Goal: Task Accomplishment & Management: Manage account settings

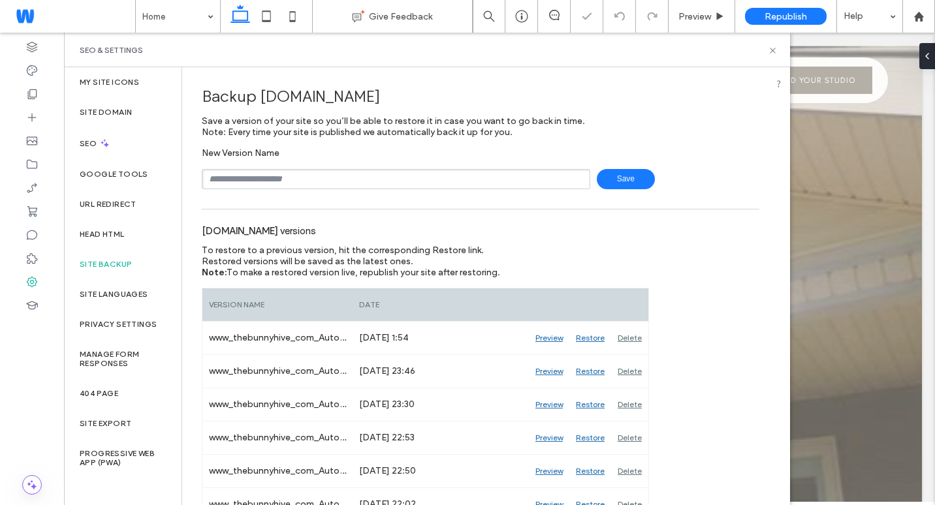
click at [269, 174] on input "text" at bounding box center [396, 179] width 389 height 20
type input "******"
click at [564, 226] on div "[DOMAIN_NAME] versions" at bounding box center [481, 230] width 558 height 29
click at [629, 180] on span "Save" at bounding box center [626, 179] width 58 height 20
click at [520, 14] on icon at bounding box center [521, 16] width 13 height 13
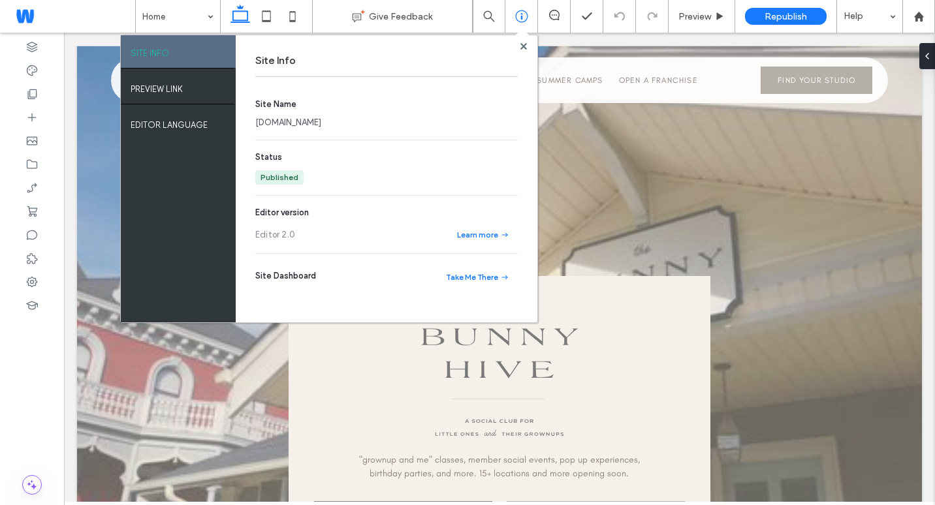
click at [321, 123] on link "www.thebunnyhive.com" at bounding box center [288, 122] width 66 height 13
click at [34, 159] on icon at bounding box center [31, 164] width 13 height 13
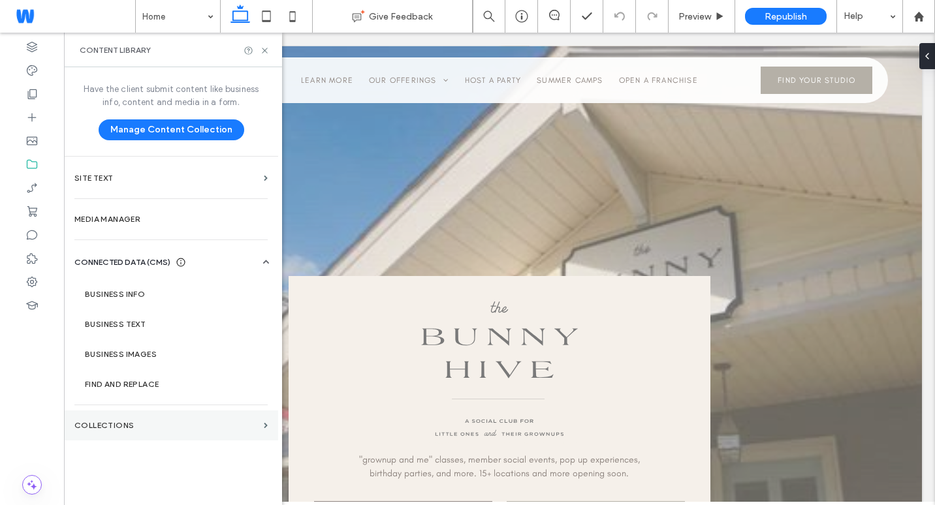
click at [170, 434] on section "Collections" at bounding box center [171, 426] width 214 height 30
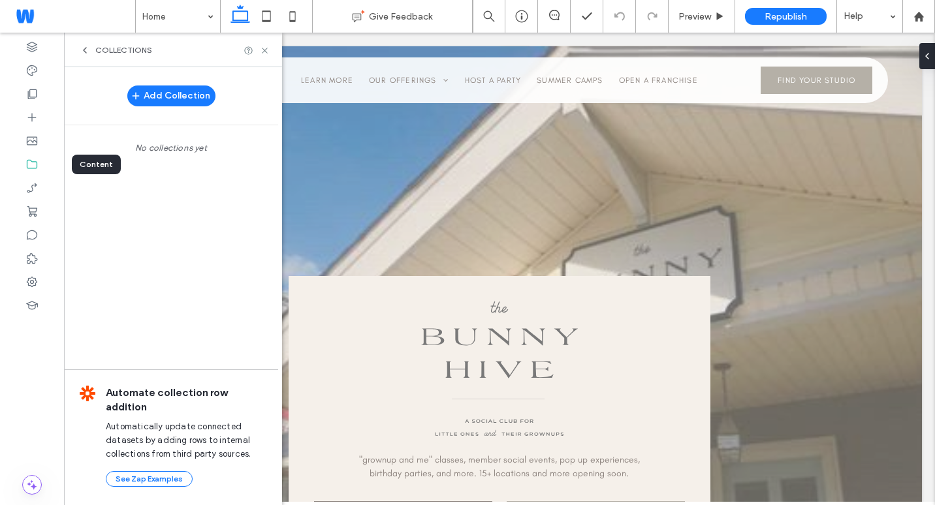
click at [31, 160] on use at bounding box center [32, 164] width 10 height 9
click at [82, 50] on icon at bounding box center [85, 50] width 10 height 10
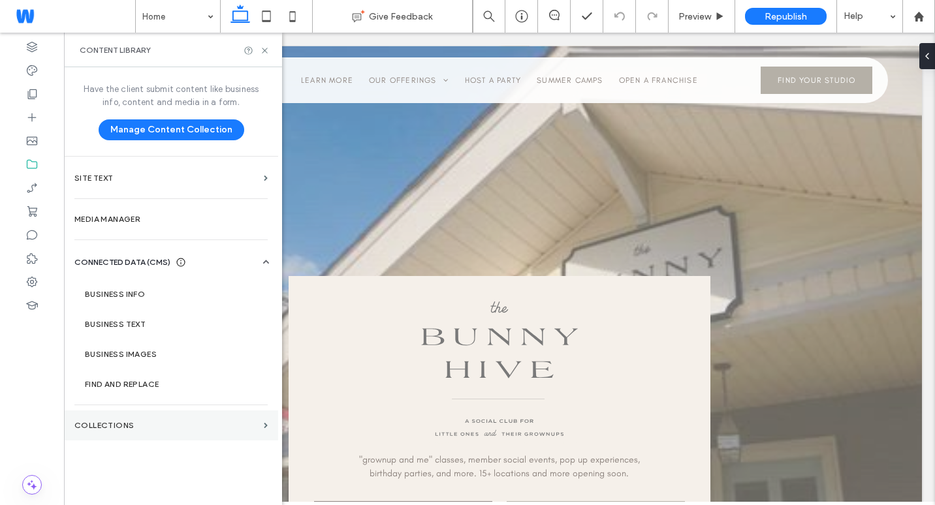
click at [206, 428] on label "Collections" at bounding box center [166, 425] width 184 height 9
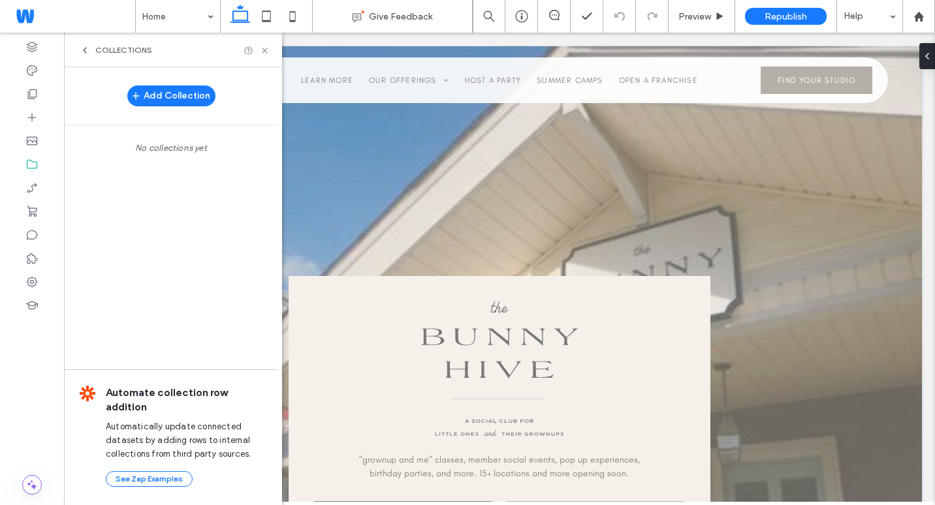
click at [84, 52] on icon at bounding box center [85, 50] width 10 height 10
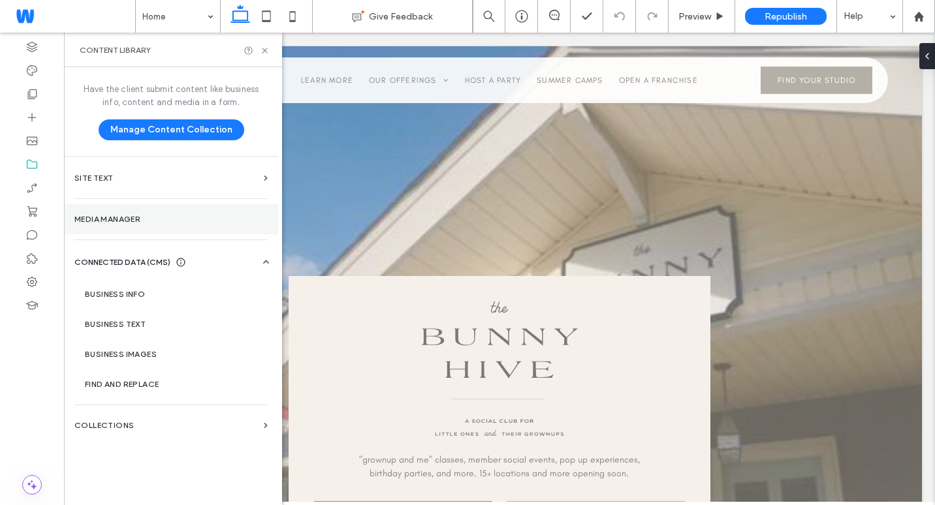
click at [163, 227] on section "Media Manager" at bounding box center [171, 219] width 214 height 30
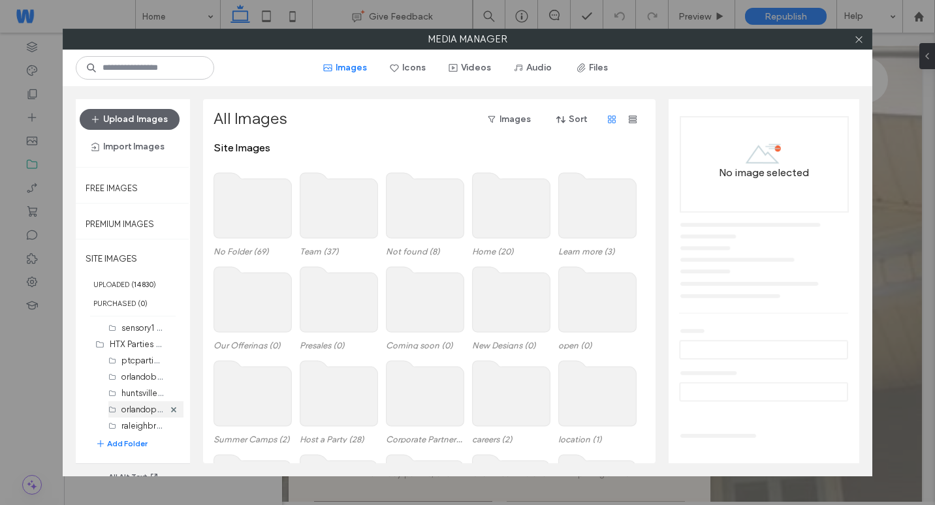
scroll to position [1175, 0]
click at [136, 402] on div "Photos with Adults to [GEOGRAPHIC_DATA] [DATE] (0)" at bounding box center [137, 410] width 54 height 16
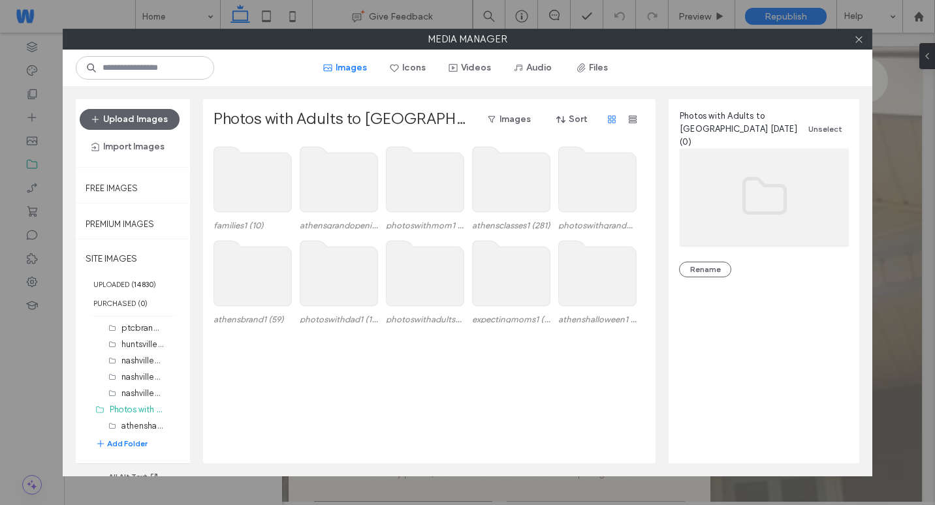
click at [336, 191] on use at bounding box center [339, 179] width 78 height 65
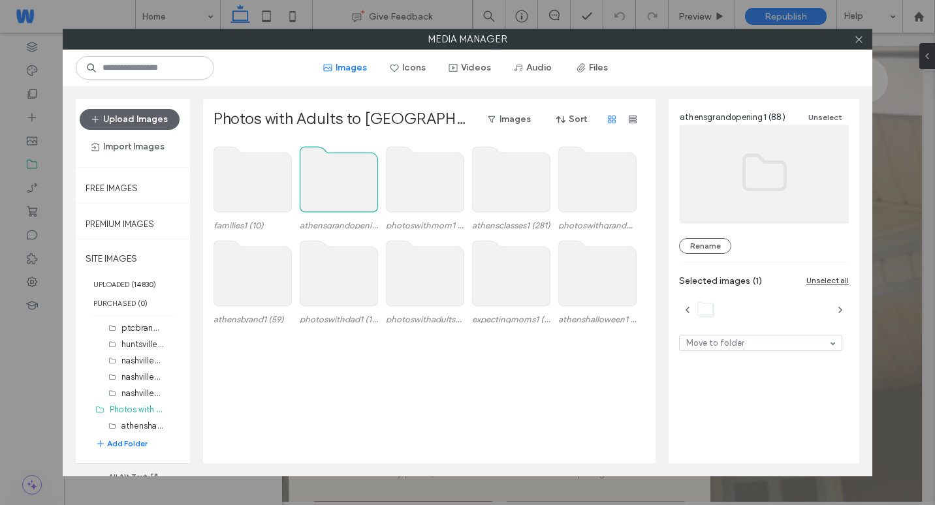
click at [336, 191] on use at bounding box center [339, 179] width 78 height 65
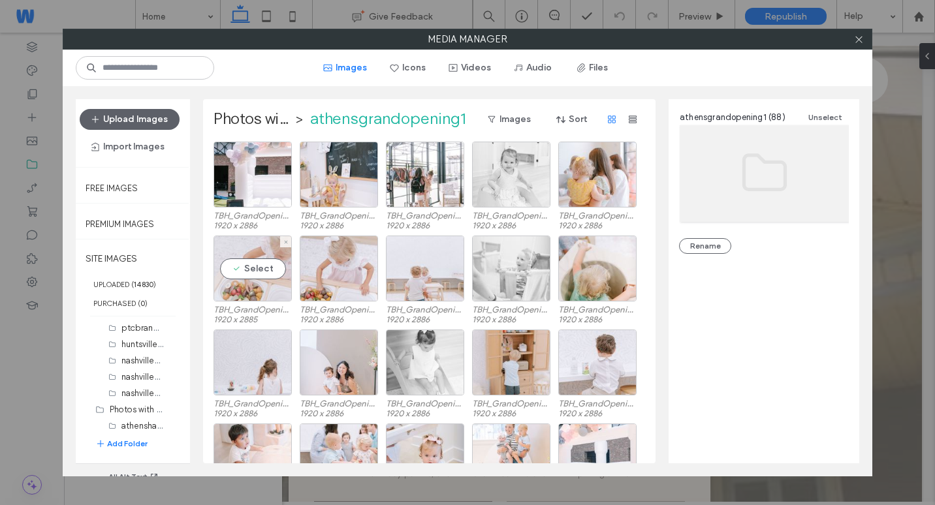
click at [242, 243] on div "Select" at bounding box center [253, 269] width 78 height 66
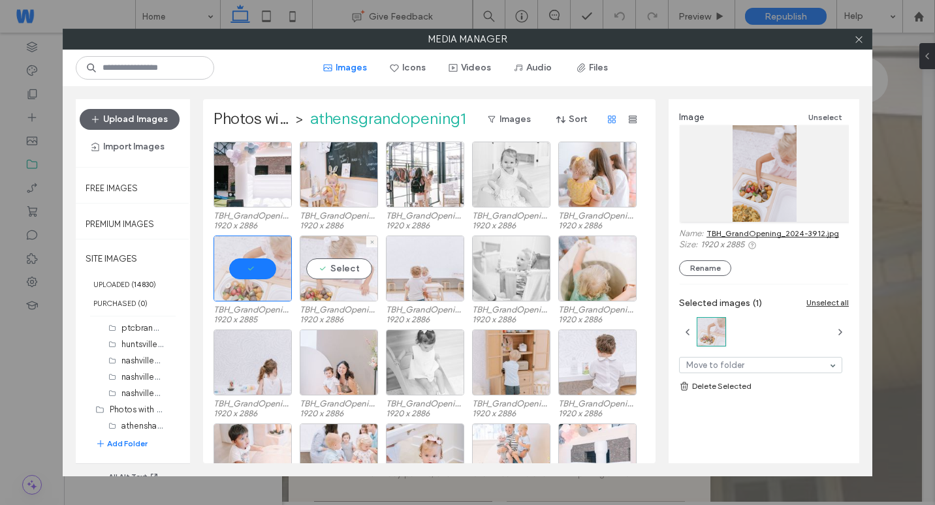
click at [338, 257] on div "Select" at bounding box center [339, 269] width 78 height 66
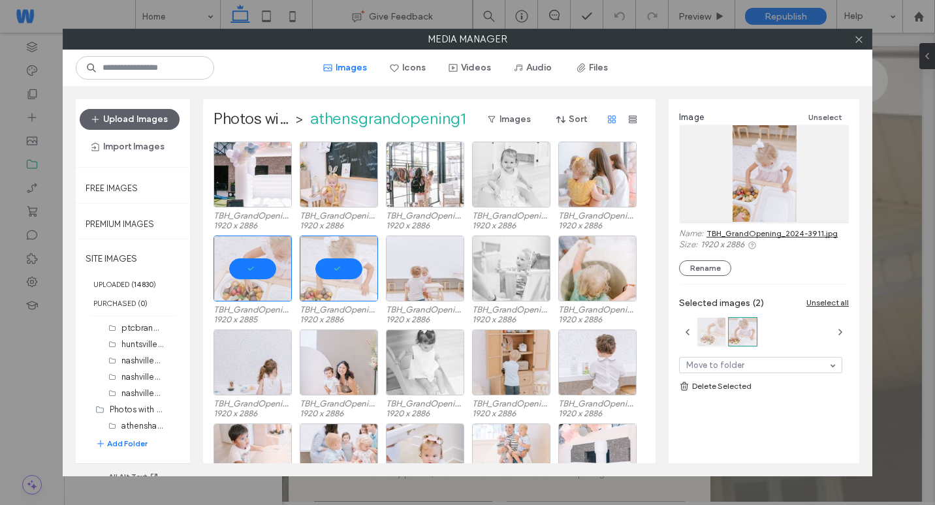
click at [712, 329] on div at bounding box center [711, 332] width 28 height 28
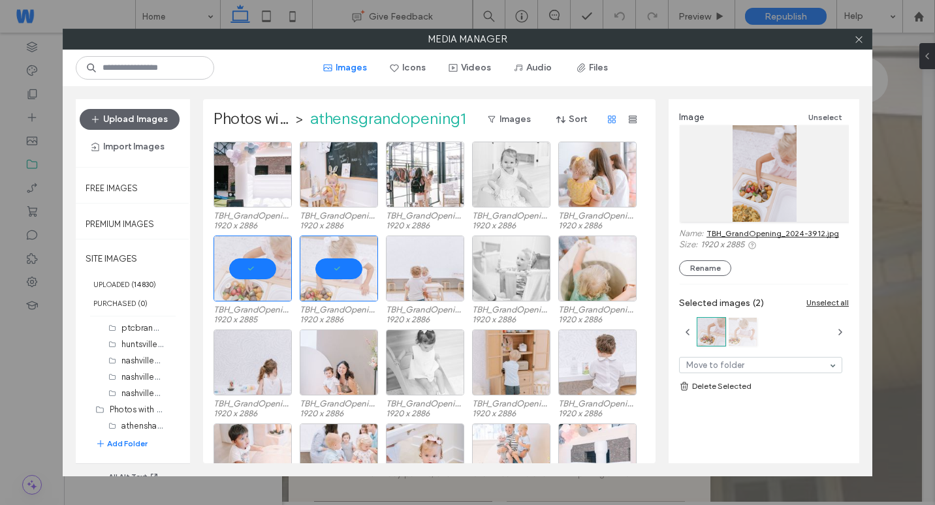
click at [738, 323] on div at bounding box center [743, 332] width 28 height 28
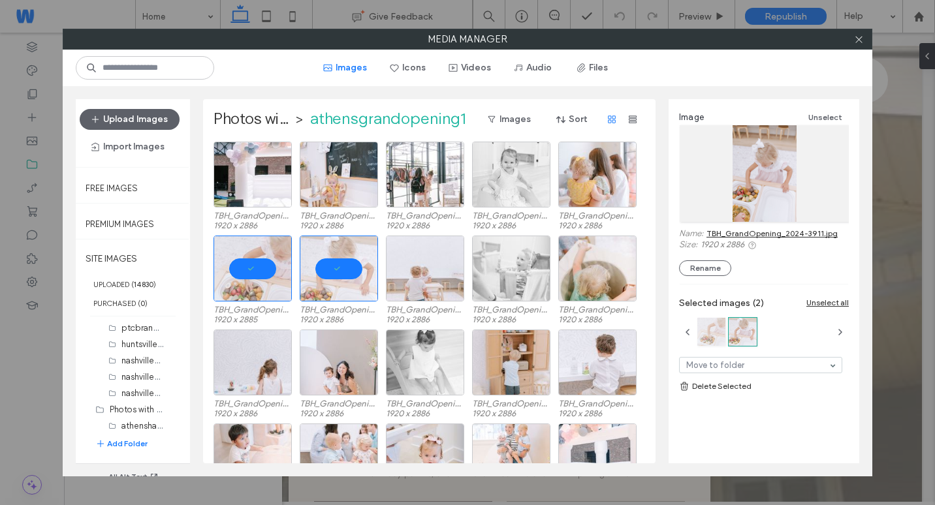
click at [722, 330] on div at bounding box center [711, 332] width 28 height 28
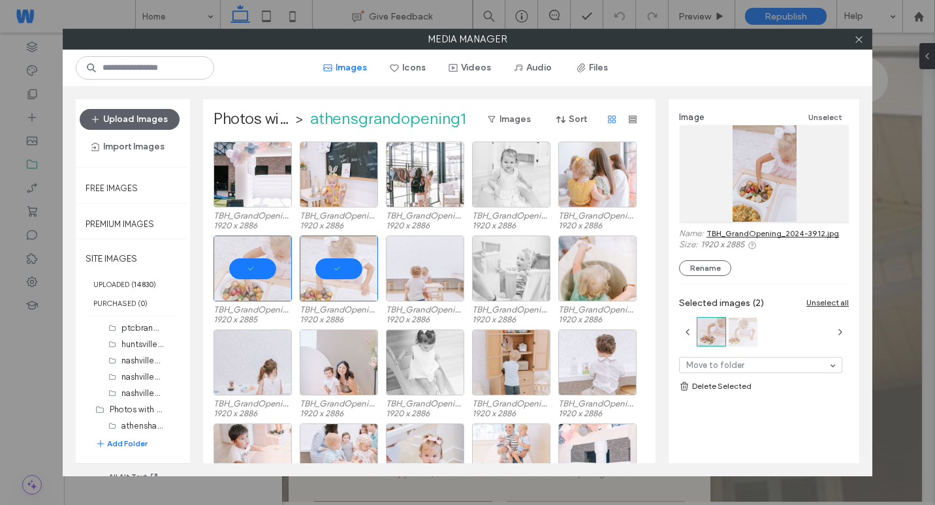
click at [733, 321] on div at bounding box center [743, 332] width 28 height 28
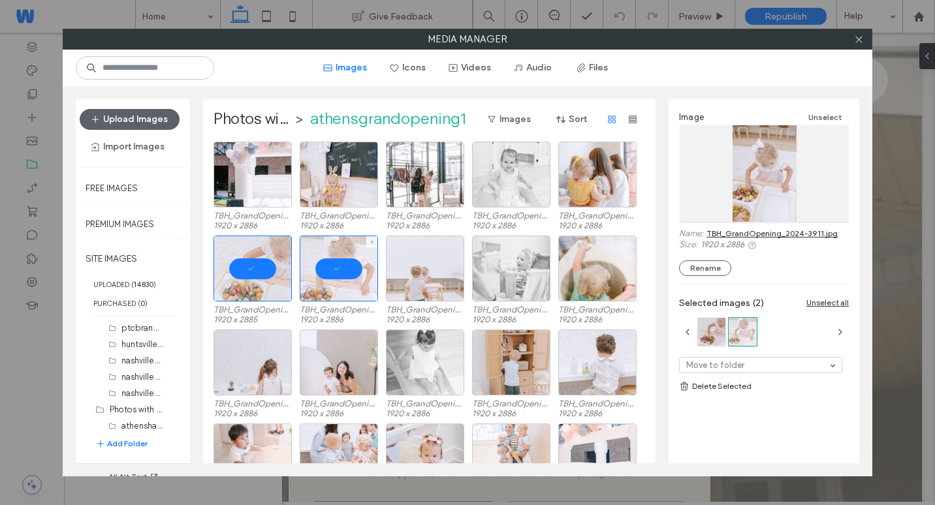
click at [347, 246] on div at bounding box center [339, 269] width 78 height 66
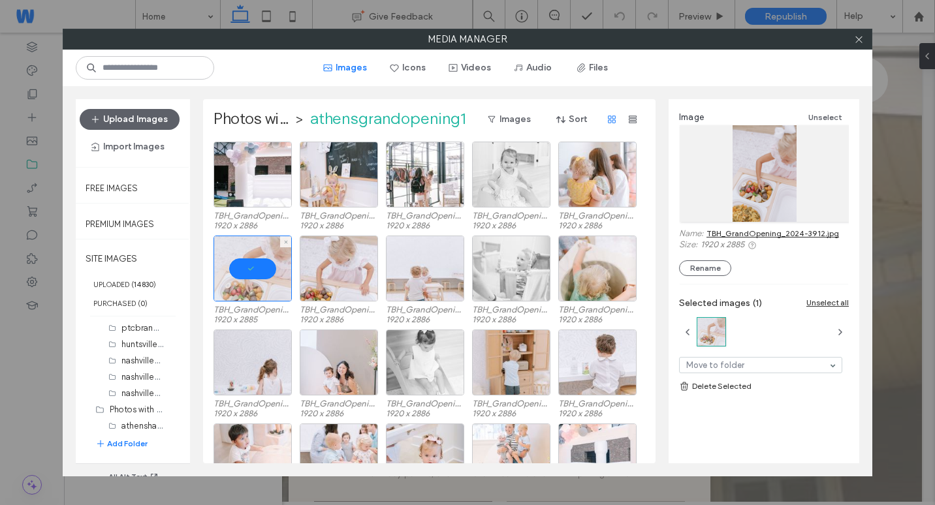
click at [270, 249] on div at bounding box center [253, 269] width 78 height 66
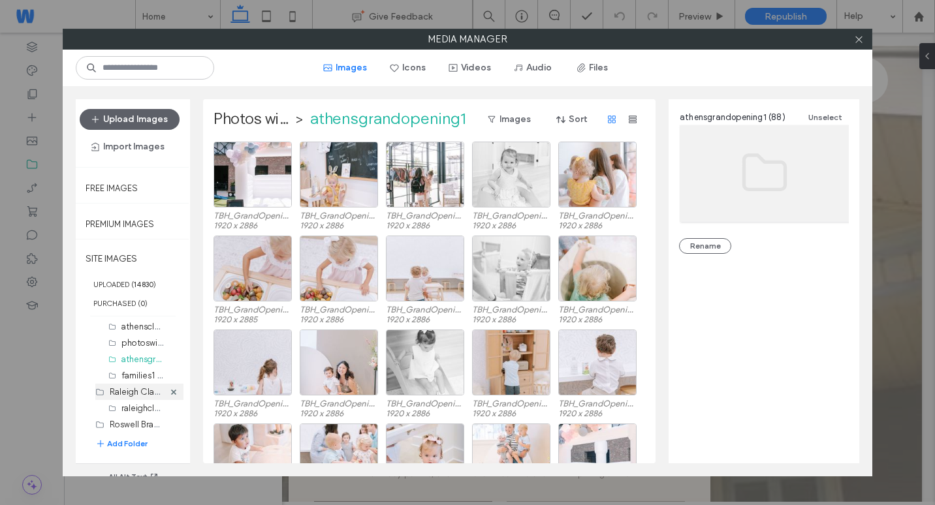
scroll to position [1371, 0]
click at [133, 382] on div "families1 (10)" at bounding box center [142, 377] width 42 height 14
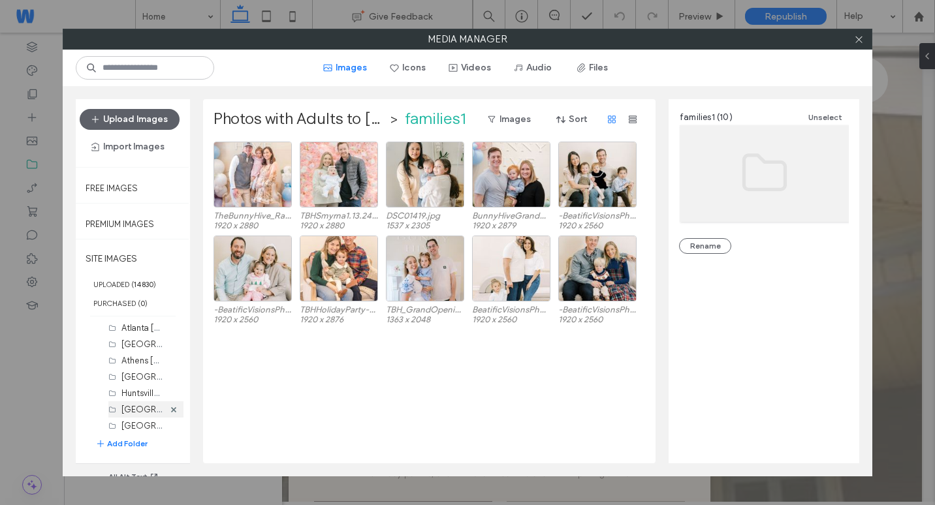
scroll to position [1894, 0]
click at [141, 394] on label "Atlanta [US_STATE] (11)" at bounding box center [165, 393] width 88 height 12
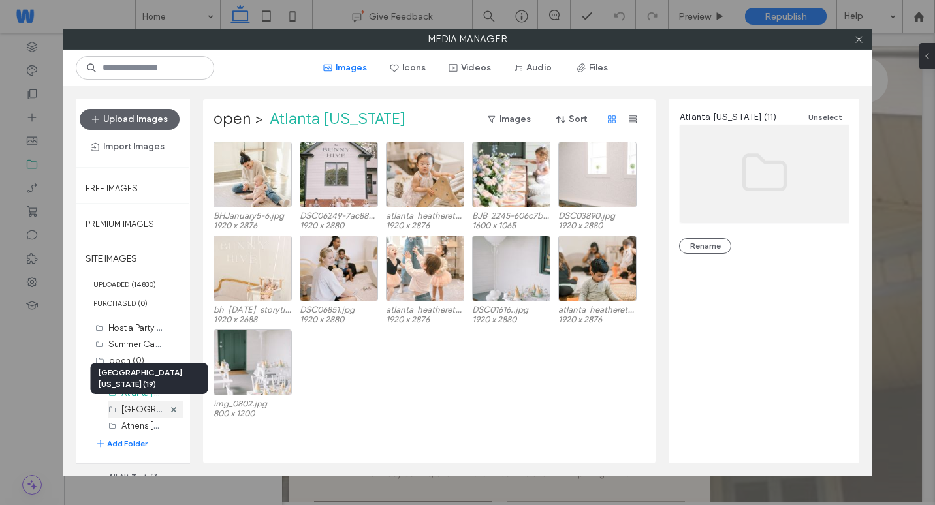
click at [137, 409] on label "[GEOGRAPHIC_DATA][US_STATE] (19)" at bounding box center [194, 409] width 146 height 12
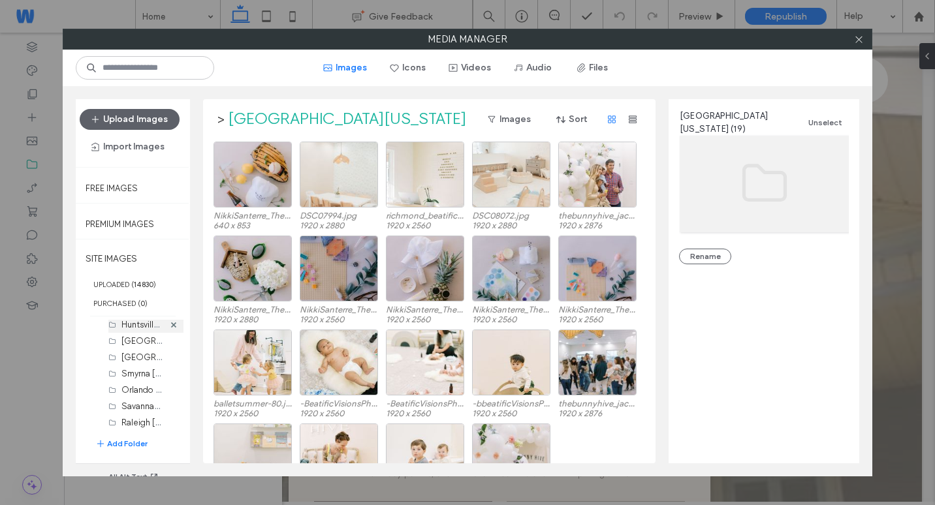
scroll to position [2090, 0]
click at [133, 391] on label "Roswell [US_STATE] (20)" at bounding box center [168, 393] width 94 height 12
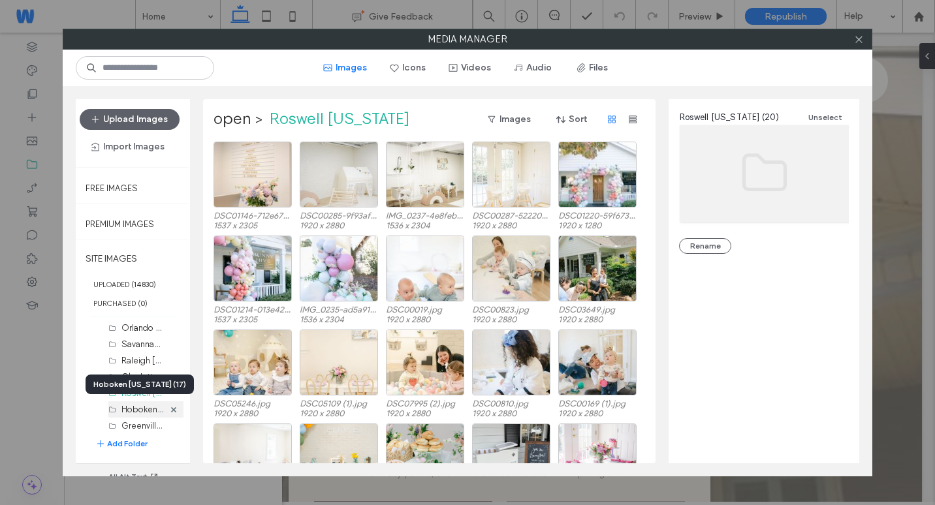
click at [138, 408] on label "Hoboken [US_STATE] (17)" at bounding box center [170, 409] width 98 height 12
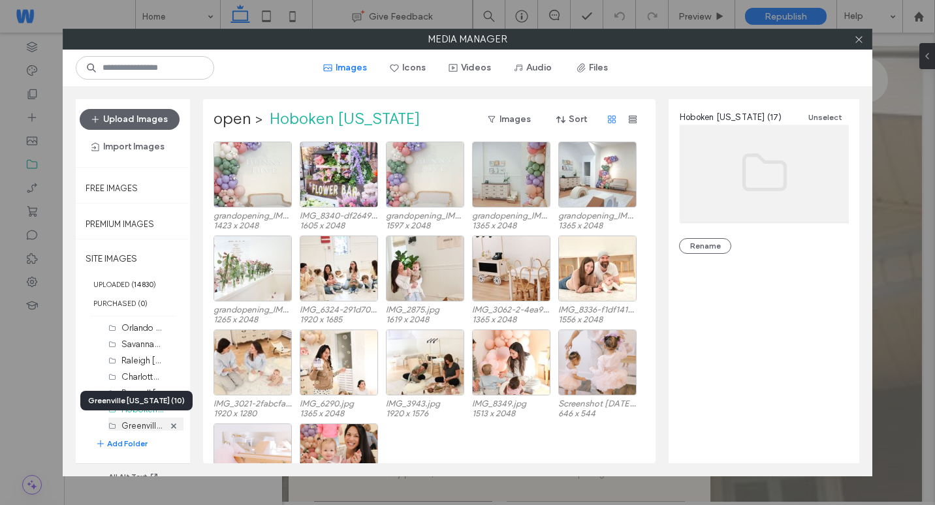
click at [140, 424] on label "Greenville [US_STATE] (10)" at bounding box center [172, 425] width 103 height 12
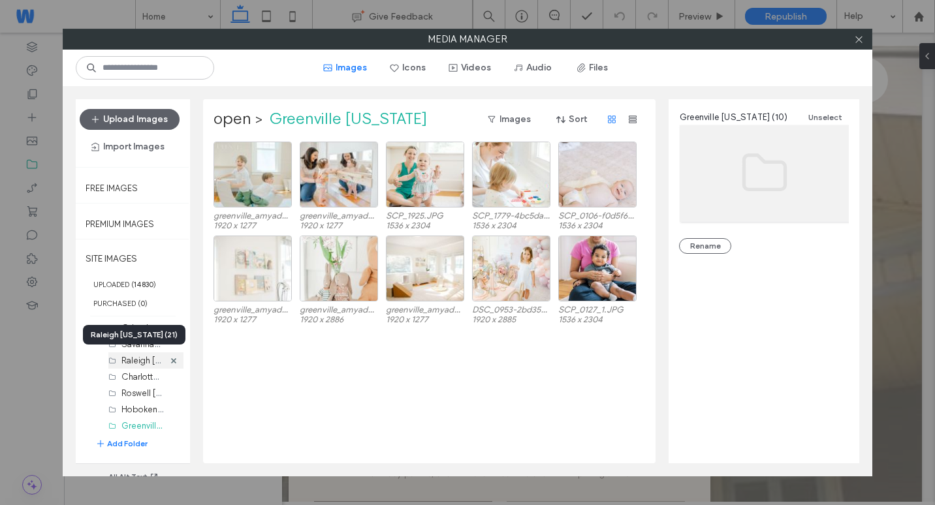
scroll to position [2155, 0]
click at [135, 377] on label "Nashville Tennesse (25)" at bounding box center [165, 376] width 89 height 12
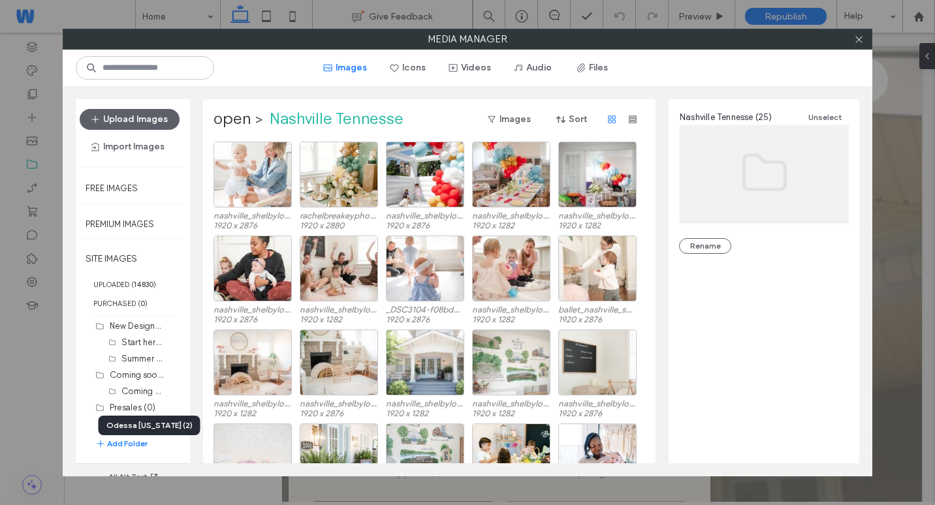
scroll to position [2220, 0]
click at [138, 381] on label "Summer Camps. (3)" at bounding box center [160, 376] width 78 height 12
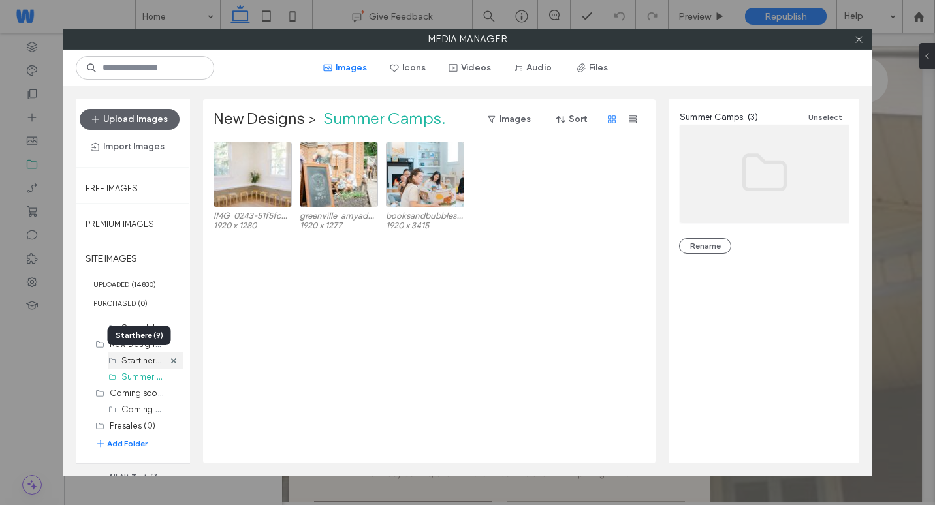
click at [138, 359] on label "Start here (9)" at bounding box center [147, 360] width 52 height 12
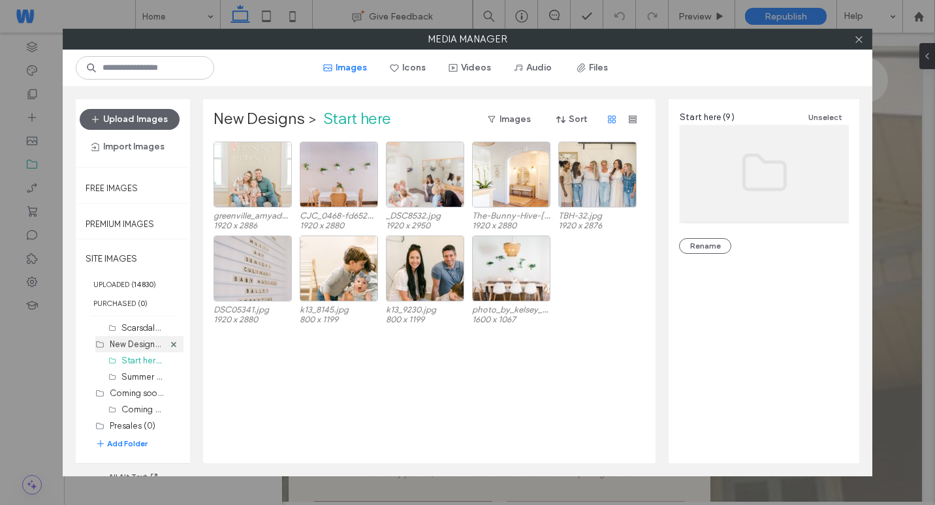
click at [133, 349] on label "New Designs (0)" at bounding box center [141, 344] width 63 height 12
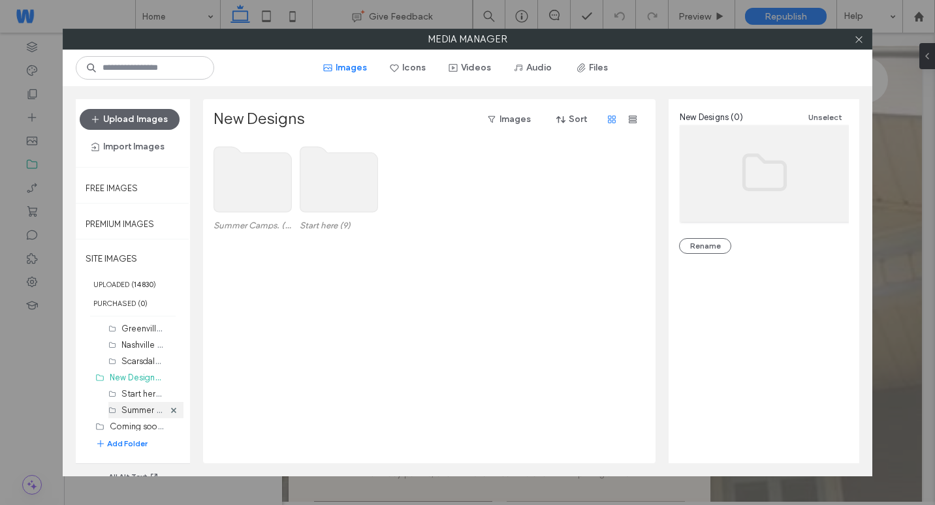
scroll to position [2155, 0]
click at [121, 387] on div "Scarsdale [US_STATE] (11)" at bounding box center [145, 393] width 75 height 16
click at [131, 394] on label "Scarsdale [US_STATE] (11)" at bounding box center [170, 393] width 99 height 12
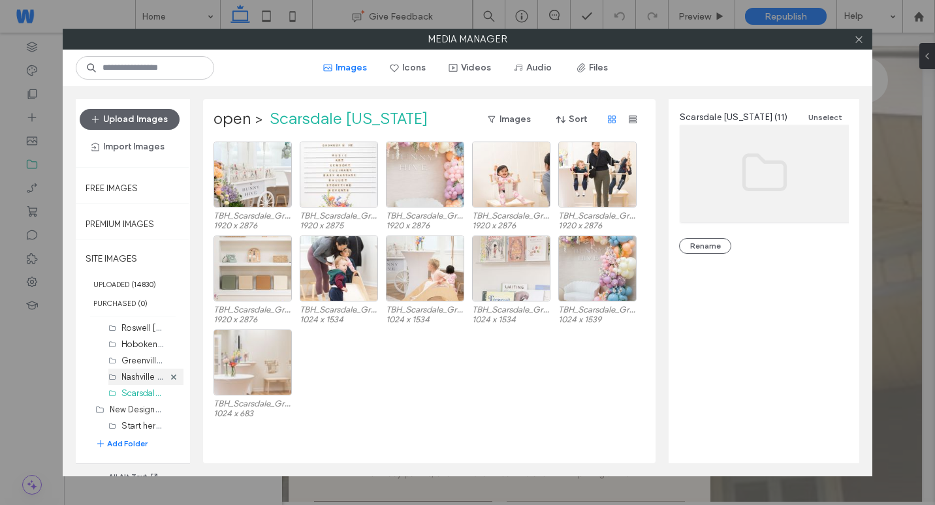
click at [130, 372] on label "Nashville Tennesse (25)" at bounding box center [165, 376] width 89 height 12
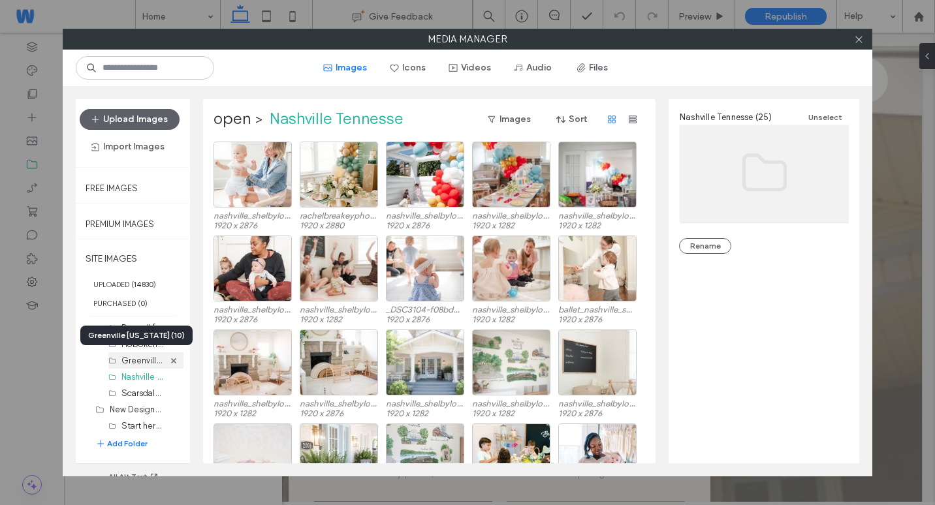
click at [133, 360] on label "Greenville [US_STATE] (10)" at bounding box center [172, 360] width 103 height 12
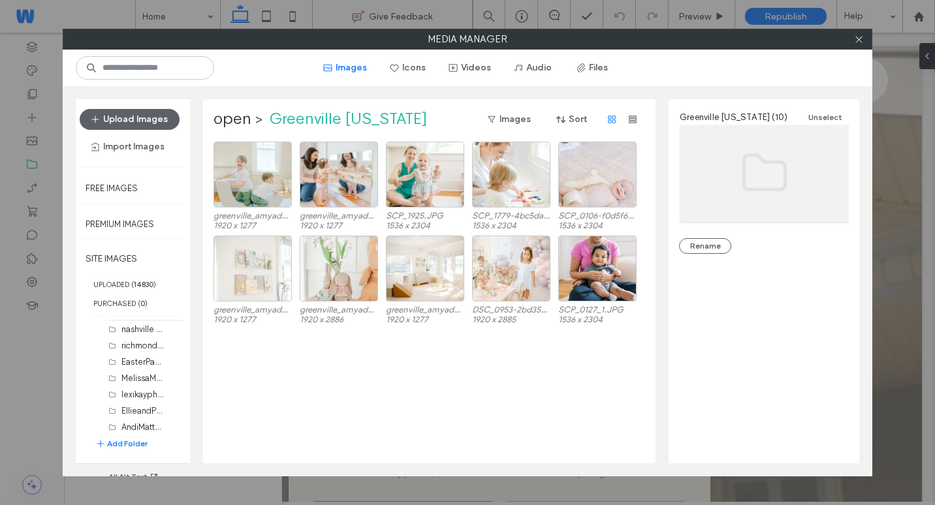
scroll to position [2612, 0]
click at [133, 366] on div "EasterParty (0)" at bounding box center [142, 361] width 42 height 14
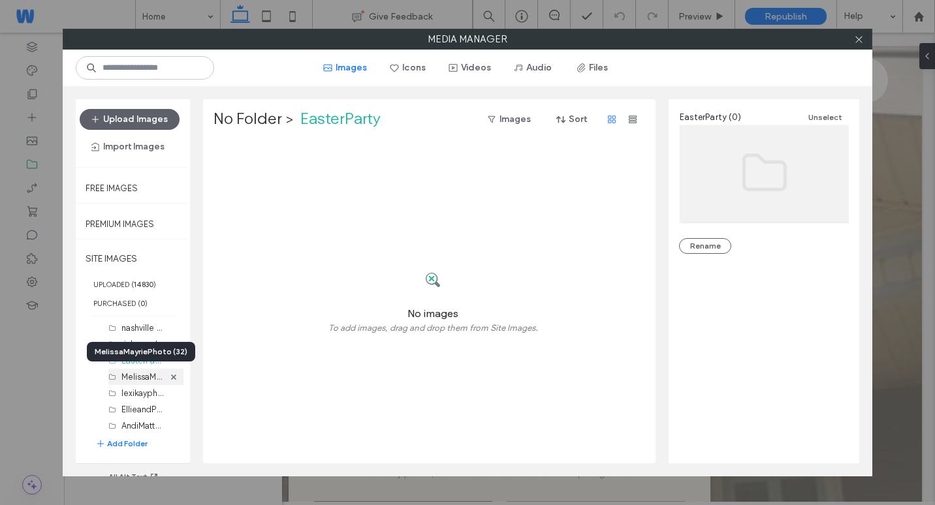
click at [133, 375] on label "MelissaMayriePhoto (32)" at bounding box center [167, 376] width 93 height 12
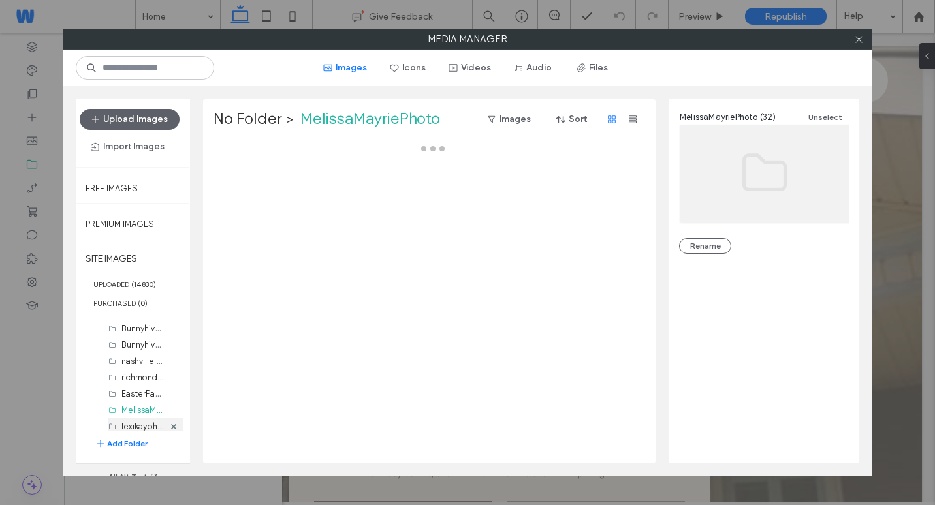
scroll to position [2547, 0]
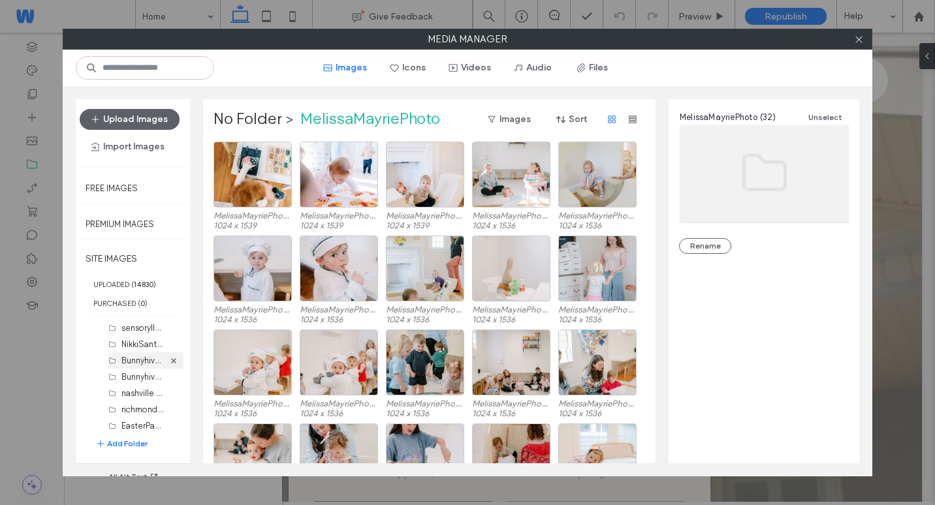
click at [138, 366] on div "Bunnyhive-Birthday Party (11)" at bounding box center [142, 361] width 42 height 14
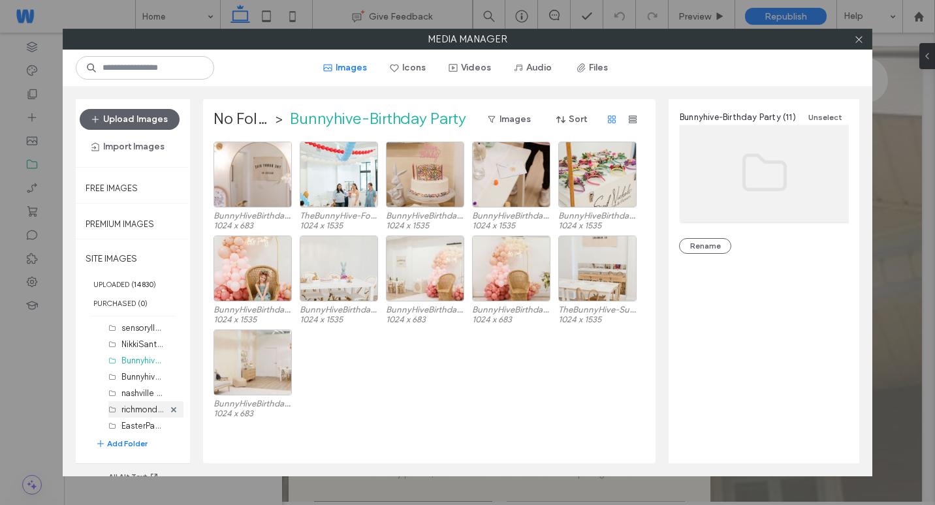
scroll to position [2482, 0]
click at [134, 329] on label "Team (37)" at bounding box center [127, 328] width 38 height 10
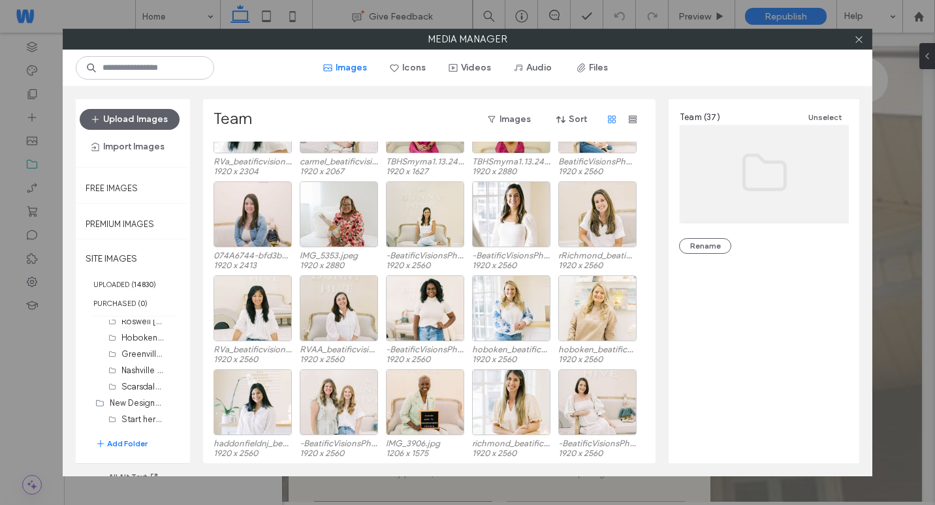
scroll to position [2155, 0]
click at [131, 378] on label "Nashville Tennesse (25)" at bounding box center [165, 376] width 89 height 12
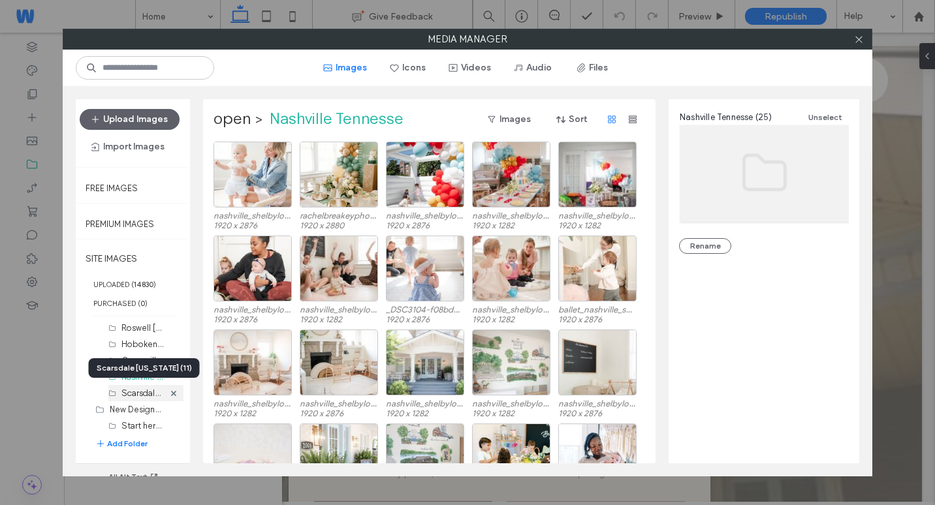
click at [131, 392] on label "Scarsdale [US_STATE] (11)" at bounding box center [170, 393] width 99 height 12
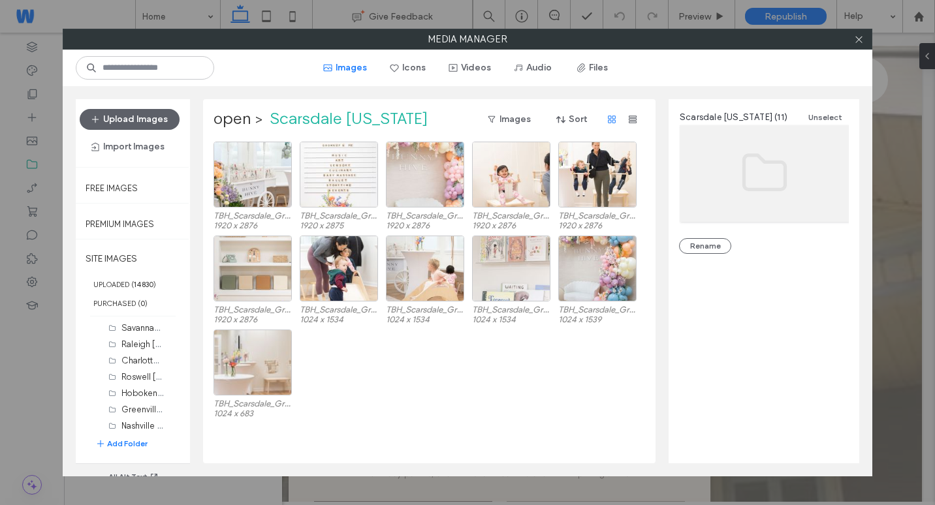
scroll to position [2024, 0]
click at [134, 398] on label "Orlando [US_STATE] (10)" at bounding box center [168, 393] width 95 height 12
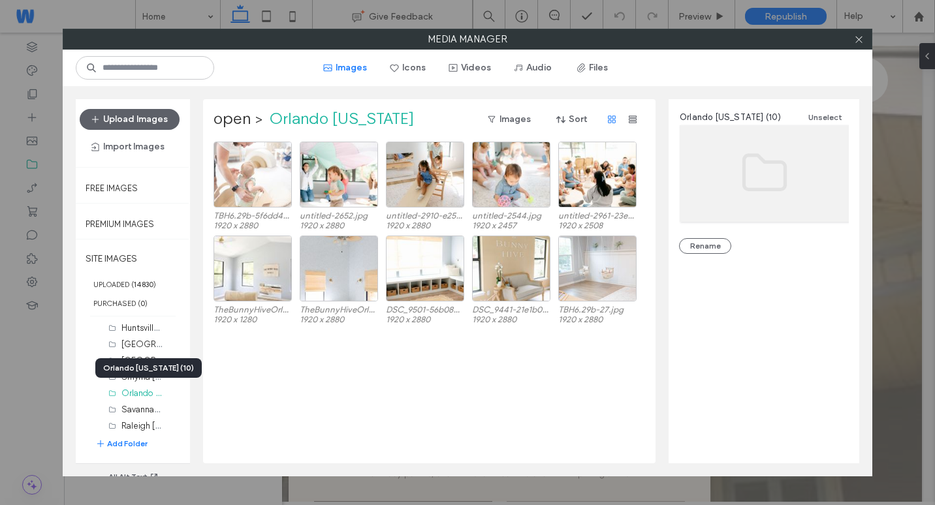
click at [135, 366] on div "Orlando [US_STATE] (10)" at bounding box center [148, 369] width 106 height 20
click at [136, 359] on label "[GEOGRAPHIC_DATA] [US_STATE] (11)" at bounding box center [194, 360] width 146 height 12
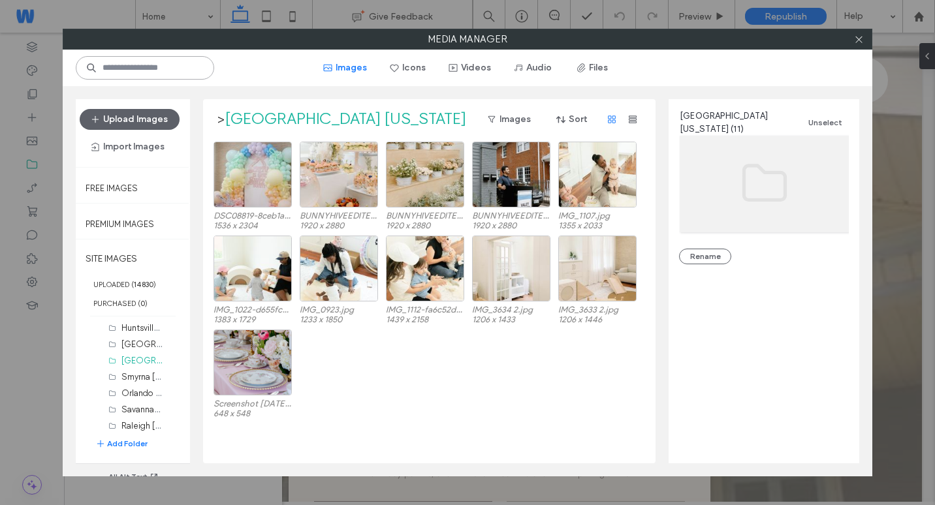
click at [136, 72] on input at bounding box center [145, 68] width 138 height 24
paste input "**********"
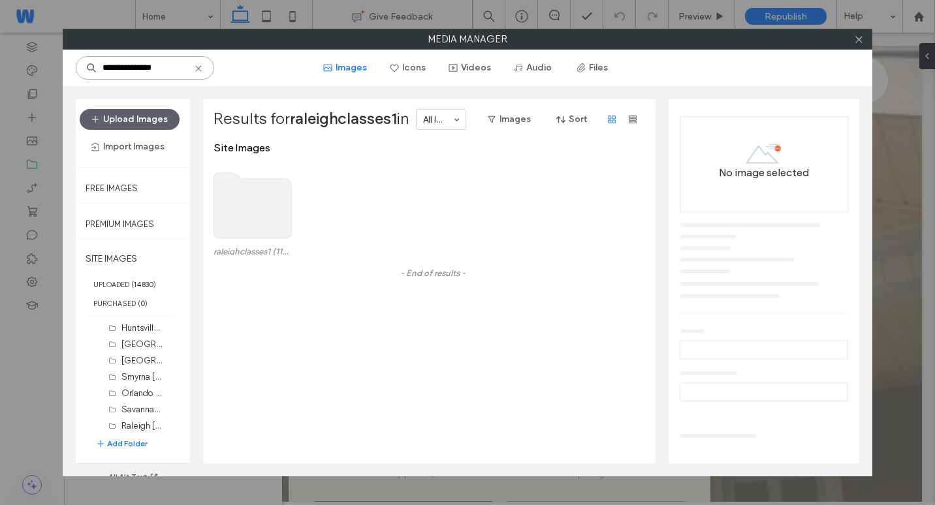
type input "**********"
click at [253, 206] on use at bounding box center [253, 205] width 78 height 65
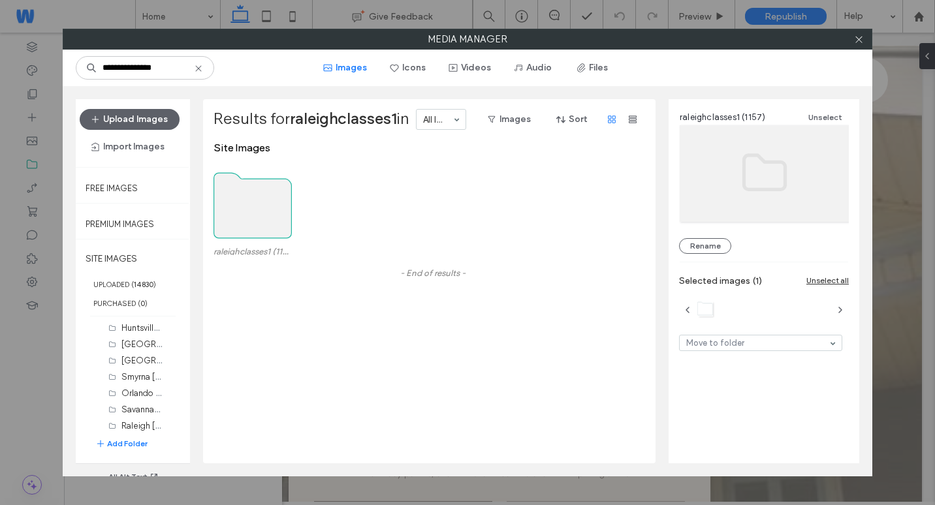
click at [253, 205] on use at bounding box center [253, 205] width 78 height 65
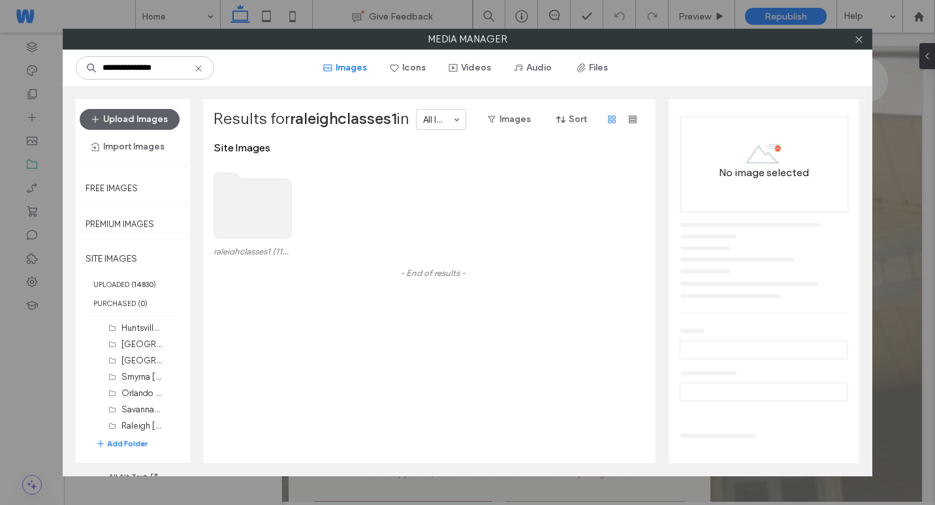
click at [253, 205] on use at bounding box center [253, 205] width 78 height 65
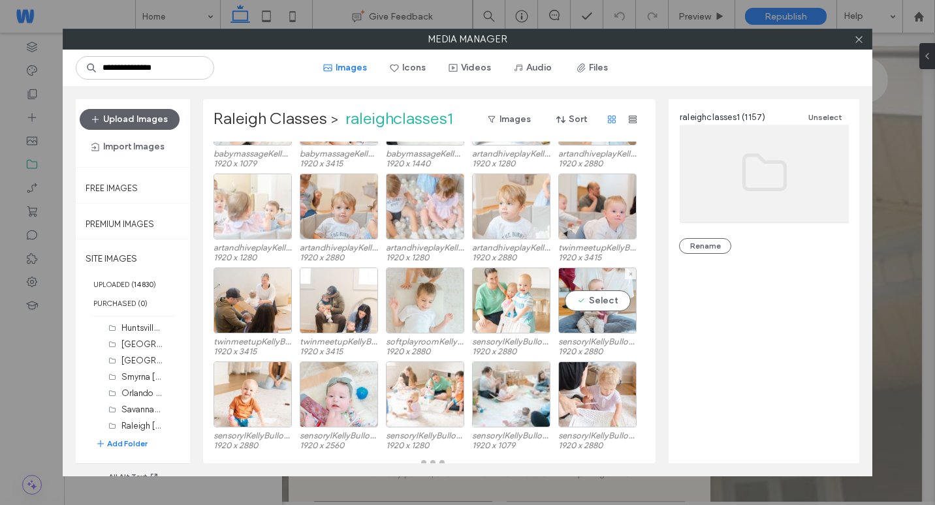
scroll to position [0, 0]
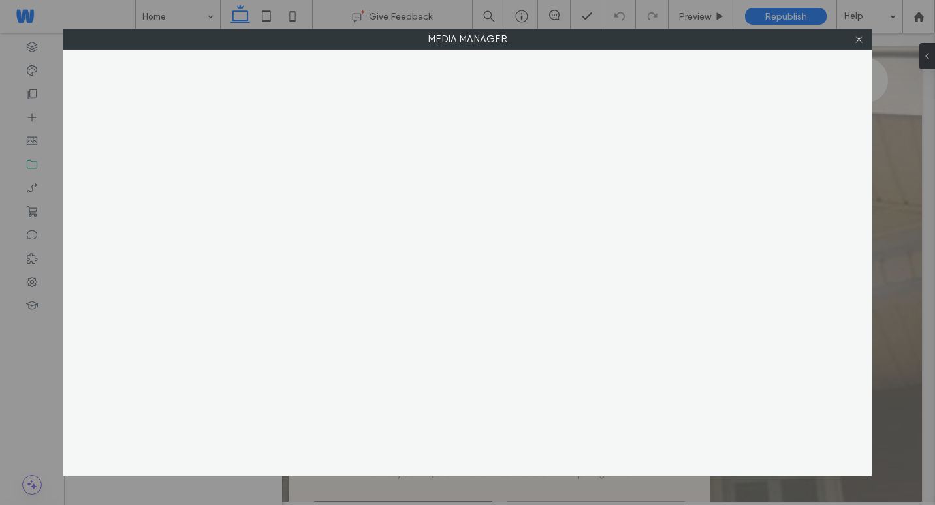
click at [824, 121] on div at bounding box center [468, 263] width 810 height 427
click at [857, 44] on span at bounding box center [859, 39] width 10 height 20
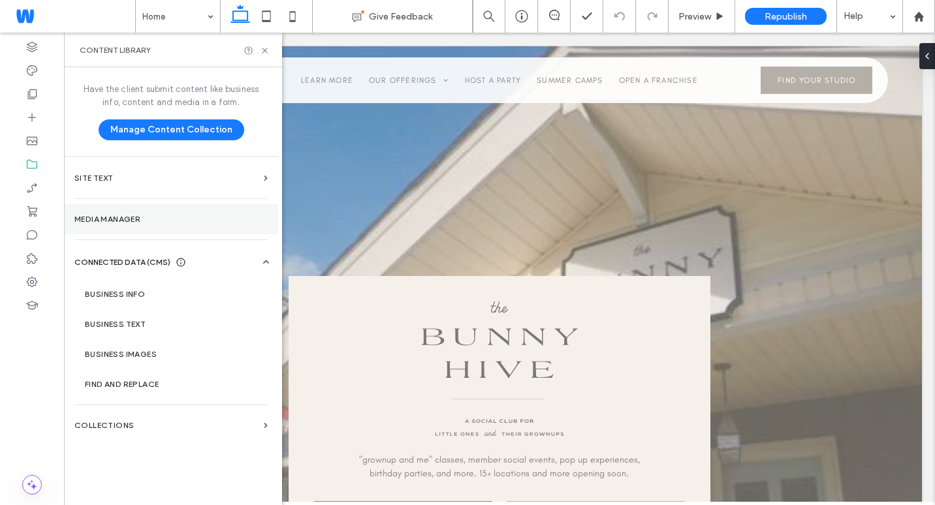
click at [144, 223] on label "Media Manager" at bounding box center [170, 219] width 193 height 9
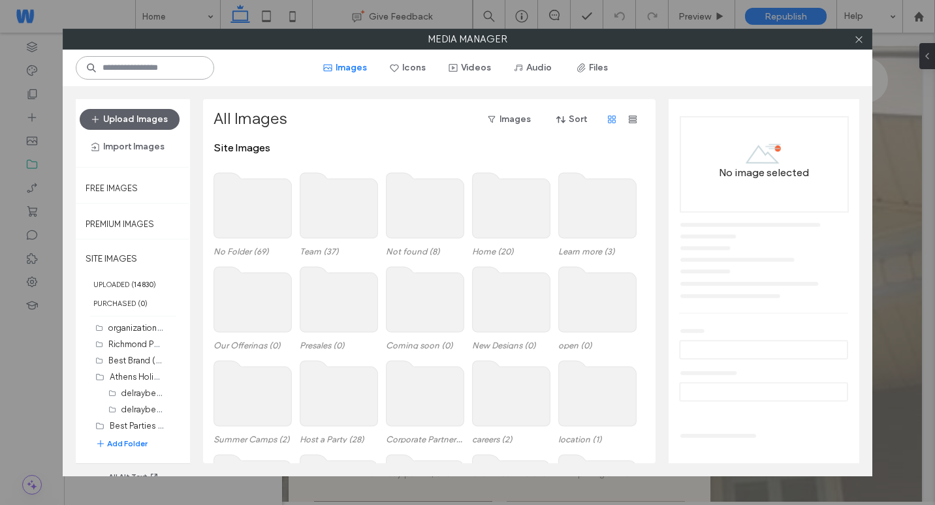
click at [167, 72] on input at bounding box center [145, 68] width 138 height 24
paste input "**********"
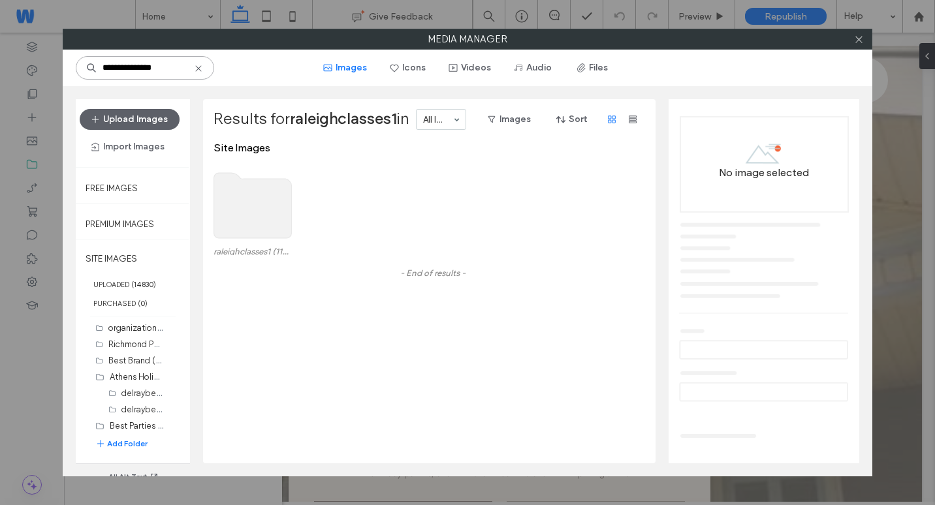
type input "**********"
click at [248, 195] on use at bounding box center [253, 205] width 78 height 65
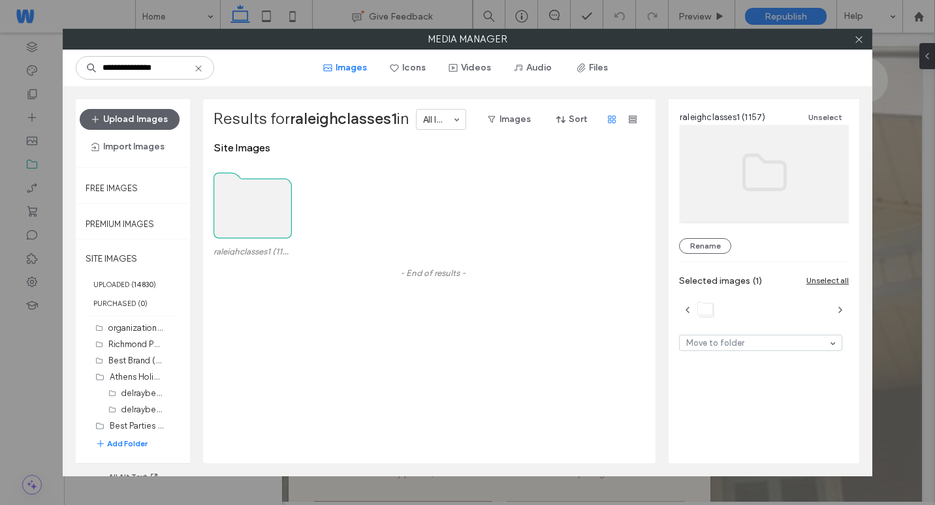
click at [240, 197] on use at bounding box center [253, 205] width 78 height 65
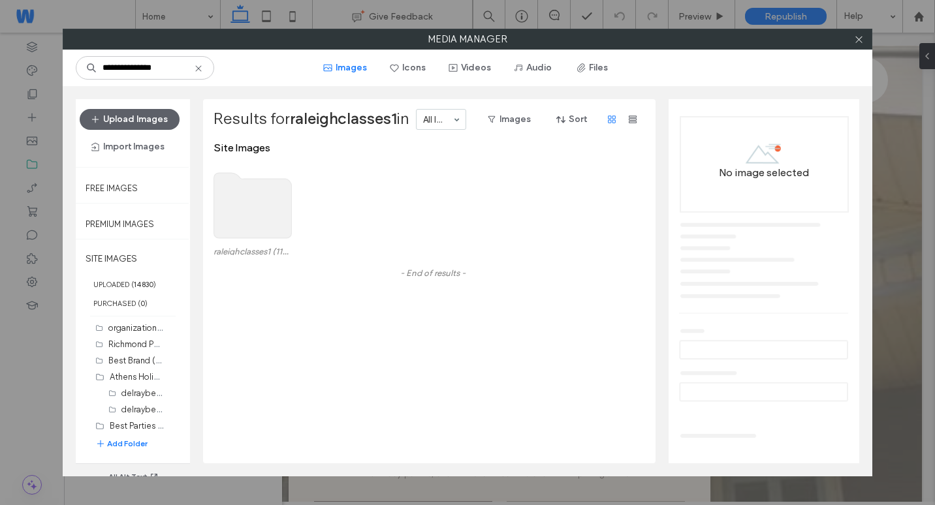
click at [240, 197] on use at bounding box center [253, 205] width 78 height 65
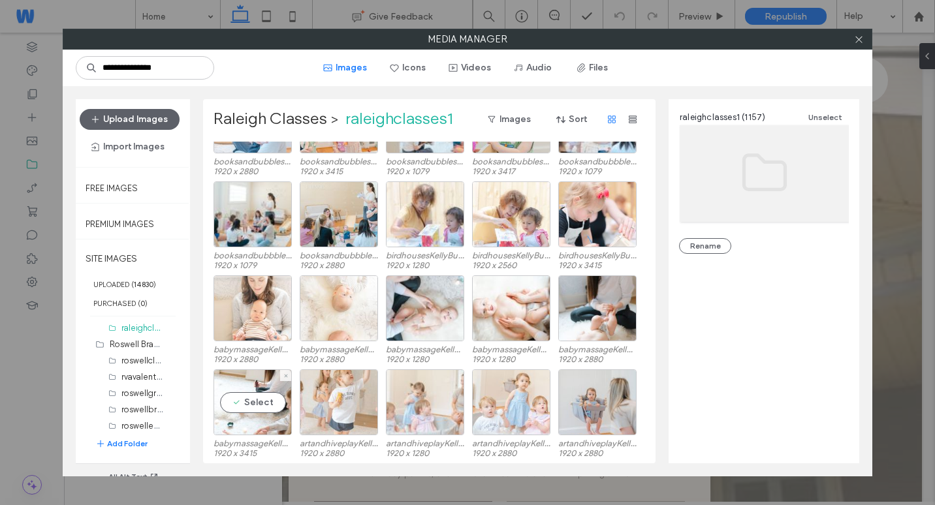
scroll to position [5038, 0]
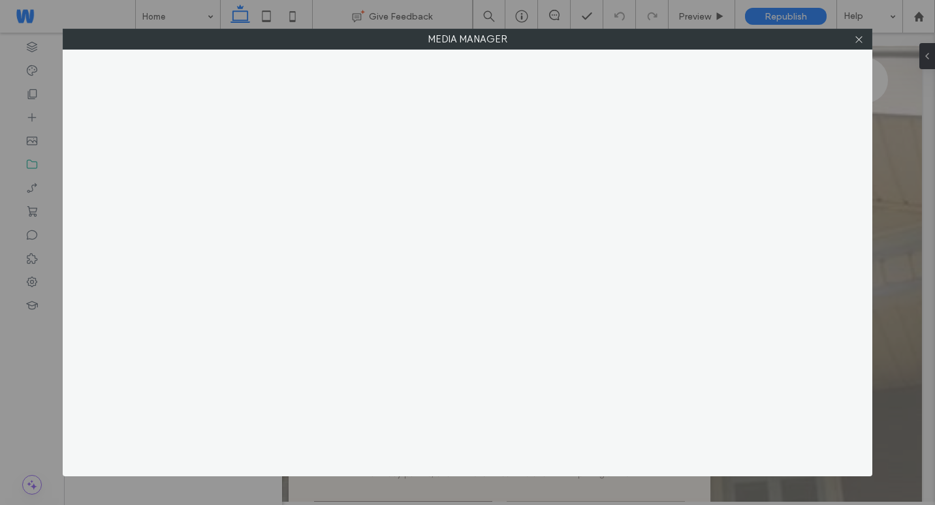
click at [653, 45] on label "Media Manager" at bounding box center [467, 39] width 808 height 20
click at [865, 34] on div at bounding box center [859, 39] width 20 height 20
click at [855, 38] on icon at bounding box center [859, 40] width 10 height 10
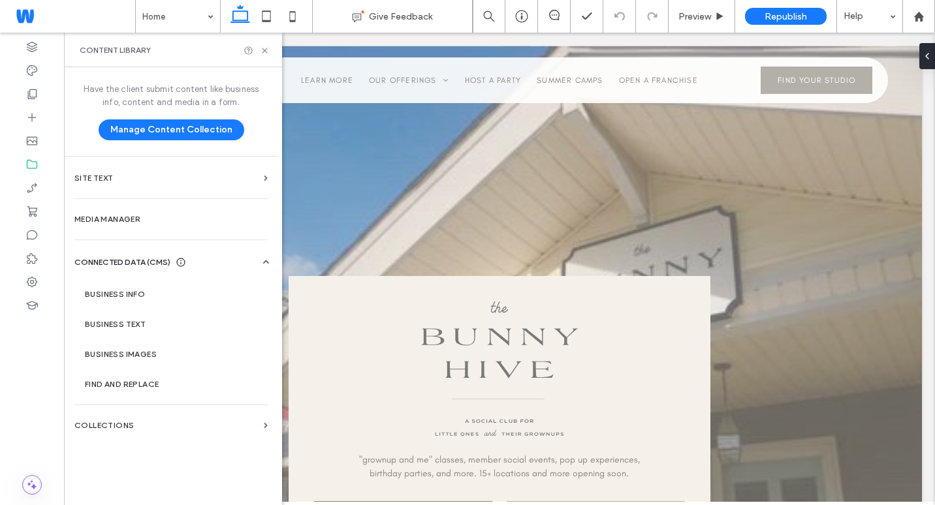
click at [104, 236] on div "Have the client submit content like business info, content and media in a form.…" at bounding box center [171, 285] width 214 height 436
click at [107, 216] on label "Media Manager" at bounding box center [170, 219] width 193 height 9
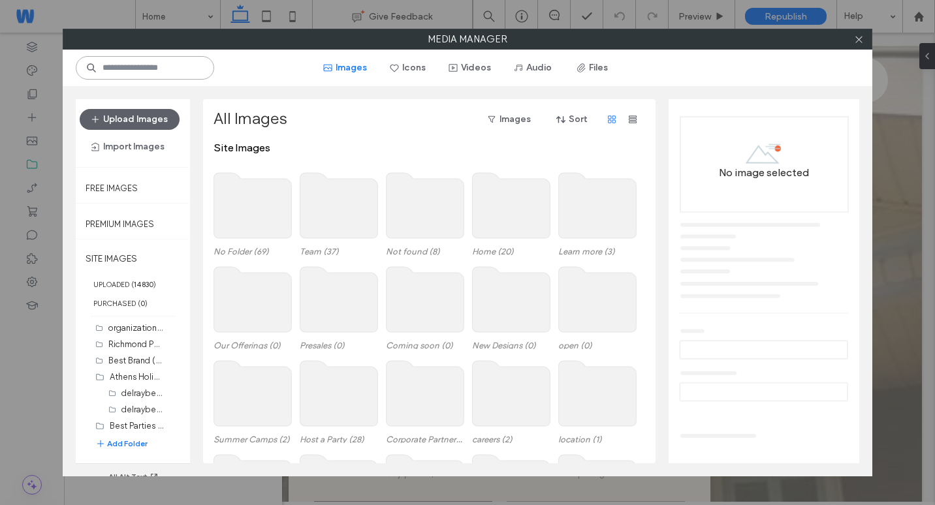
click at [139, 72] on input at bounding box center [145, 68] width 138 height 24
paste input "**********"
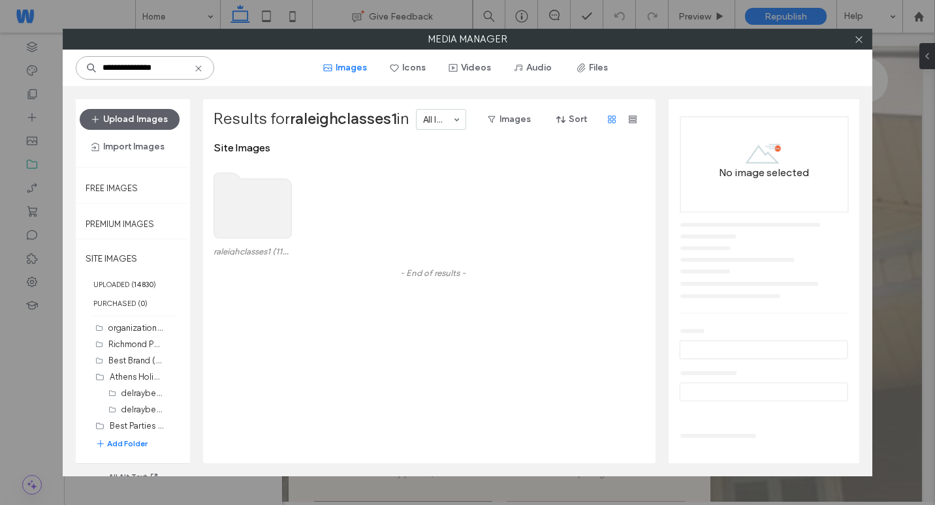
type input "**********"
click at [240, 228] on use at bounding box center [253, 205] width 78 height 65
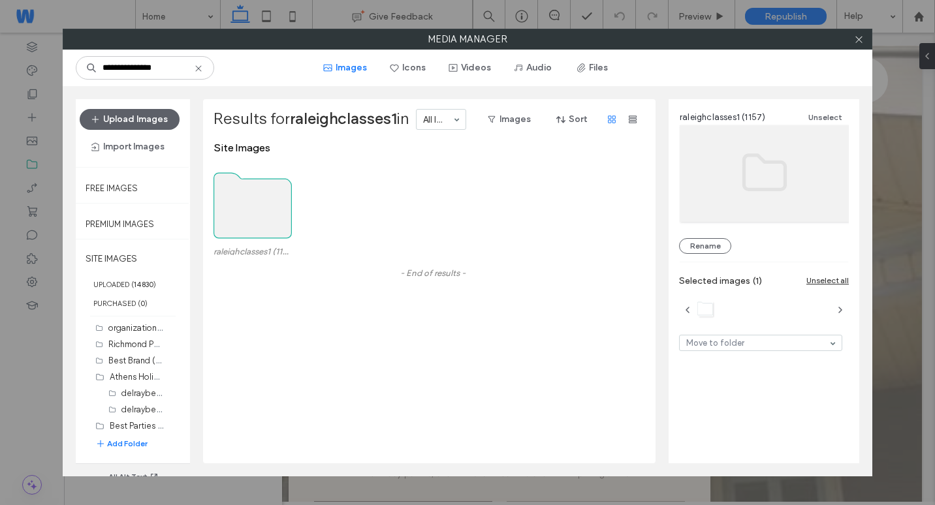
click at [279, 192] on use at bounding box center [253, 205] width 78 height 65
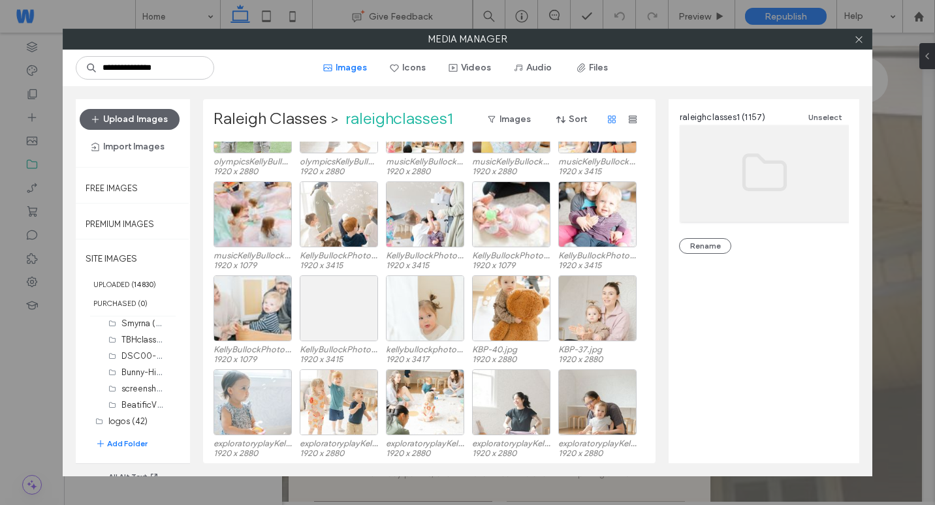
scroll to position [0, 0]
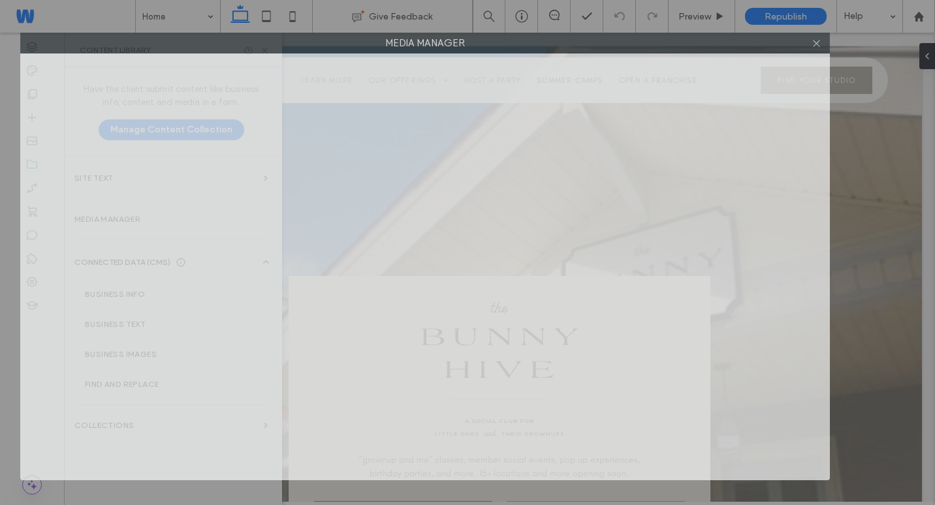
drag, startPoint x: 697, startPoint y: 40, endPoint x: 654, endPoint y: 20, distance: 46.8
click at [654, 20] on div "Media Manager" at bounding box center [467, 252] width 935 height 505
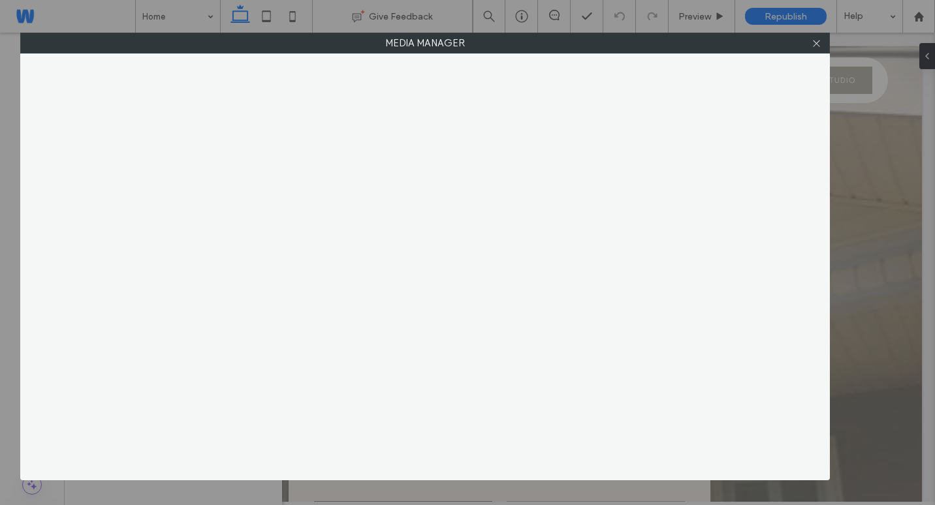
click at [538, 47] on label "Media Manager" at bounding box center [425, 43] width 808 height 20
click at [289, 410] on div at bounding box center [425, 267] width 810 height 427
click at [815, 44] on icon at bounding box center [817, 44] width 10 height 10
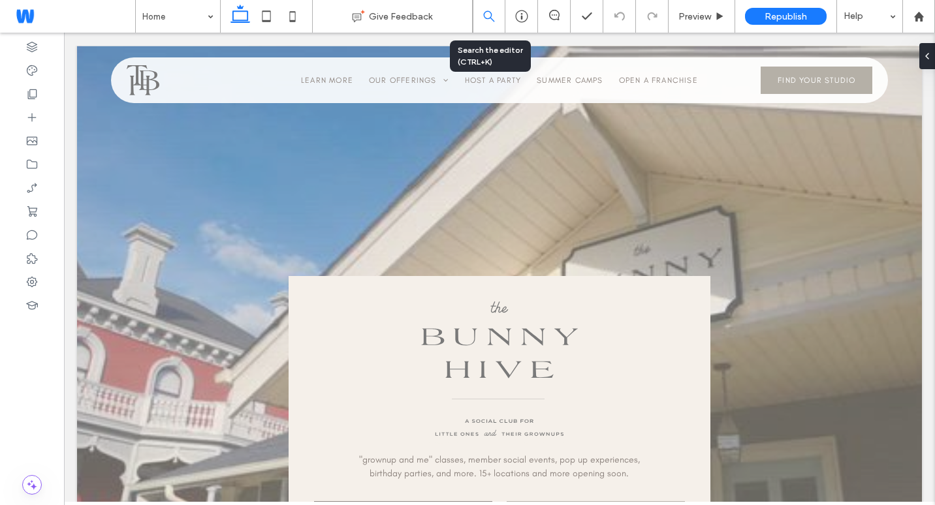
click at [486, 13] on icon at bounding box center [489, 16] width 12 height 12
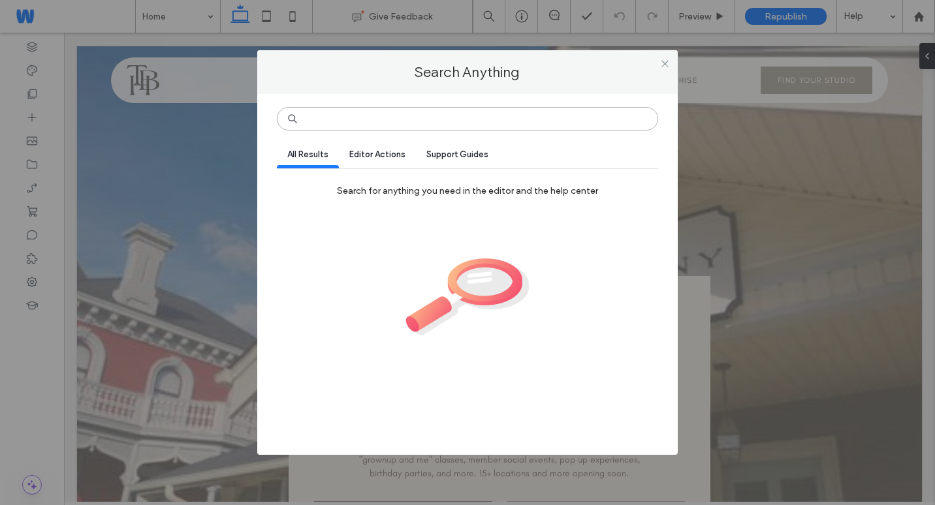
click at [411, 123] on input at bounding box center [467, 119] width 381 height 24
paste input "**********"
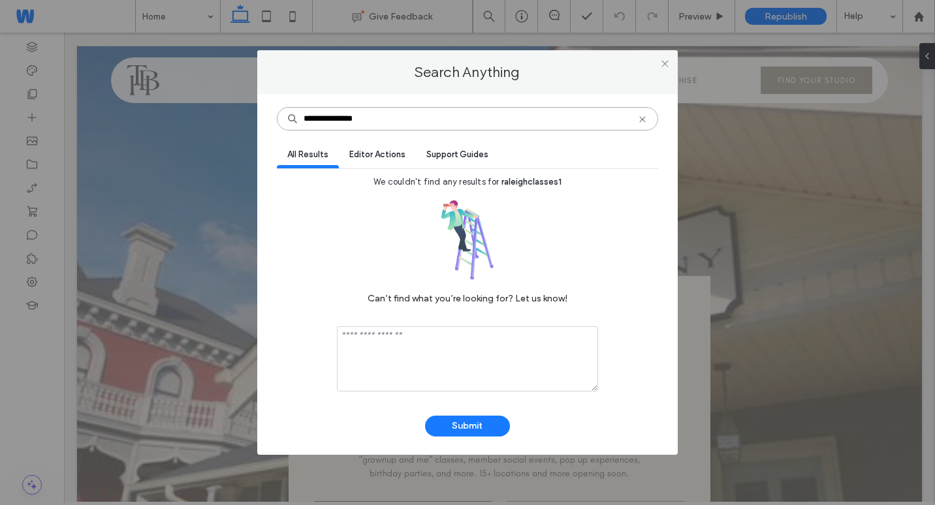
type input "**********"
click at [402, 159] on span "Editor Actions" at bounding box center [377, 155] width 56 height 10
click at [434, 153] on span "Support Guides" at bounding box center [457, 155] width 62 height 10
click at [304, 162] on div "All Results" at bounding box center [308, 156] width 62 height 25
click at [662, 60] on icon at bounding box center [665, 64] width 10 height 10
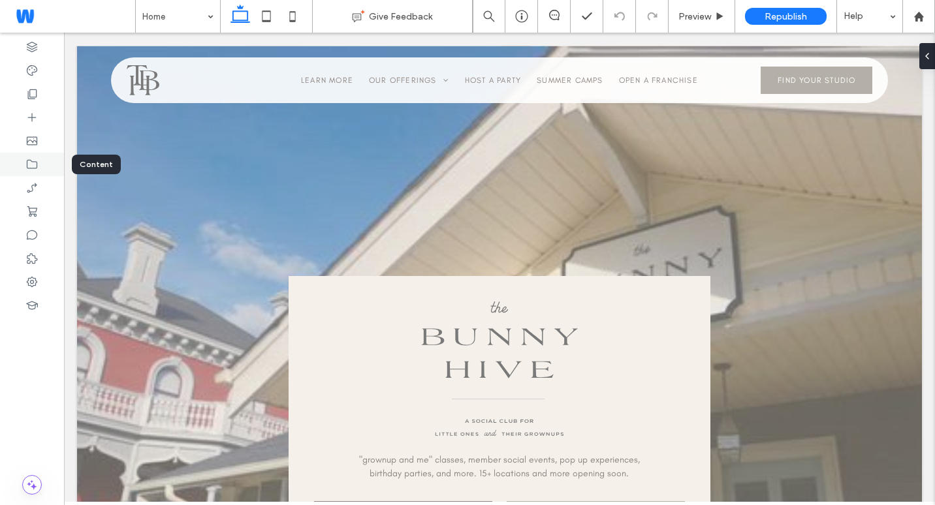
click at [27, 155] on div at bounding box center [32, 165] width 64 height 24
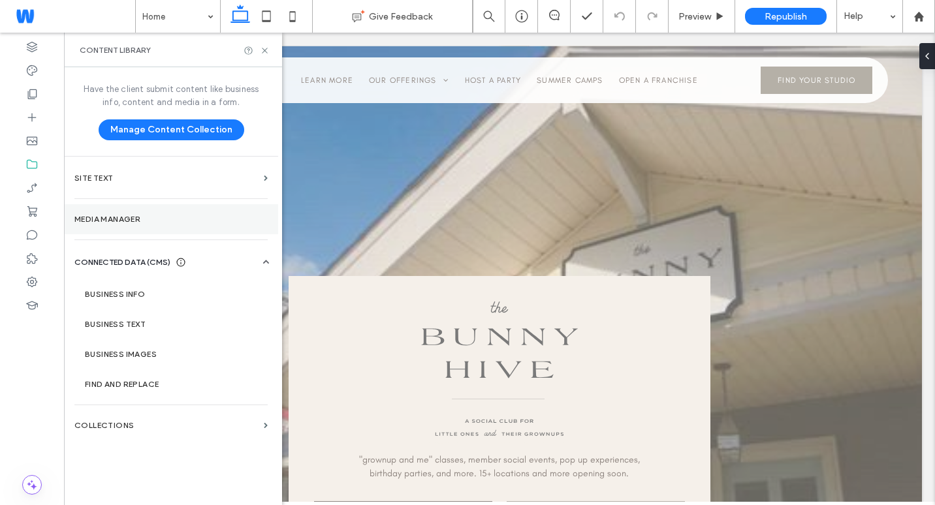
click at [146, 226] on section "Media Manager" at bounding box center [171, 219] width 214 height 30
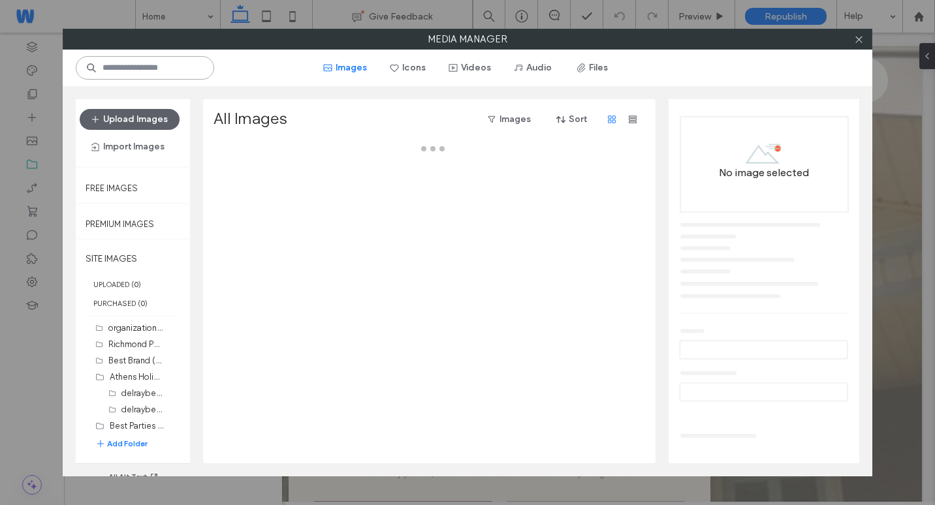
click at [170, 78] on input at bounding box center [145, 68] width 138 height 24
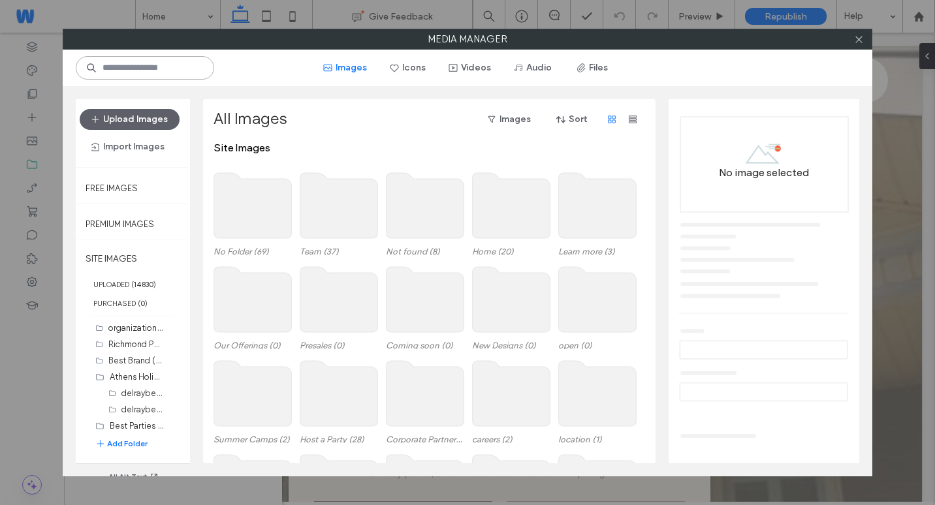
paste input "**********"
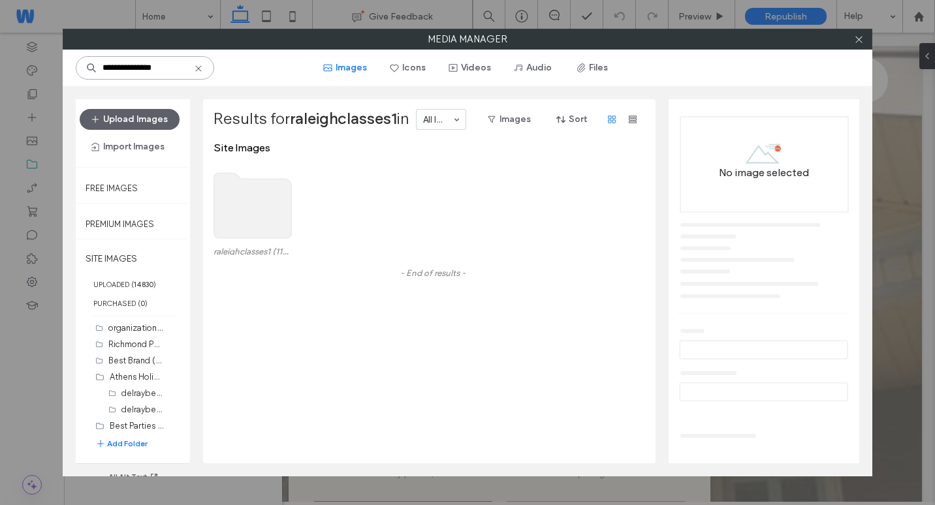
type input "**********"
click at [280, 219] on use at bounding box center [253, 205] width 78 height 65
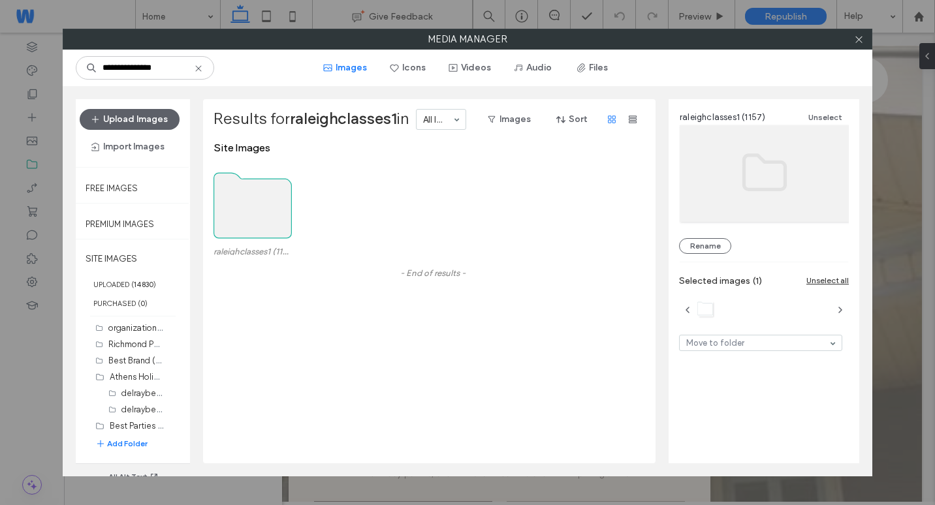
click at [253, 219] on use at bounding box center [253, 205] width 78 height 65
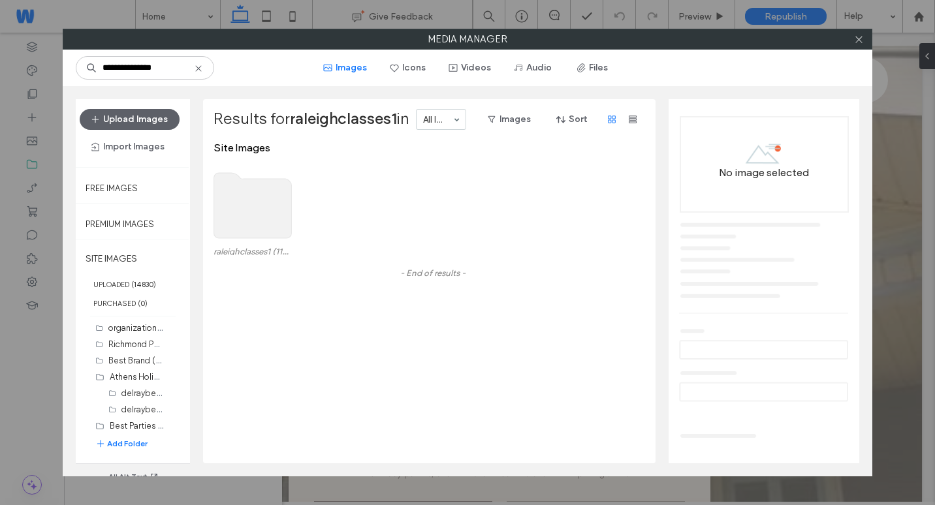
click at [253, 219] on use at bounding box center [253, 205] width 78 height 65
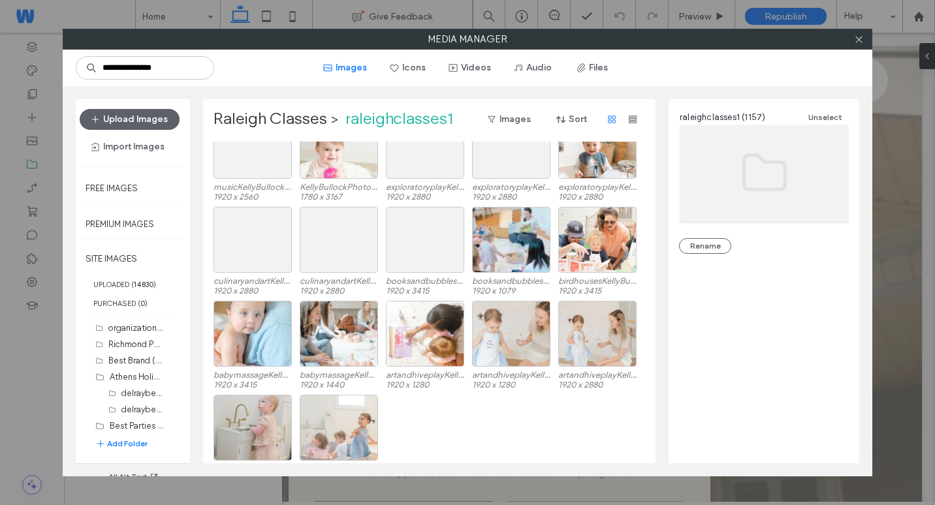
scroll to position [21495, 0]
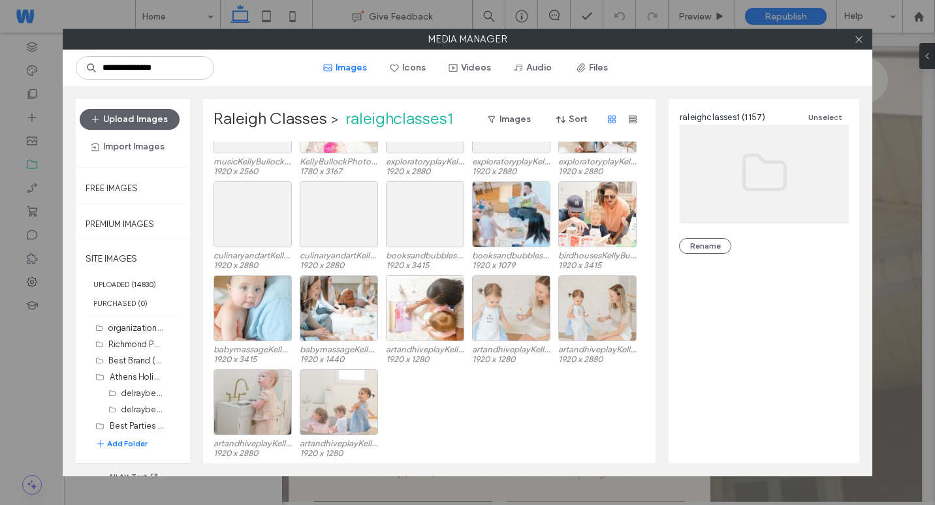
click at [490, 400] on div "artandhiveplayKellyBullockPhotography-34.jpg 1920 x 2880 artandhiveplayKellyBul…" at bounding box center [433, 417] width 439 height 94
click at [335, 373] on div "Select" at bounding box center [339, 403] width 78 height 66
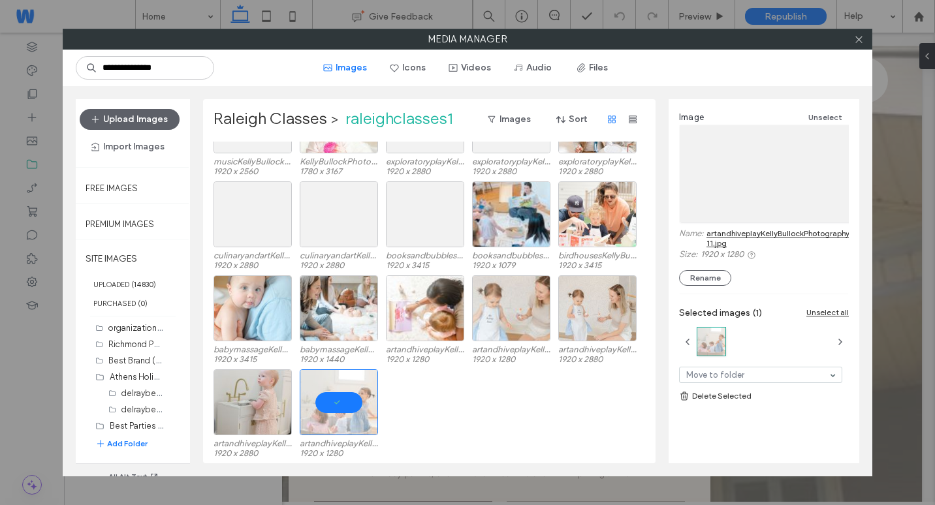
drag, startPoint x: 703, startPoint y: 234, endPoint x: 712, endPoint y: 244, distance: 13.9
click at [712, 244] on div "Name: artandhiveplayKellyBullockPhotography-11.jpg" at bounding box center [764, 239] width 170 height 21
drag, startPoint x: 703, startPoint y: 223, endPoint x: 720, endPoint y: 244, distance: 26.5
click at [720, 244] on div "Image Unselect Name: artandhiveplayKellyBullockPhotography-11.jpg Size: 1920 x …" at bounding box center [764, 198] width 170 height 176
click at [679, 229] on label "Name:" at bounding box center [691, 239] width 24 height 20
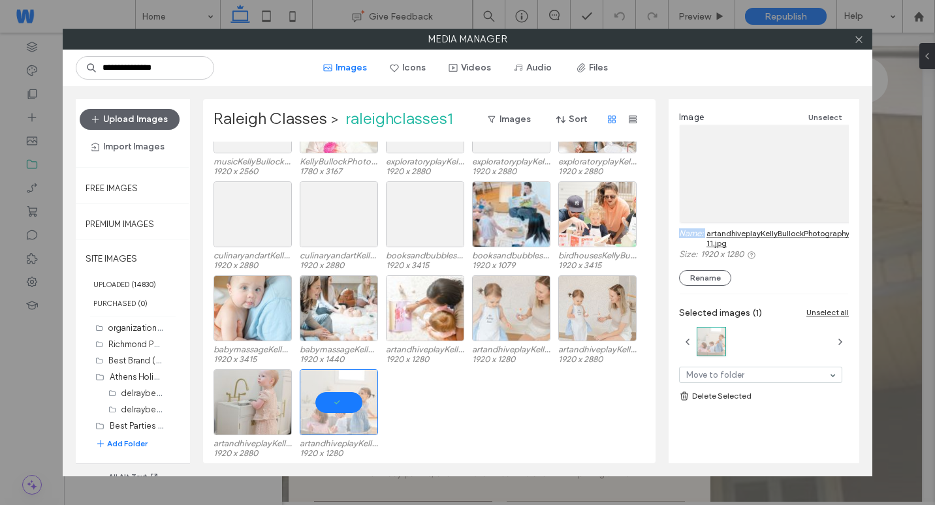
drag, startPoint x: 686, startPoint y: 232, endPoint x: 736, endPoint y: 248, distance: 51.9
click at [736, 248] on div "Image Unselect Name: artandhiveplayKellyBullockPhotography-11.jpg Size: 1920 x …" at bounding box center [764, 276] width 191 height 354
click at [426, 394] on div "artandhiveplayKellyBullockPhotography-34.jpg 1920 x 2880 artandhiveplayKellyBul…" at bounding box center [433, 417] width 439 height 94
click at [159, 115] on button "Upload Images" at bounding box center [130, 119] width 100 height 21
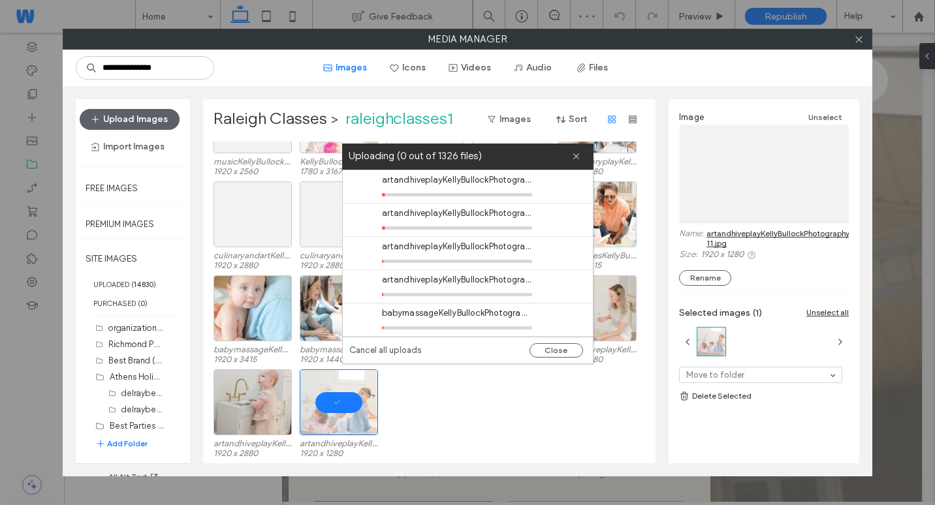
drag, startPoint x: 502, startPoint y: 375, endPoint x: 416, endPoint y: 349, distance: 89.3
click at [499, 376] on body ".wqwq-1{fill:#231f20;} .cls-1q, .cls-2q { fill-rule: evenodd; } .cls-2q { fill:…" at bounding box center [467, 252] width 935 height 505
click at [408, 347] on link "Cancel all uploads" at bounding box center [385, 350] width 72 height 13
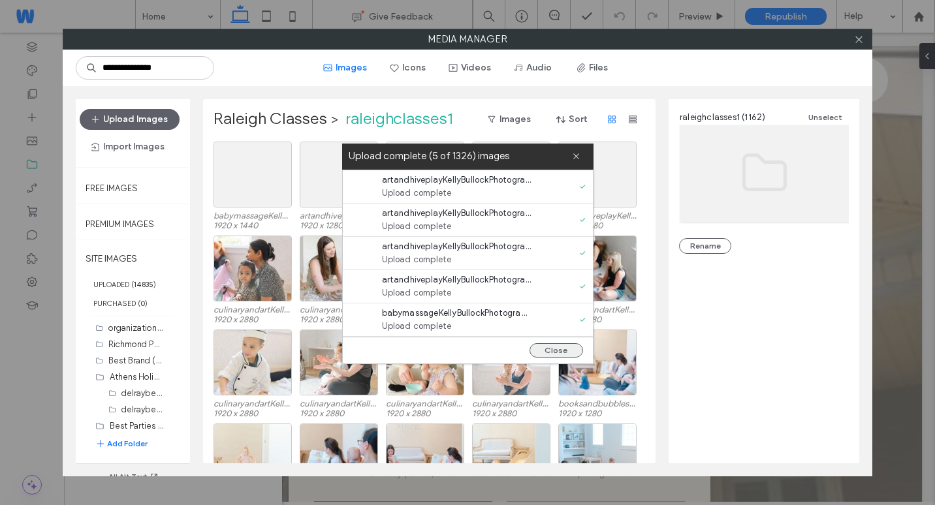
click at [565, 347] on button "Close" at bounding box center [557, 351] width 54 height 14
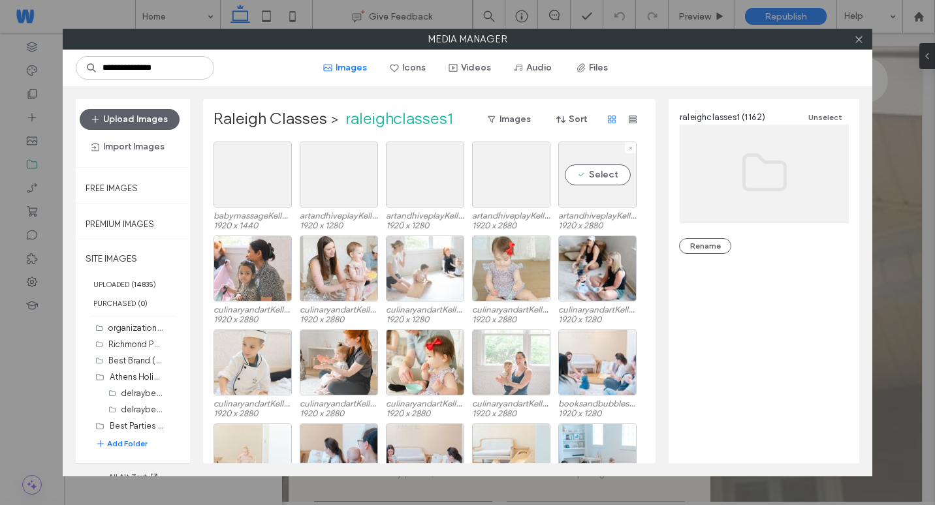
drag, startPoint x: 204, startPoint y: 168, endPoint x: 643, endPoint y: 181, distance: 439.0
click at [643, 181] on div "Raleigh Classes > raleighclasses1 Images Sort babymassageKellyBullockPhotograph…" at bounding box center [429, 281] width 453 height 364
click at [603, 185] on div "Select" at bounding box center [597, 175] width 78 height 66
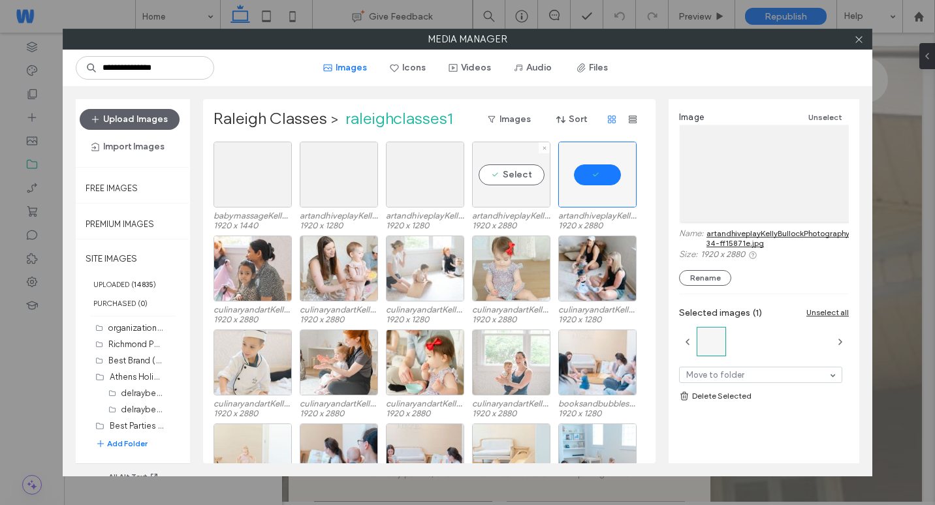
click at [508, 167] on div "Select" at bounding box center [511, 175] width 78 height 66
click at [434, 165] on div "Select" at bounding box center [425, 175] width 78 height 66
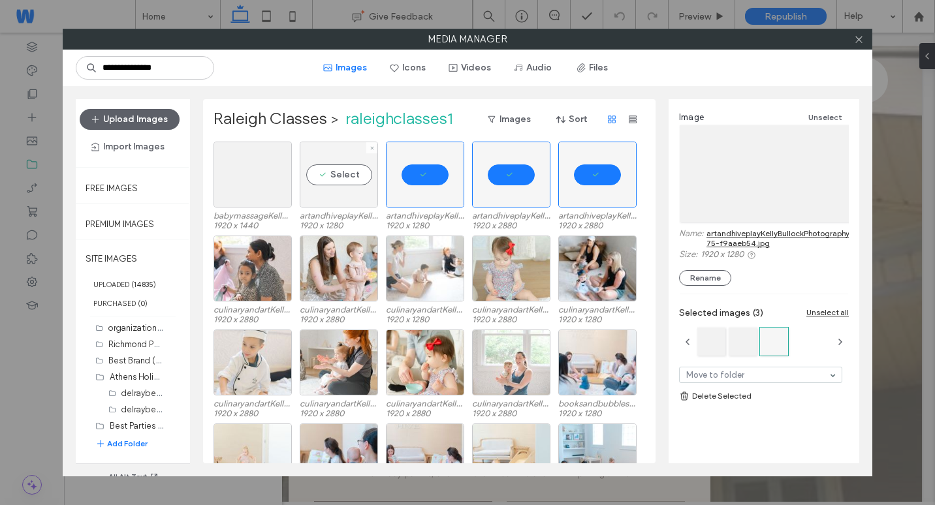
click at [343, 170] on div "Select" at bounding box center [339, 175] width 78 height 66
click at [245, 174] on div "Select" at bounding box center [253, 175] width 78 height 66
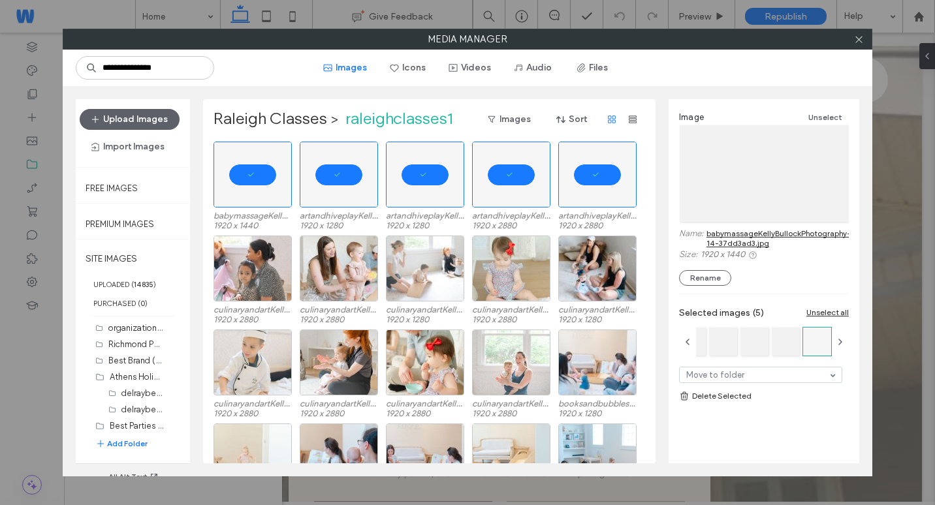
click at [726, 394] on link "Delete Selected" at bounding box center [764, 396] width 170 height 13
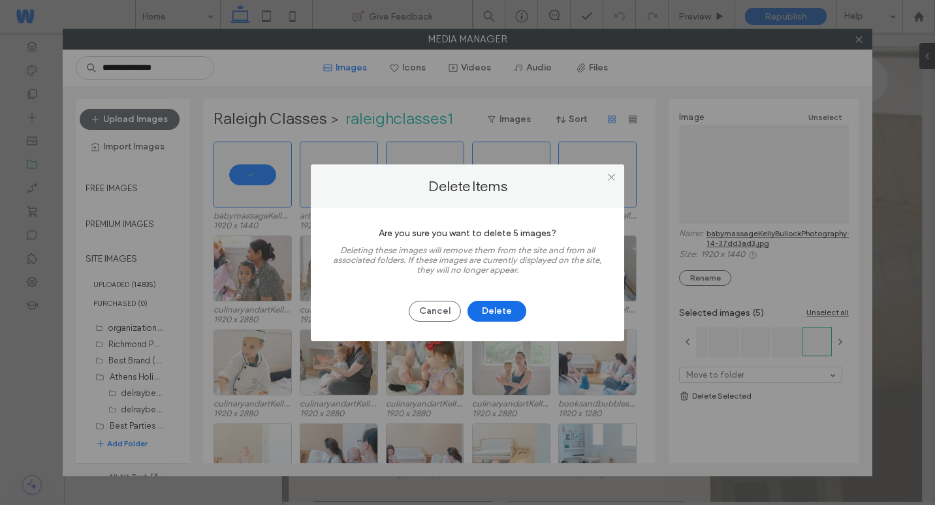
click at [507, 313] on button "Delete" at bounding box center [497, 311] width 59 height 21
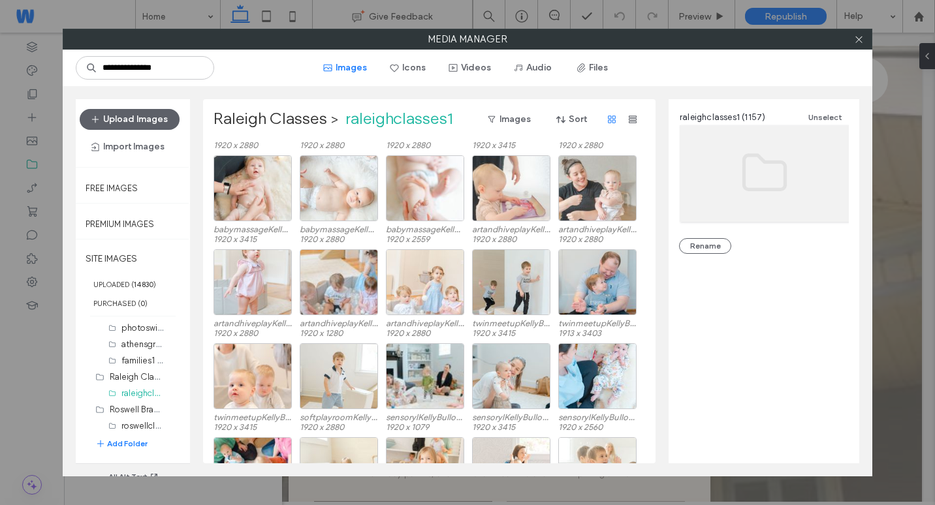
scroll to position [1392, 0]
click at [133, 383] on label "raleighclasses1 (1157)" at bounding box center [162, 388] width 82 height 12
click at [138, 424] on label "roswellclasses1 (0)" at bounding box center [157, 421] width 72 height 12
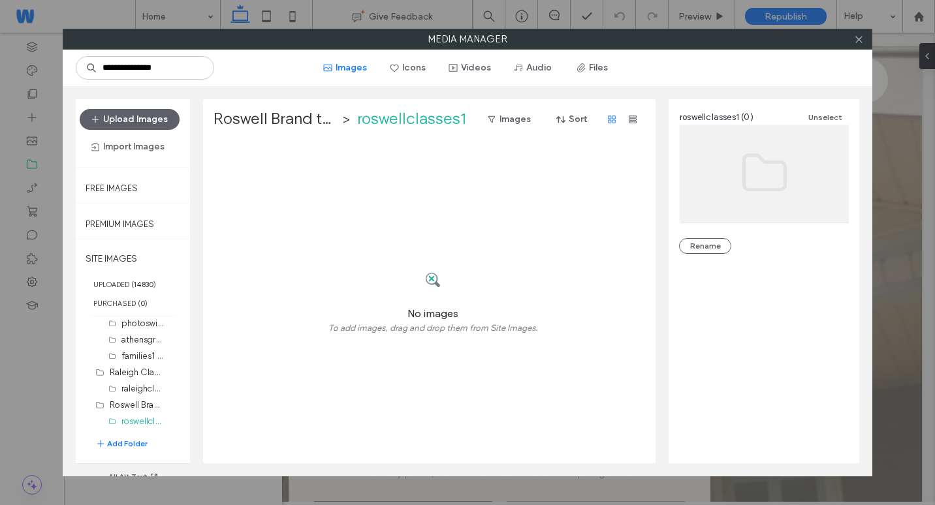
click at [148, 130] on div "Upload Images Import Images" at bounding box center [133, 133] width 106 height 48
click at [148, 124] on button "Upload Images" at bounding box center [130, 119] width 100 height 21
click at [132, 389] on label "raleighclasses1 (1157)" at bounding box center [162, 388] width 82 height 12
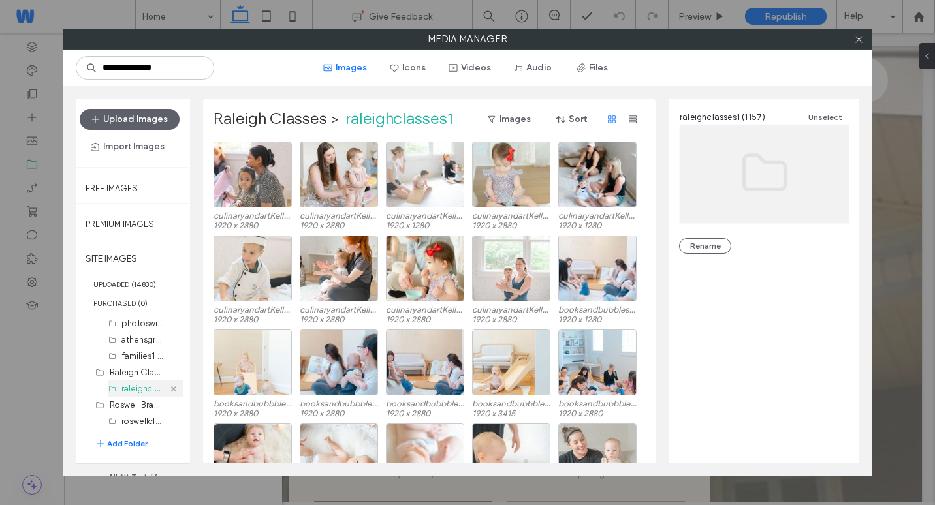
click at [171, 389] on use at bounding box center [173, 388] width 5 height 5
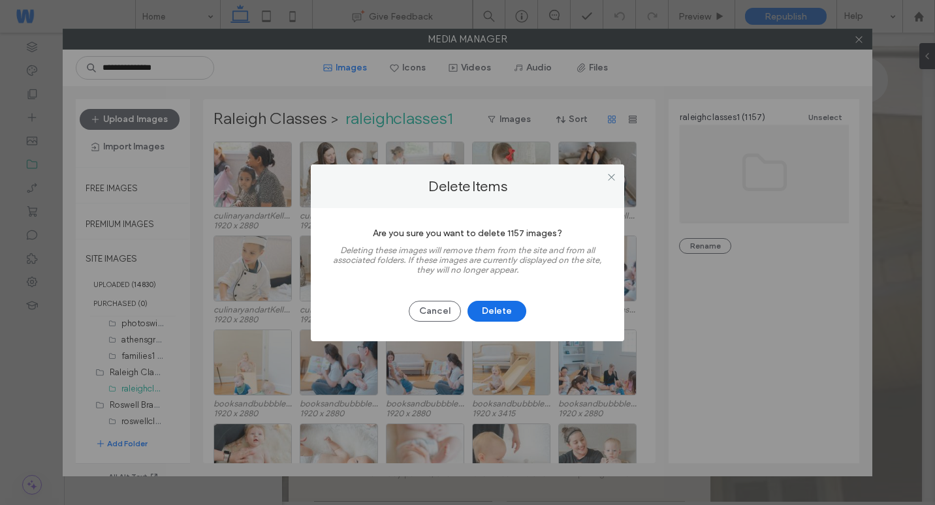
click at [497, 315] on button "Delete" at bounding box center [497, 311] width 59 height 21
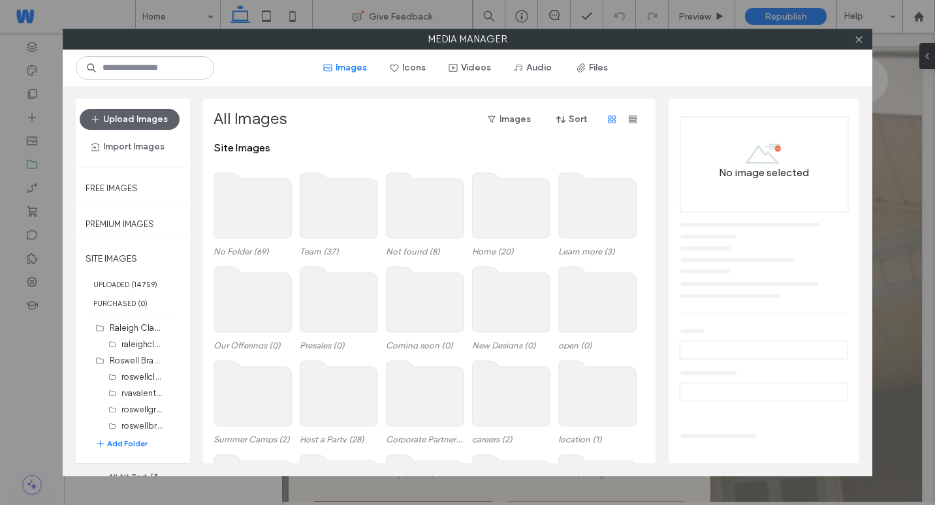
scroll to position [1371, 0]
click at [129, 416] on div "raleighclasses1 (1086)" at bounding box center [142, 410] width 42 height 16
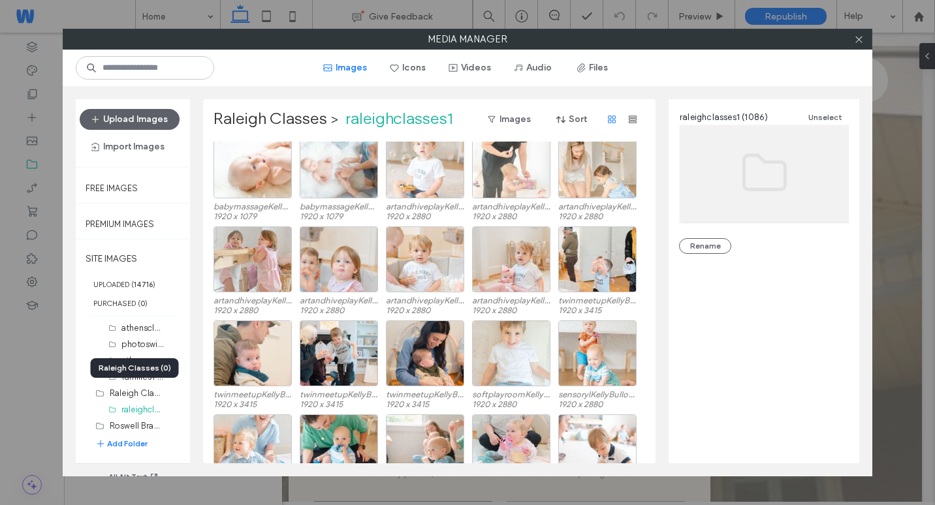
drag, startPoint x: 119, startPoint y: 386, endPoint x: 67, endPoint y: 369, distance: 54.9
click at [67, 369] on div "Upload Images Import Images Free Images Premium Images SITE IMAGES UPLOADED ( 1…" at bounding box center [468, 281] width 810 height 391
click at [125, 392] on label "Raleigh Classes (0)" at bounding box center [147, 393] width 75 height 12
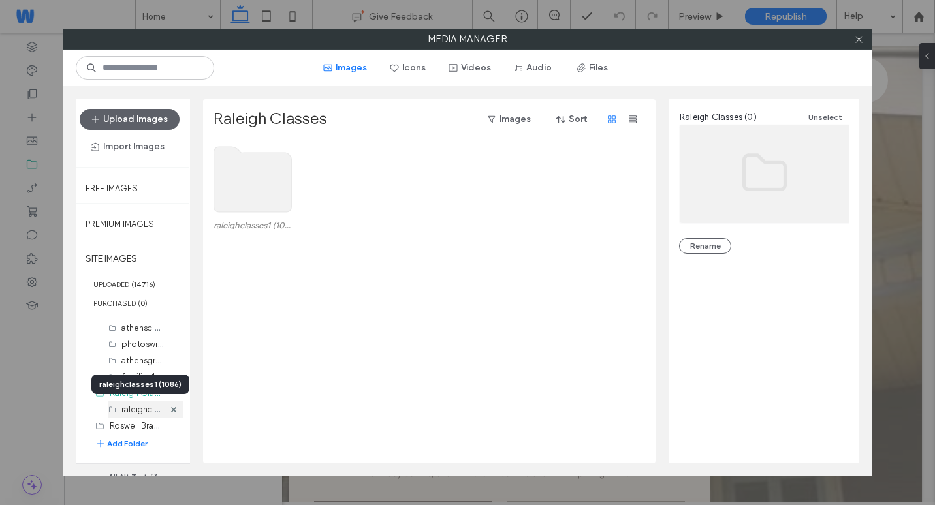
click at [140, 408] on label "raleighclasses1 (1086)" at bounding box center [163, 409] width 85 height 12
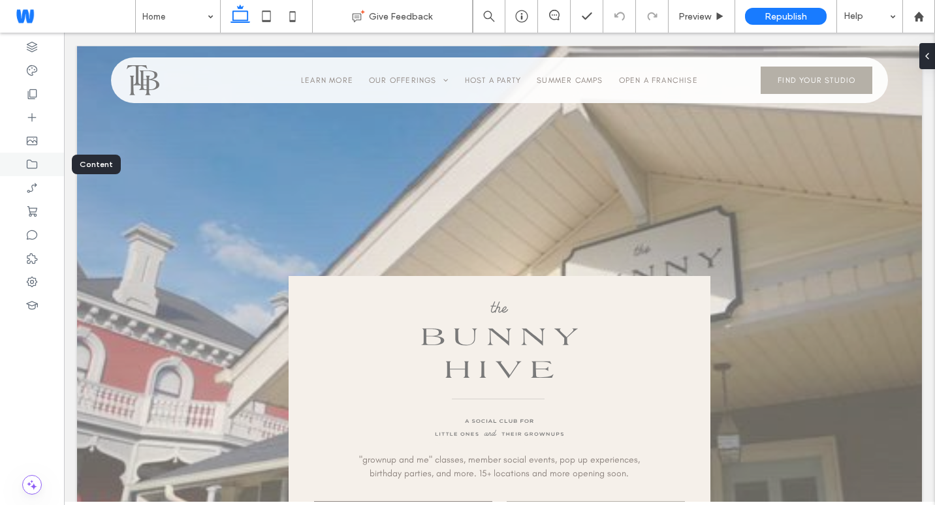
click at [35, 164] on icon at bounding box center [31, 164] width 13 height 13
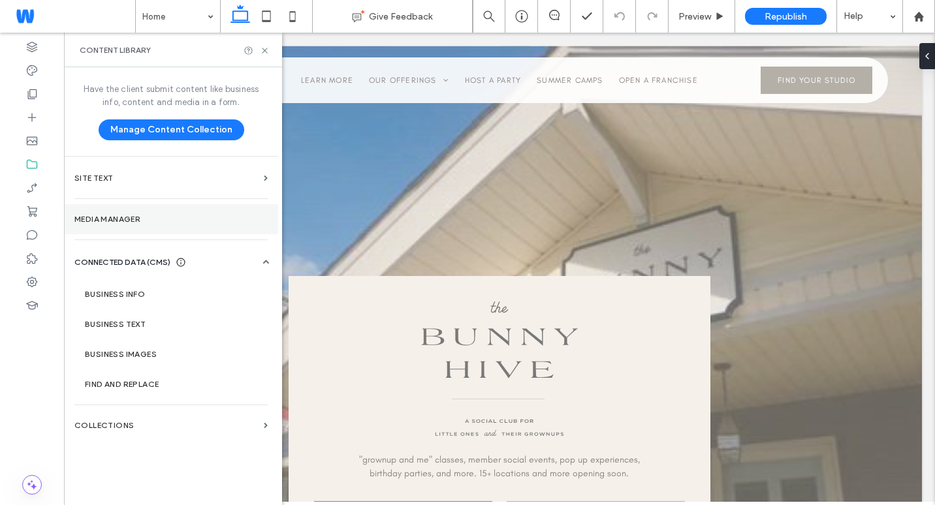
click at [155, 221] on label "Media Manager" at bounding box center [170, 219] width 193 height 9
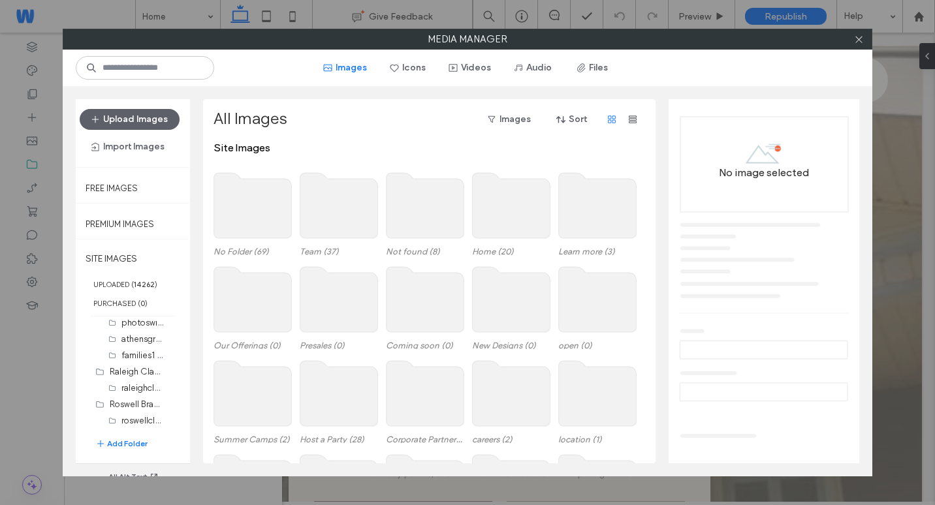
scroll to position [1371, 0]
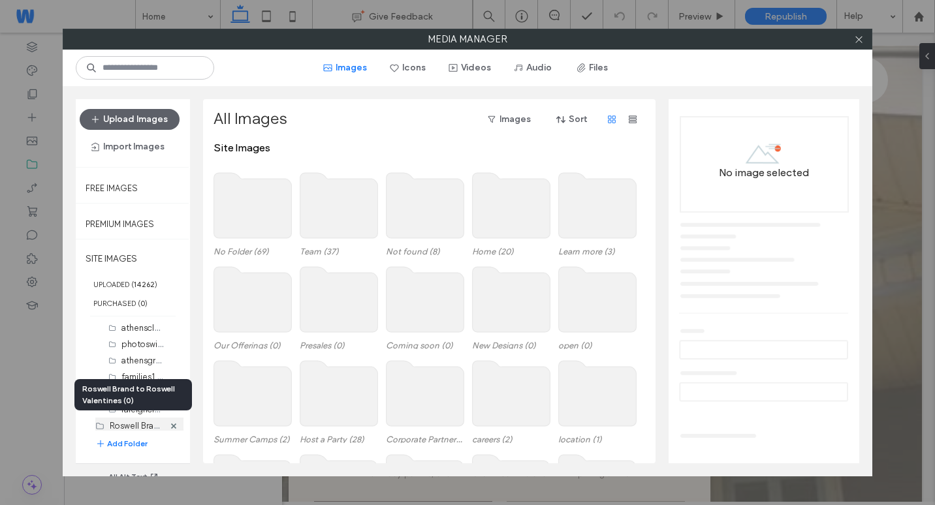
click at [123, 419] on div "Roswell Brand to Roswell Valentines (0)" at bounding box center [137, 426] width 54 height 14
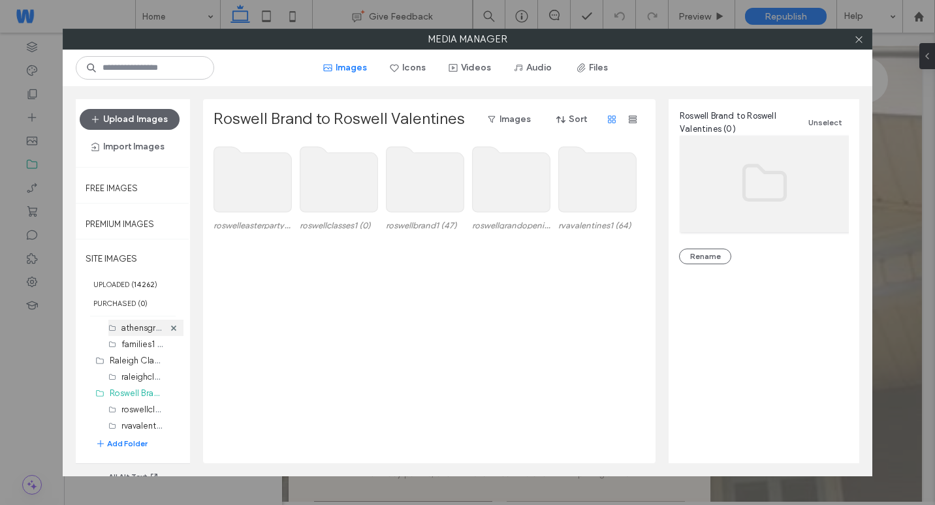
scroll to position [1437, 0]
click at [146, 379] on label "roswellclasses1 (0)" at bounding box center [157, 376] width 72 height 12
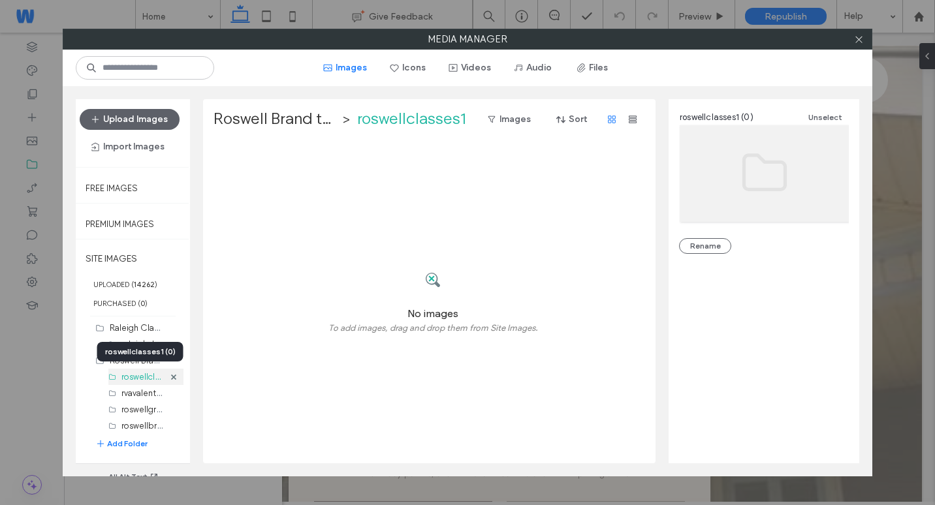
click at [135, 376] on label "roswellclasses1 (0)" at bounding box center [157, 376] width 72 height 12
click at [140, 121] on button "Upload Images" at bounding box center [130, 119] width 100 height 21
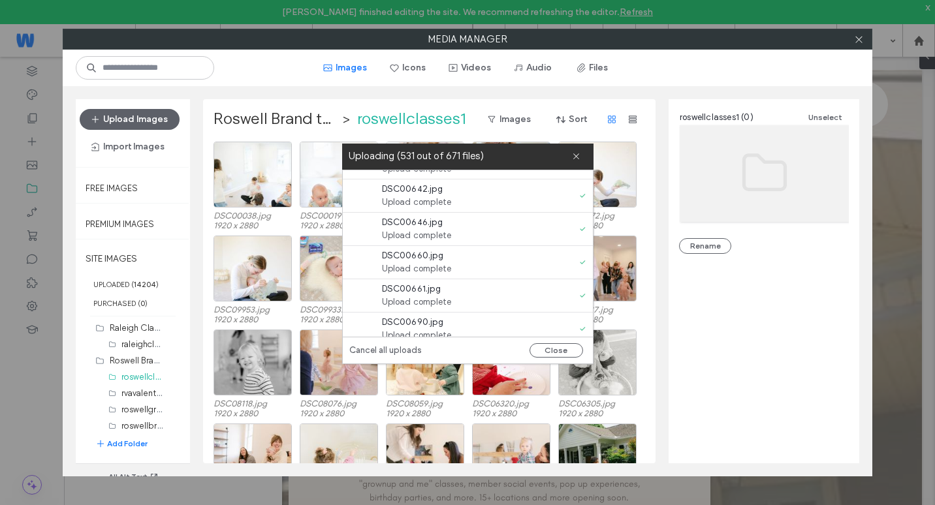
scroll to position [1241, 0]
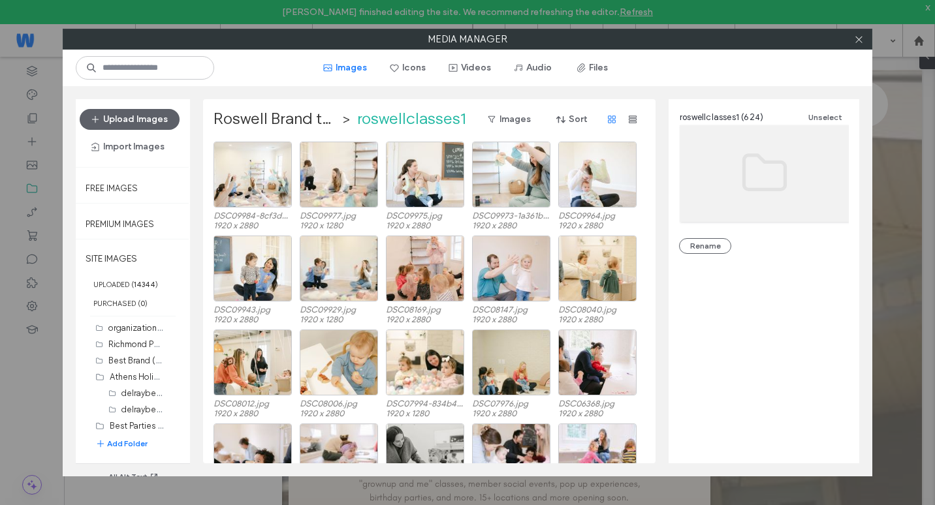
scroll to position [1437, 0]
click at [136, 409] on label "roswellgrandopening1 (89)" at bounding box center [172, 409] width 103 height 12
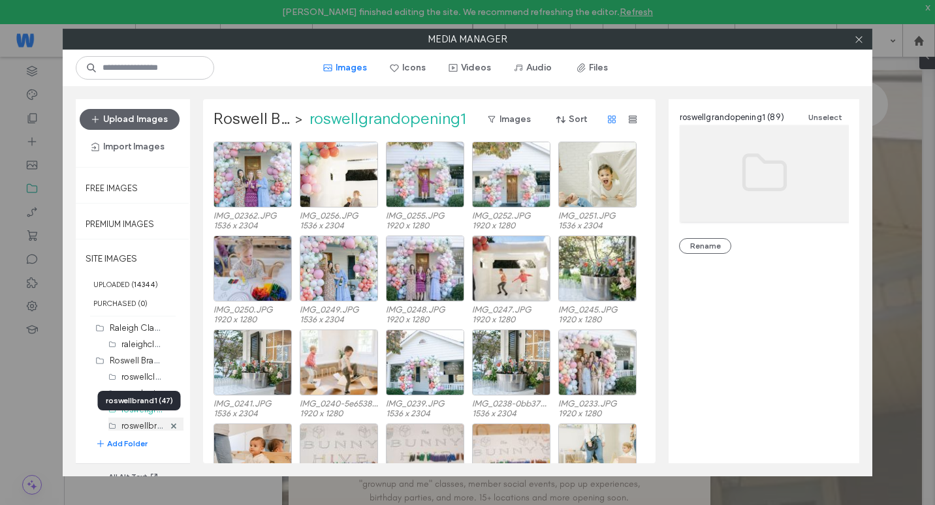
click at [127, 428] on label "roswellbrand1 (47)" at bounding box center [156, 425] width 71 height 12
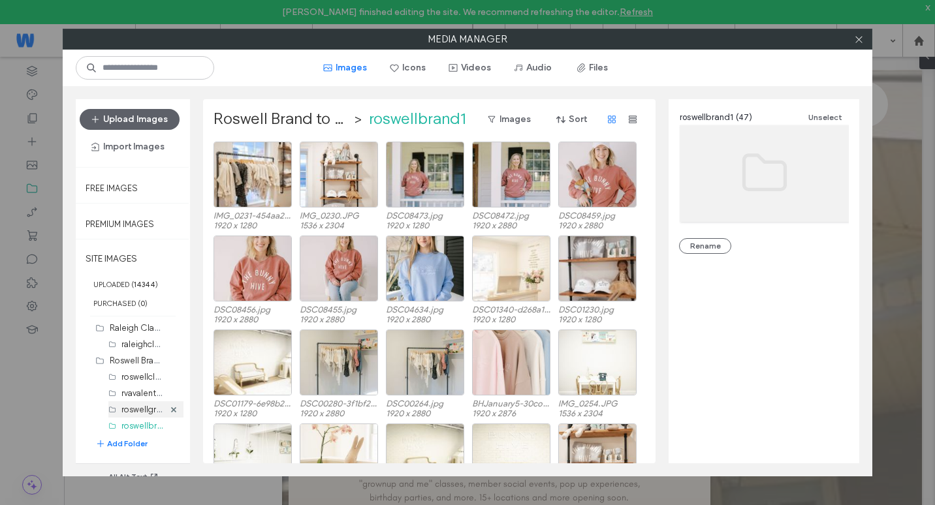
scroll to position [1502, 0]
click at [135, 374] on label "roswelleasterparty1 (124)" at bounding box center [169, 376] width 96 height 12
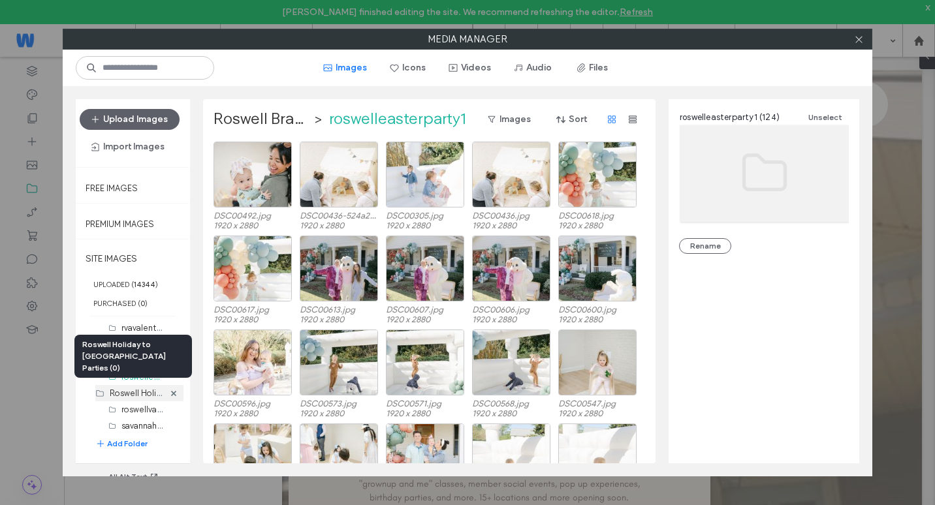
click at [134, 396] on label "Roswell Holiday to [GEOGRAPHIC_DATA] Parties (0)" at bounding box center [210, 393] width 200 height 12
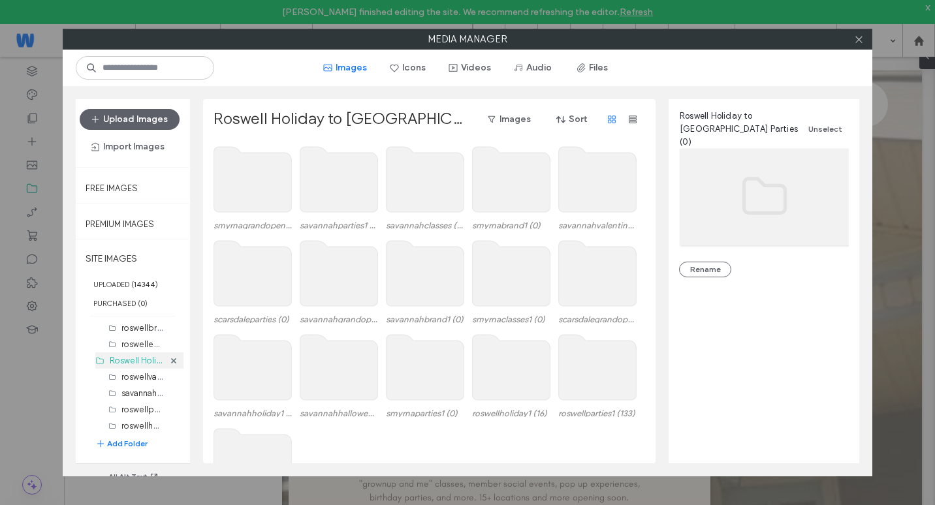
scroll to position [1567, 0]
click at [141, 349] on label "roswellvalentines1 (33)" at bounding box center [164, 344] width 86 height 12
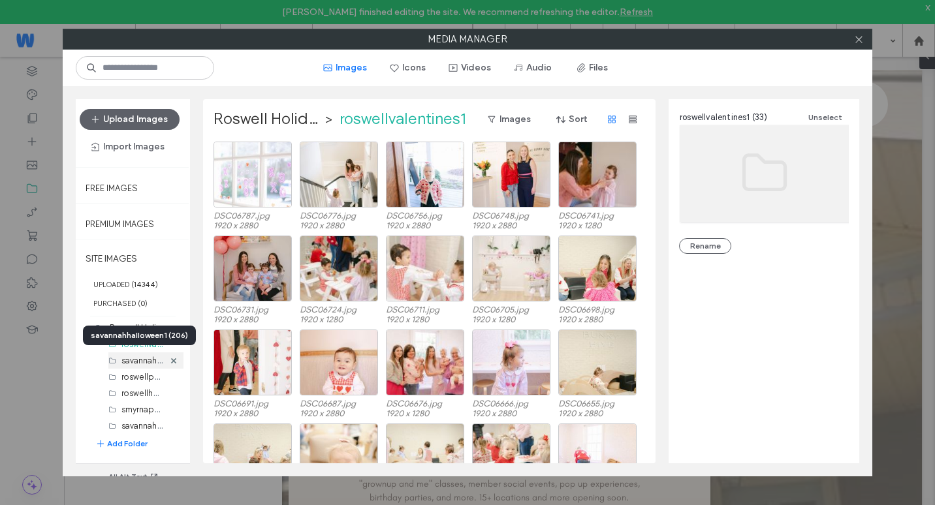
click at [145, 362] on label "savannahhalloween1 (206)" at bounding box center [171, 360] width 101 height 12
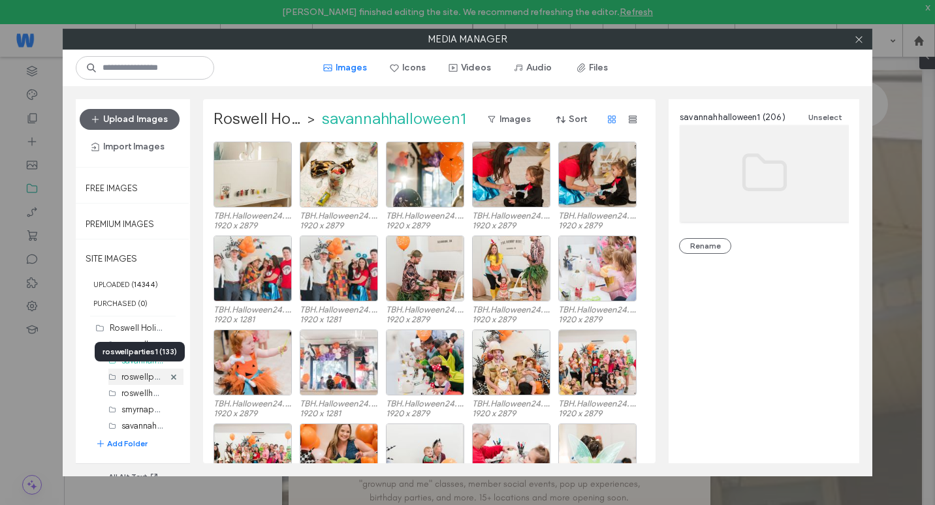
click at [142, 376] on label "roswellparties1 (133)" at bounding box center [160, 376] width 78 height 12
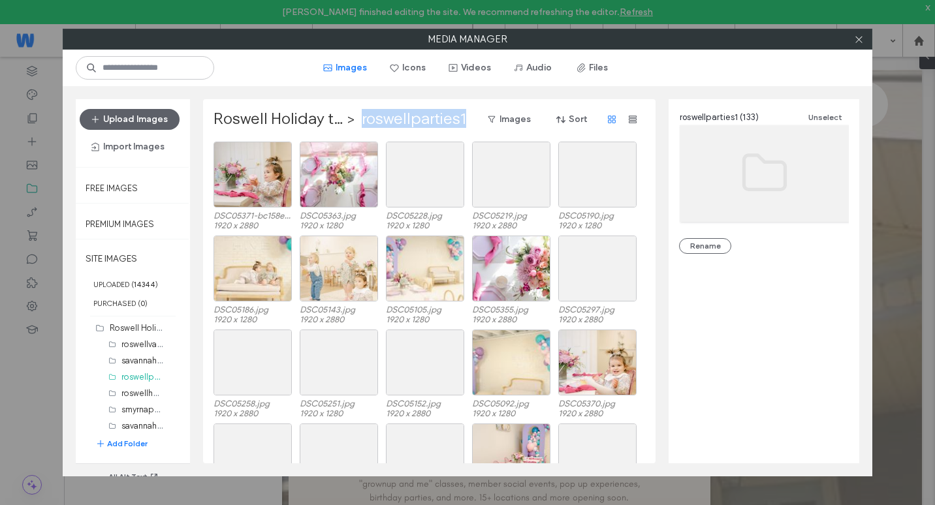
drag, startPoint x: 470, startPoint y: 123, endPoint x: 355, endPoint y: 116, distance: 114.5
click at [355, 116] on div "Roswell Holiday to [GEOGRAPHIC_DATA] Parties > roswellparties1 Images Sort" at bounding box center [429, 119] width 430 height 21
drag, startPoint x: 765, startPoint y: 118, endPoint x: 732, endPoint y: 119, distance: 33.3
click at [732, 119] on div "roswellparties1 (133) Unselect" at bounding box center [764, 118] width 169 height 16
click at [832, 296] on div "roswellparties1 (133) Unselect Rename" at bounding box center [764, 276] width 191 height 354
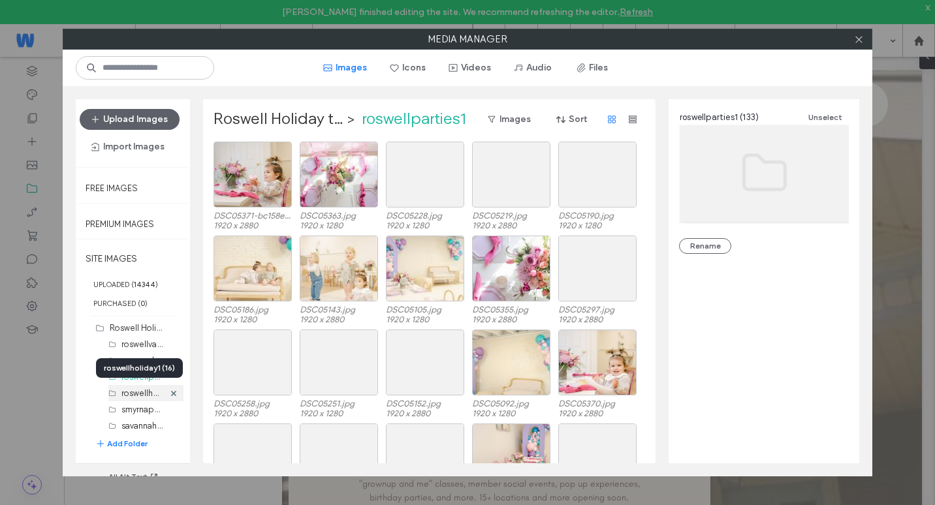
click at [139, 396] on label "roswellholiday1 (16)" at bounding box center [158, 393] width 74 height 12
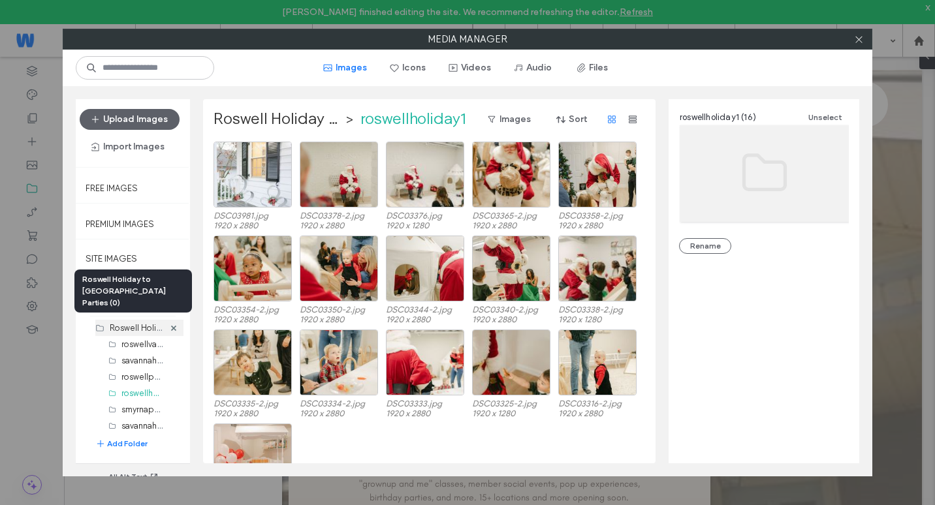
click at [139, 327] on label "Roswell Holiday to [GEOGRAPHIC_DATA] Parties (0)" at bounding box center [210, 327] width 200 height 12
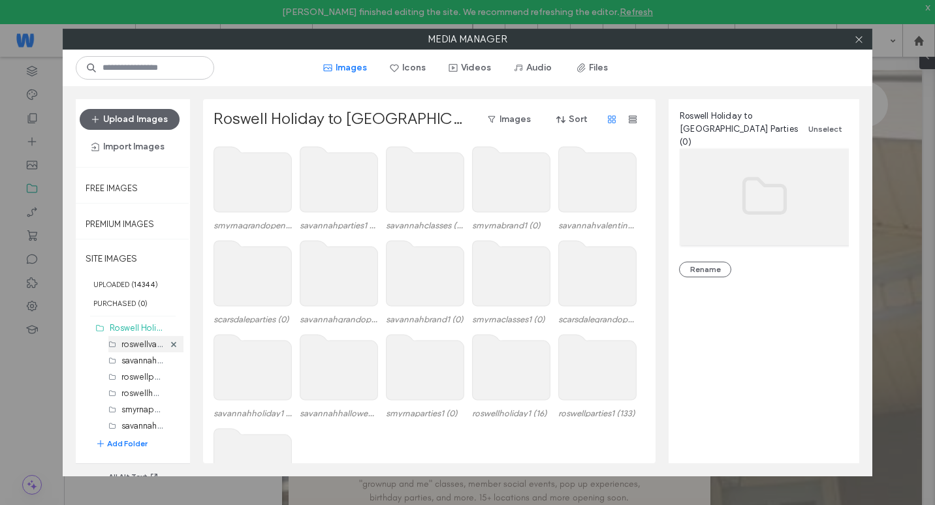
click at [135, 346] on label "roswellvalentines1 (33)" at bounding box center [164, 344] width 86 height 12
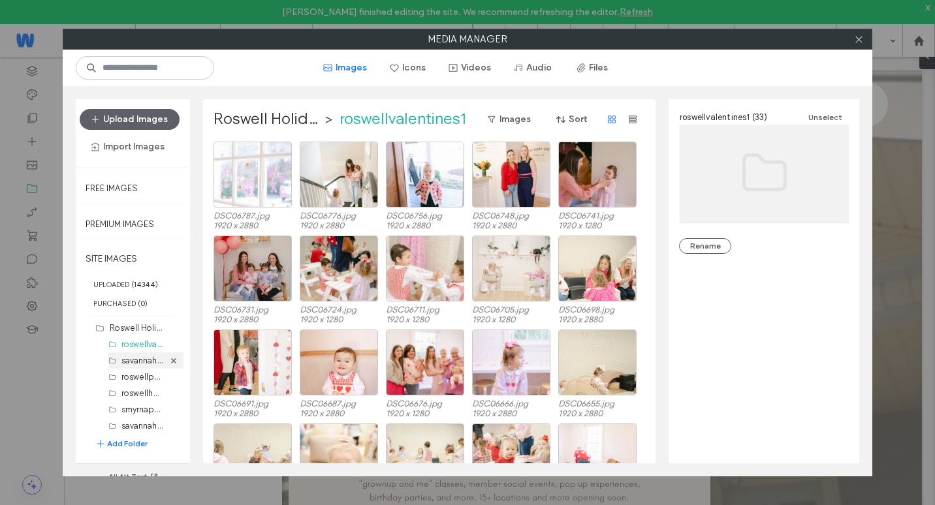
click at [141, 364] on label "savannahhalloween1 (206)" at bounding box center [171, 360] width 101 height 12
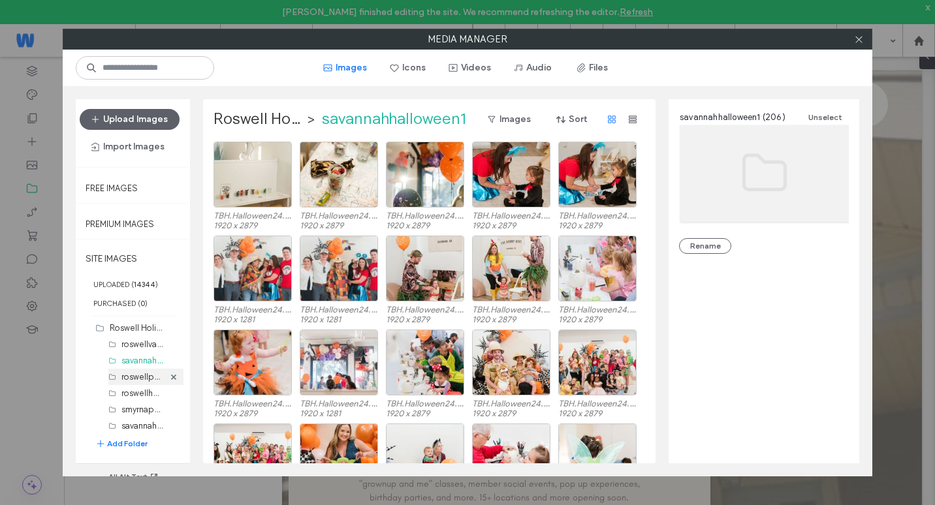
click at [134, 376] on label "roswellparties1 (133)" at bounding box center [160, 376] width 78 height 12
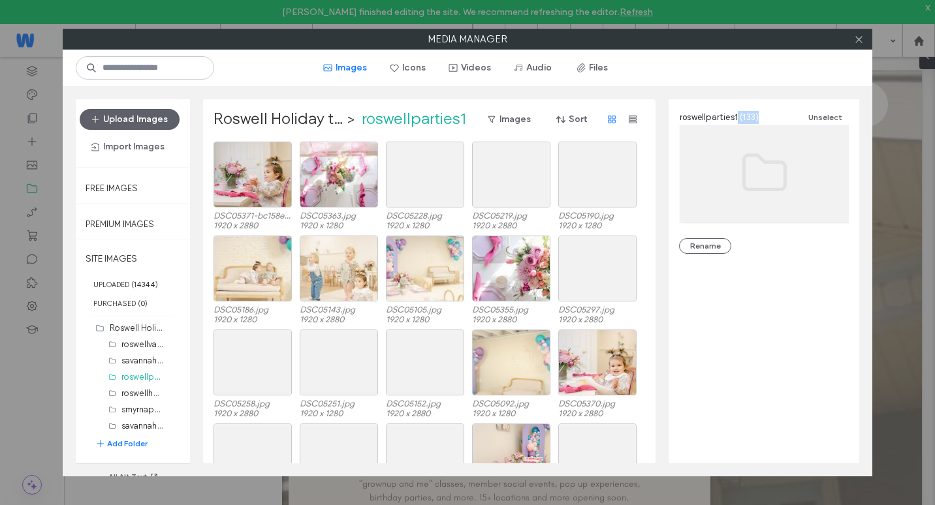
drag, startPoint x: 765, startPoint y: 113, endPoint x: 738, endPoint y: 120, distance: 27.7
click at [738, 120] on div "roswellparties1 (133) Unselect" at bounding box center [764, 118] width 169 height 16
click at [724, 329] on div "roswellparties1 (133) Unselect Rename" at bounding box center [764, 276] width 191 height 354
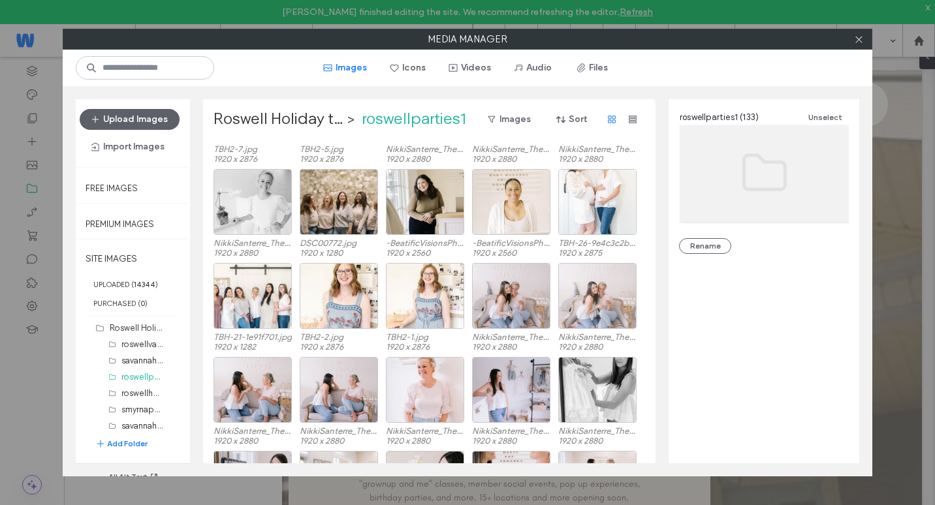
scroll to position [2217, 0]
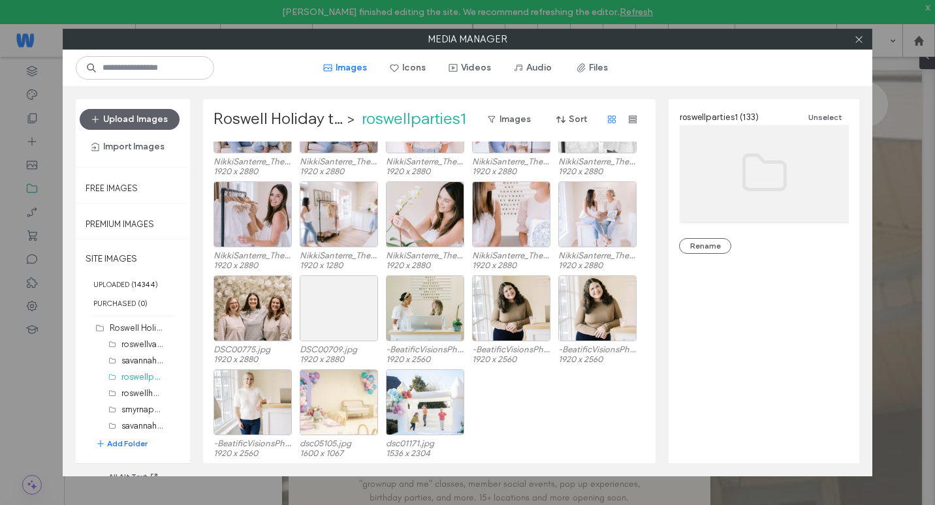
drag, startPoint x: 620, startPoint y: 432, endPoint x: 654, endPoint y: 490, distance: 67.0
click at [654, 490] on div "Media Manager Images Icons Videos Audio Files Upload Images Import Images Free …" at bounding box center [467, 252] width 935 height 505
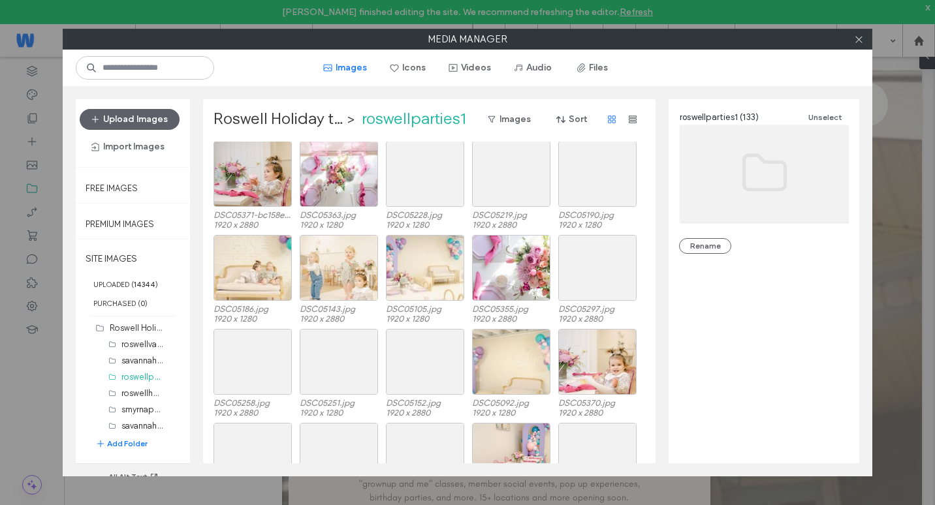
scroll to position [0, 0]
click at [267, 178] on div "Select" at bounding box center [253, 175] width 78 height 66
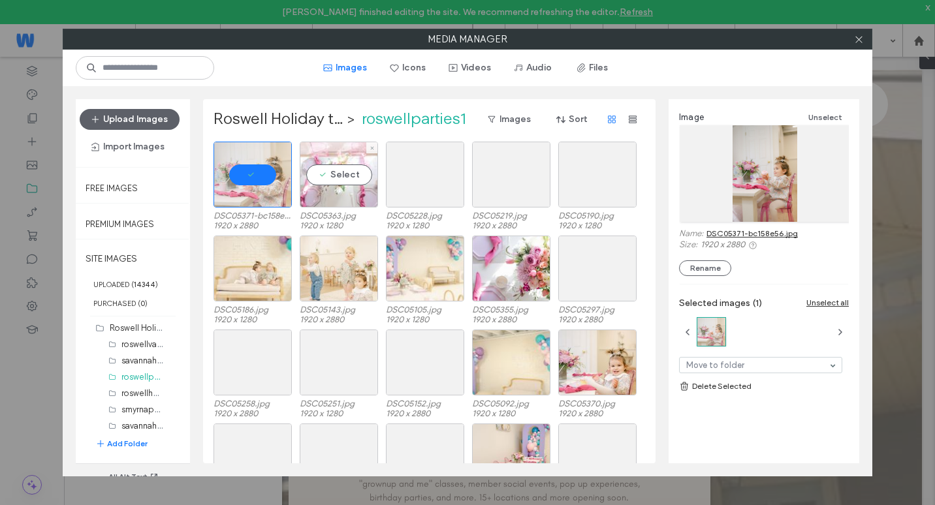
click at [364, 193] on div "Select" at bounding box center [339, 175] width 78 height 66
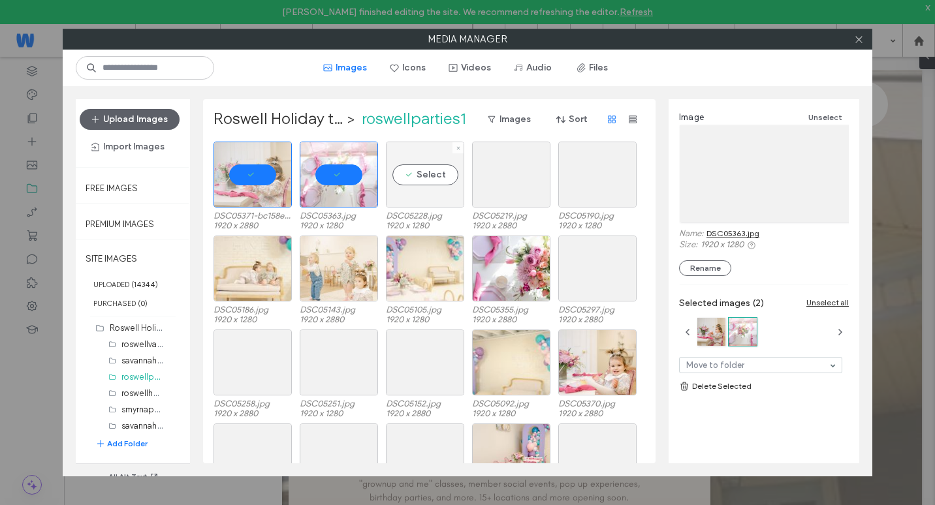
click at [434, 180] on div "Select" at bounding box center [425, 175] width 78 height 66
click at [509, 183] on div at bounding box center [511, 175] width 78 height 66
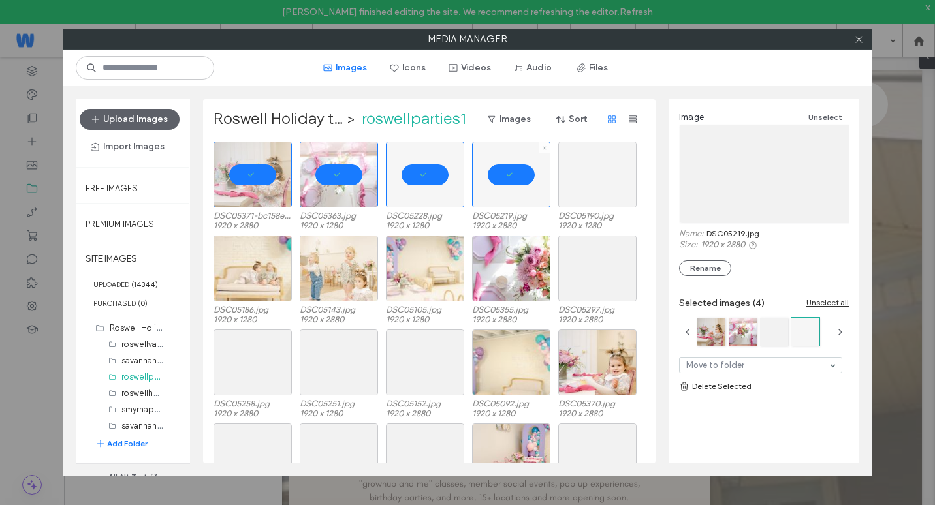
click at [594, 184] on div at bounding box center [597, 175] width 78 height 66
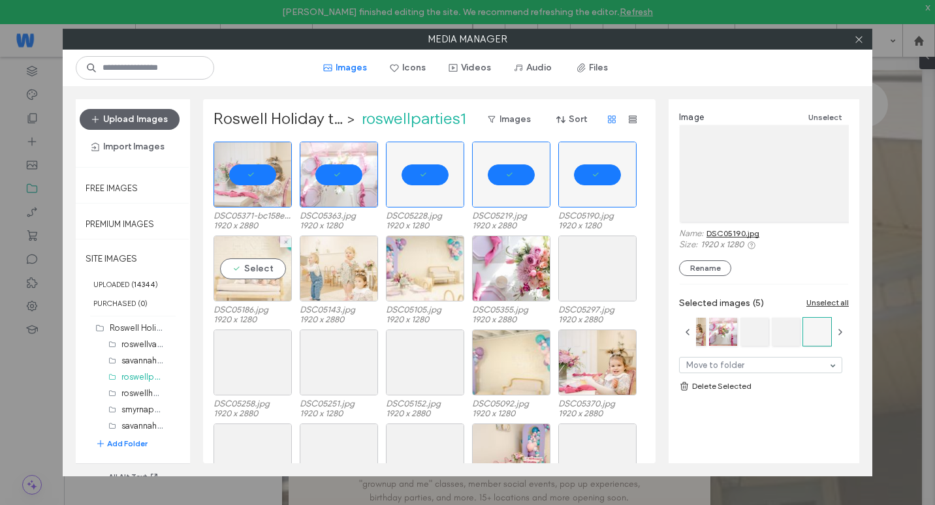
click at [267, 249] on div "Select" at bounding box center [253, 269] width 78 height 66
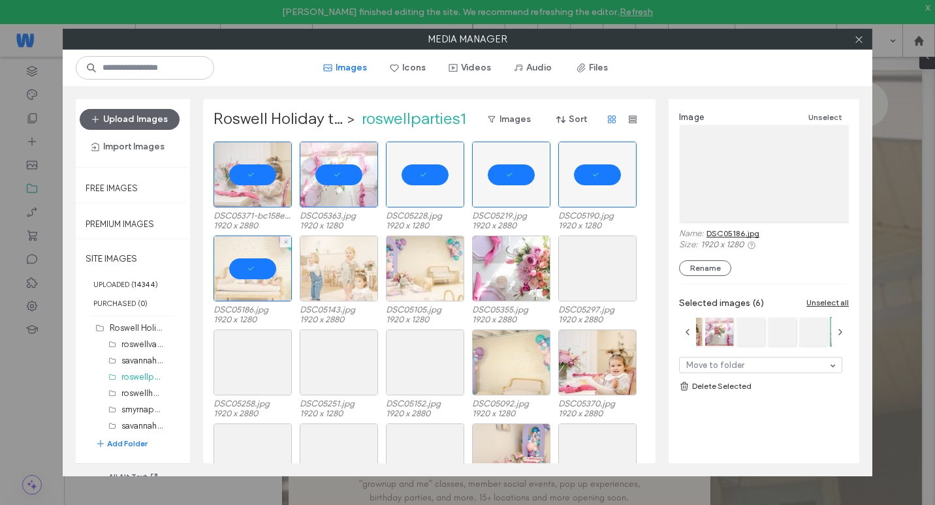
click at [323, 262] on div at bounding box center [339, 269] width 78 height 66
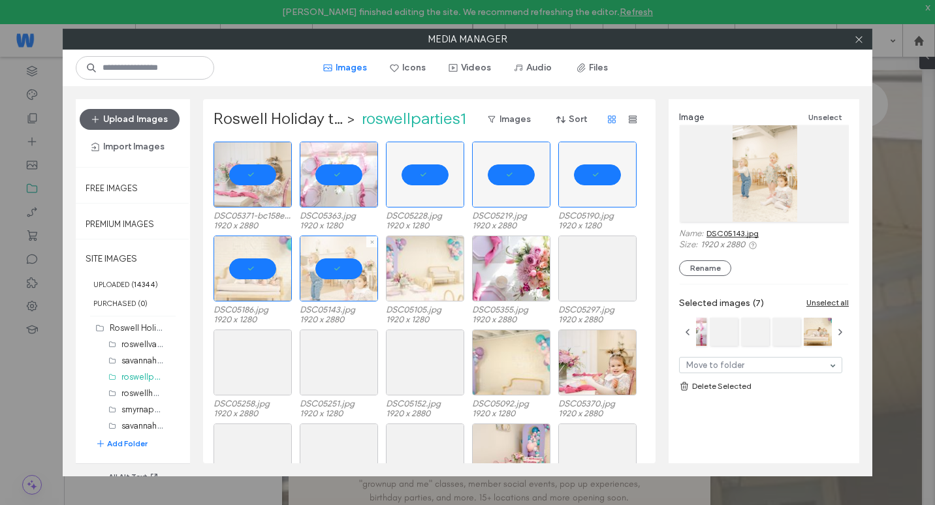
click at [400, 277] on div at bounding box center [425, 269] width 78 height 66
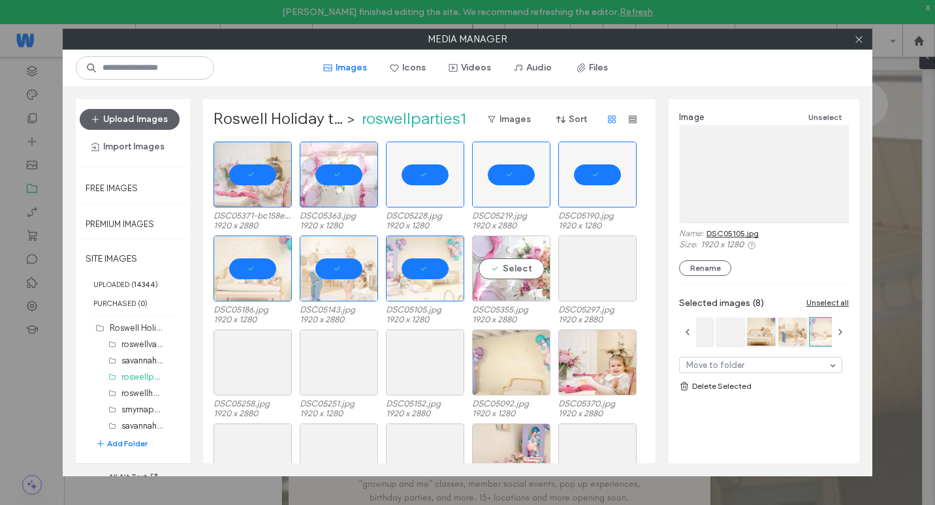
click at [494, 284] on div "Select" at bounding box center [511, 269] width 78 height 66
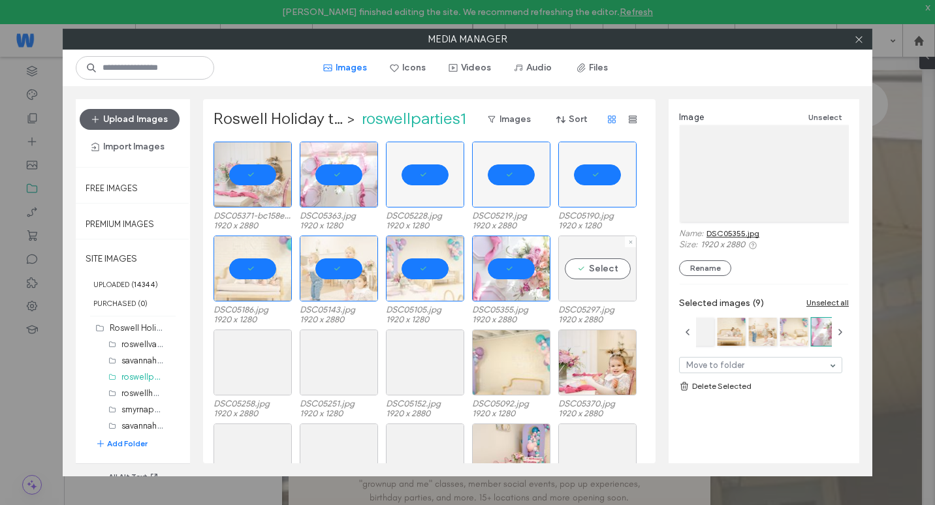
click at [591, 296] on div "Select" at bounding box center [597, 269] width 78 height 66
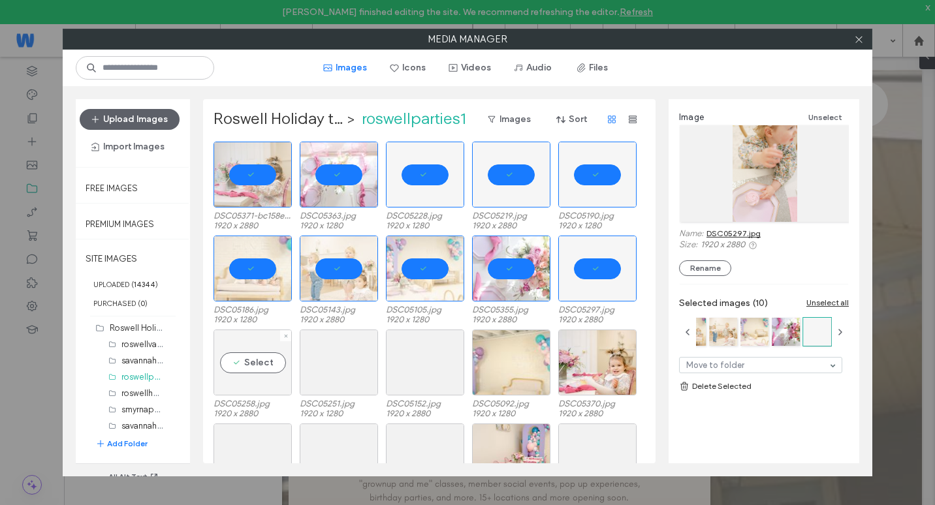
click at [270, 374] on div "Select" at bounding box center [253, 363] width 78 height 66
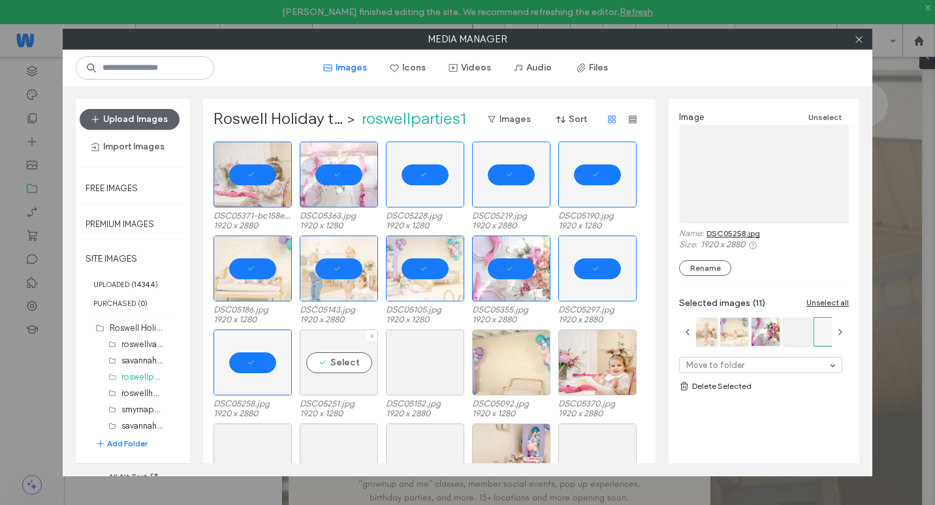
click at [358, 374] on div "Select" at bounding box center [339, 363] width 78 height 66
click at [440, 364] on div at bounding box center [425, 363] width 78 height 66
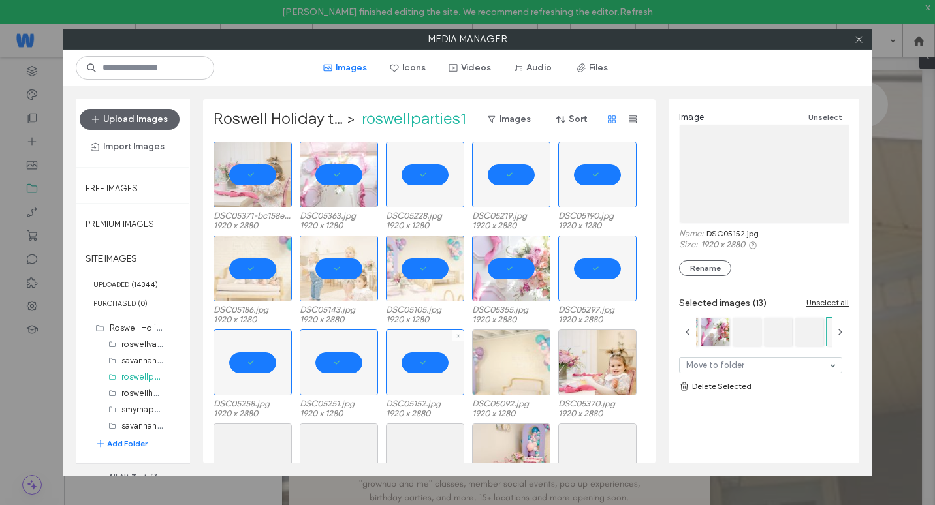
click at [495, 366] on div at bounding box center [511, 363] width 78 height 66
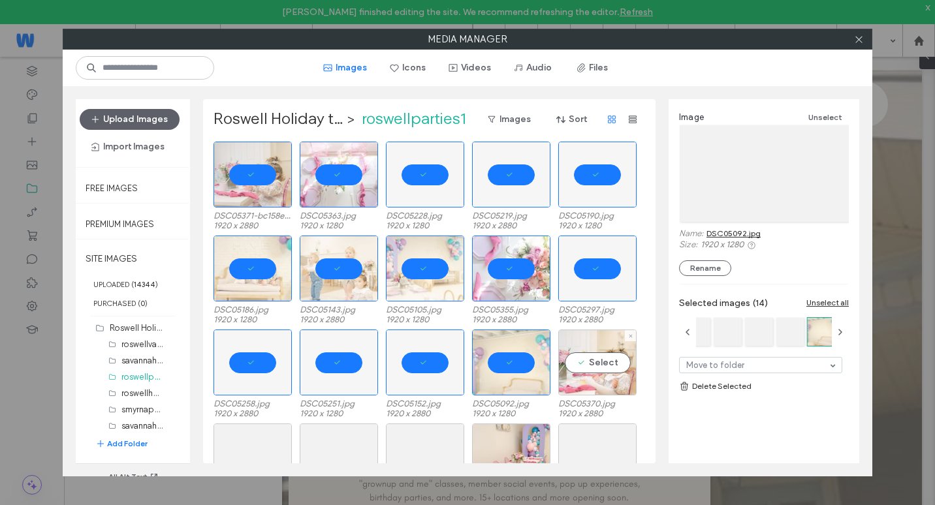
click at [571, 363] on div "Select" at bounding box center [597, 363] width 78 height 66
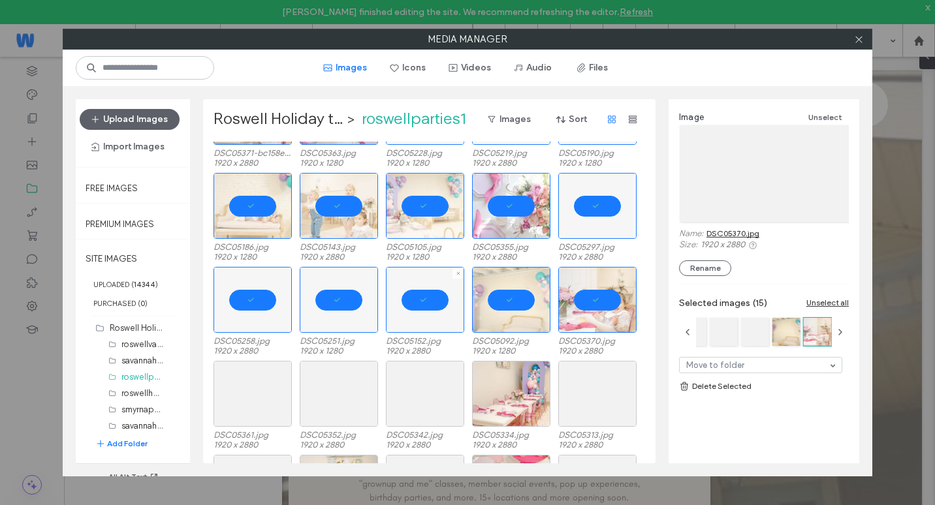
scroll to position [131, 0]
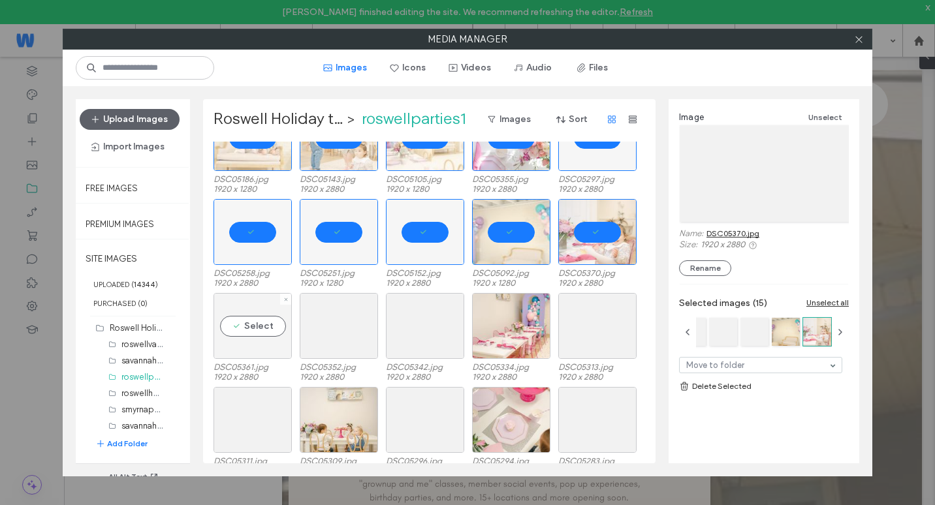
click at [268, 318] on div "Select" at bounding box center [253, 326] width 78 height 66
click at [377, 342] on div at bounding box center [339, 326] width 78 height 66
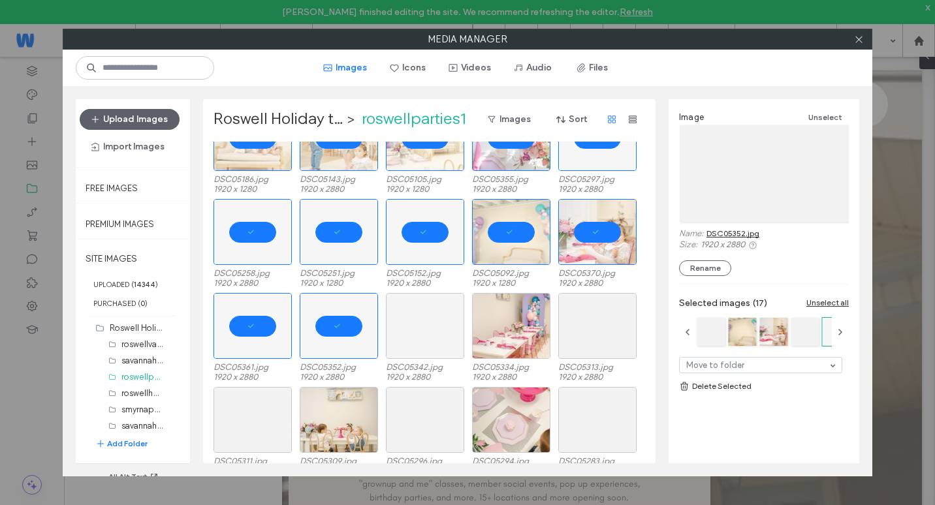
click at [419, 339] on div at bounding box center [425, 326] width 78 height 66
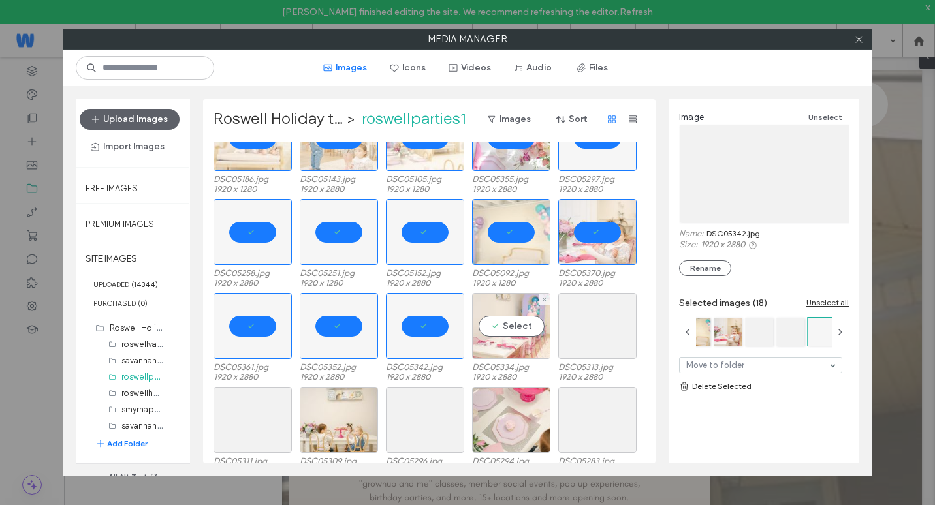
click at [502, 340] on div "Select" at bounding box center [511, 326] width 78 height 66
click at [597, 343] on div "Select" at bounding box center [597, 326] width 78 height 66
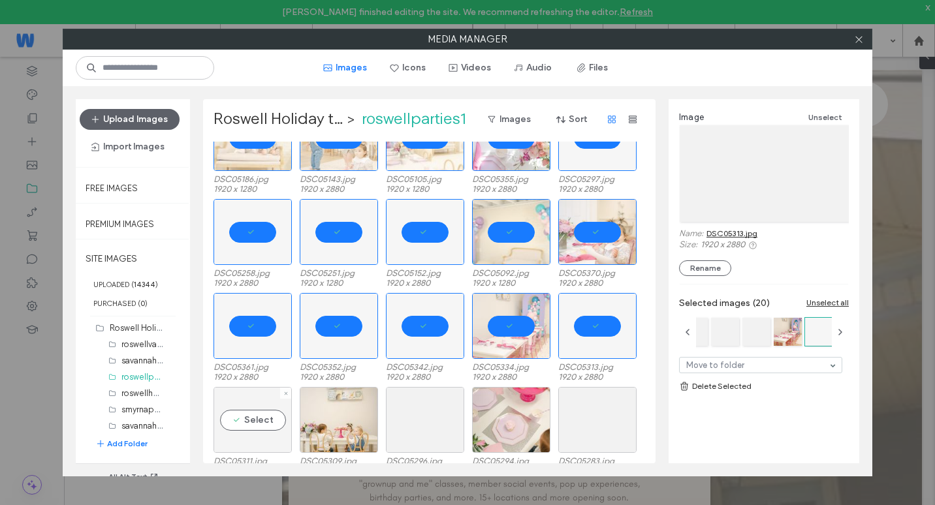
click at [221, 432] on div "Select" at bounding box center [253, 420] width 78 height 66
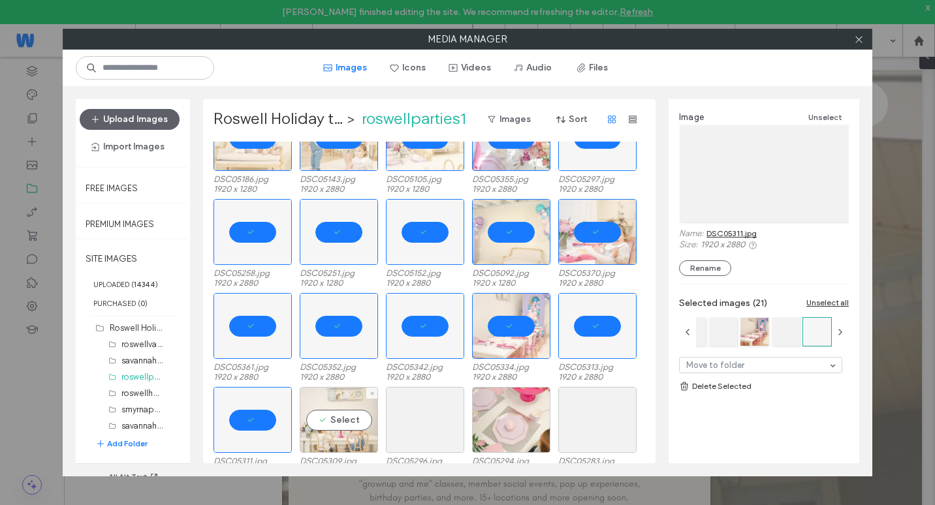
drag, startPoint x: 347, startPoint y: 424, endPoint x: 370, endPoint y: 423, distance: 22.9
click at [347, 424] on div "Select" at bounding box center [339, 420] width 78 height 66
click at [411, 419] on div "Select" at bounding box center [425, 420] width 78 height 66
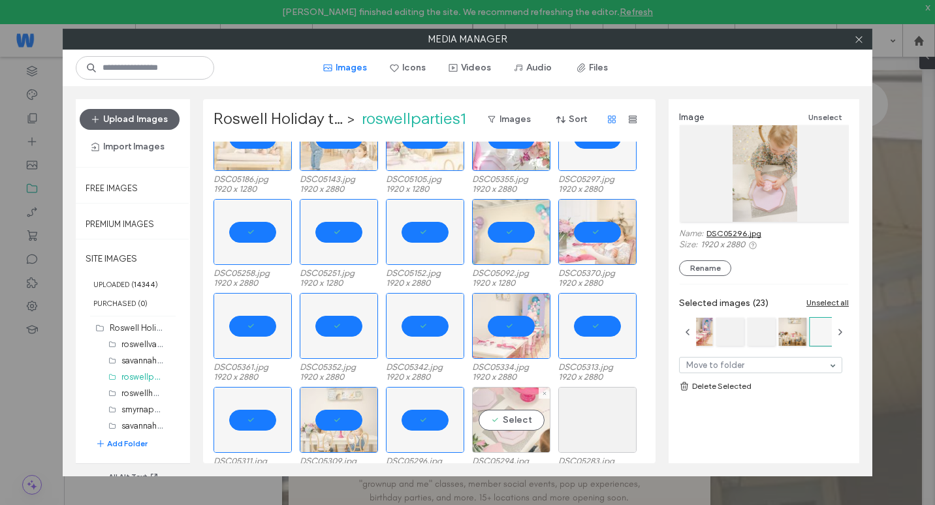
click at [517, 434] on div "Select" at bounding box center [511, 420] width 78 height 66
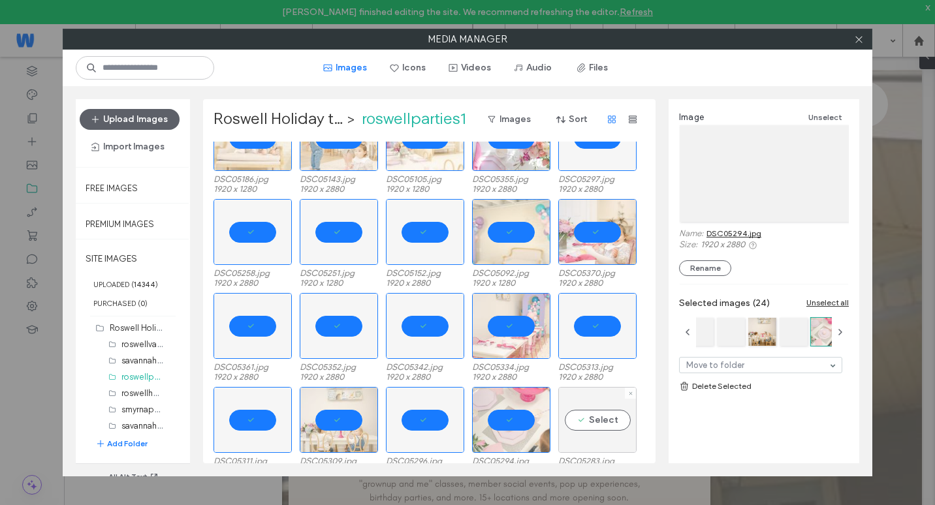
click at [590, 431] on div "Select" at bounding box center [597, 420] width 78 height 66
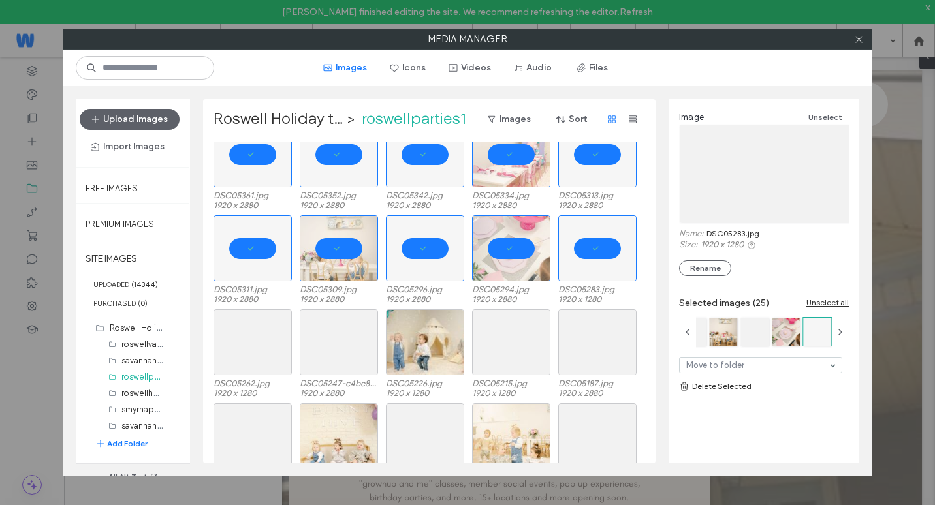
scroll to position [327, 0]
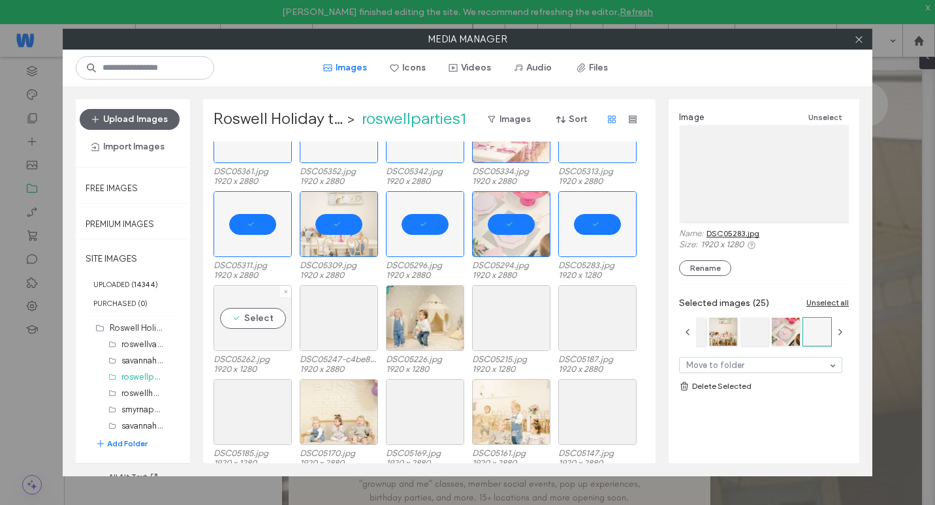
click at [278, 334] on div "Select" at bounding box center [253, 318] width 78 height 66
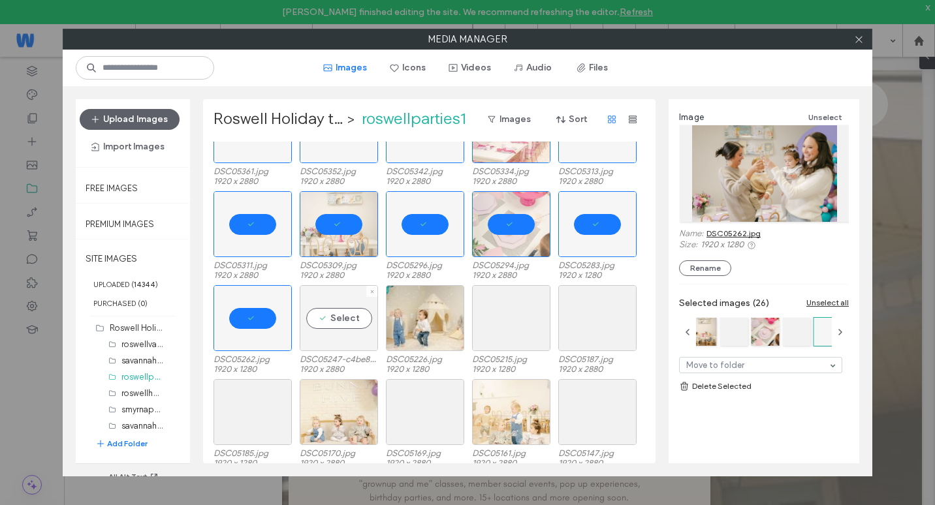
click at [353, 332] on div "Select" at bounding box center [339, 318] width 78 height 66
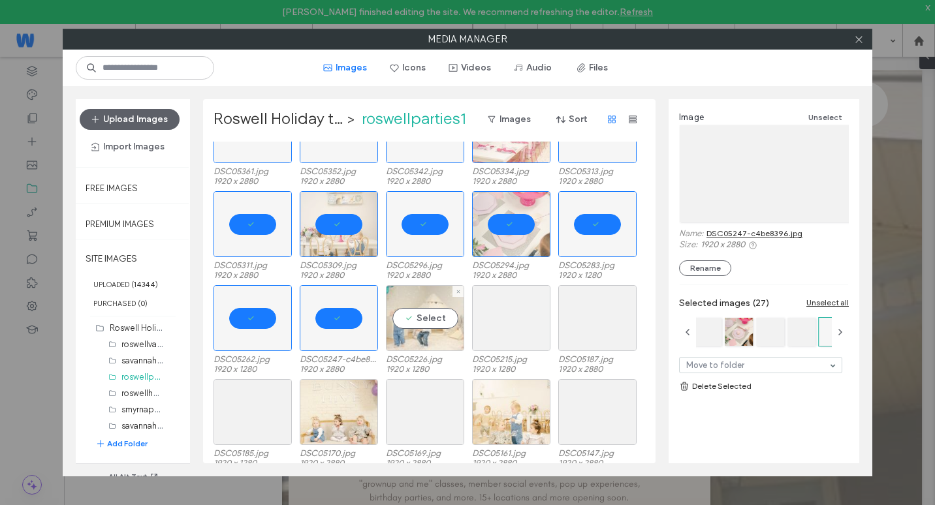
click at [421, 334] on div "Select" at bounding box center [425, 318] width 78 height 66
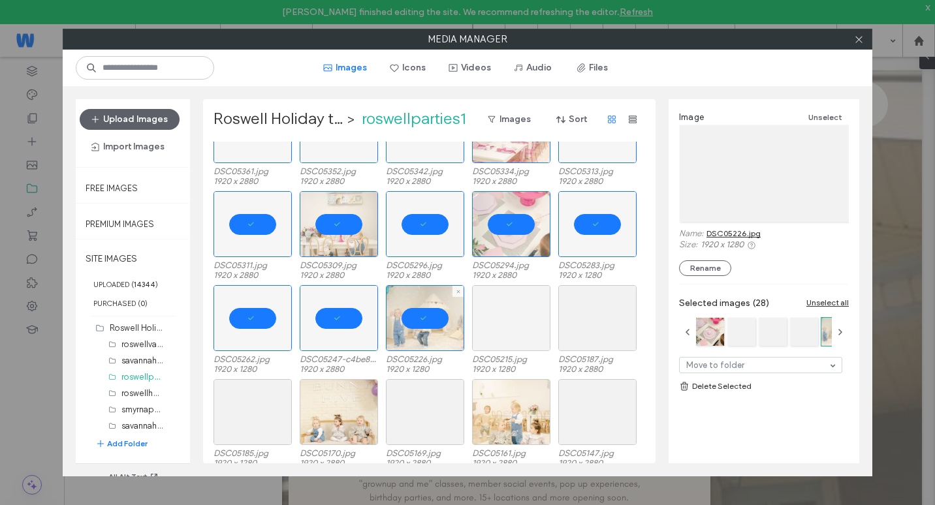
click at [503, 335] on div at bounding box center [511, 318] width 78 height 66
click at [583, 336] on div at bounding box center [597, 318] width 78 height 66
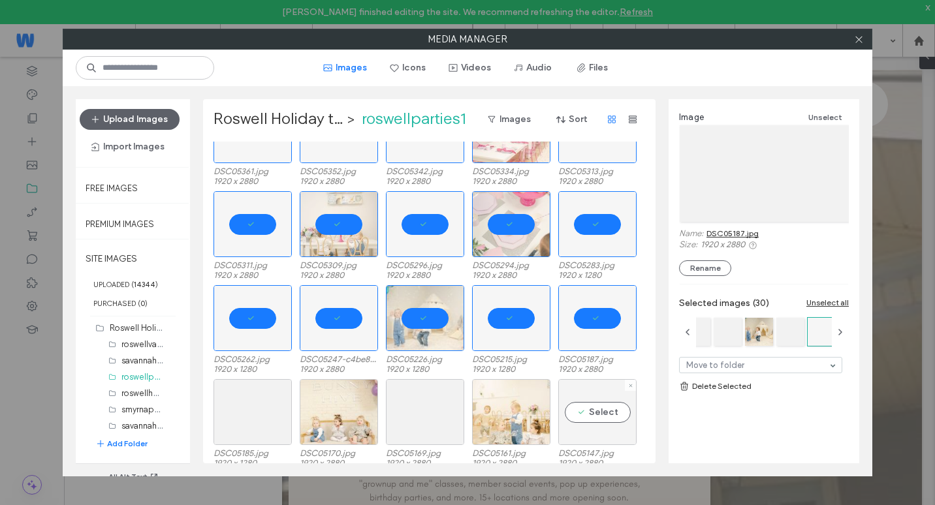
click at [566, 415] on div "Select" at bounding box center [597, 412] width 78 height 66
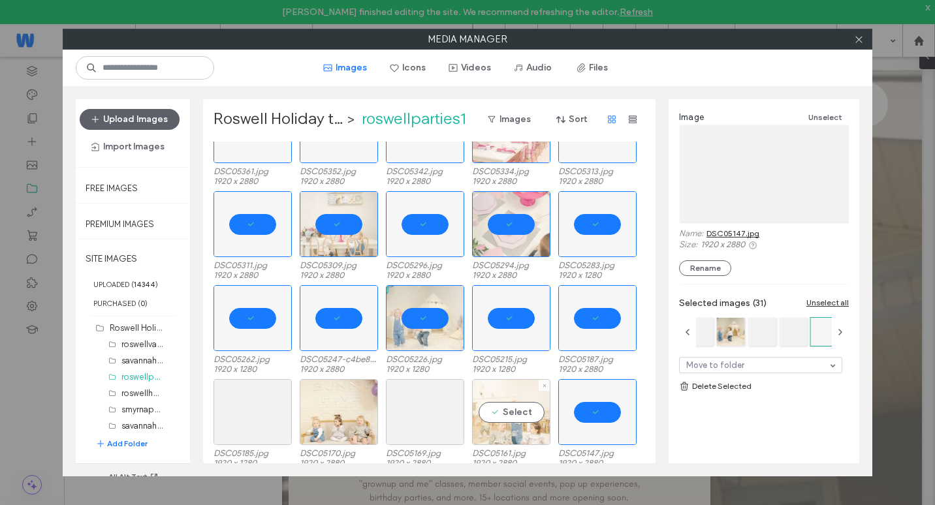
click at [488, 413] on div "Select" at bounding box center [511, 412] width 78 height 66
click at [424, 415] on div "Select" at bounding box center [425, 412] width 78 height 66
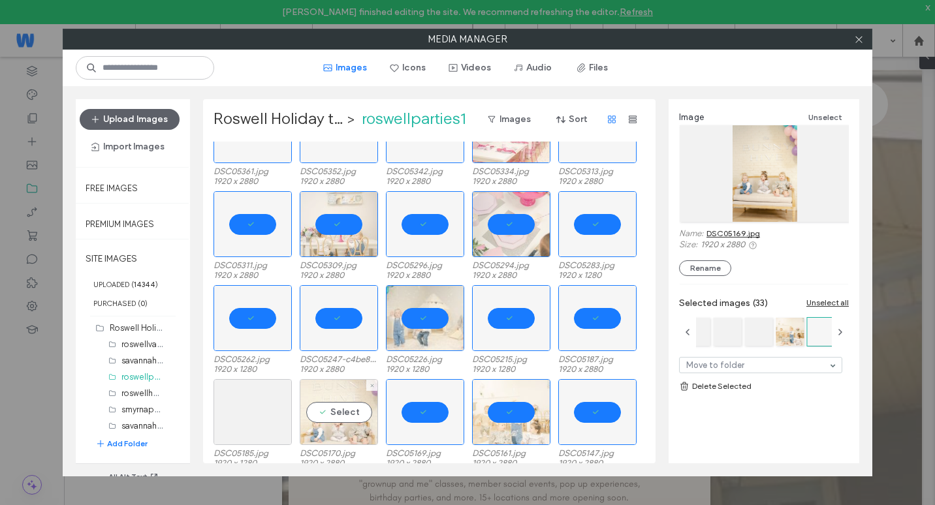
click at [352, 415] on div "Select" at bounding box center [339, 412] width 78 height 66
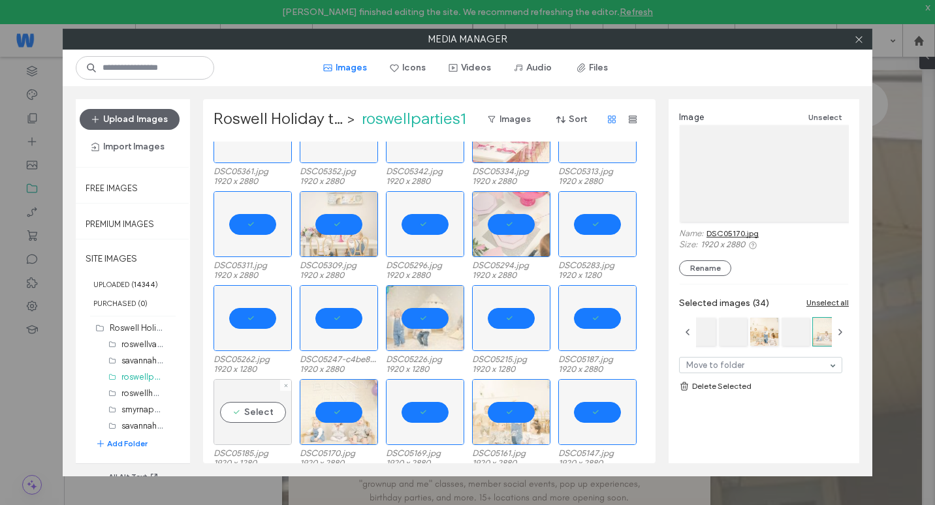
click at [246, 415] on div "Select" at bounding box center [253, 412] width 78 height 66
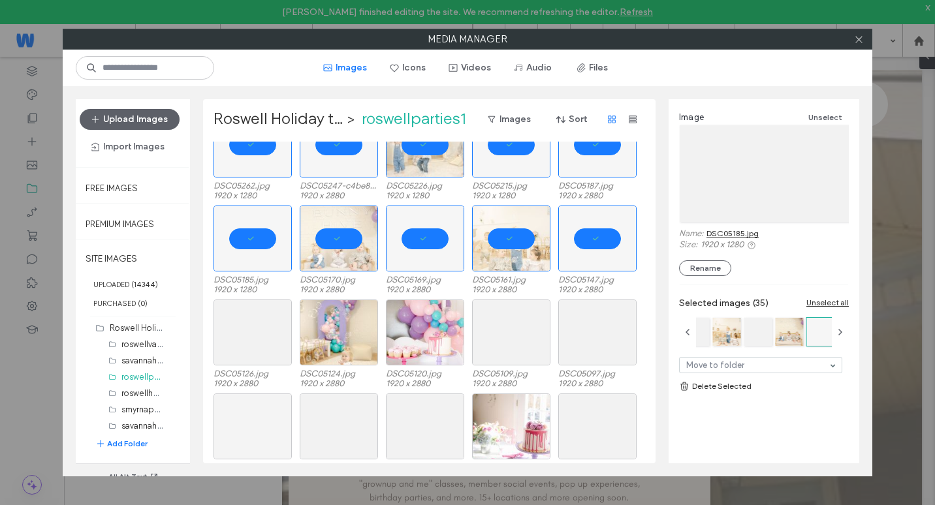
scroll to position [522, 0]
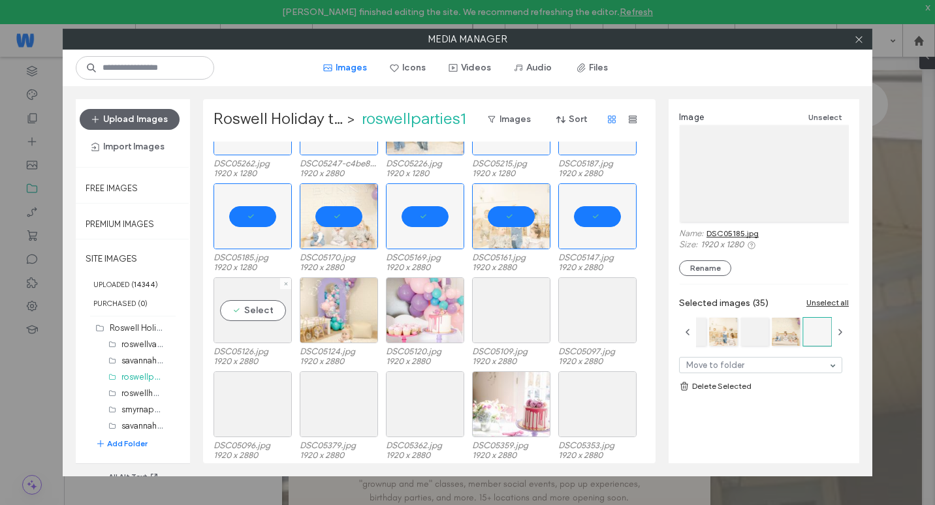
click at [265, 347] on label "DSC05126.jpg" at bounding box center [253, 352] width 78 height 10
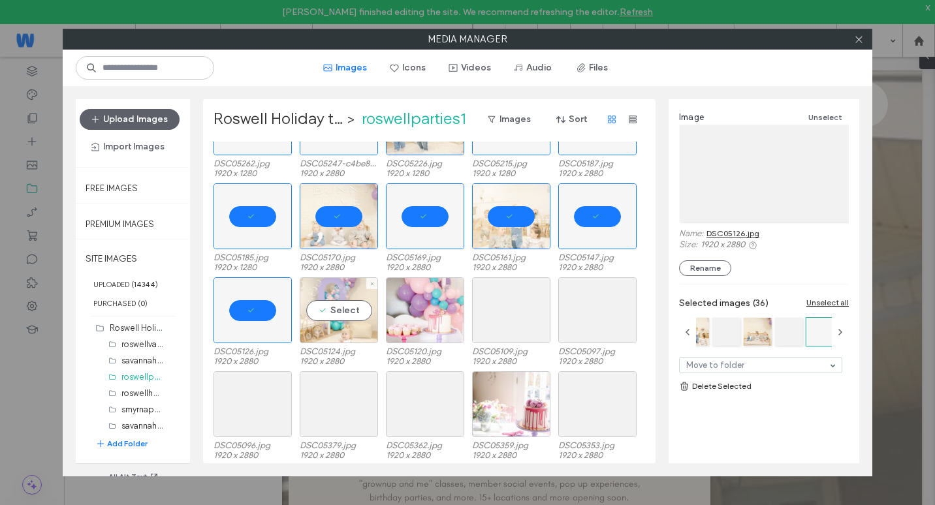
click at [321, 320] on div "Select" at bounding box center [339, 311] width 78 height 66
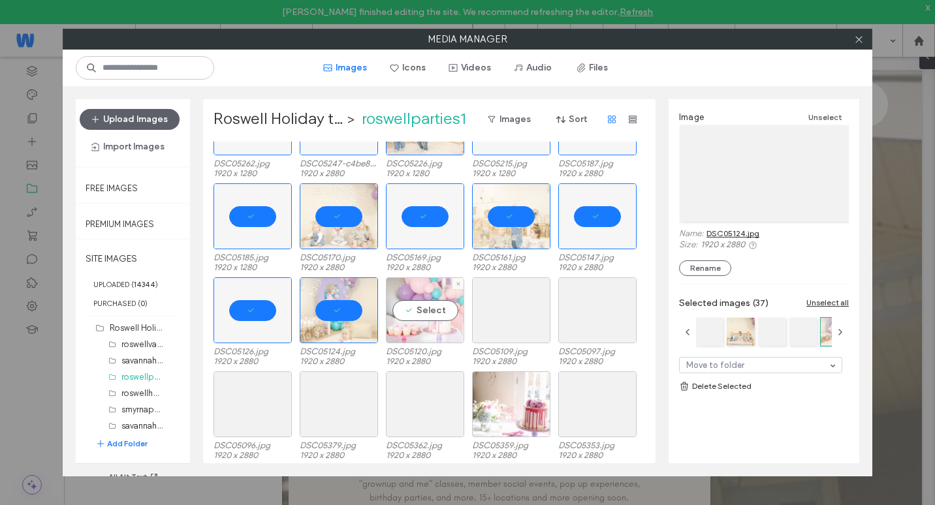
drag, startPoint x: 424, startPoint y: 323, endPoint x: 443, endPoint y: 323, distance: 18.3
click at [425, 323] on div "Select" at bounding box center [425, 311] width 78 height 66
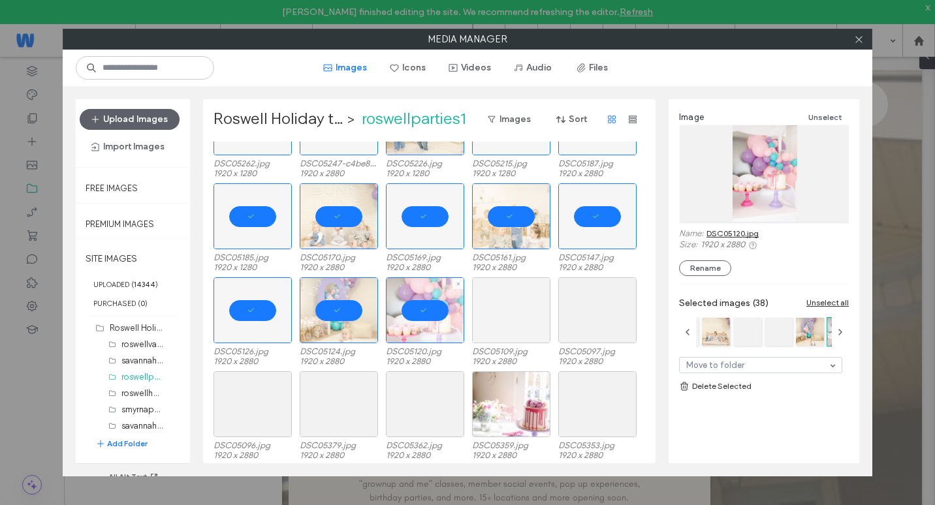
click at [521, 323] on div at bounding box center [511, 311] width 78 height 66
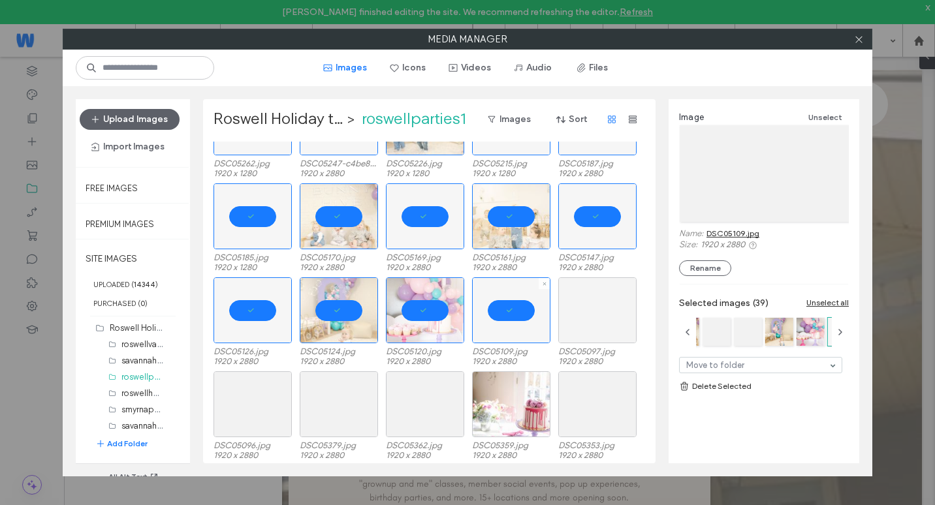
click at [594, 330] on div at bounding box center [597, 311] width 78 height 66
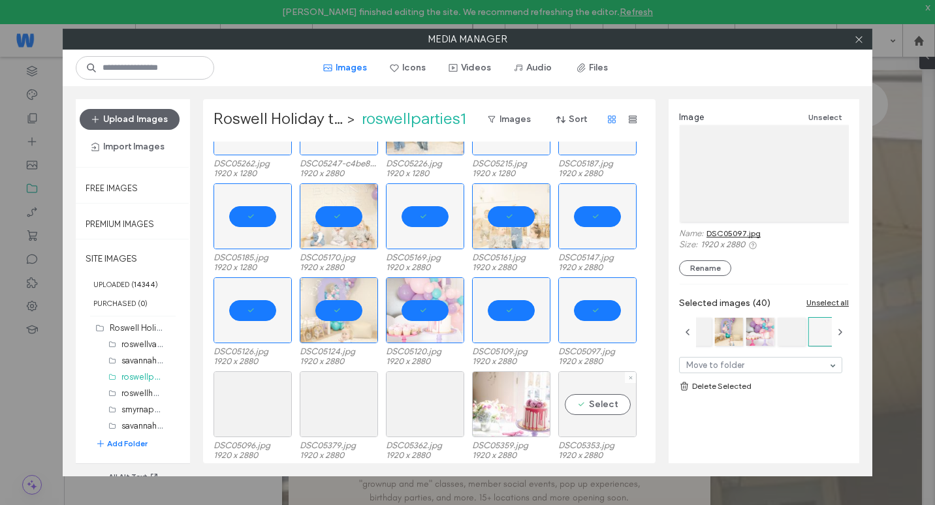
click at [582, 417] on div "Select" at bounding box center [597, 405] width 78 height 66
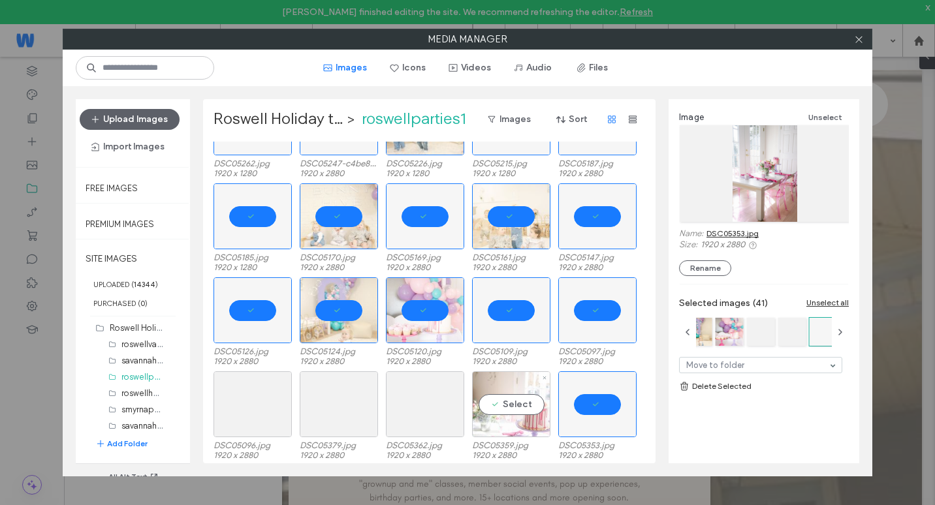
click at [496, 411] on div "Select" at bounding box center [511, 405] width 78 height 66
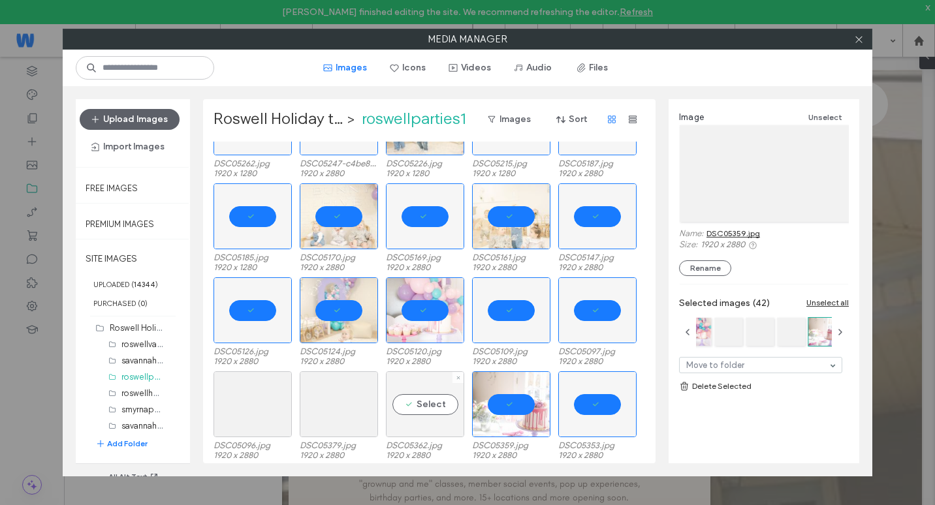
click at [424, 408] on div "Select" at bounding box center [425, 405] width 78 height 66
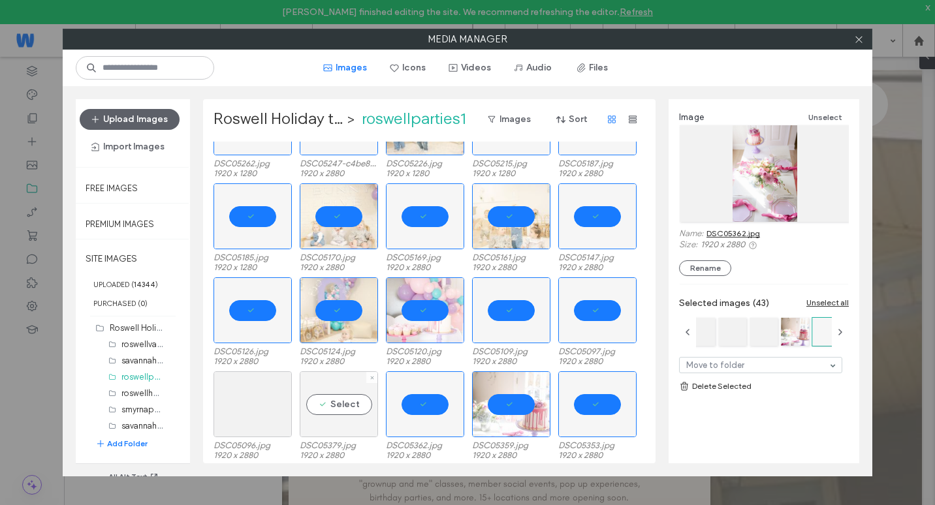
click at [344, 406] on div "Select" at bounding box center [339, 405] width 78 height 66
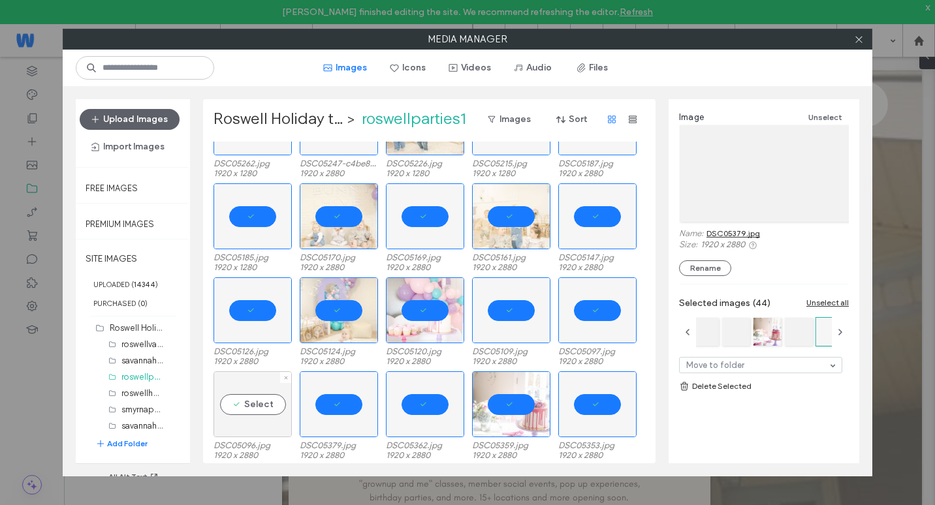
click at [261, 408] on div "Select" at bounding box center [253, 405] width 78 height 66
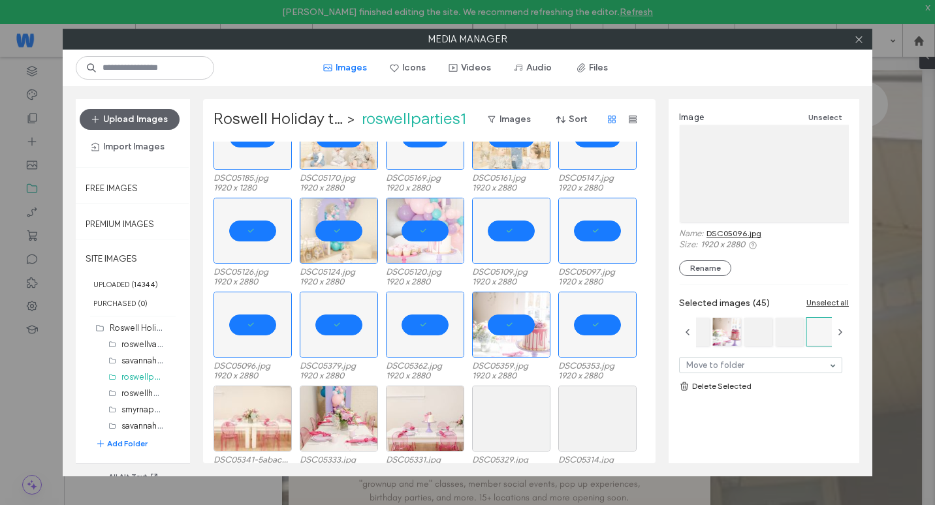
scroll to position [784, 0]
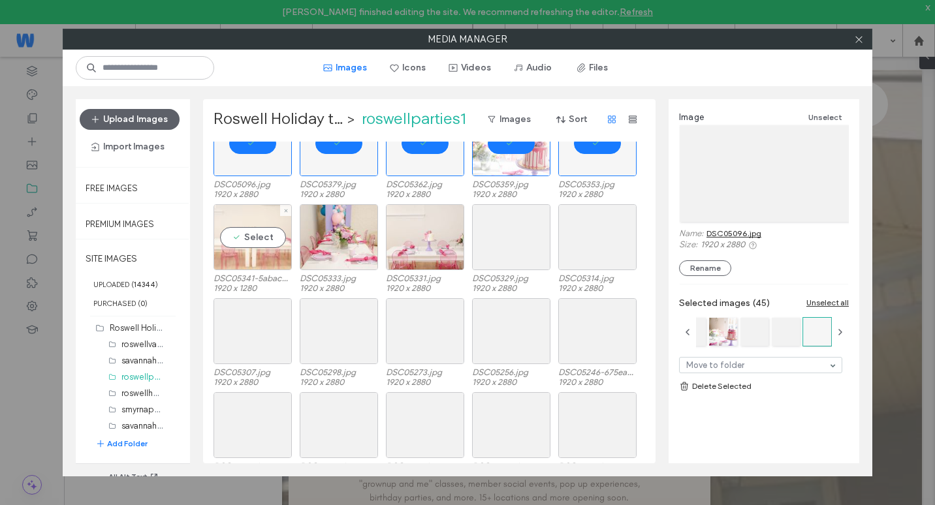
click at [277, 263] on div "Select" at bounding box center [253, 237] width 78 height 66
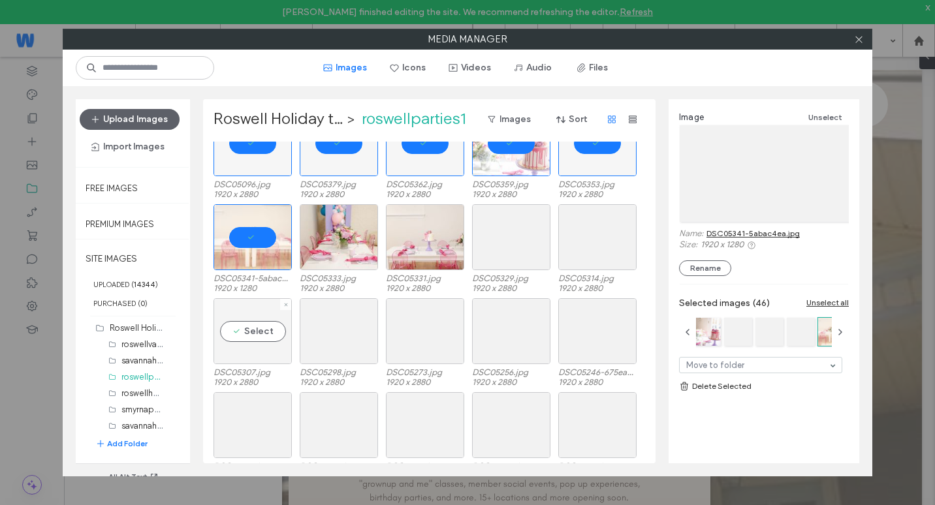
click at [268, 342] on div "Select" at bounding box center [253, 331] width 78 height 66
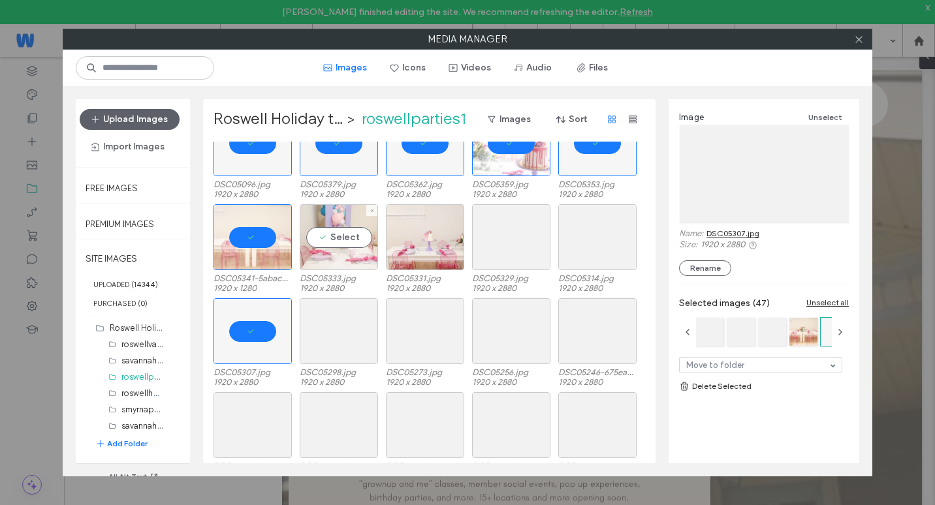
click at [338, 261] on div "Select" at bounding box center [339, 237] width 78 height 66
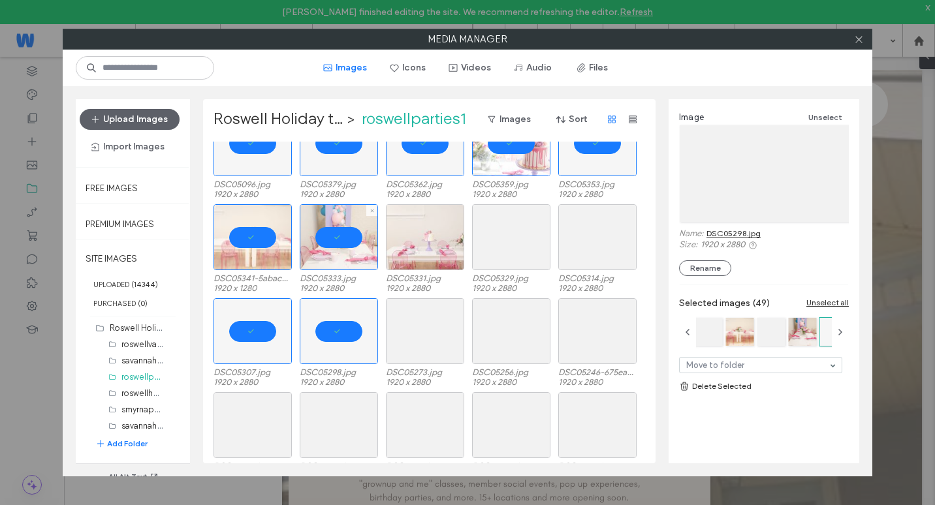
click at [404, 255] on div at bounding box center [425, 237] width 78 height 66
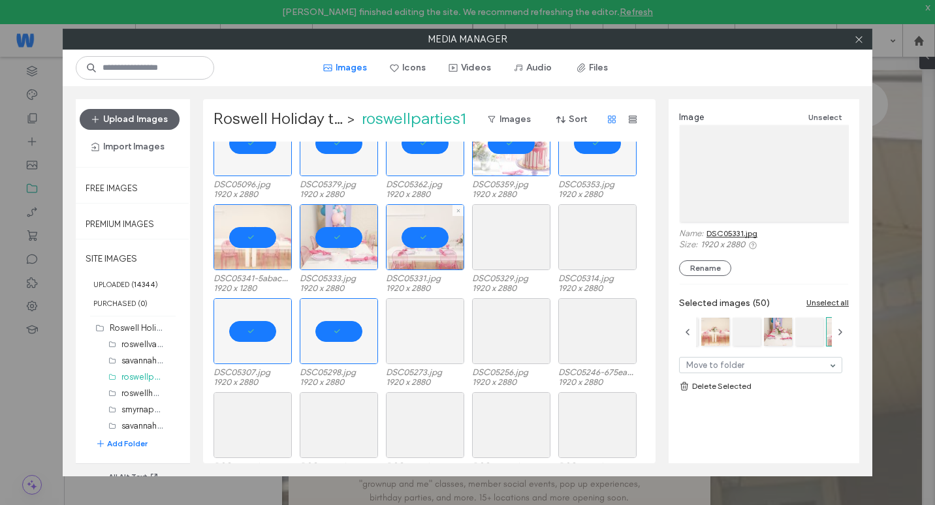
drag, startPoint x: 403, startPoint y: 321, endPoint x: 423, endPoint y: 306, distance: 24.7
click at [404, 321] on div at bounding box center [425, 331] width 78 height 66
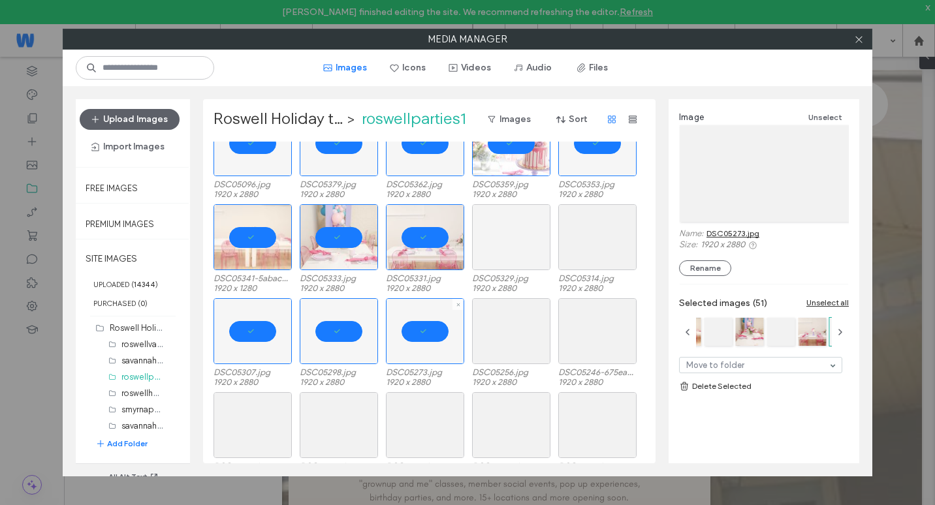
click at [502, 246] on div at bounding box center [511, 237] width 78 height 66
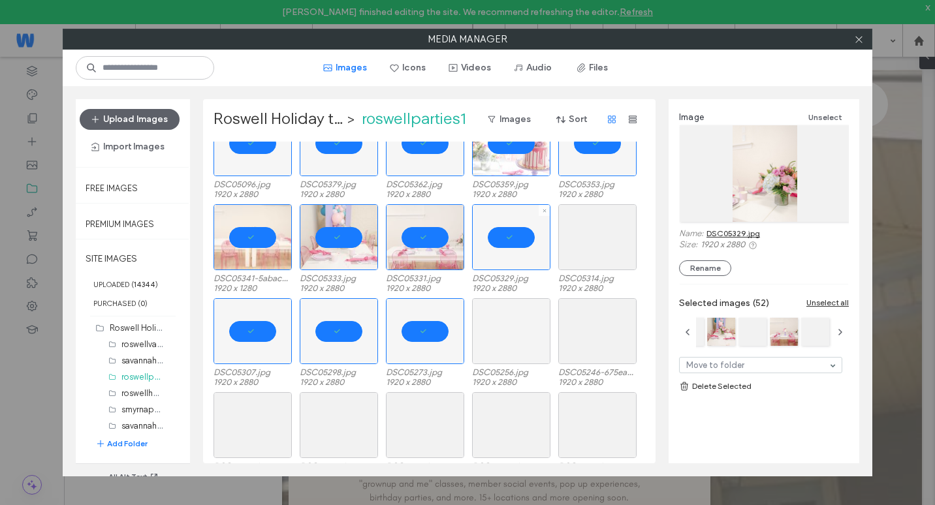
click at [497, 336] on div at bounding box center [511, 331] width 78 height 66
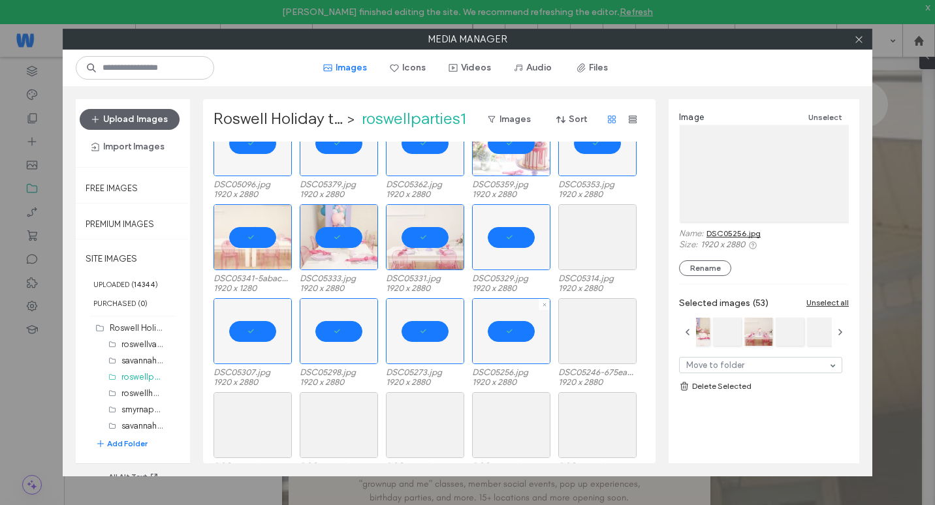
click at [579, 258] on div at bounding box center [597, 237] width 78 height 66
click at [601, 359] on div at bounding box center [597, 331] width 78 height 66
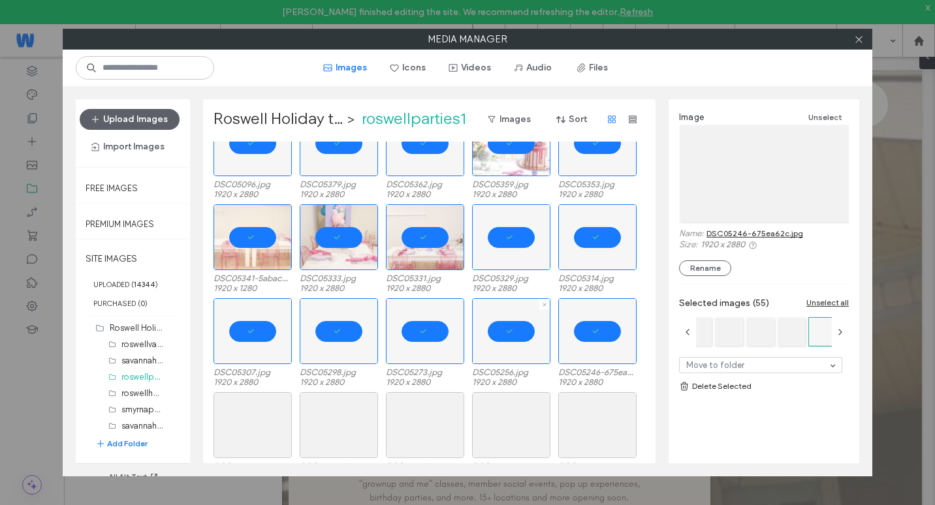
scroll to position [914, 0]
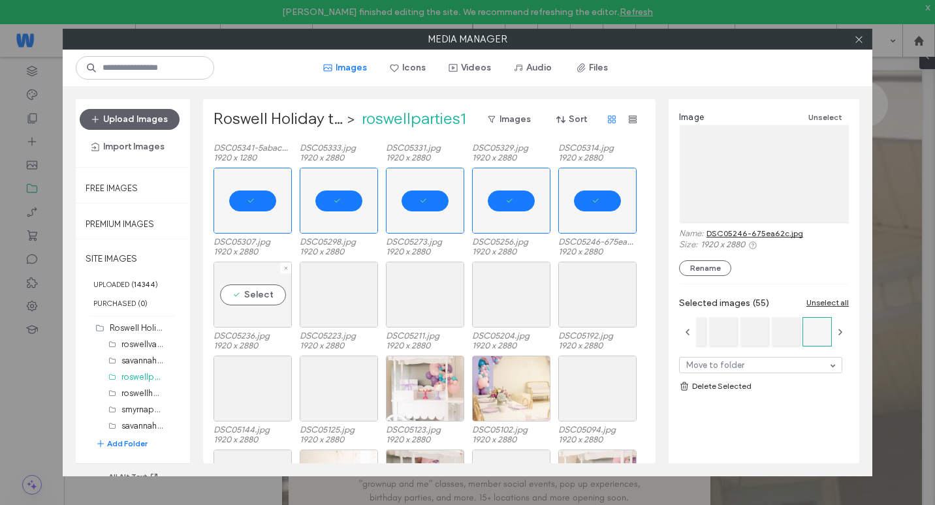
click at [257, 310] on div "Select" at bounding box center [253, 295] width 78 height 66
click at [261, 377] on div "Select" at bounding box center [253, 389] width 78 height 66
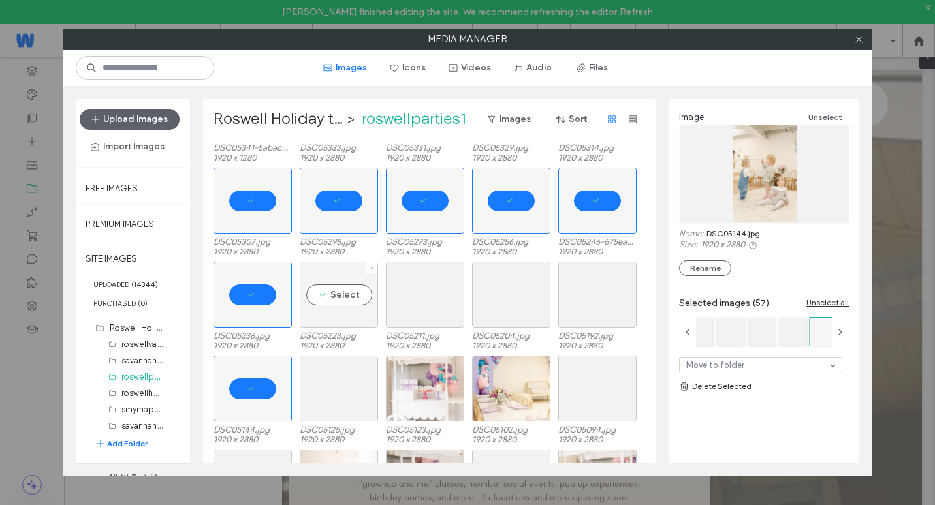
click at [344, 305] on div "Select" at bounding box center [339, 295] width 78 height 66
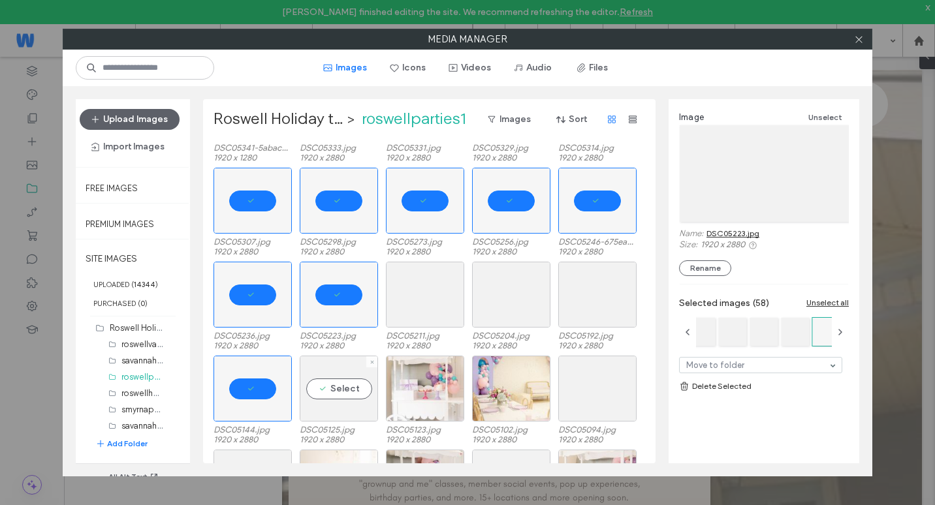
drag, startPoint x: 357, startPoint y: 383, endPoint x: 402, endPoint y: 338, distance: 63.3
click at [358, 383] on div "Select" at bounding box center [339, 389] width 78 height 66
click at [417, 323] on div "Select" at bounding box center [425, 295] width 78 height 66
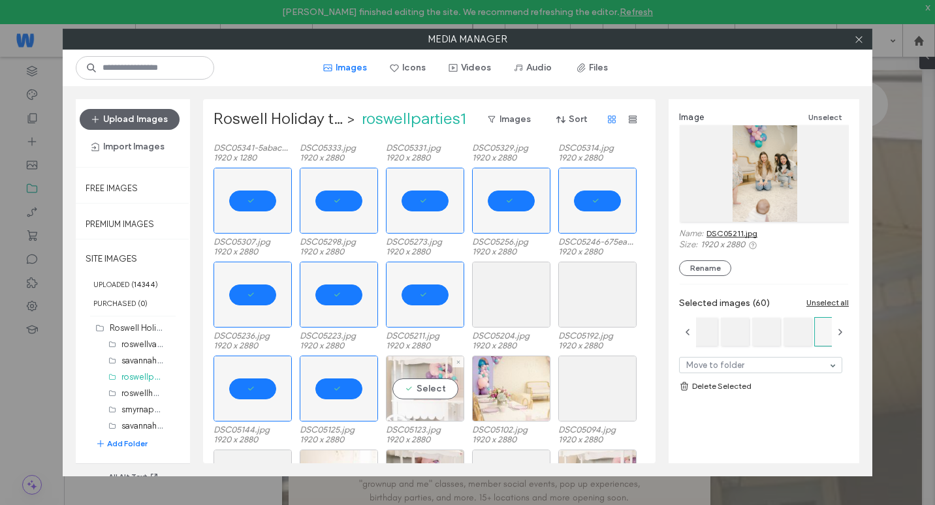
click at [415, 392] on div "Select" at bounding box center [425, 389] width 78 height 66
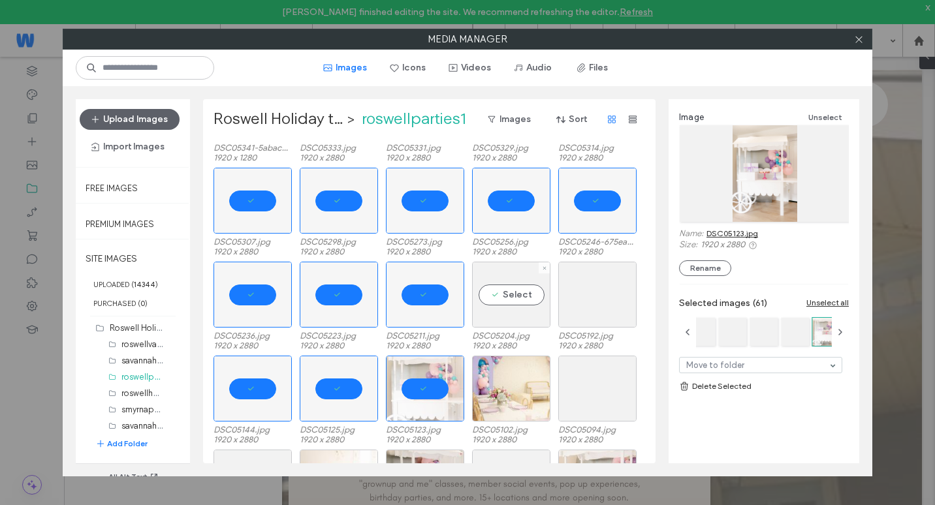
click at [475, 338] on label "DSC05204.jpg" at bounding box center [511, 336] width 78 height 10
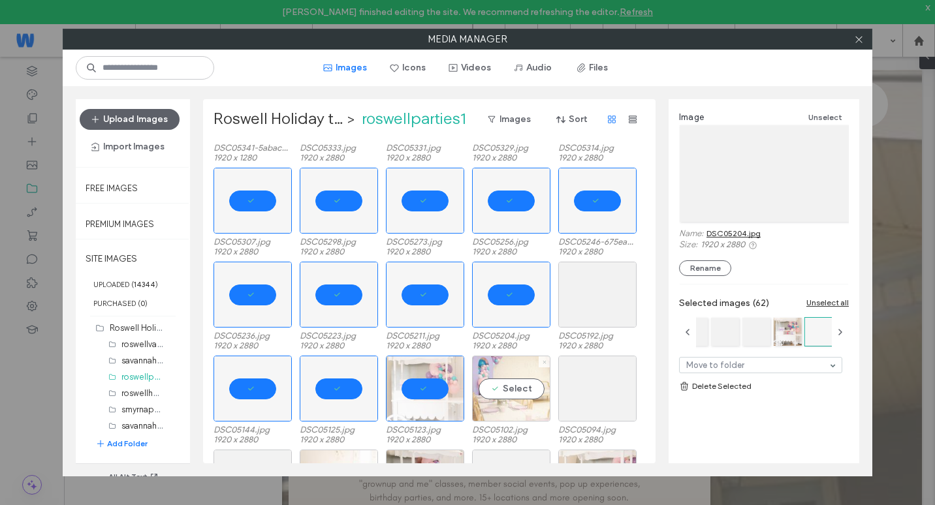
drag, startPoint x: 502, startPoint y: 392, endPoint x: 545, endPoint y: 358, distance: 55.8
click at [502, 392] on div "Select" at bounding box center [511, 389] width 78 height 66
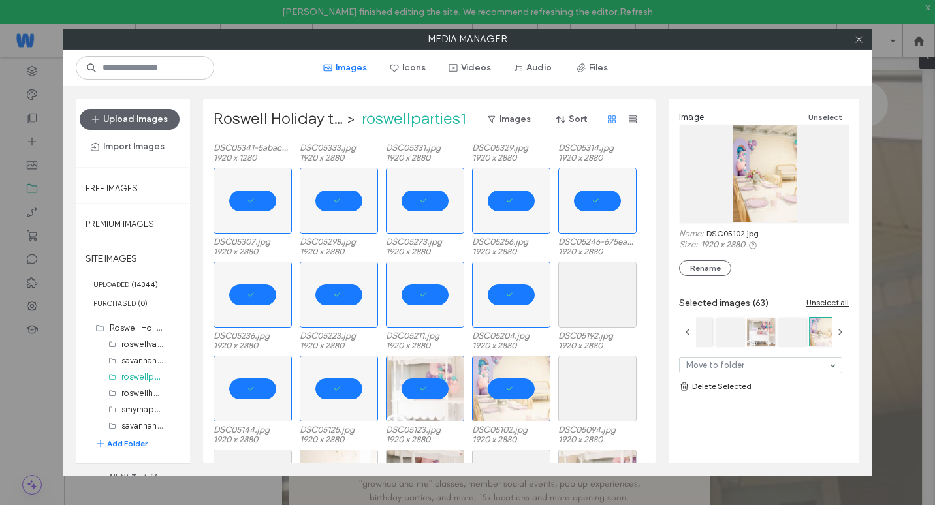
click at [555, 341] on div "DSC05236.jpg 1920 x 2880 DSC05223.jpg 1920 x 2880 DSC05211.jpg 1920 x 2880 DSC0…" at bounding box center [433, 309] width 439 height 94
click at [590, 296] on div "Select" at bounding box center [597, 295] width 78 height 66
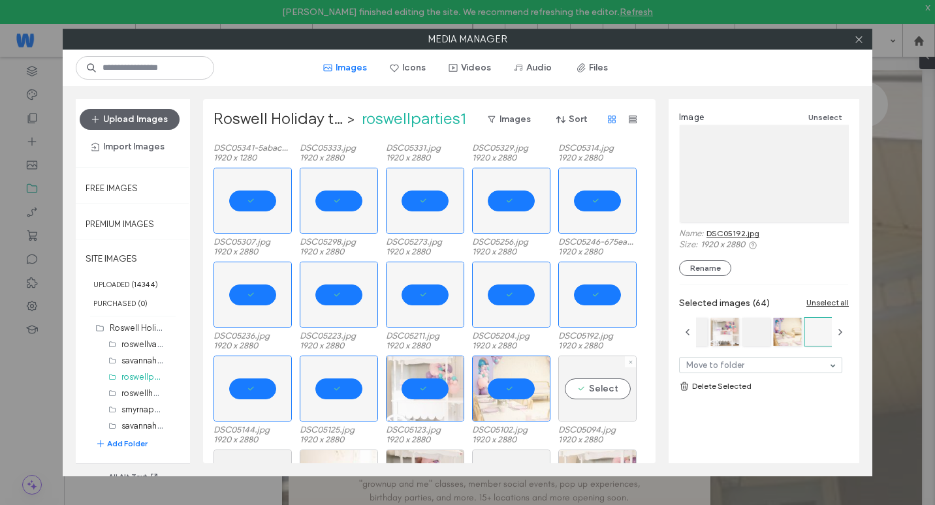
click at [603, 405] on div "Select" at bounding box center [597, 389] width 78 height 66
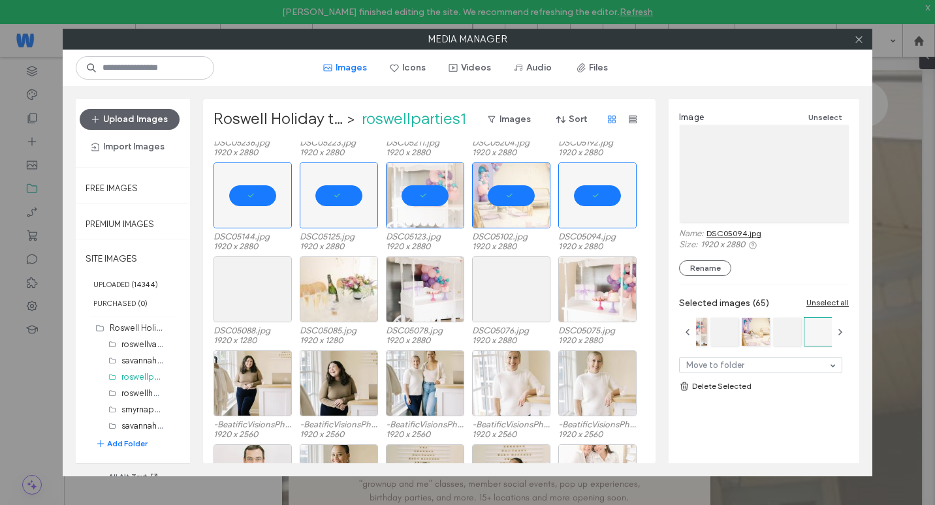
scroll to position [1110, 0]
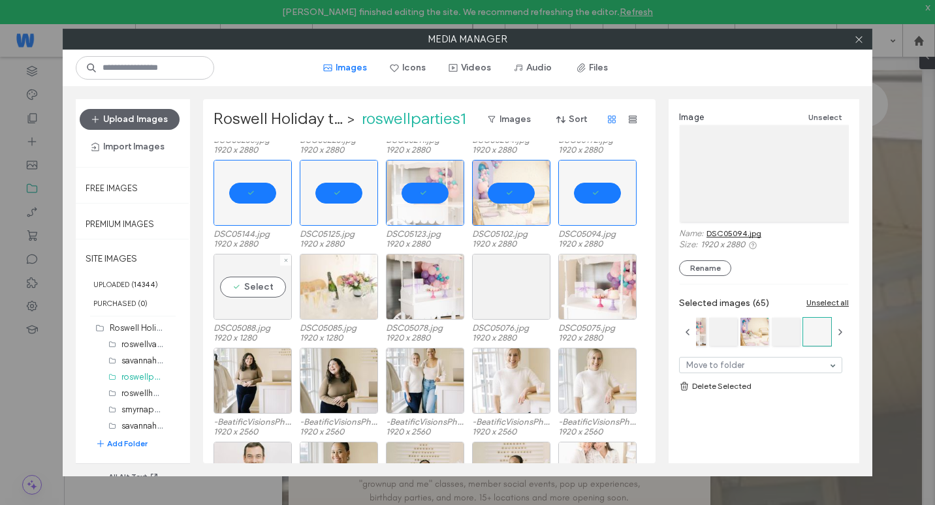
click at [281, 301] on div "Select" at bounding box center [253, 287] width 78 height 66
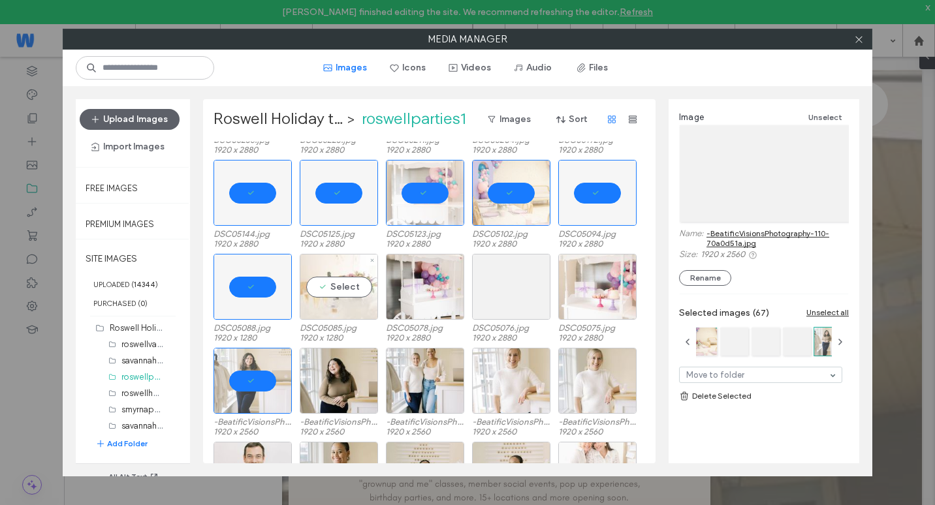
click at [344, 293] on div "Select" at bounding box center [339, 287] width 78 height 66
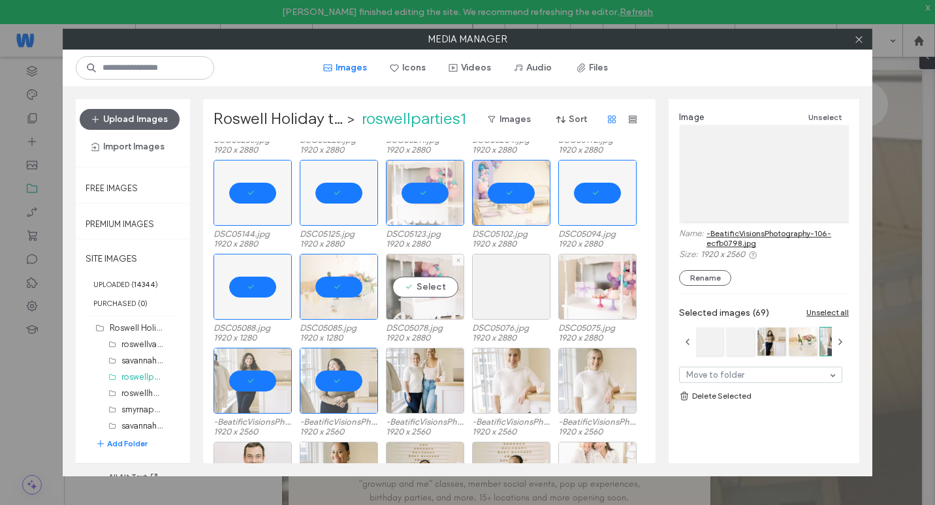
click at [415, 301] on div "Select" at bounding box center [425, 287] width 78 height 66
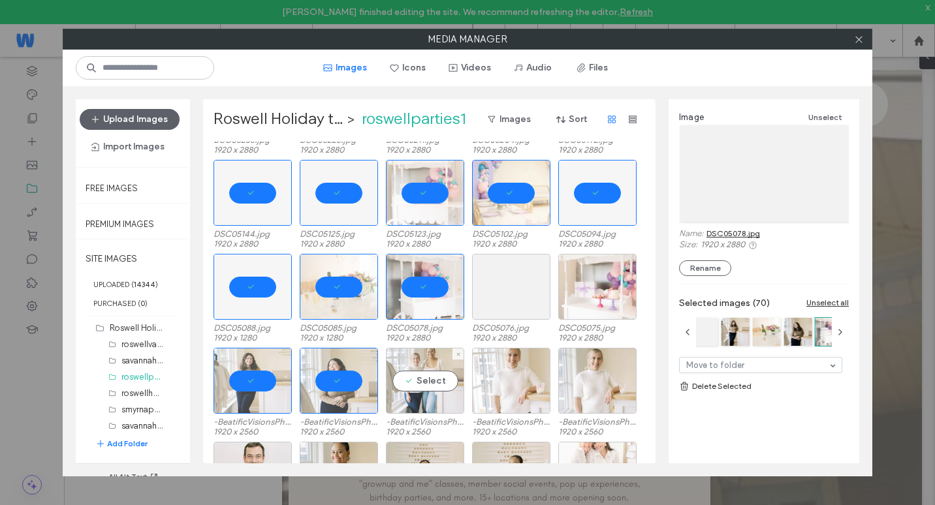
click at [432, 405] on div "Select" at bounding box center [425, 381] width 78 height 66
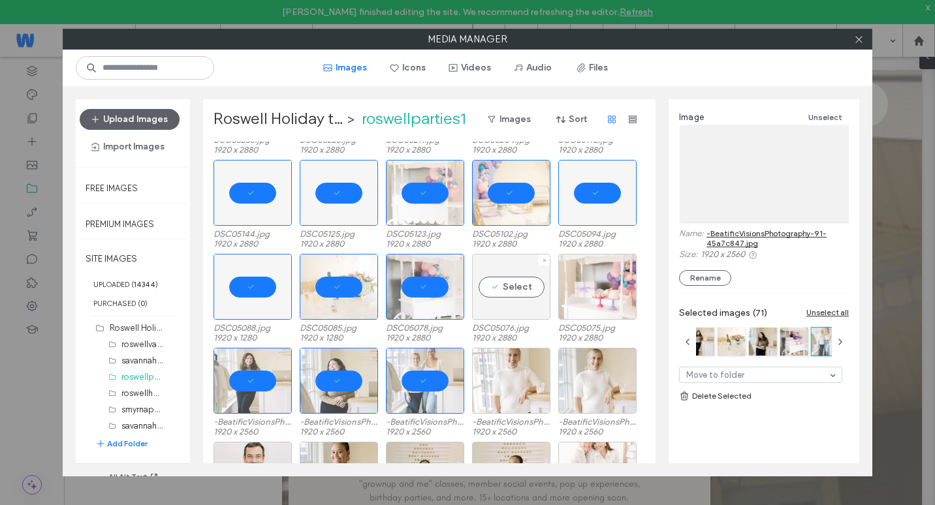
click at [501, 312] on div "Select" at bounding box center [511, 287] width 78 height 66
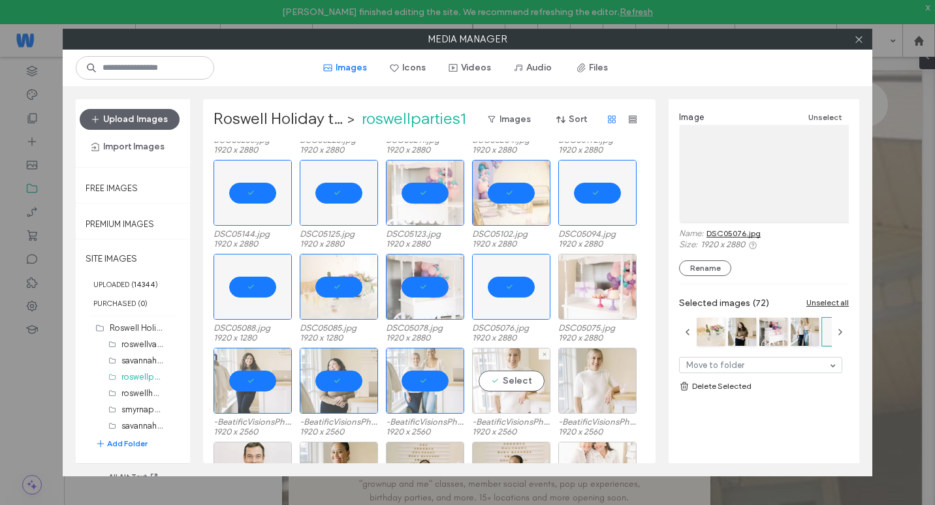
click at [513, 379] on div "Select" at bounding box center [511, 381] width 78 height 66
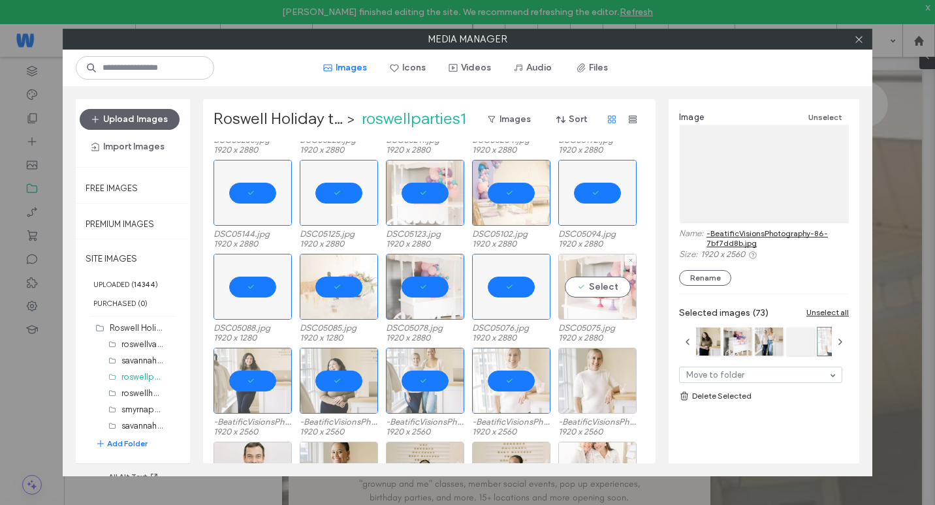
click at [569, 314] on div "Select" at bounding box center [597, 287] width 78 height 66
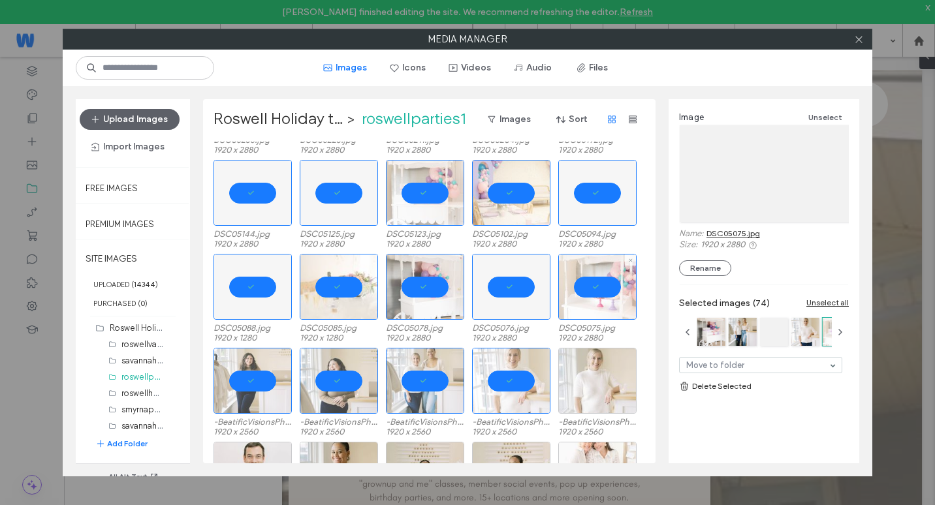
click at [586, 381] on div at bounding box center [597, 381] width 78 height 66
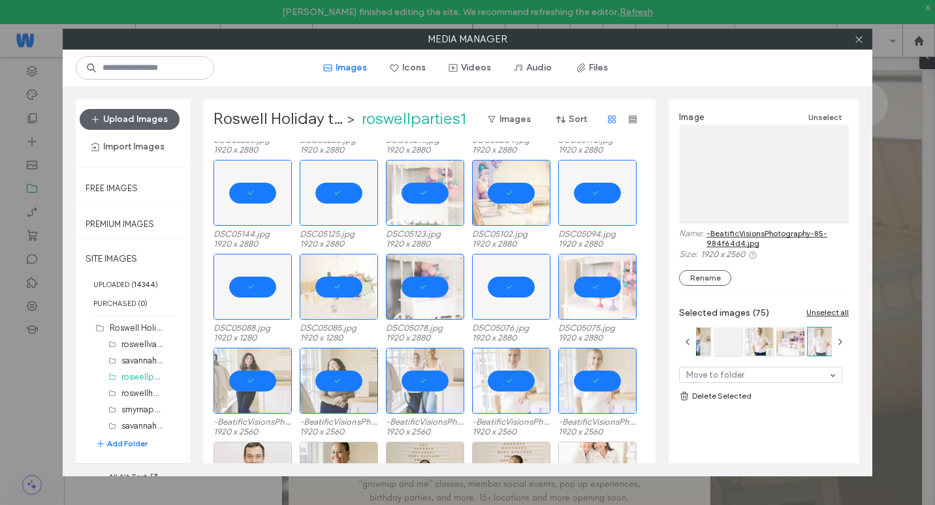
scroll to position [1241, 0]
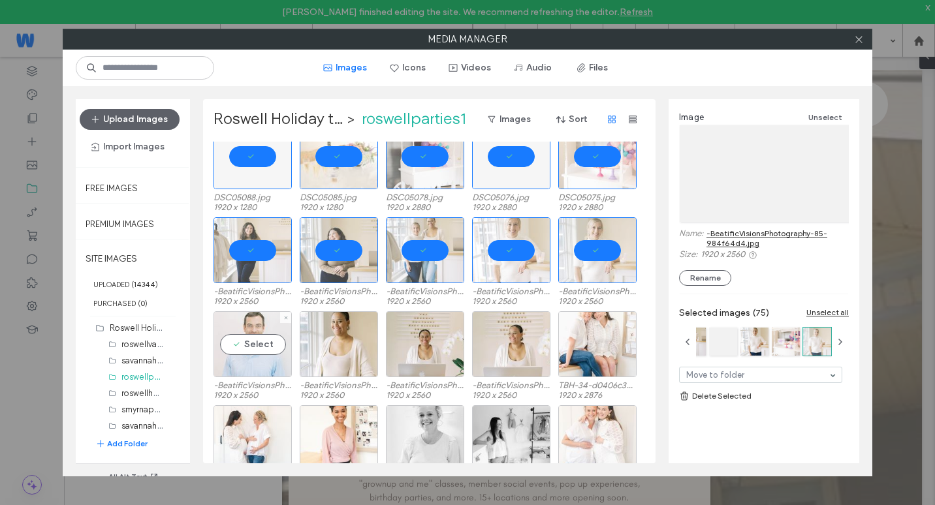
click at [255, 363] on div "Select" at bounding box center [253, 345] width 78 height 66
click at [255, 428] on div at bounding box center [253, 439] width 78 height 66
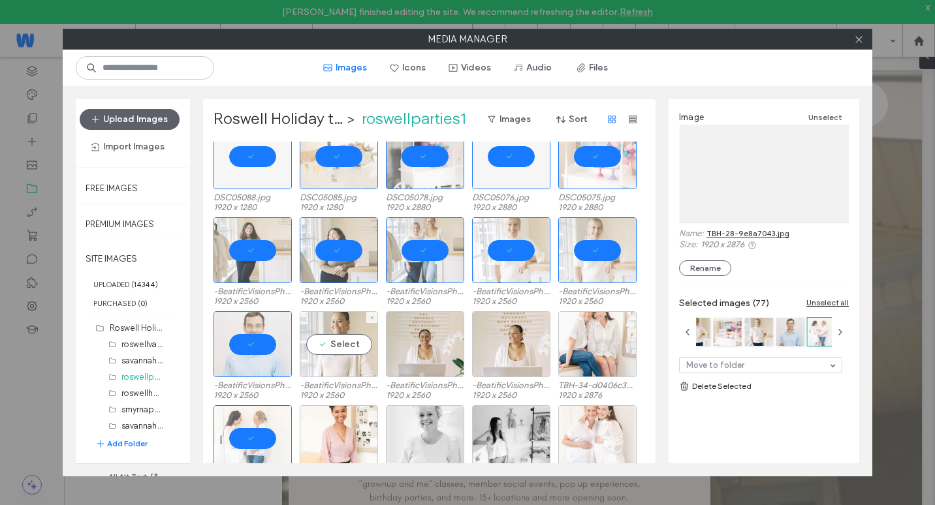
click at [332, 353] on div "Select" at bounding box center [339, 345] width 78 height 66
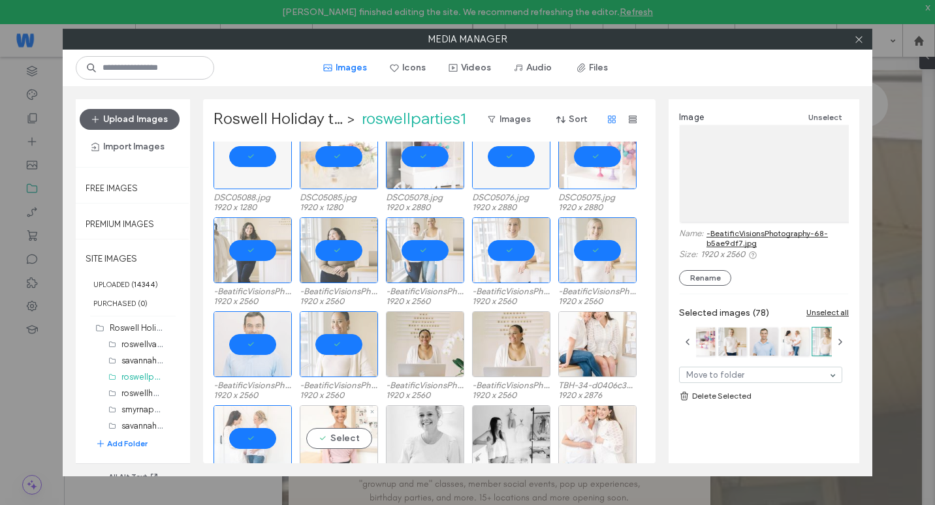
click at [347, 421] on div "Select" at bounding box center [339, 439] width 78 height 66
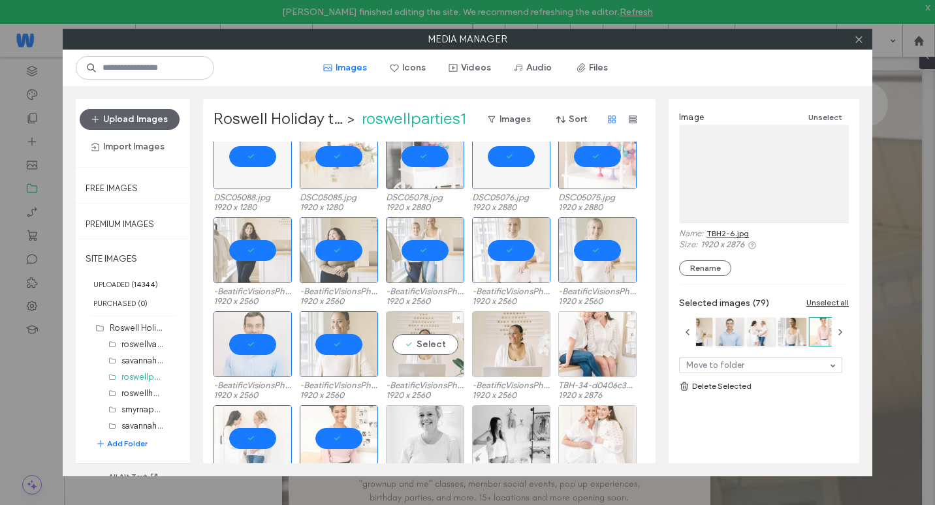
click at [405, 347] on div "Select" at bounding box center [425, 345] width 78 height 66
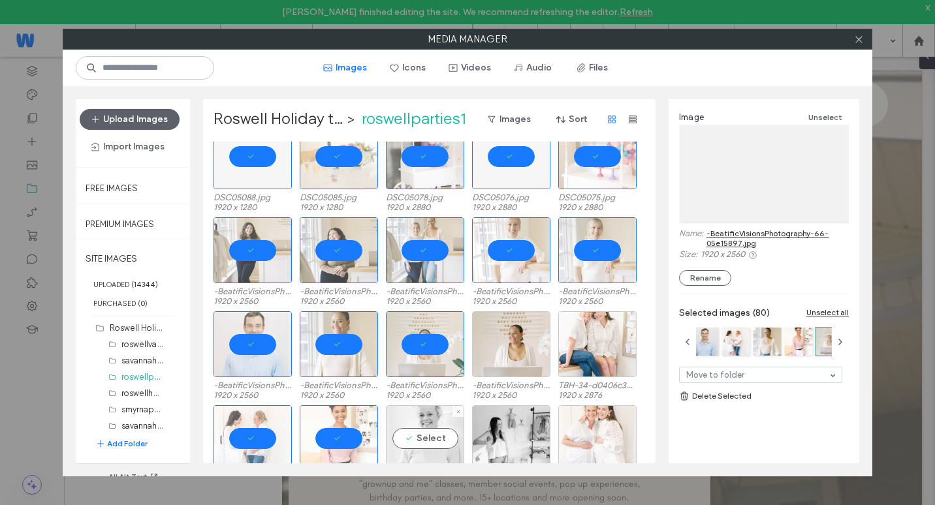
click at [443, 434] on div "Select" at bounding box center [425, 439] width 78 height 66
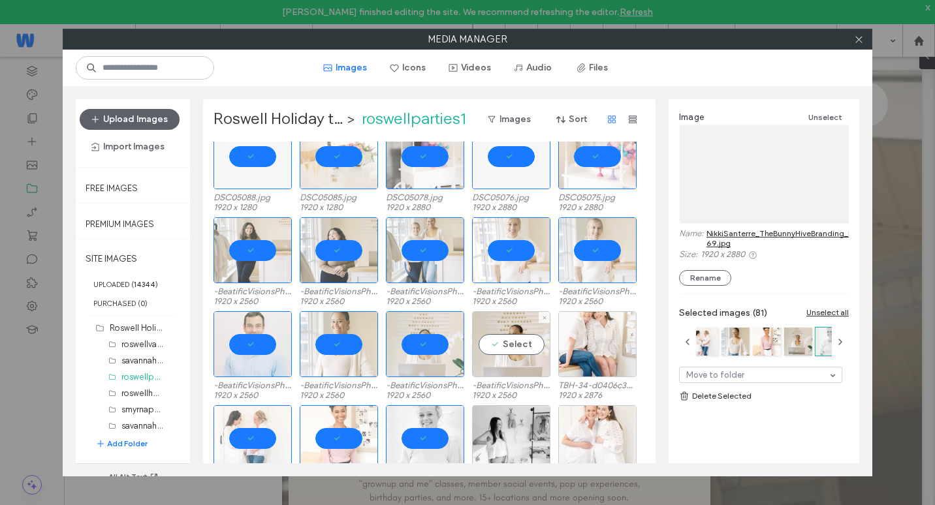
click at [501, 379] on div "Select -BeatificVisionsPhotography-64-567e484a.jpg 1920 x 2560" at bounding box center [511, 356] width 78 height 88
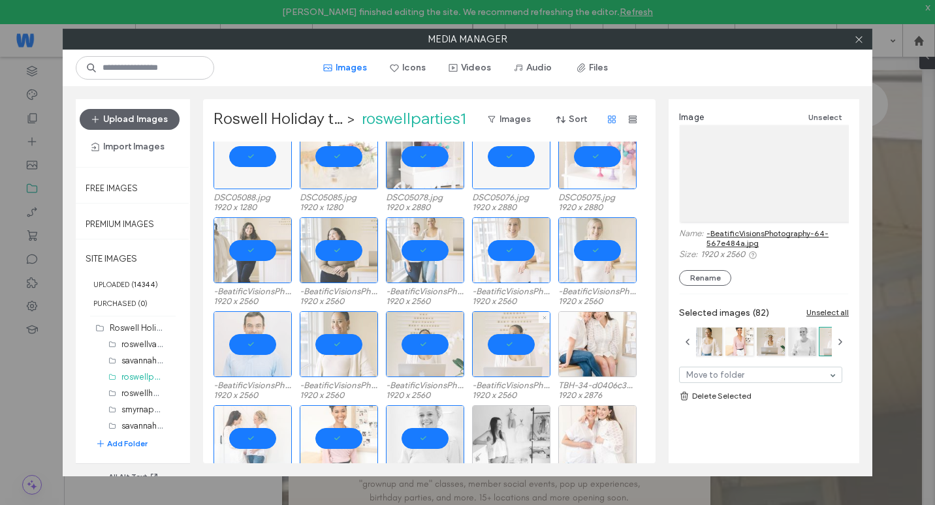
click at [520, 432] on div at bounding box center [511, 439] width 78 height 66
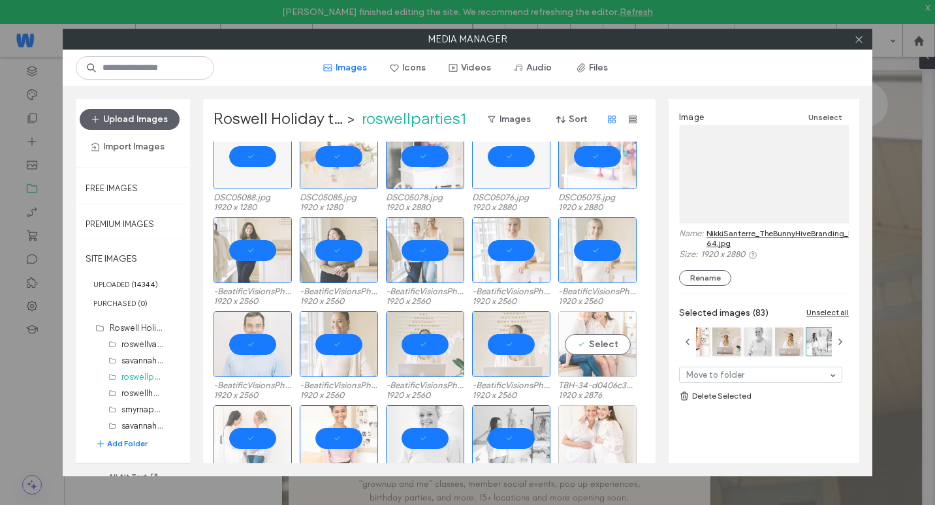
click at [579, 360] on div "Select" at bounding box center [597, 345] width 78 height 66
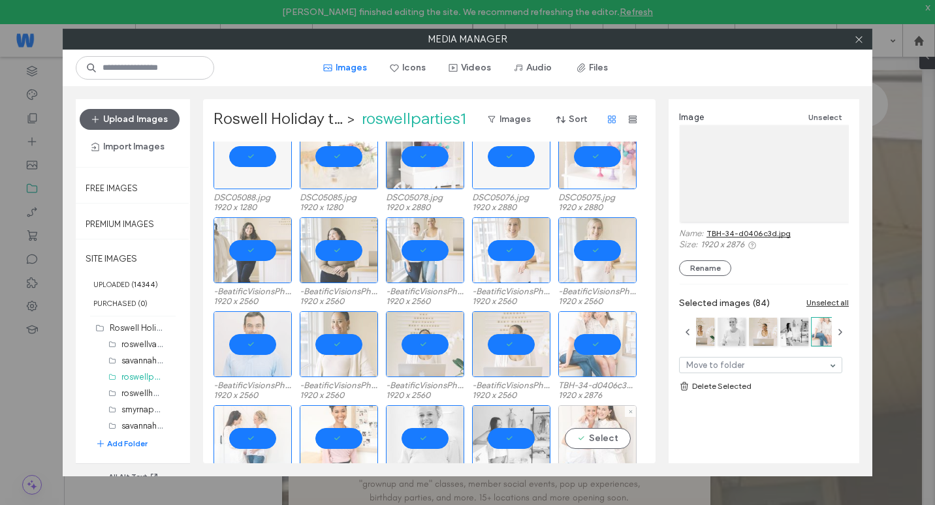
click at [598, 455] on div "Select" at bounding box center [597, 439] width 78 height 66
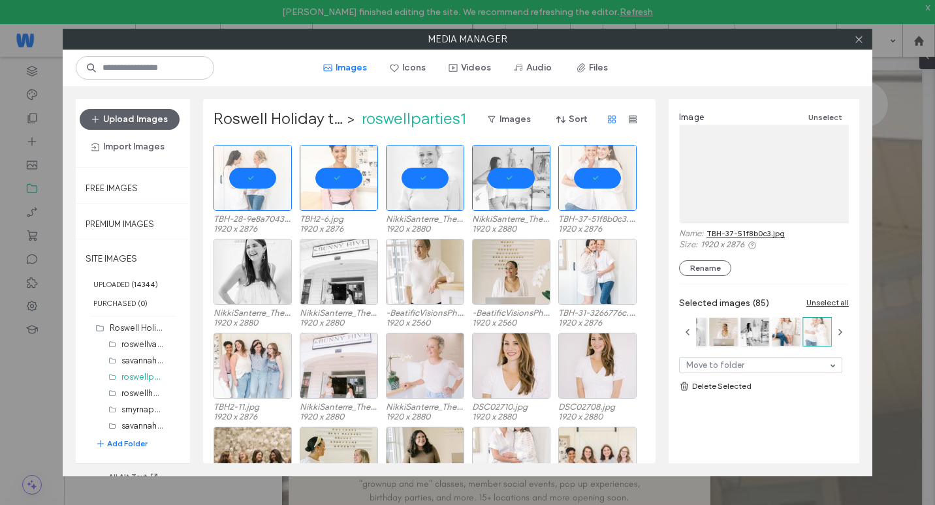
scroll to position [1502, 0]
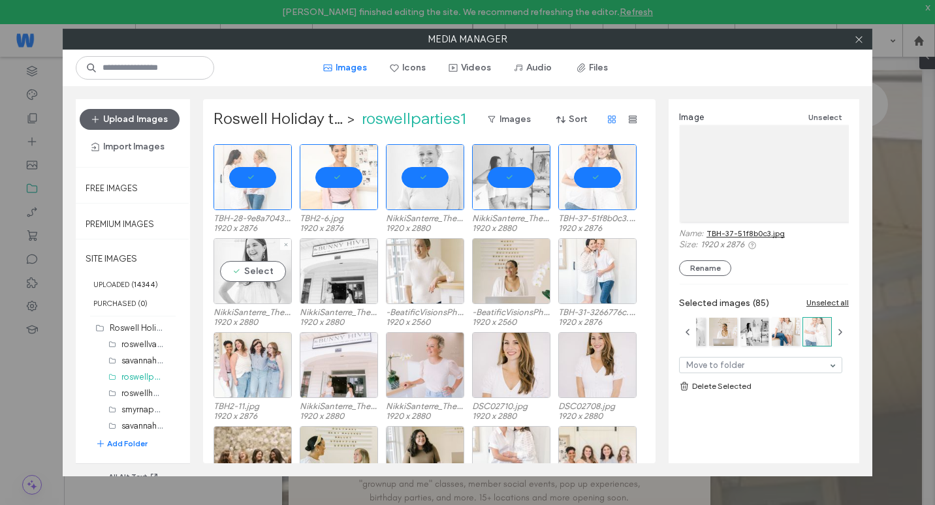
click at [285, 300] on div "Select" at bounding box center [253, 271] width 78 height 66
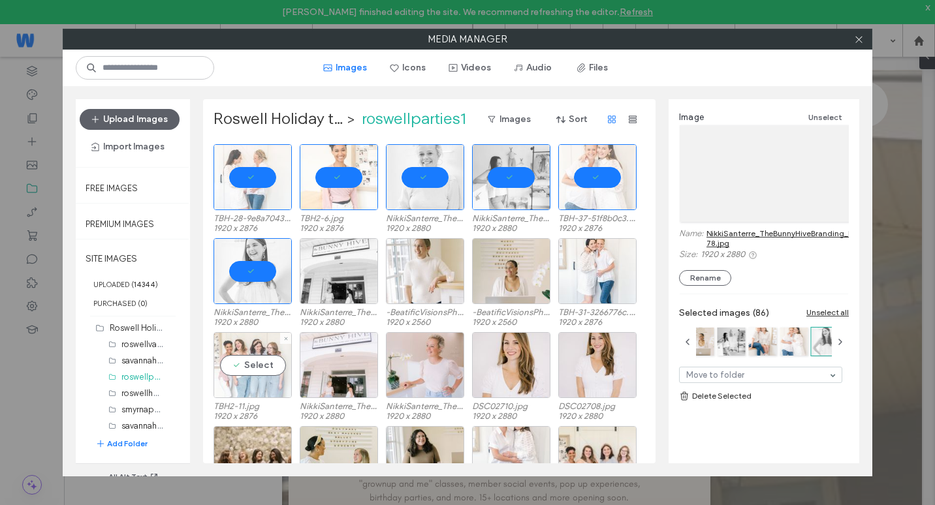
click at [271, 351] on div "Select" at bounding box center [253, 365] width 78 height 66
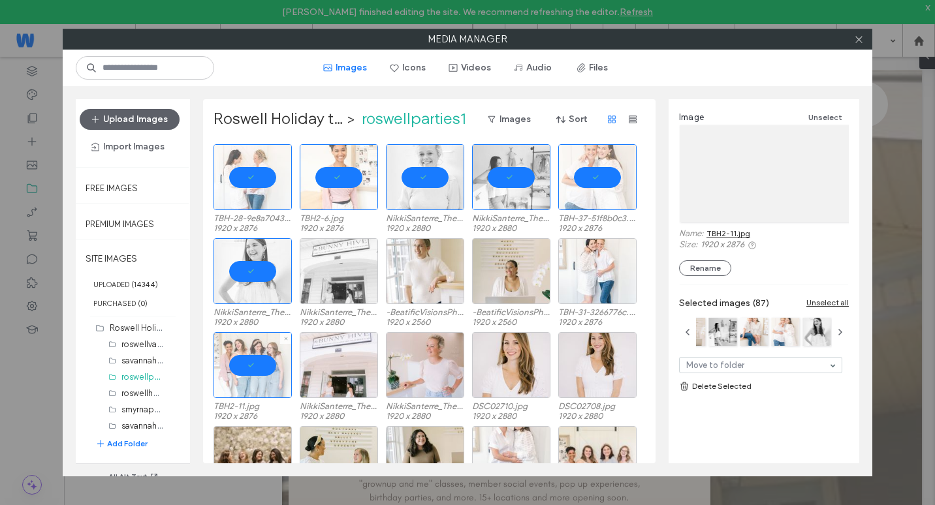
click at [332, 283] on div at bounding box center [339, 271] width 78 height 66
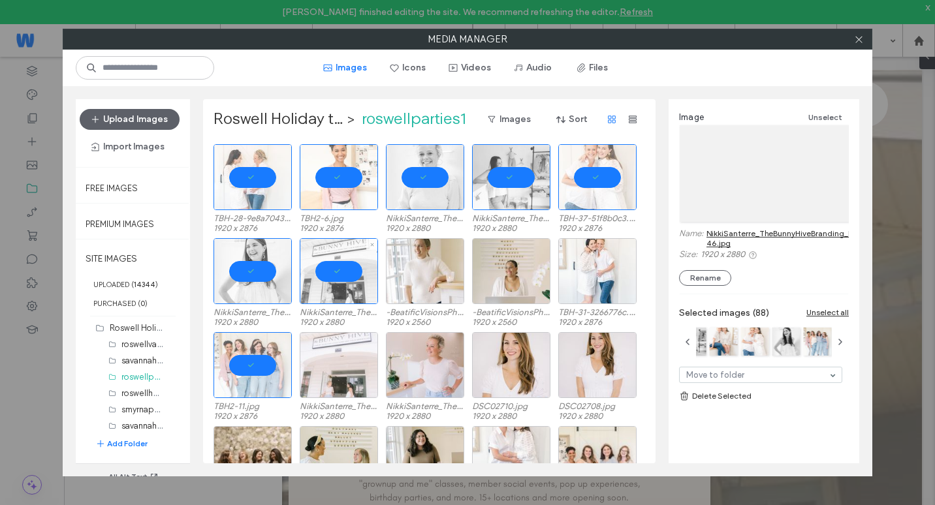
drag, startPoint x: 351, startPoint y: 362, endPoint x: 360, endPoint y: 349, distance: 16.5
click at [351, 362] on div at bounding box center [339, 365] width 78 height 66
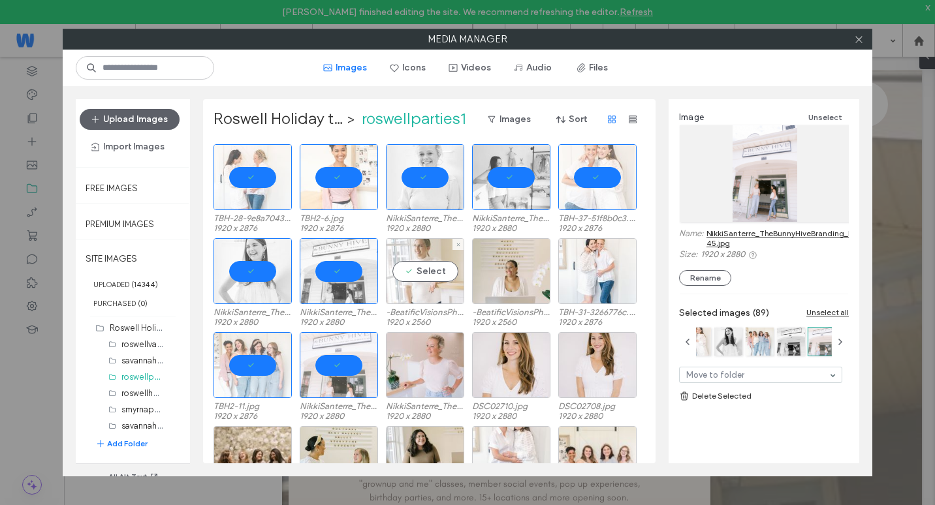
click at [419, 294] on div "Select" at bounding box center [425, 271] width 78 height 66
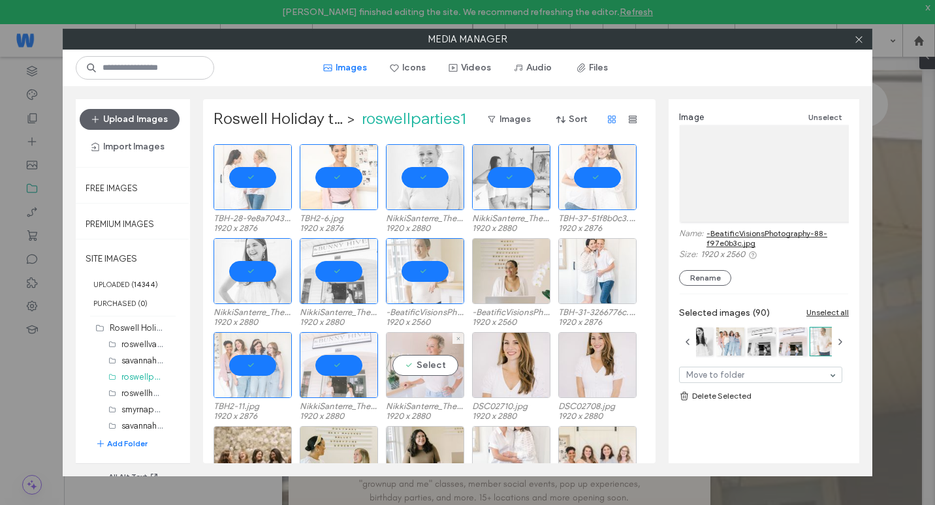
click at [429, 359] on div "Select" at bounding box center [425, 365] width 78 height 66
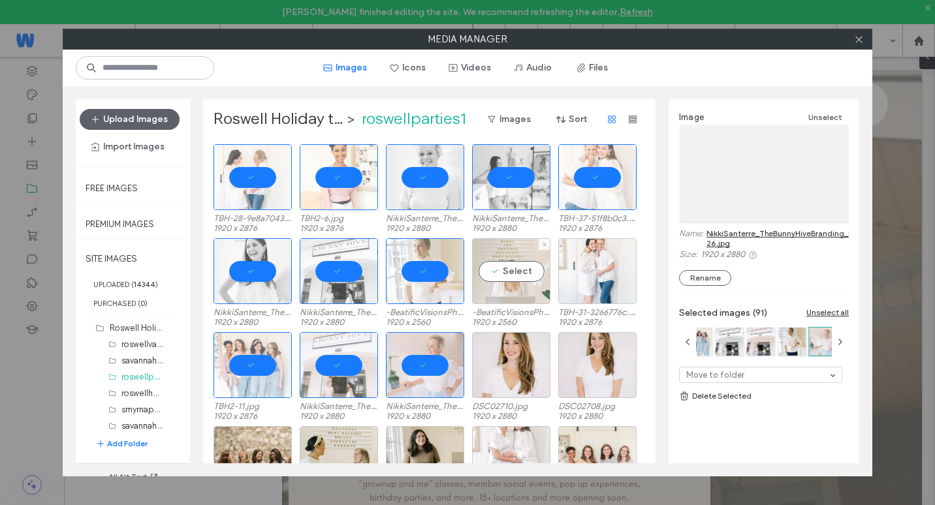
click at [490, 291] on div "Select" at bounding box center [511, 271] width 78 height 66
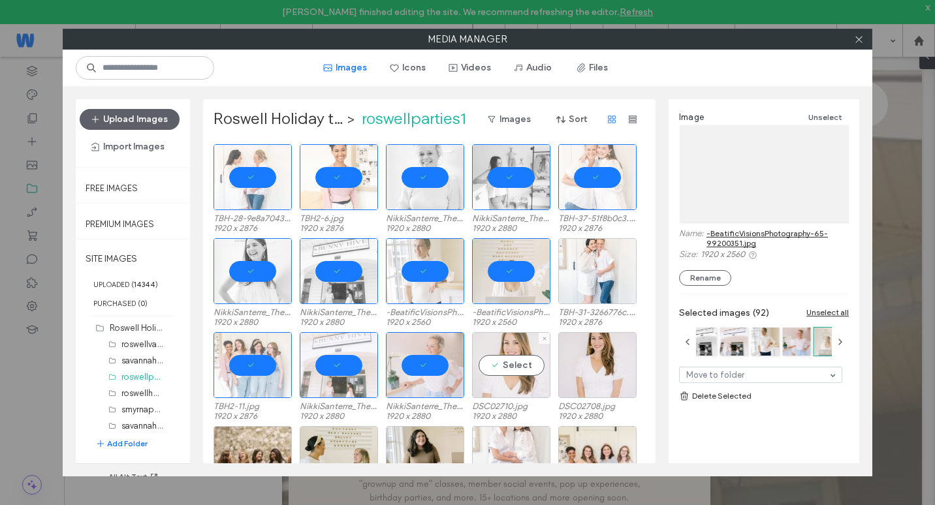
click at [504, 359] on div "Select" at bounding box center [511, 365] width 78 height 66
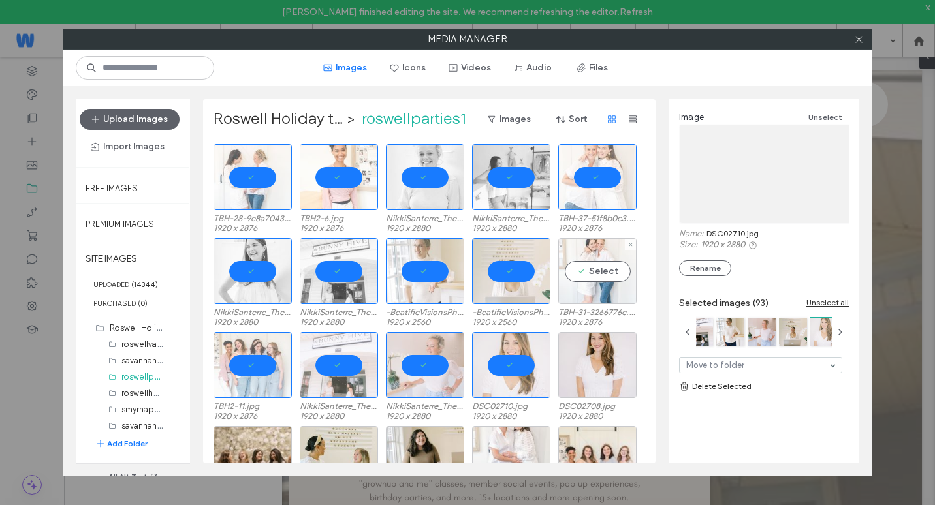
click at [570, 293] on div "Select" at bounding box center [597, 271] width 78 height 66
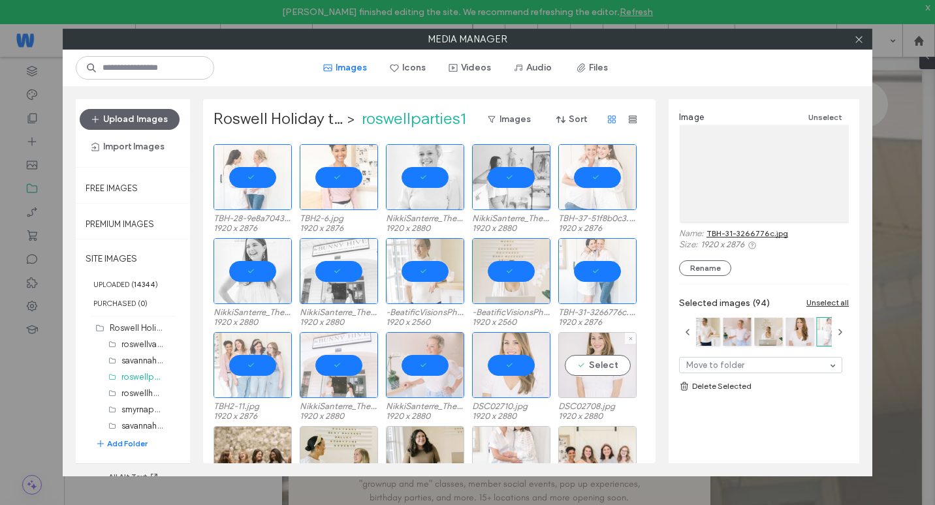
click at [586, 370] on div "Select" at bounding box center [597, 365] width 78 height 66
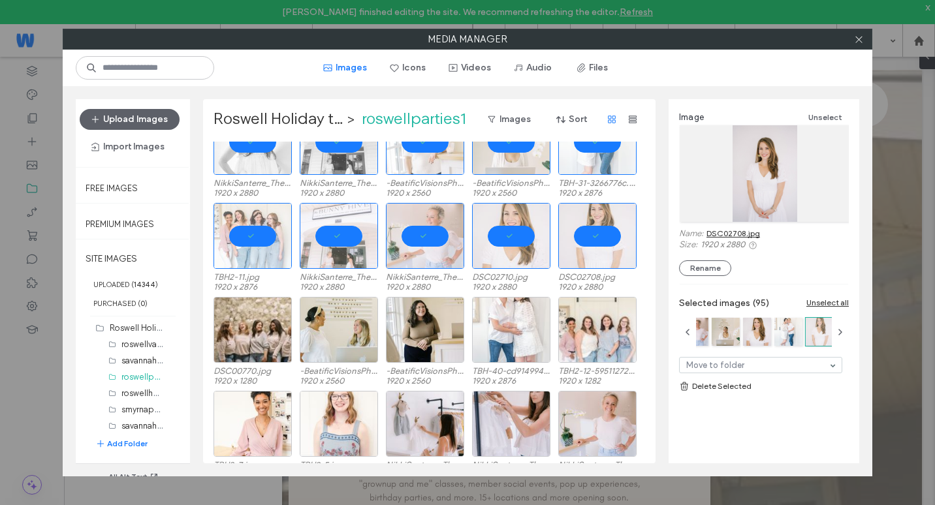
scroll to position [1633, 0]
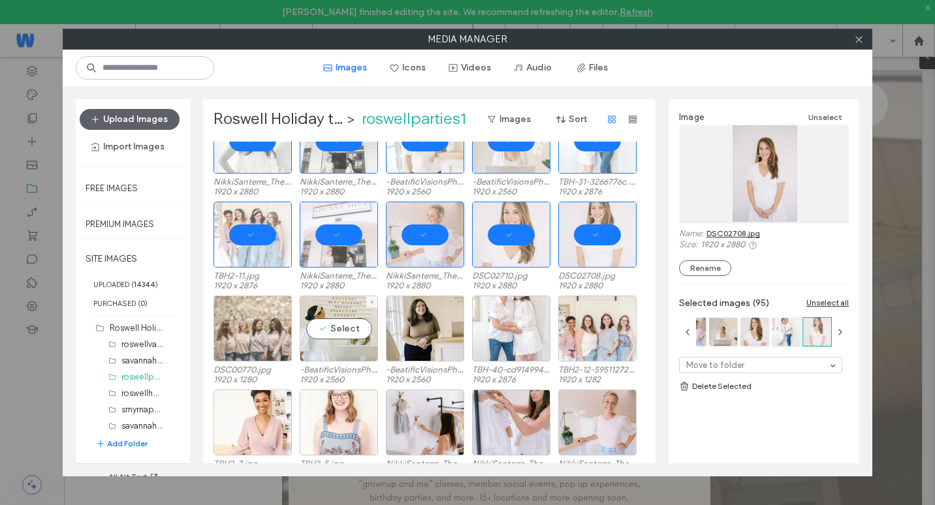
click at [273, 312] on div at bounding box center [253, 329] width 78 height 66
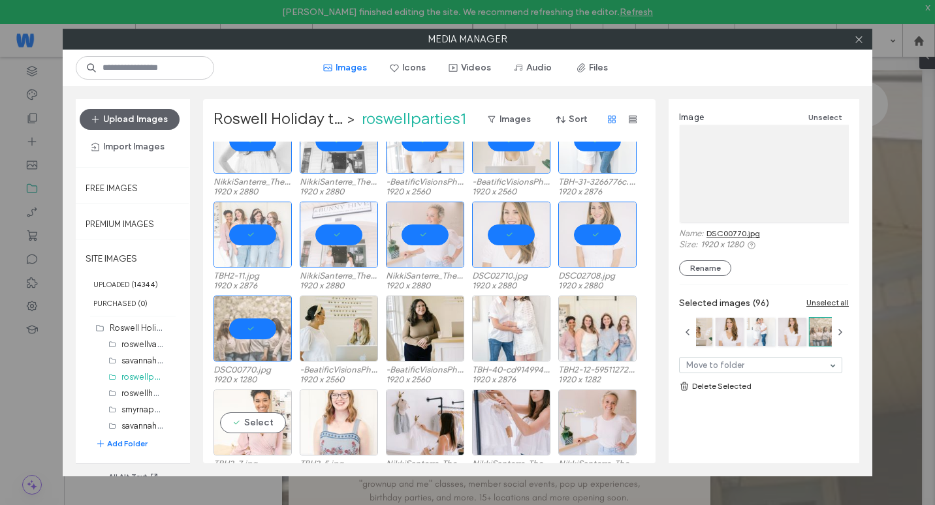
click at [275, 394] on div "Select" at bounding box center [253, 423] width 78 height 66
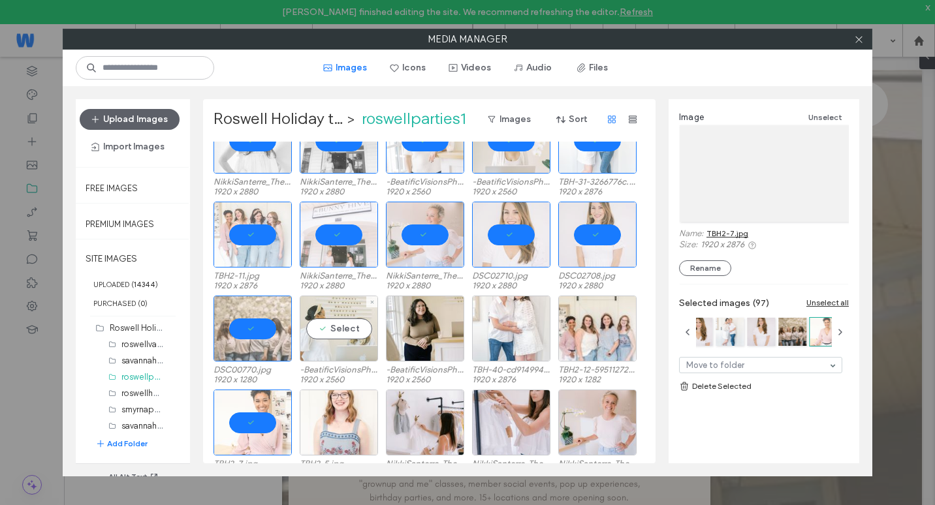
click at [332, 331] on div "Select" at bounding box center [339, 329] width 78 height 66
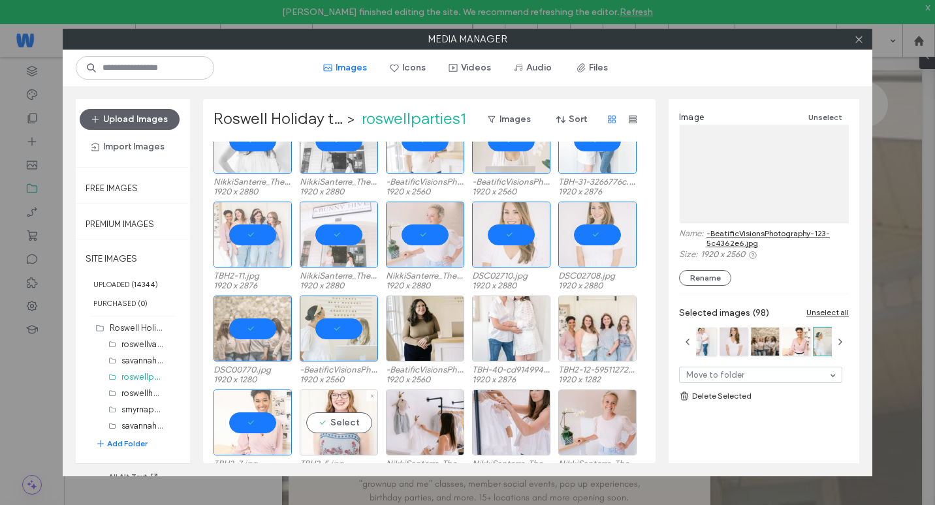
drag, startPoint x: 357, startPoint y: 418, endPoint x: 394, endPoint y: 374, distance: 57.9
click at [357, 418] on div "Select" at bounding box center [339, 423] width 78 height 66
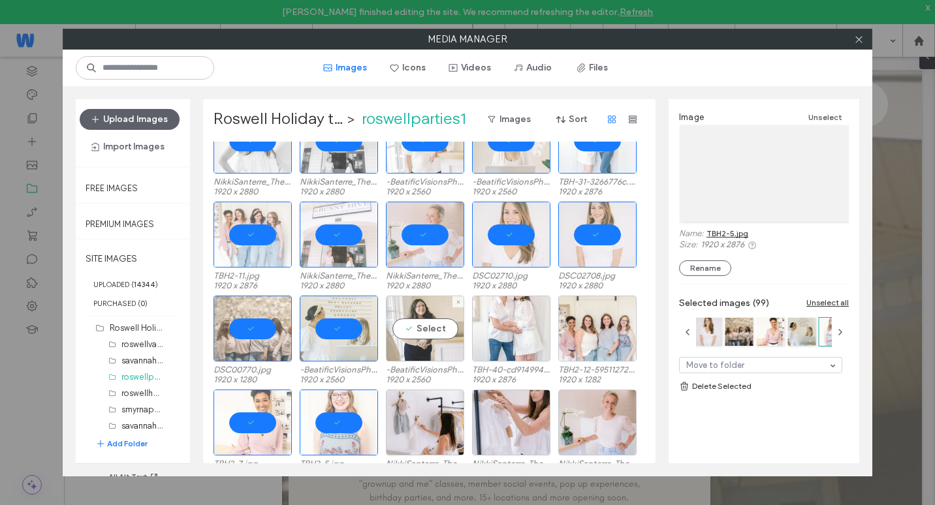
click at [421, 350] on div "Select" at bounding box center [425, 329] width 78 height 66
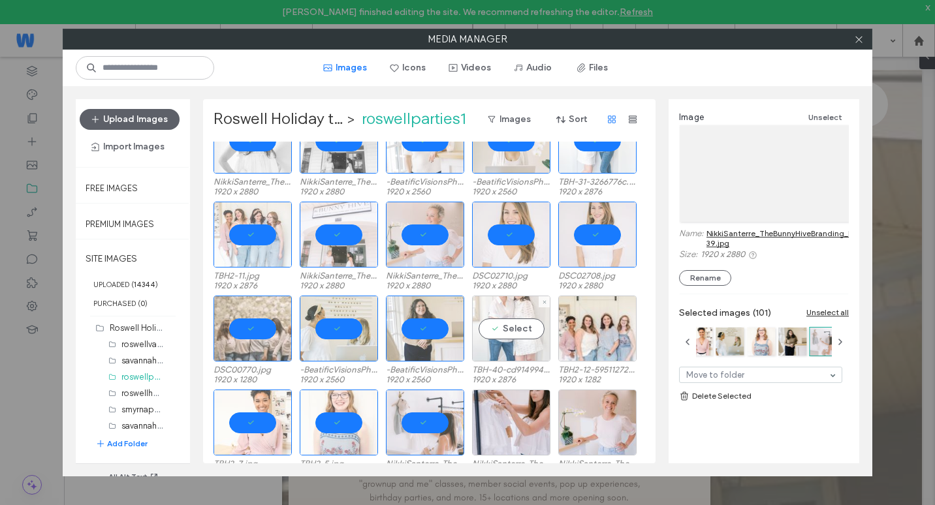
click at [489, 343] on div "Select" at bounding box center [511, 329] width 78 height 66
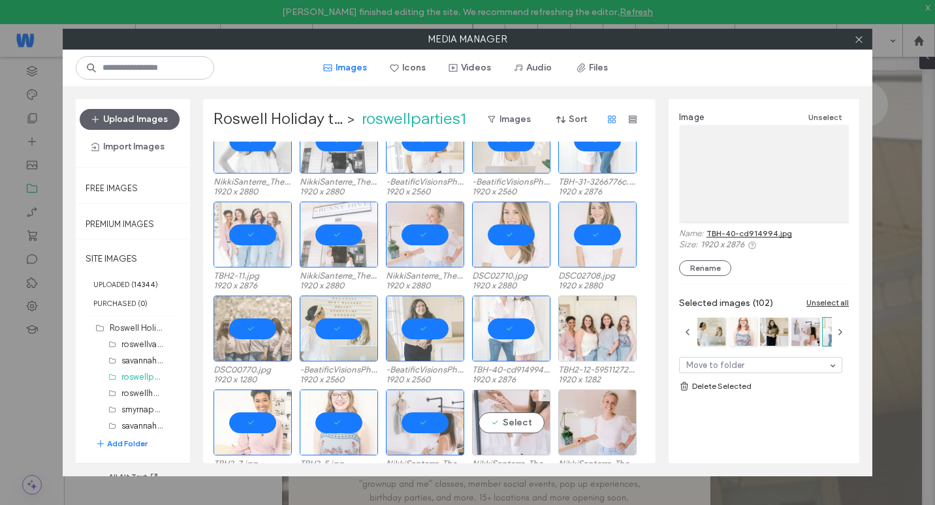
click at [511, 432] on div "Select" at bounding box center [511, 423] width 78 height 66
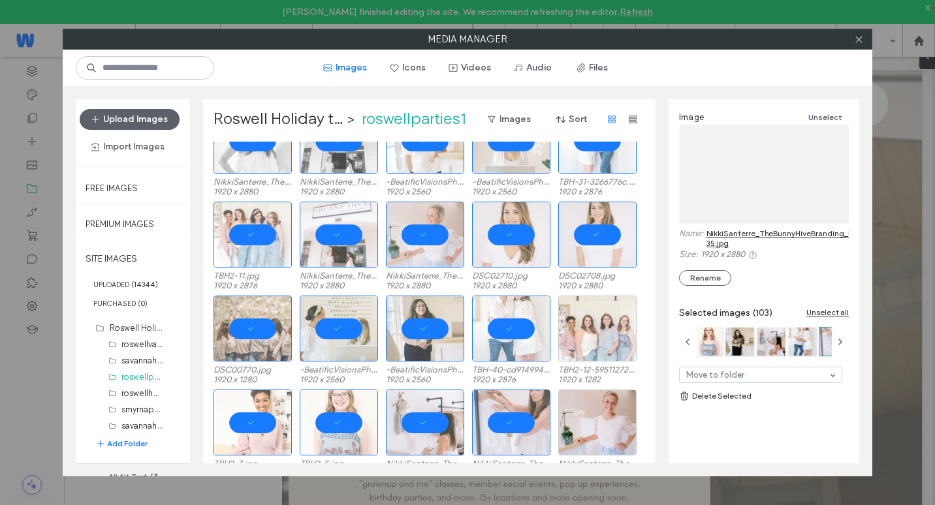
click at [578, 343] on div at bounding box center [597, 329] width 78 height 66
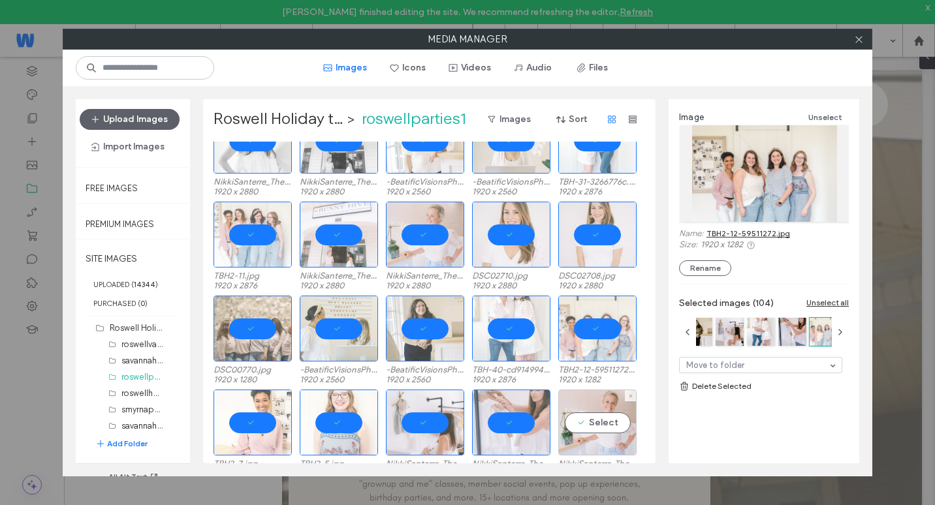
click at [596, 428] on div "Select" at bounding box center [597, 423] width 78 height 66
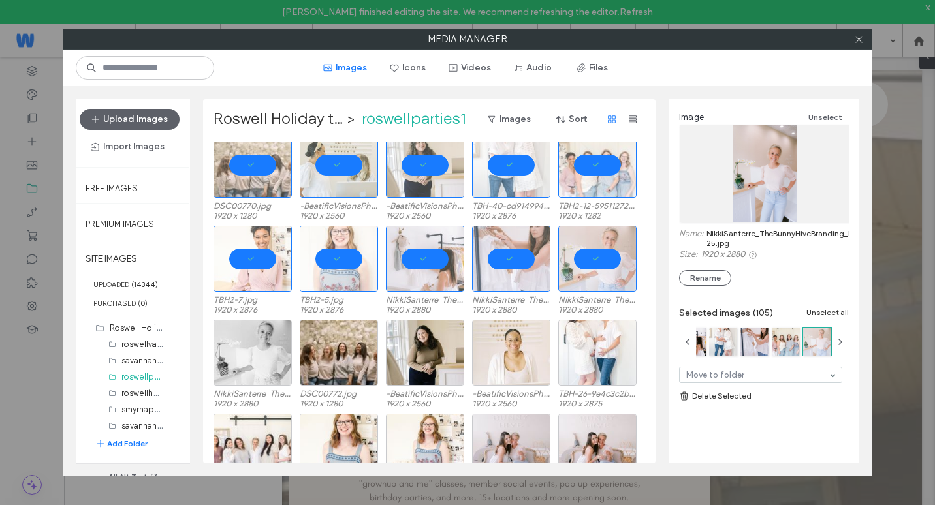
scroll to position [1829, 0]
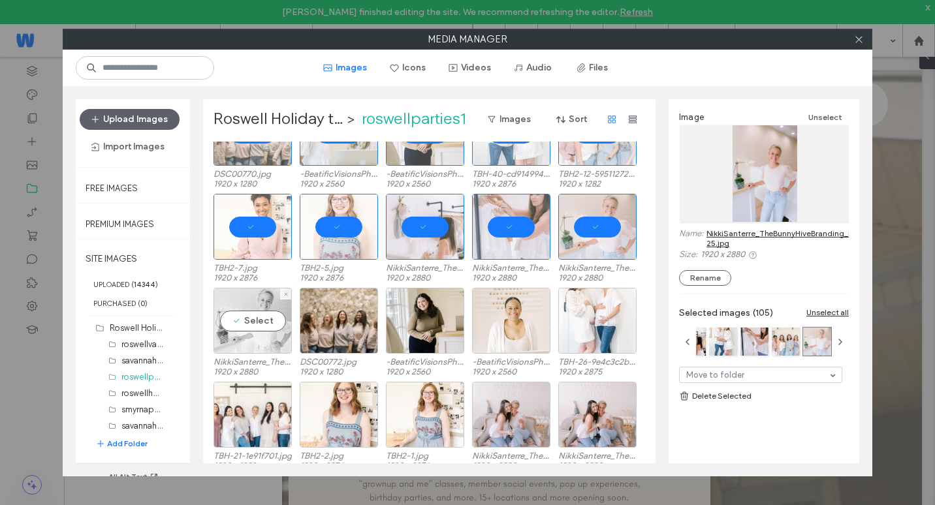
click at [266, 338] on div "Select" at bounding box center [253, 321] width 78 height 66
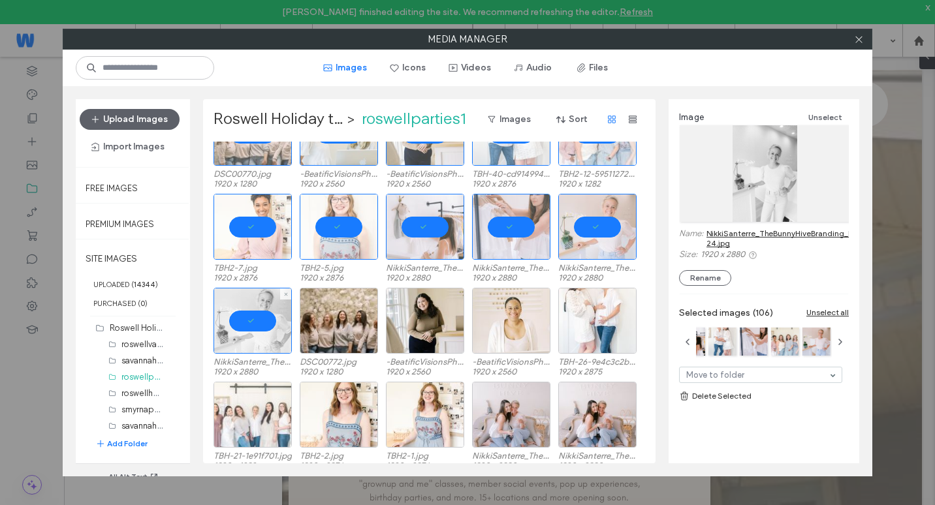
click at [260, 403] on div at bounding box center [253, 415] width 78 height 66
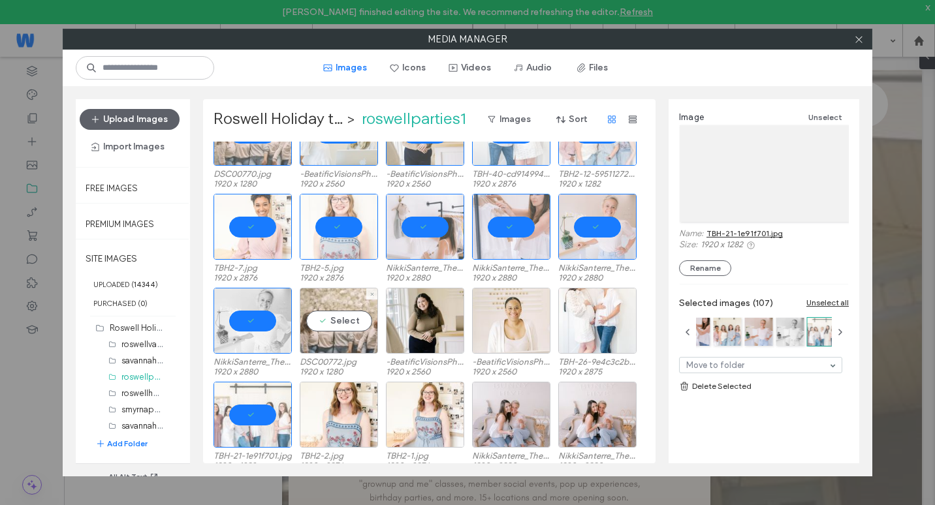
click at [353, 323] on div "Select" at bounding box center [339, 321] width 78 height 66
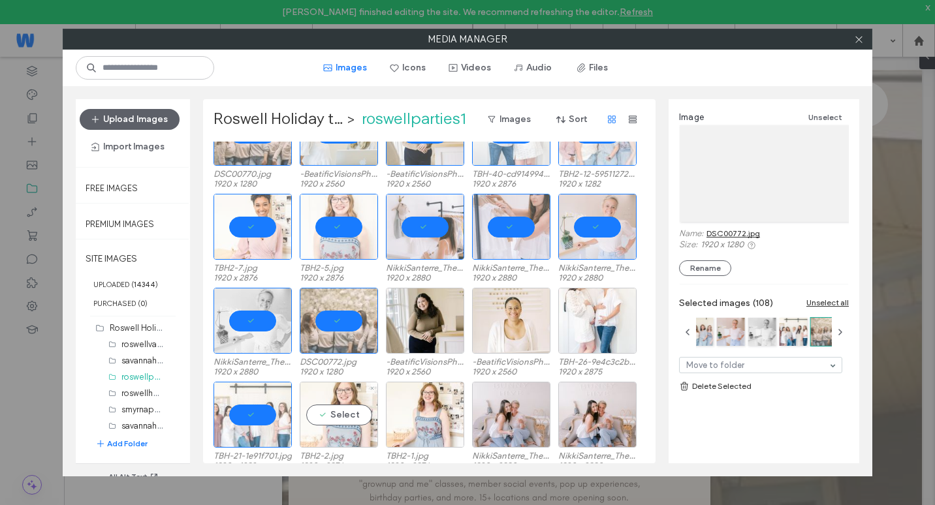
click at [342, 409] on div "Select" at bounding box center [339, 415] width 78 height 66
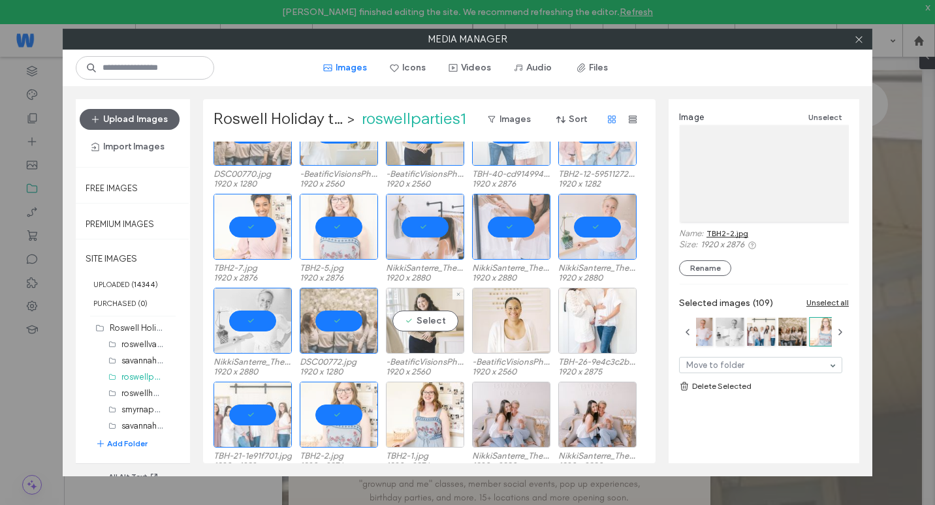
click at [395, 336] on div "Select" at bounding box center [425, 321] width 78 height 66
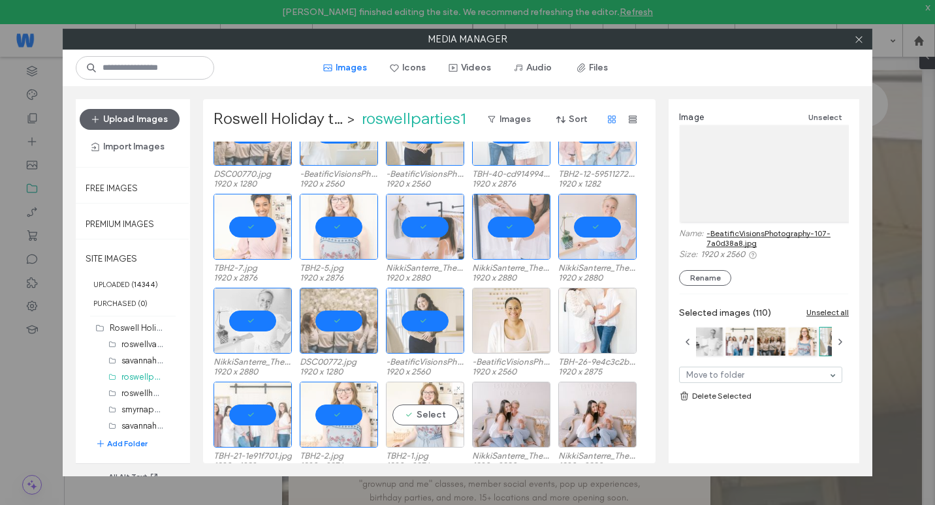
click at [427, 428] on div "Select" at bounding box center [425, 415] width 78 height 66
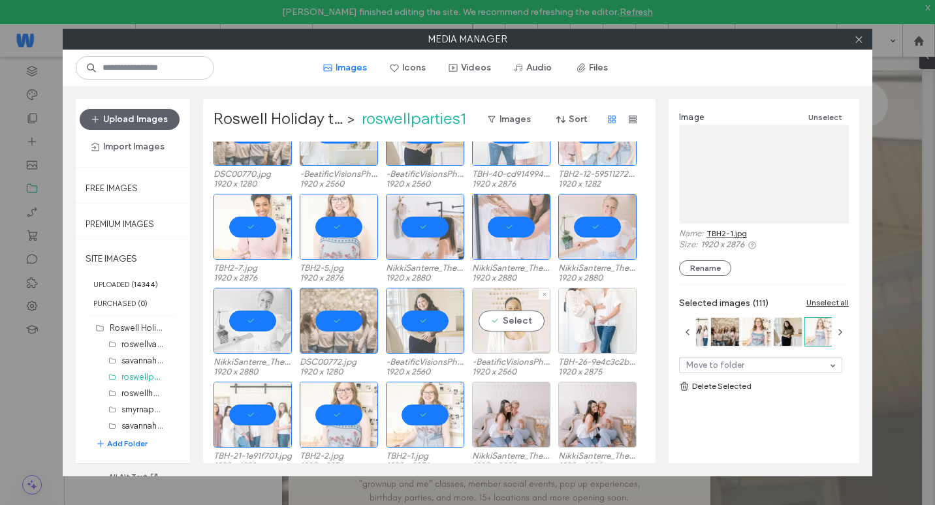
click at [492, 329] on div "Select" at bounding box center [511, 321] width 78 height 66
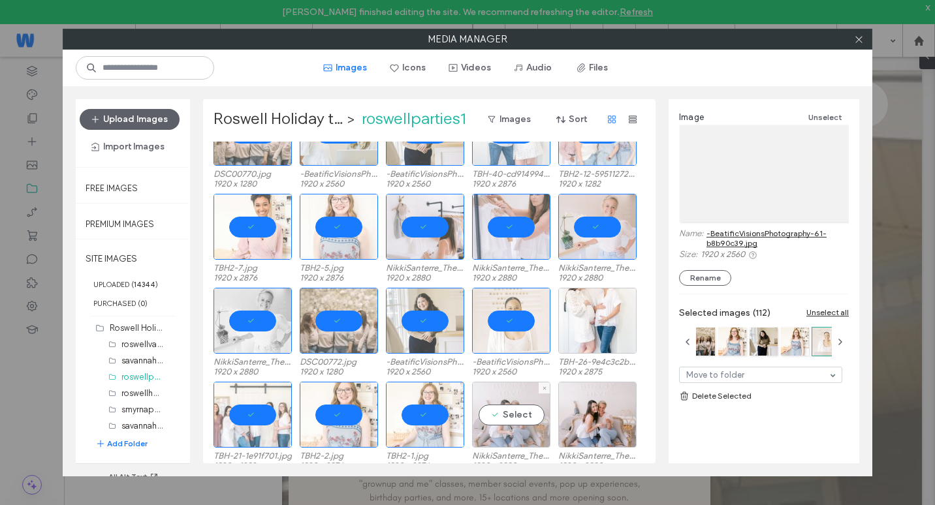
click at [513, 402] on div "Select" at bounding box center [511, 415] width 78 height 66
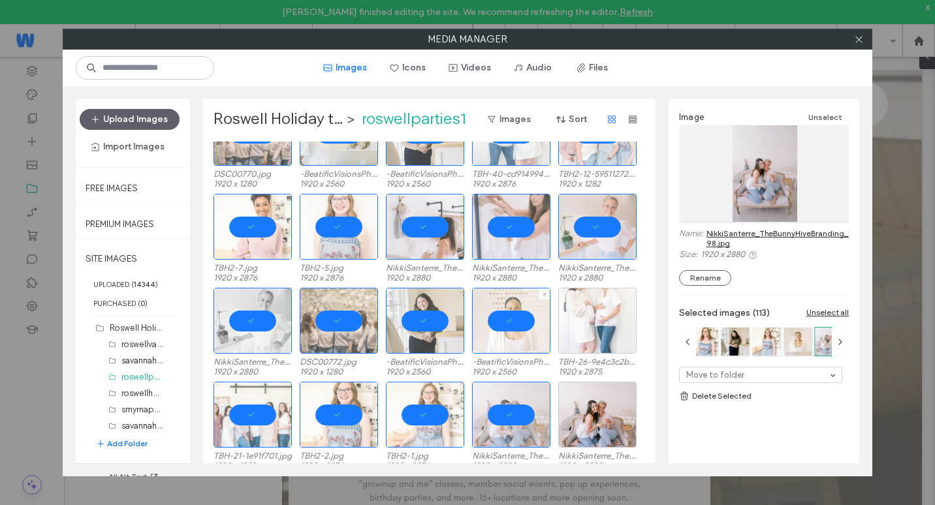
click at [569, 347] on div at bounding box center [597, 321] width 78 height 66
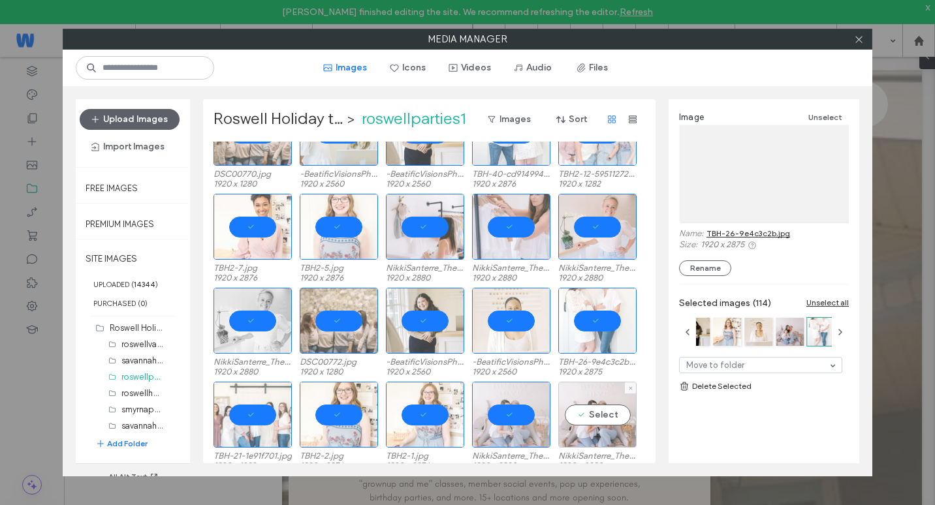
click at [584, 409] on div "Select" at bounding box center [597, 415] width 78 height 66
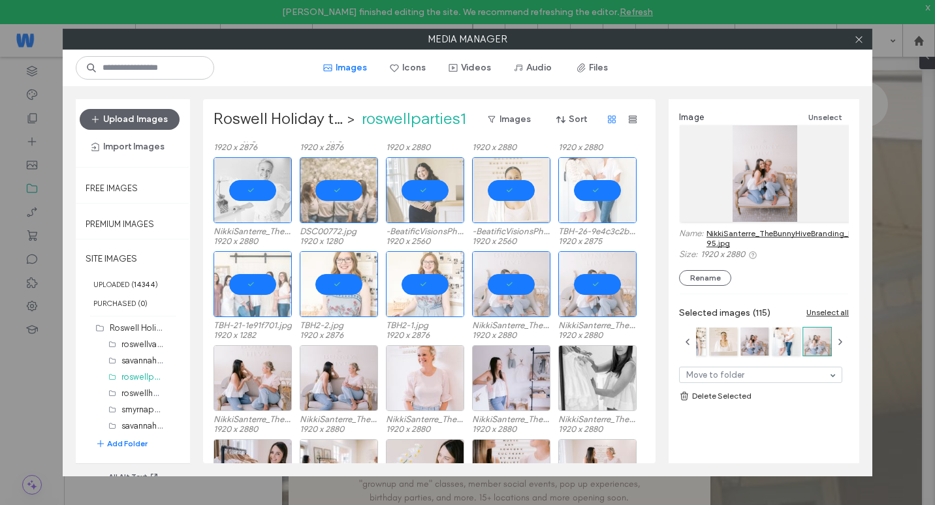
scroll to position [2024, 0]
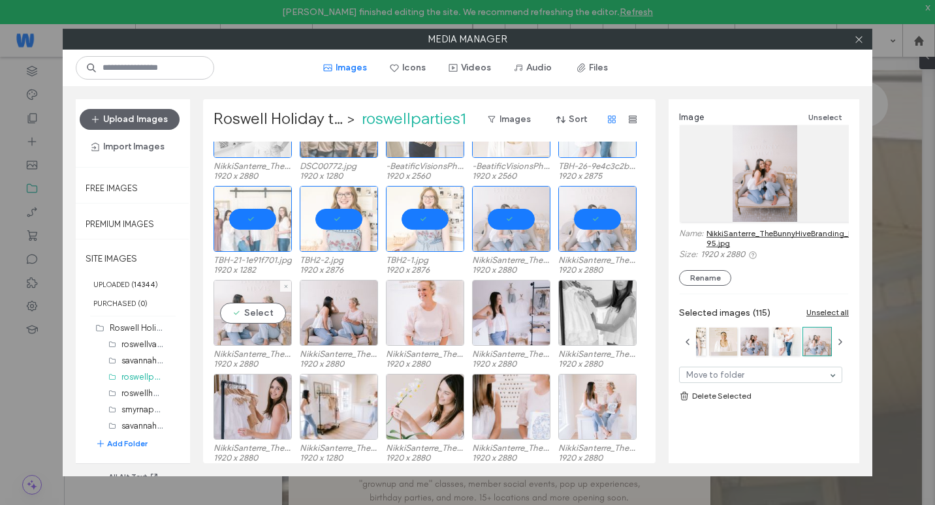
click at [256, 334] on div "Select" at bounding box center [253, 313] width 78 height 66
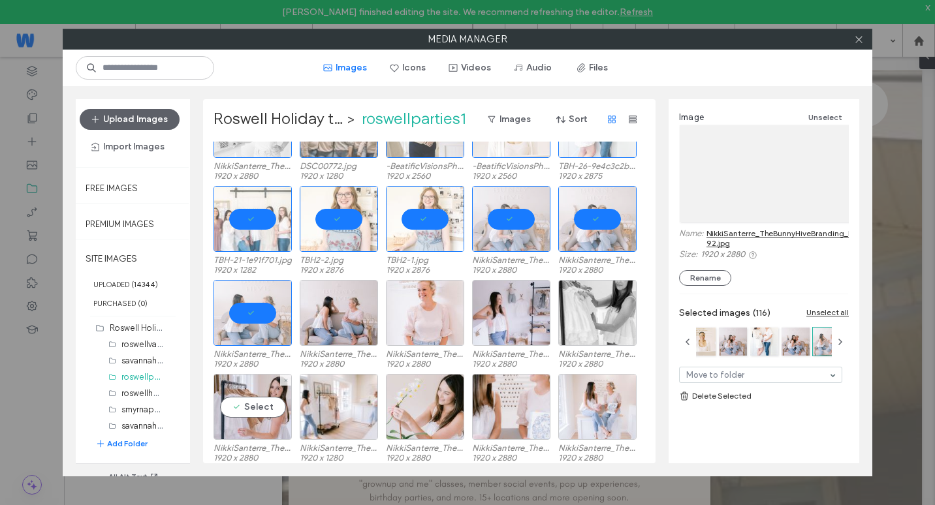
drag, startPoint x: 272, startPoint y: 398, endPoint x: 308, endPoint y: 359, distance: 53.2
click at [272, 398] on div "Select" at bounding box center [253, 407] width 78 height 66
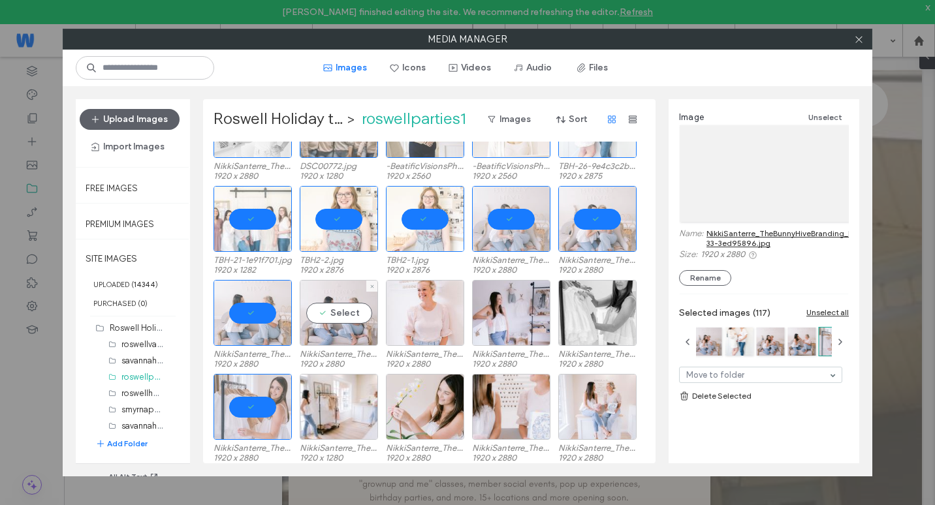
click at [334, 332] on div "Select" at bounding box center [339, 313] width 78 height 66
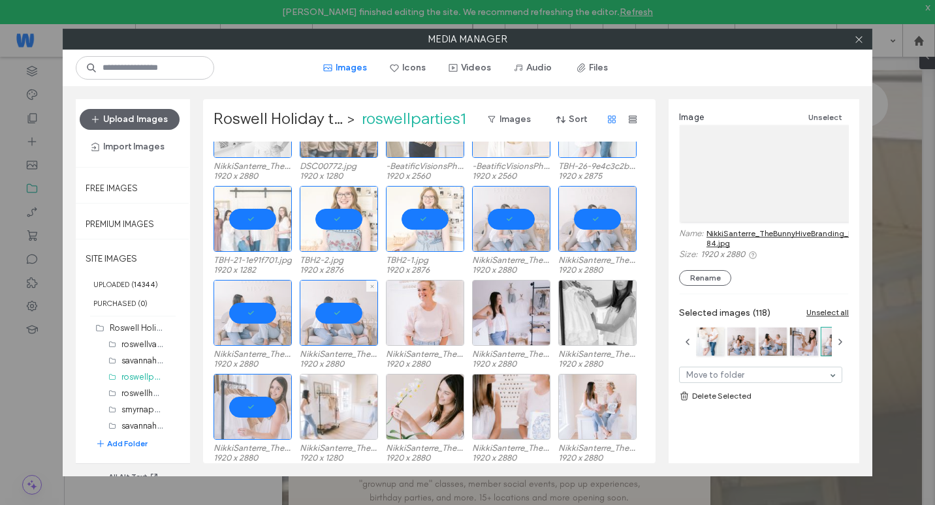
click at [341, 391] on div at bounding box center [339, 407] width 78 height 66
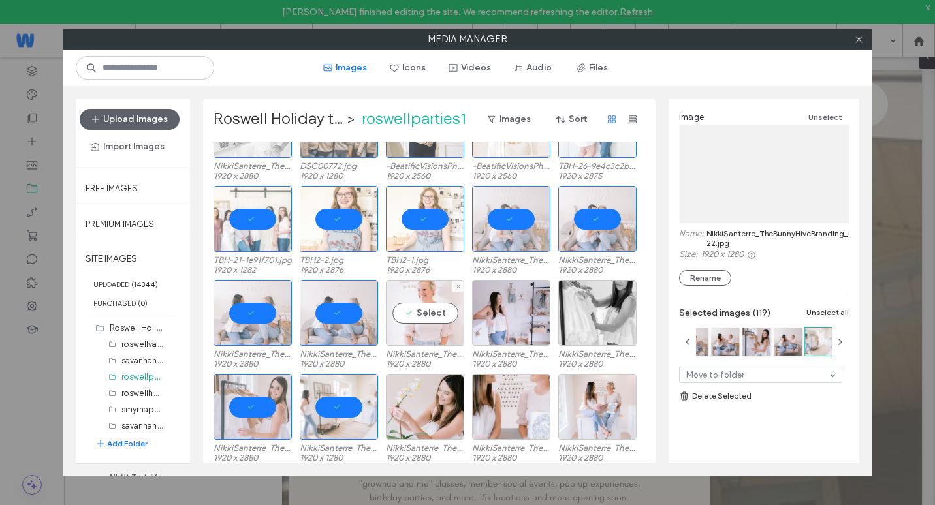
drag, startPoint x: 409, startPoint y: 334, endPoint x: 414, endPoint y: 343, distance: 9.6
click at [410, 334] on div "Select" at bounding box center [425, 313] width 78 height 66
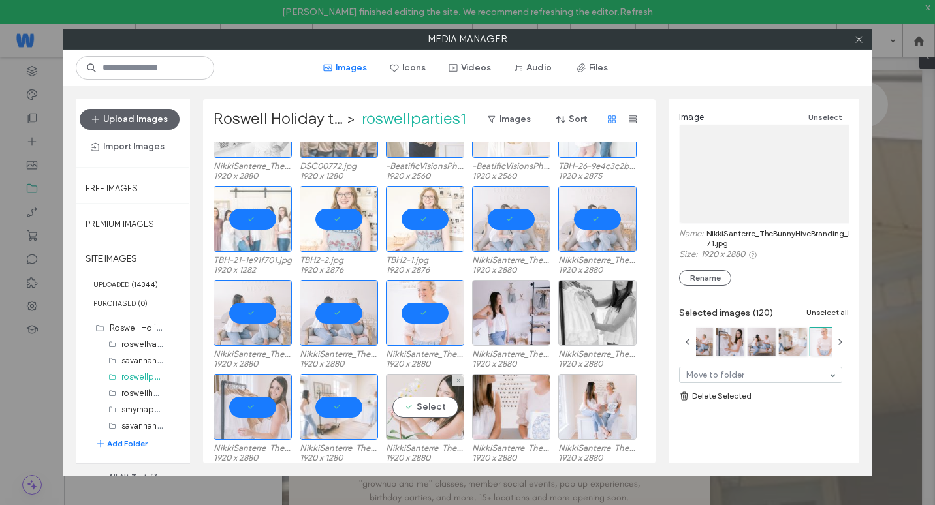
click at [443, 409] on div "Select" at bounding box center [425, 407] width 78 height 66
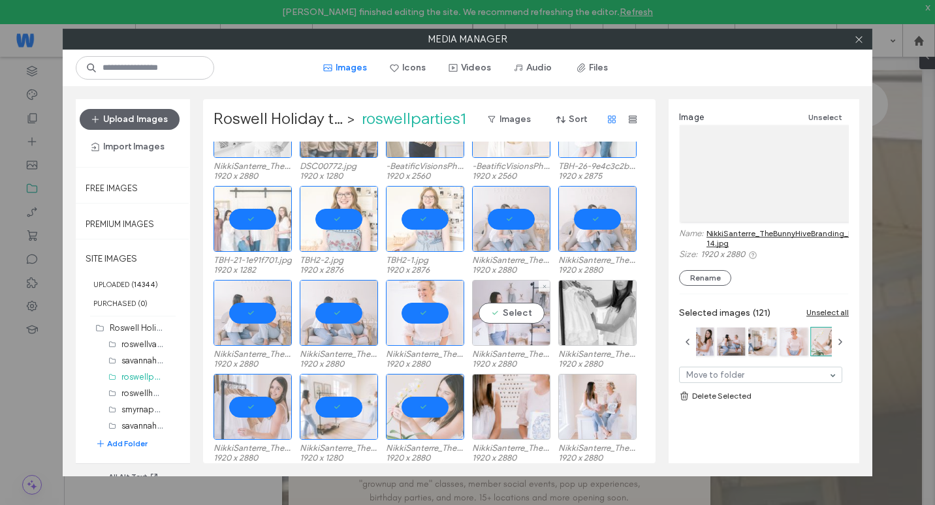
click at [499, 338] on div "Select" at bounding box center [511, 313] width 78 height 66
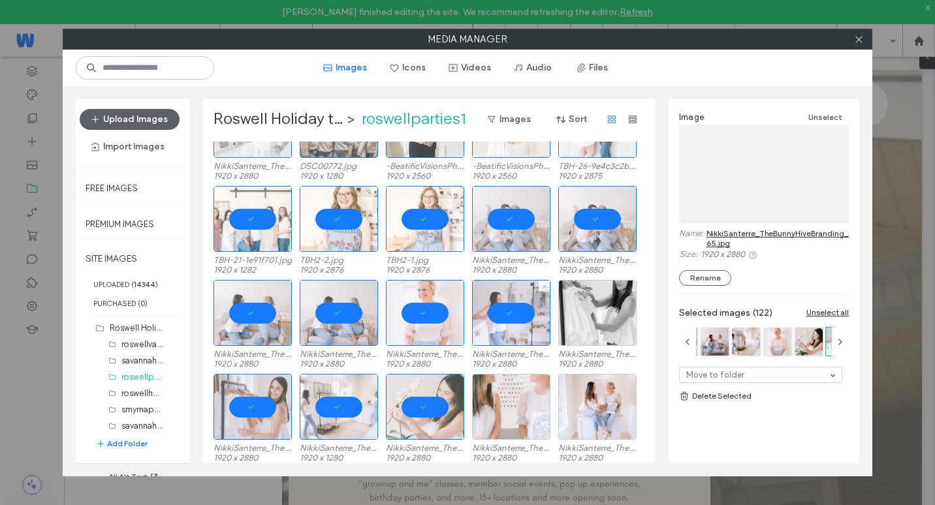
click at [515, 410] on div at bounding box center [511, 407] width 78 height 66
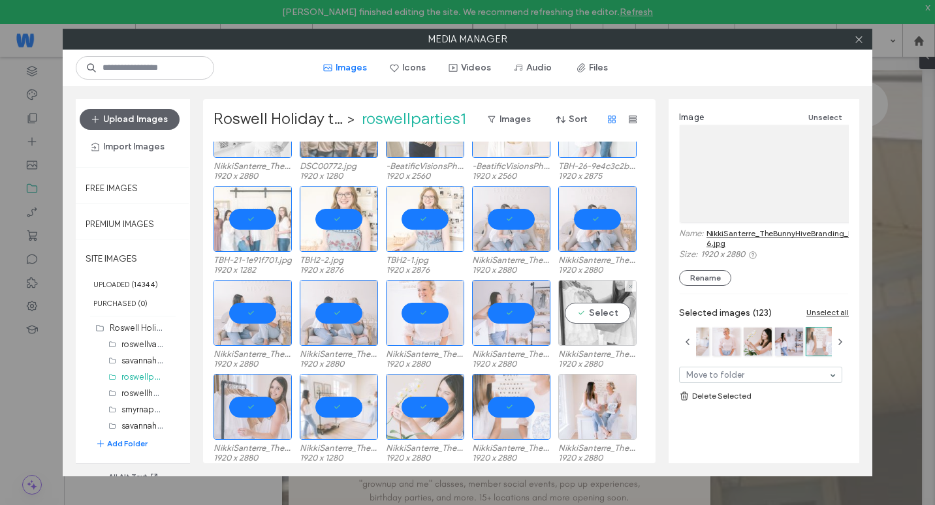
click at [568, 331] on div "Select" at bounding box center [597, 313] width 78 height 66
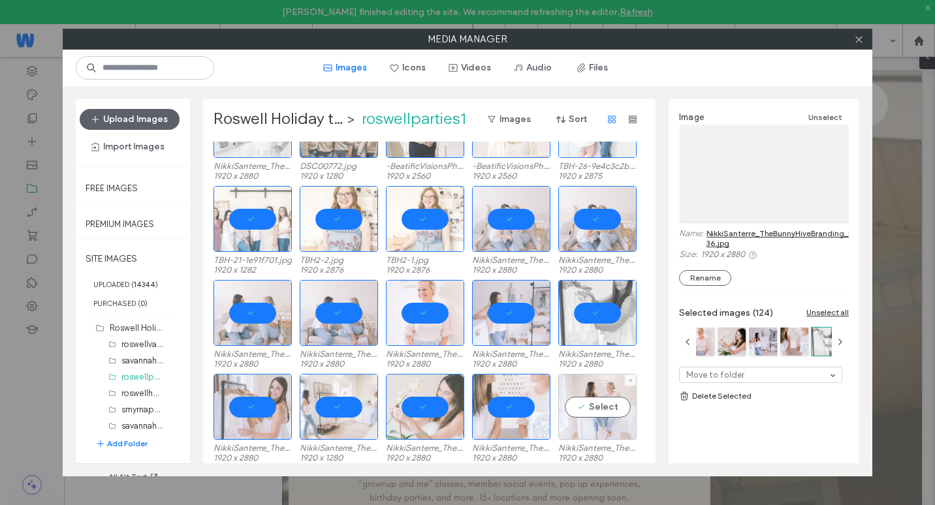
click at [583, 400] on div "Select" at bounding box center [597, 407] width 78 height 66
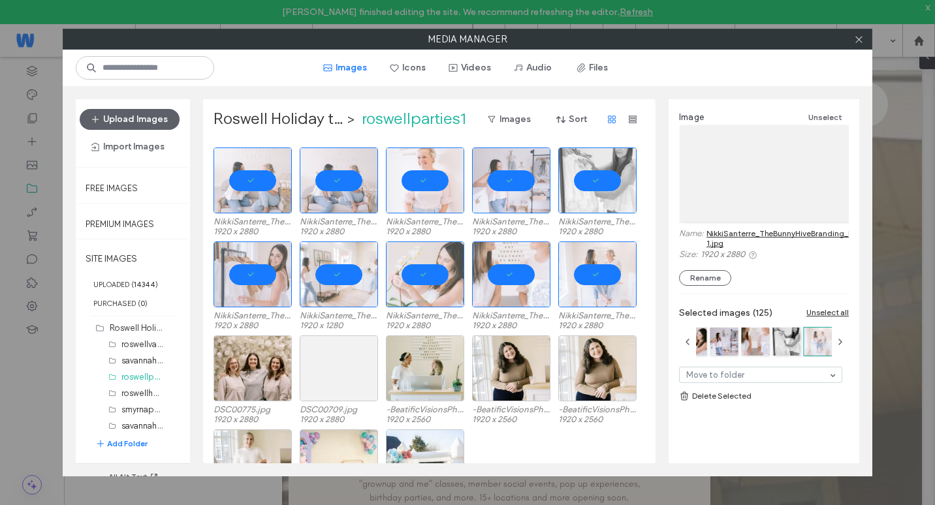
scroll to position [2217, 0]
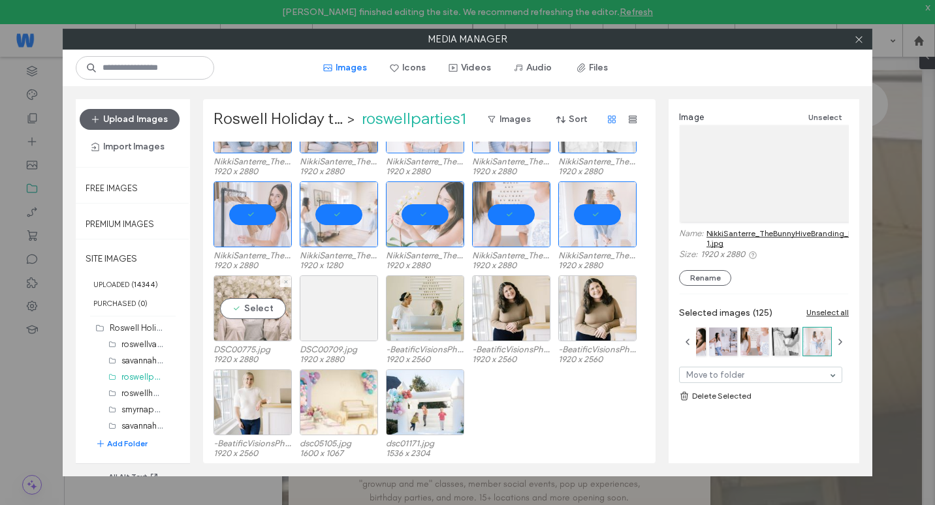
click at [274, 334] on div "Select" at bounding box center [253, 309] width 78 height 66
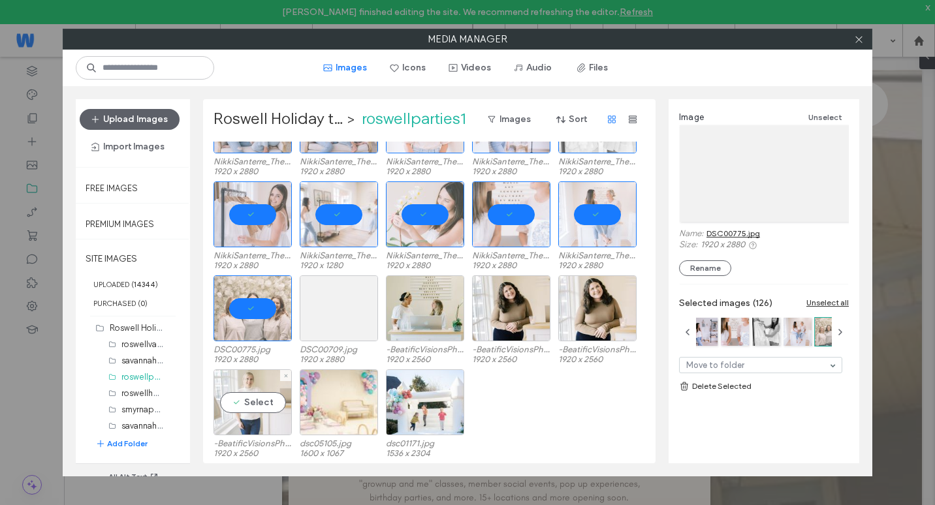
click at [264, 404] on div "Select" at bounding box center [253, 403] width 78 height 66
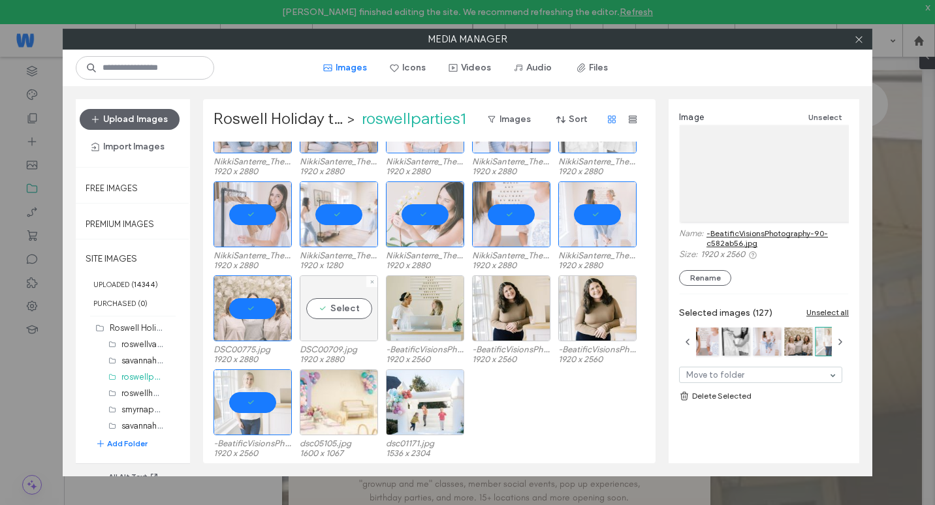
click at [353, 322] on div "Select" at bounding box center [339, 309] width 78 height 66
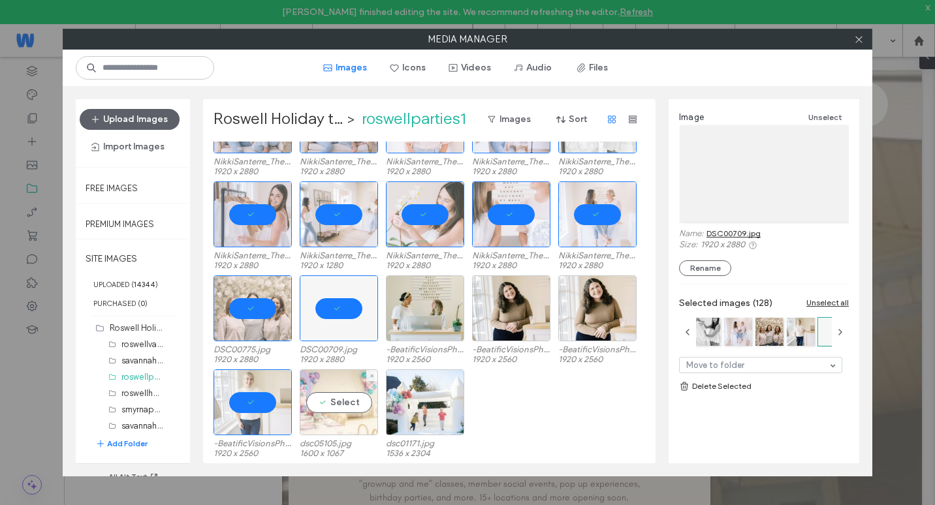
click at [348, 389] on div "Select" at bounding box center [339, 403] width 78 height 66
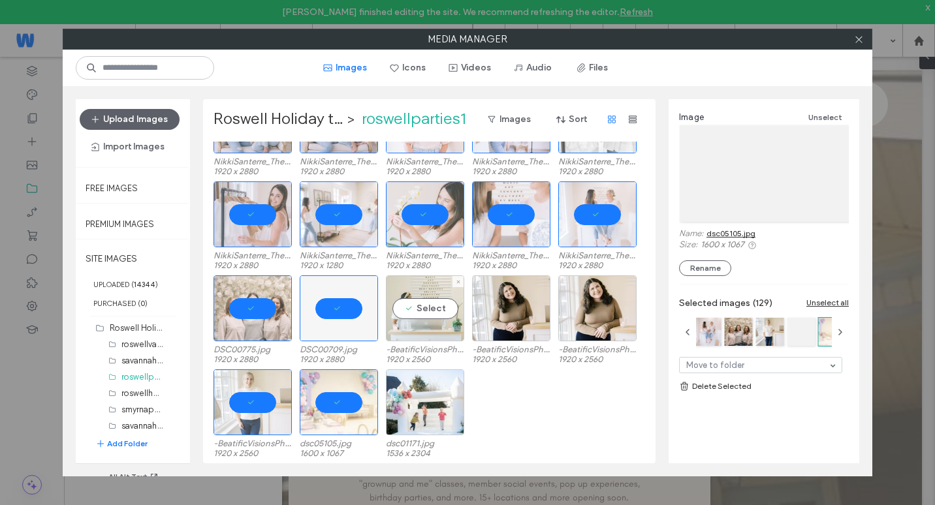
click at [402, 314] on div "Select" at bounding box center [425, 309] width 78 height 66
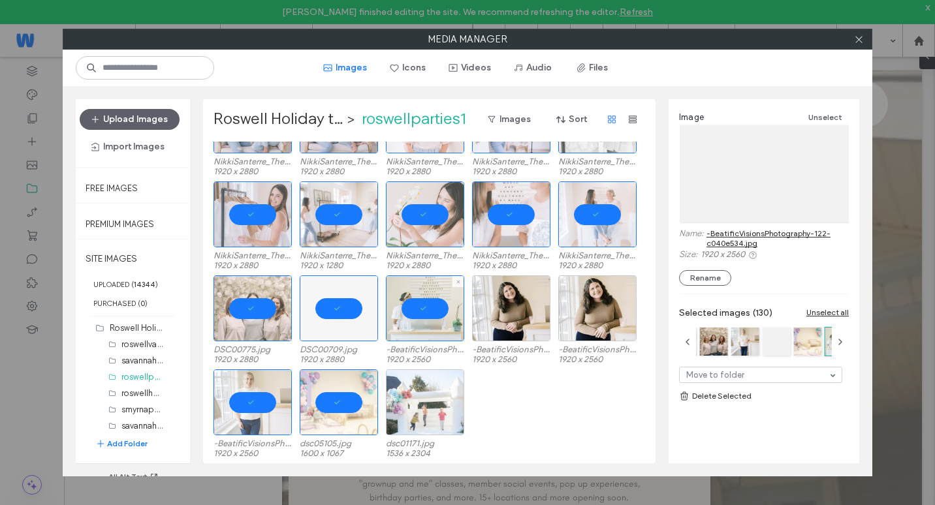
drag, startPoint x: 416, startPoint y: 389, endPoint x: 429, endPoint y: 372, distance: 21.4
click at [417, 389] on div at bounding box center [425, 403] width 78 height 66
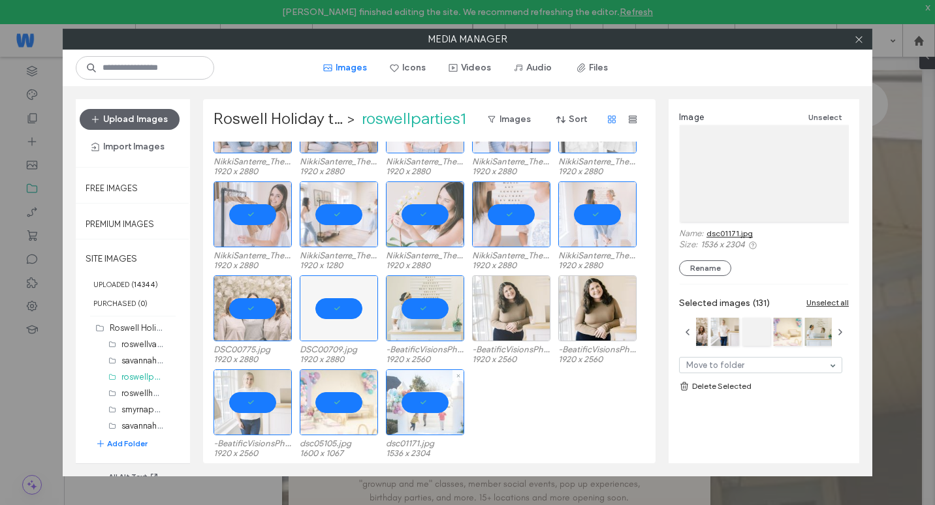
click at [474, 313] on div at bounding box center [511, 309] width 78 height 66
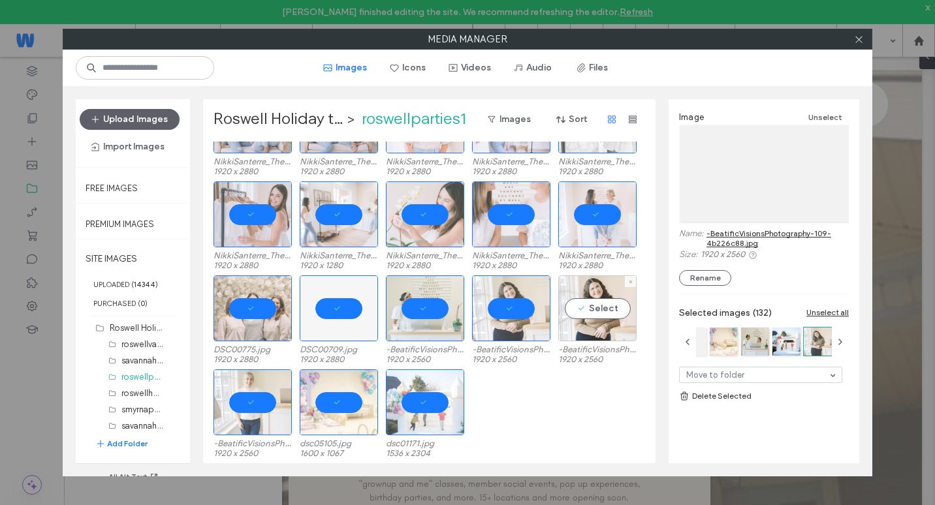
click at [582, 312] on div "Select" at bounding box center [597, 309] width 78 height 66
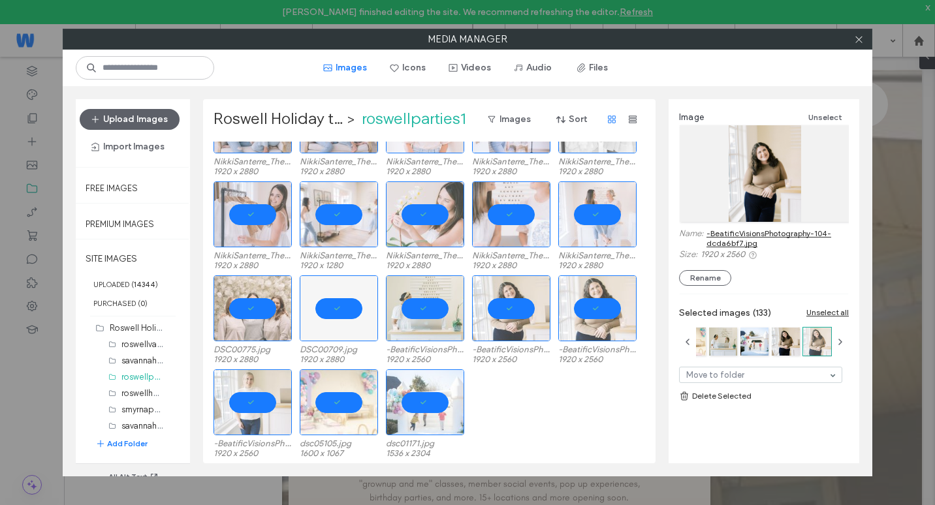
click at [732, 400] on link "Delete Selected" at bounding box center [764, 396] width 170 height 13
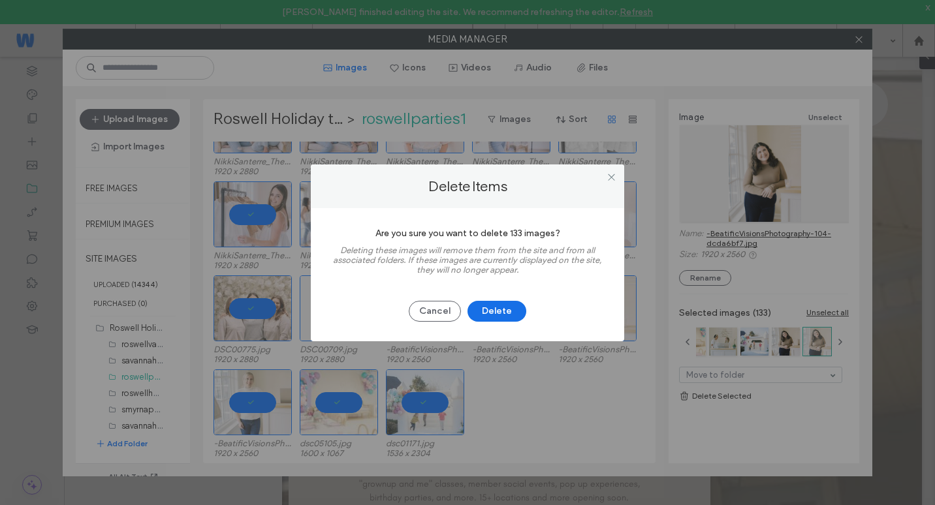
click at [513, 315] on button "Delete" at bounding box center [497, 311] width 59 height 21
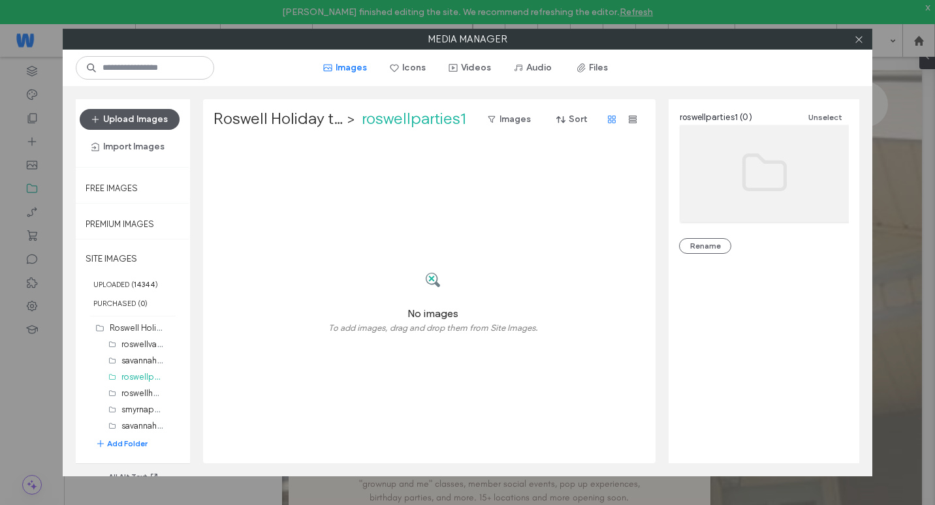
click at [157, 121] on button "Upload Images" at bounding box center [130, 119] width 100 height 21
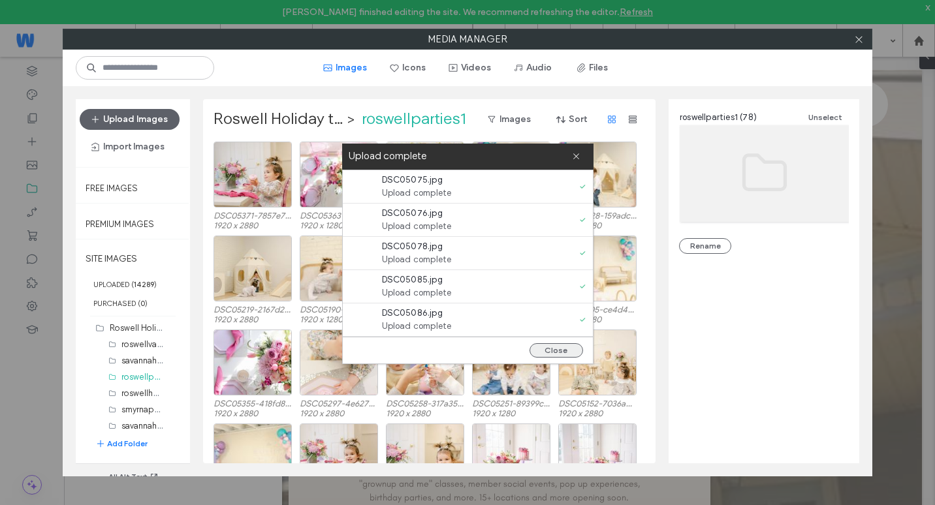
click at [561, 354] on button "Close" at bounding box center [557, 351] width 54 height 14
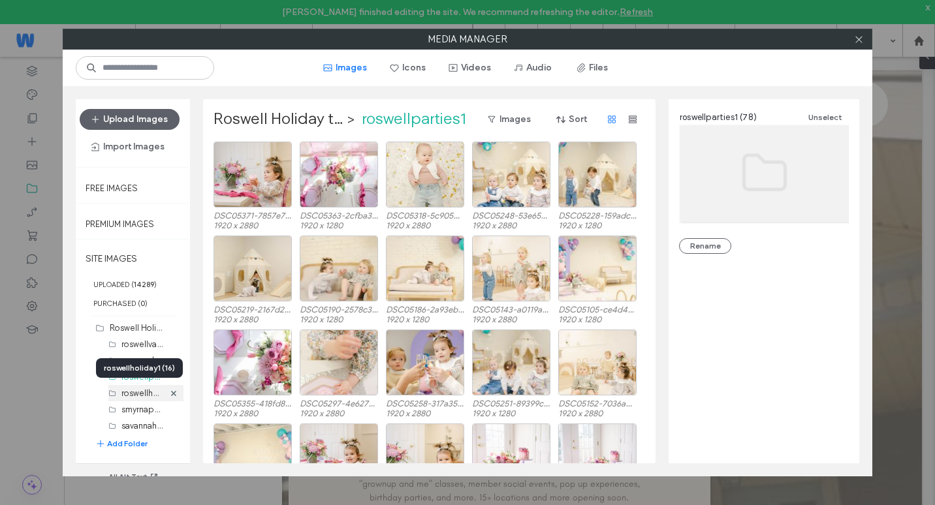
click at [142, 396] on label "roswellholiday1 (16)" at bounding box center [158, 393] width 74 height 12
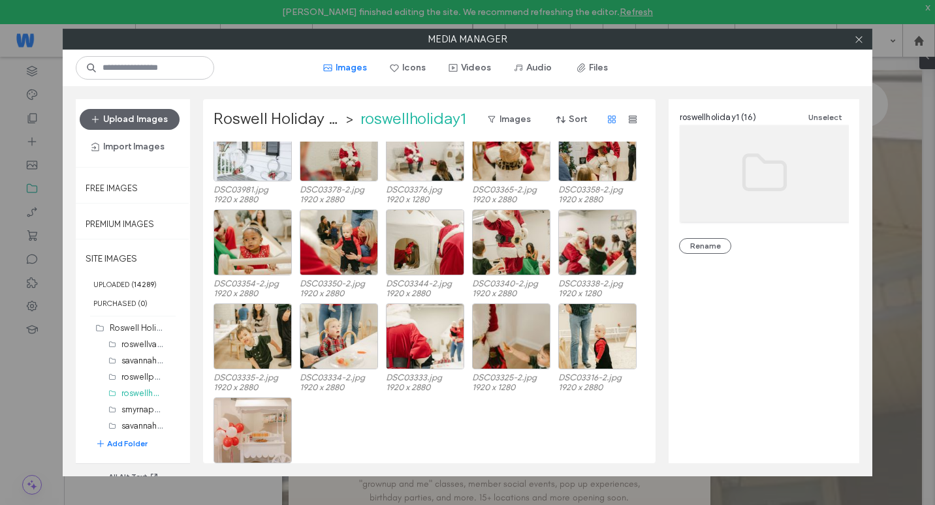
scroll to position [54, 0]
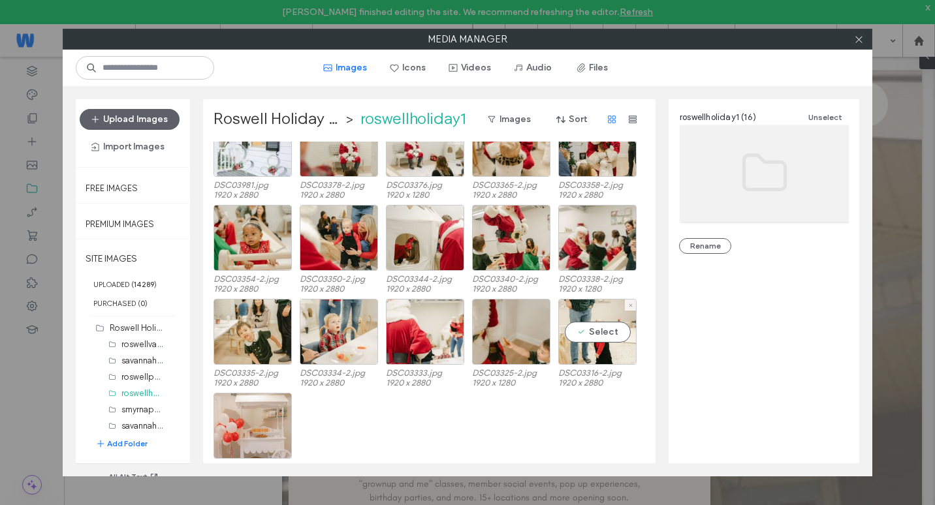
scroll to position [54, 0]
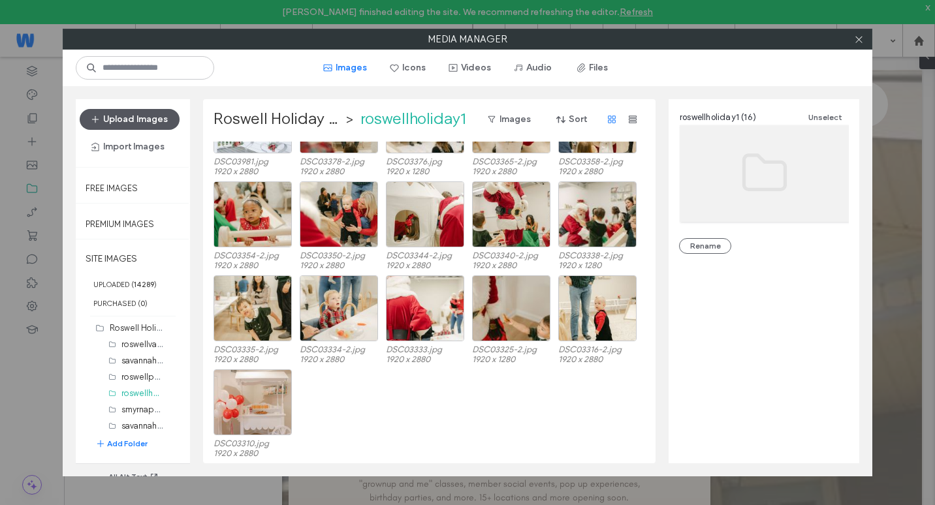
click at [161, 114] on button "Upload Images" at bounding box center [130, 119] width 100 height 21
click at [152, 112] on button "Upload Images" at bounding box center [130, 119] width 100 height 21
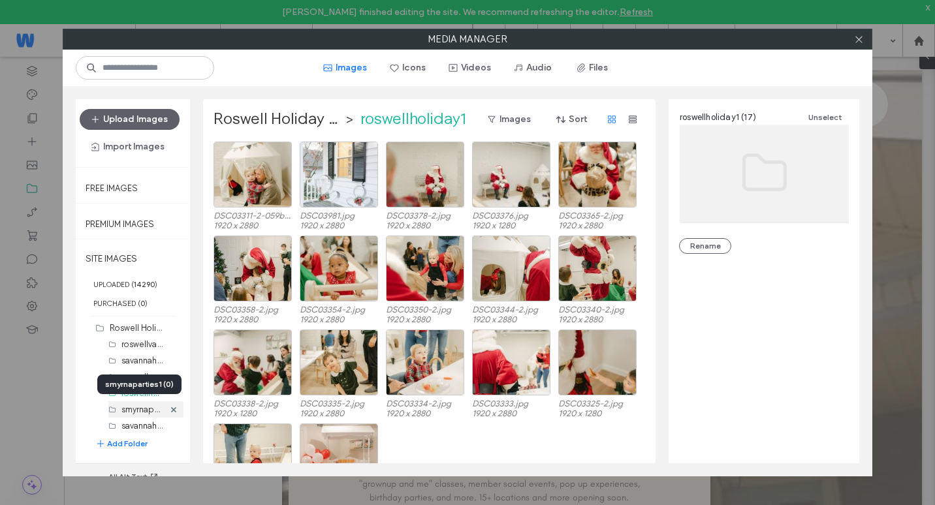
click at [130, 407] on label "smyrnaparties1 (0)" at bounding box center [156, 409] width 71 height 12
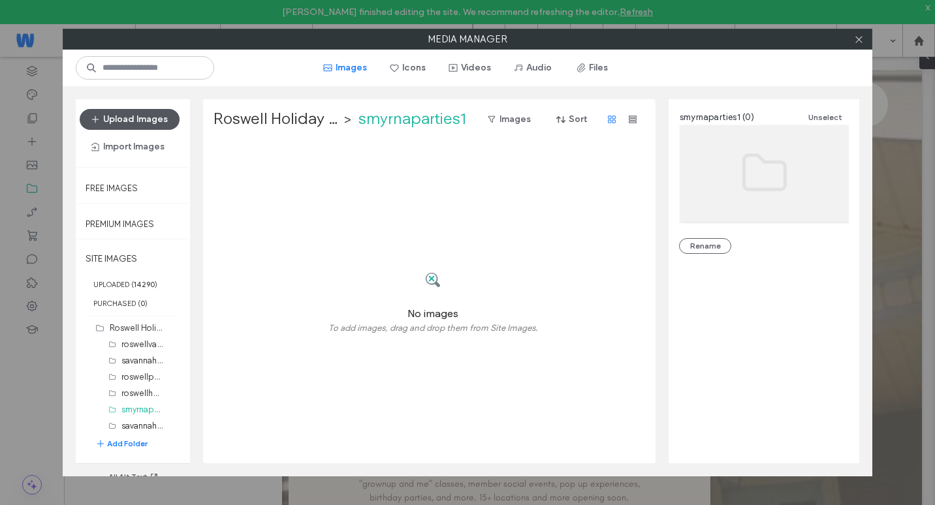
click at [155, 126] on button "Upload Images" at bounding box center [130, 119] width 100 height 21
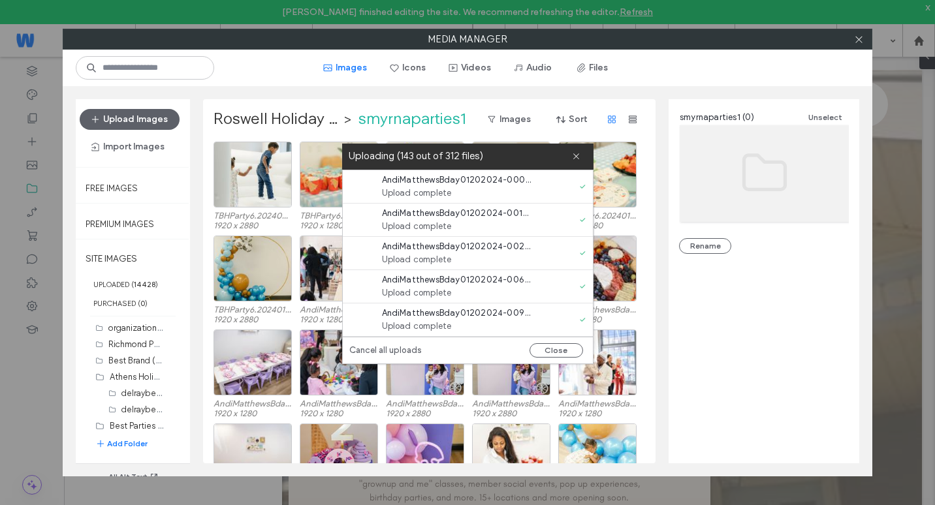
scroll to position [1567, 0]
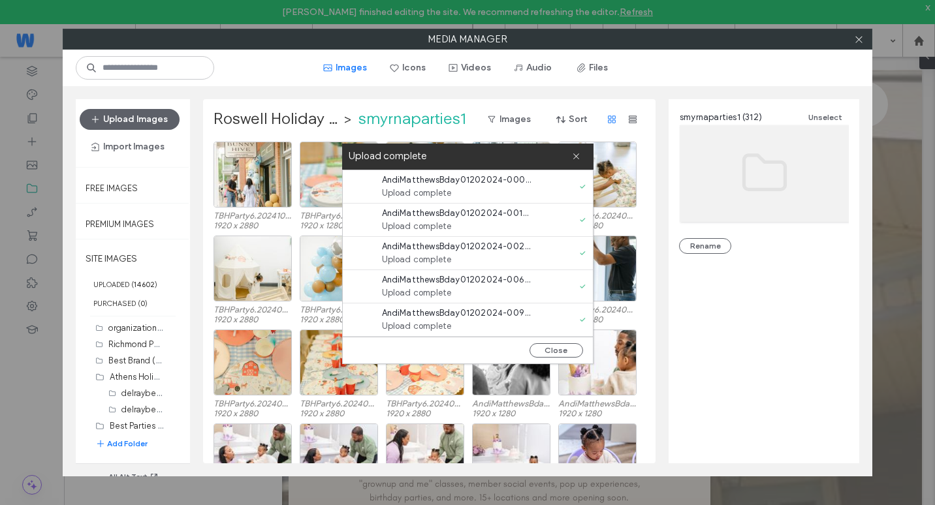
scroll to position [1567, 0]
click at [565, 352] on button "Close" at bounding box center [557, 351] width 54 height 14
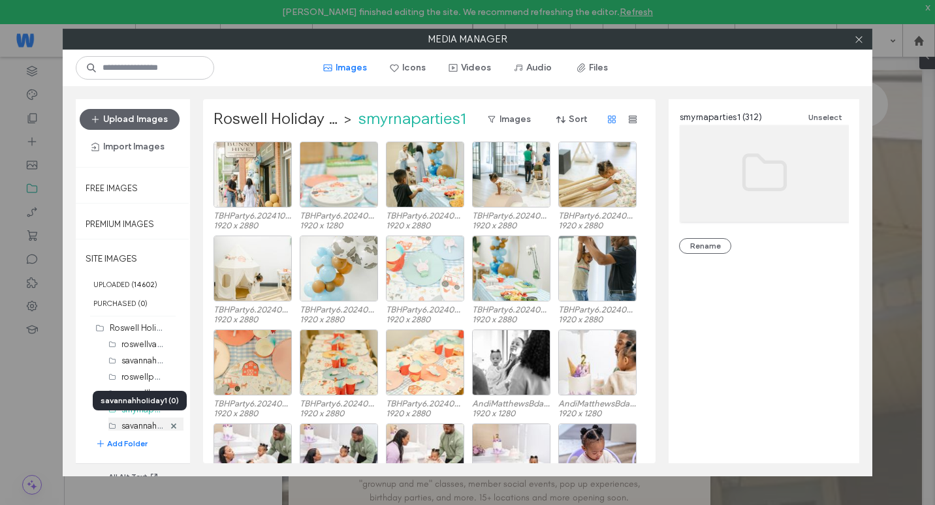
click at [137, 423] on label "savannahholiday1 (0)" at bounding box center [161, 425] width 80 height 12
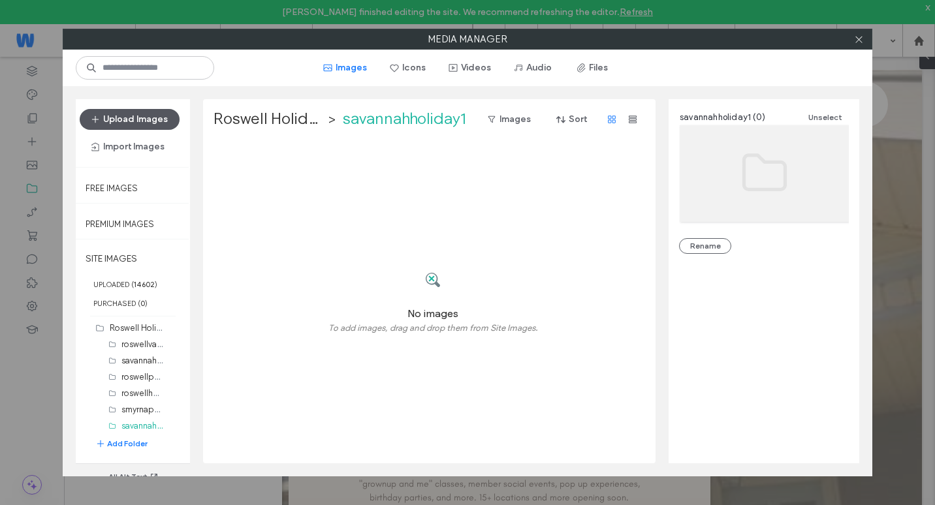
click at [136, 126] on button "Upload Images" at bounding box center [130, 119] width 100 height 21
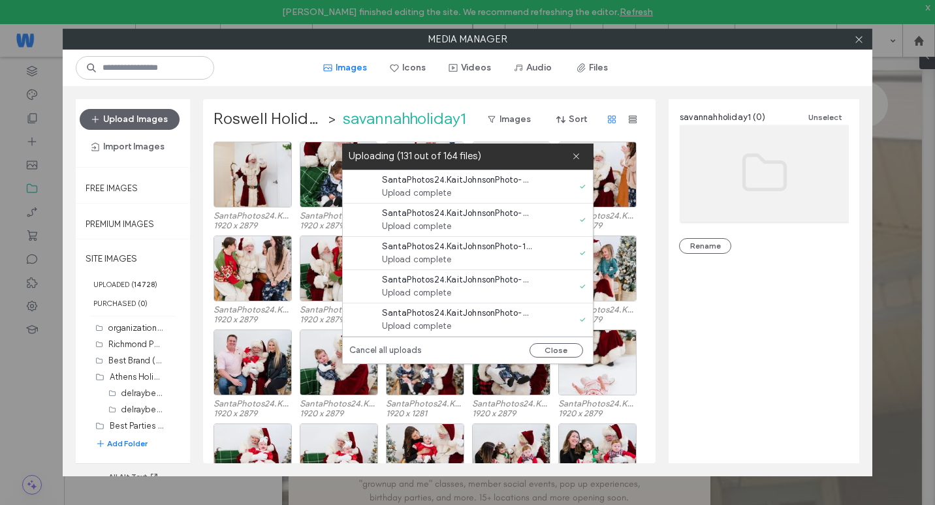
scroll to position [1567, 0]
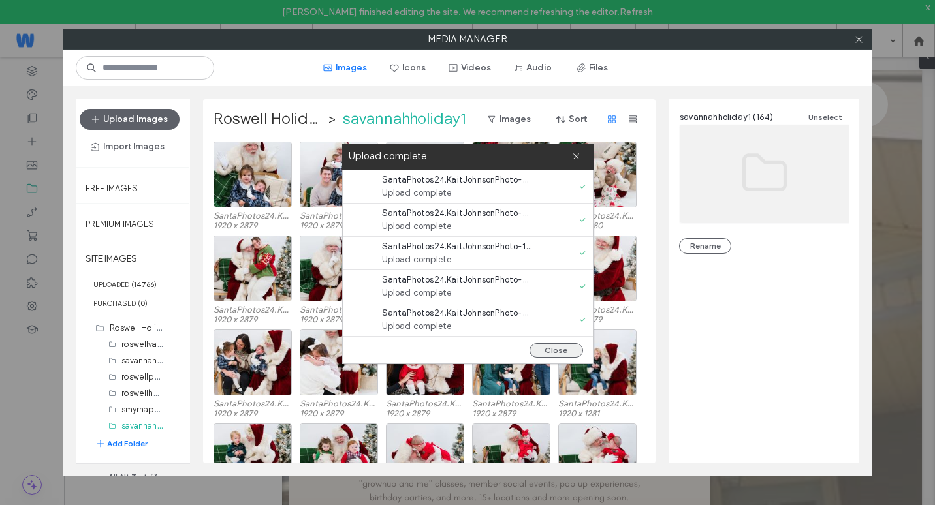
click at [571, 349] on button "Close" at bounding box center [557, 351] width 54 height 14
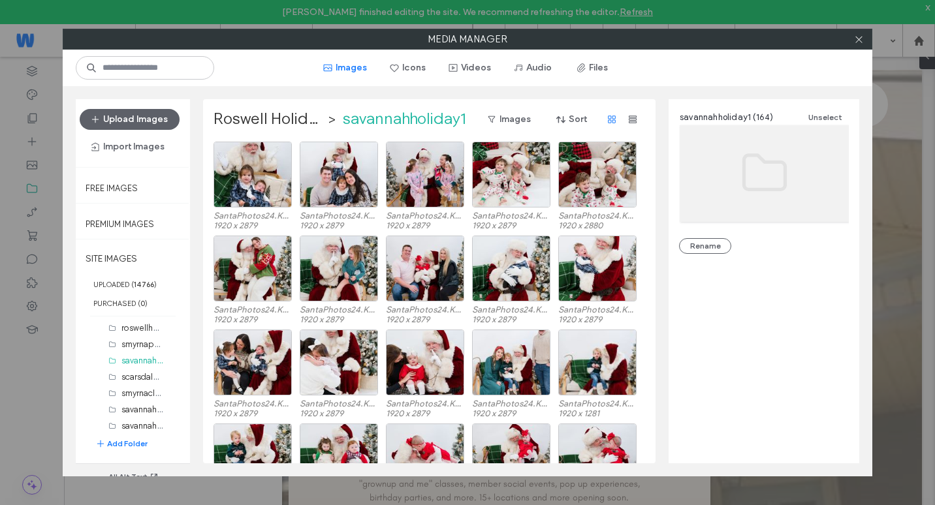
scroll to position [1633, 0]
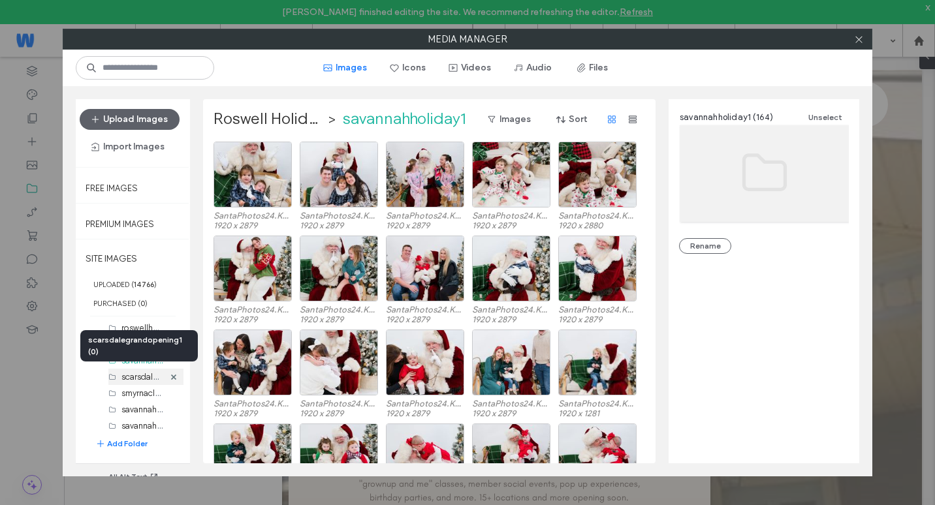
click at [138, 377] on label "scarsdalegrandopening1 (0)" at bounding box center [175, 376] width 108 height 12
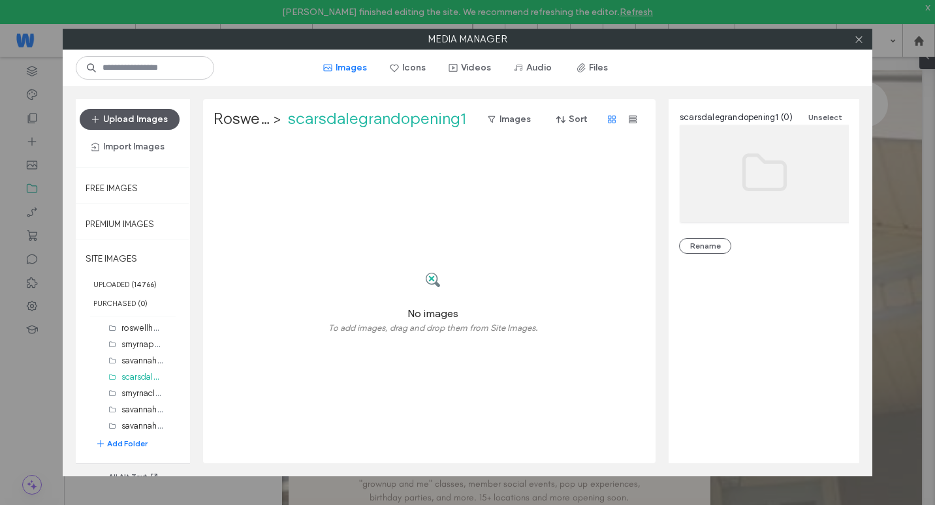
click at [121, 117] on button "Upload Images" at bounding box center [130, 119] width 100 height 21
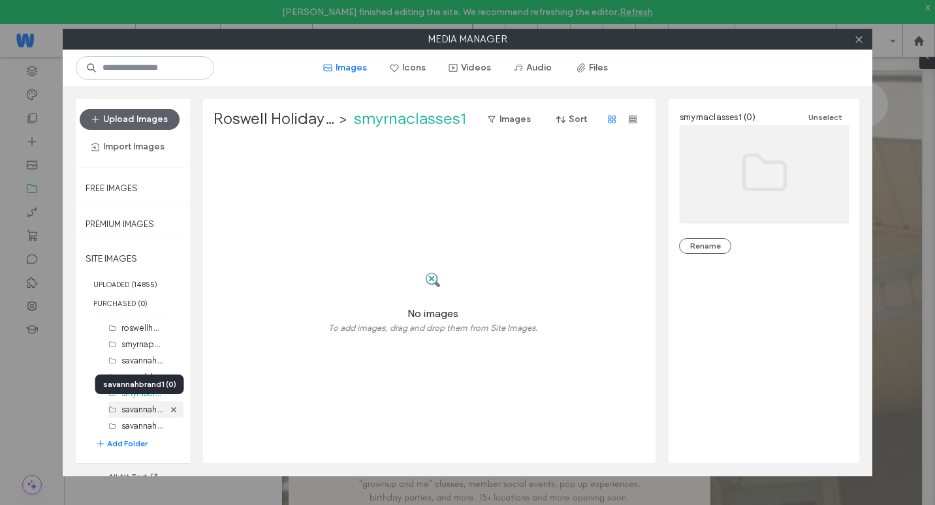
click at [143, 415] on div "savannahbrand1 (0)" at bounding box center [142, 410] width 42 height 14
click at [144, 114] on button "Upload Images" at bounding box center [130, 119] width 100 height 21
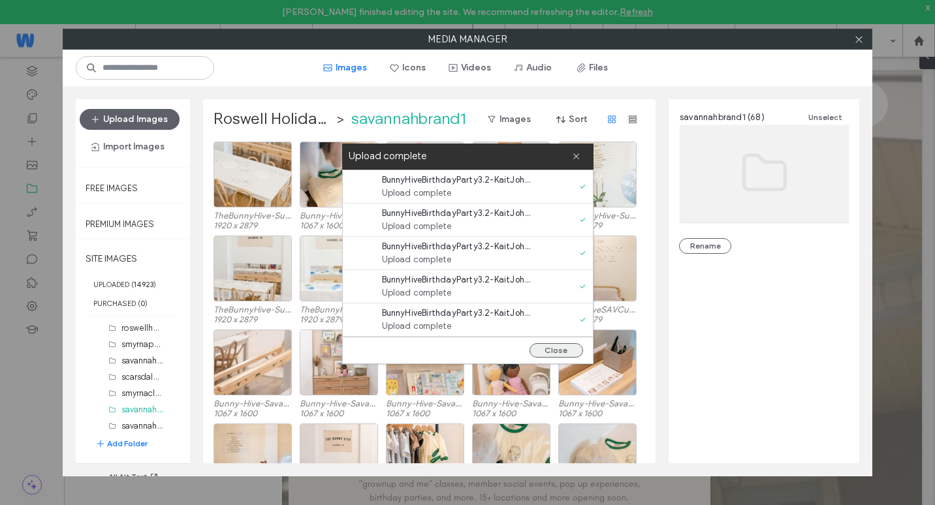
click at [564, 350] on button "Close" at bounding box center [557, 351] width 54 height 14
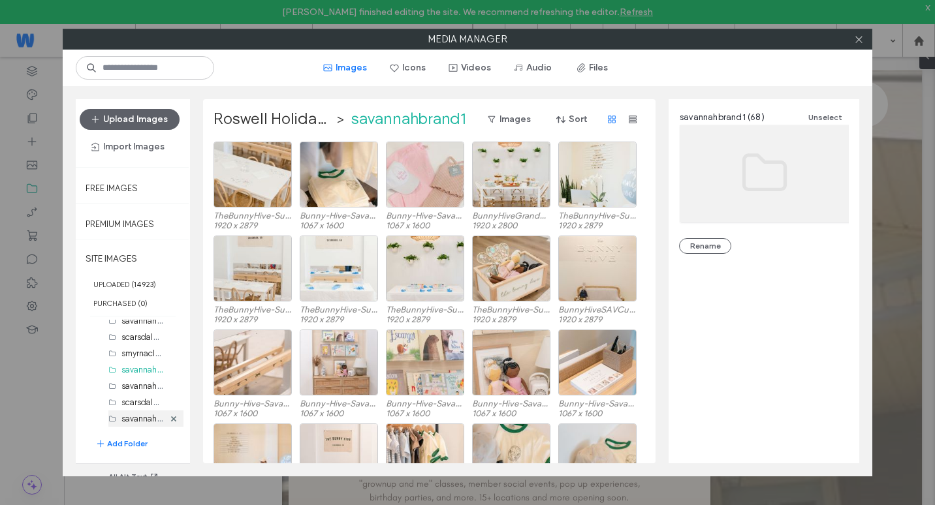
scroll to position [1698, 0]
click at [137, 408] on label "smyrnabrand1 (0)" at bounding box center [154, 409] width 67 height 12
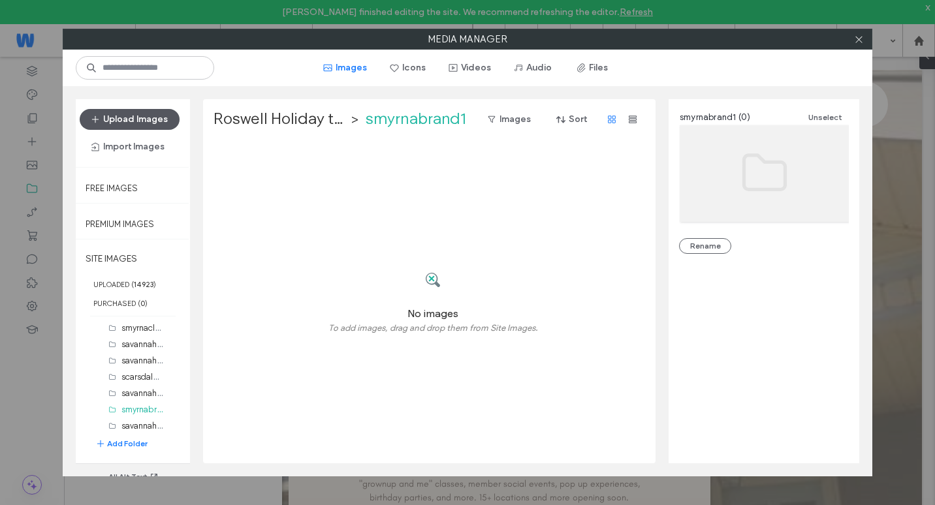
click at [155, 127] on button "Upload Images" at bounding box center [130, 119] width 100 height 21
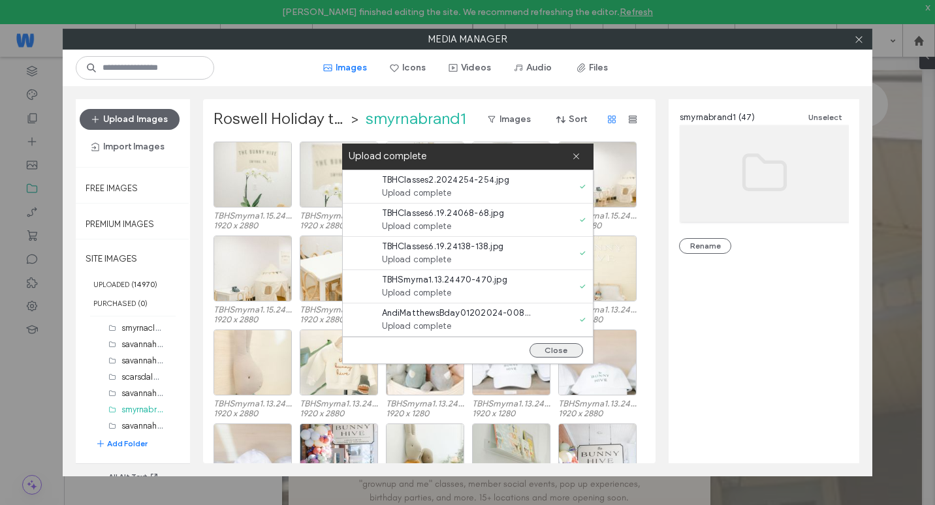
click at [554, 354] on button "Close" at bounding box center [557, 351] width 54 height 14
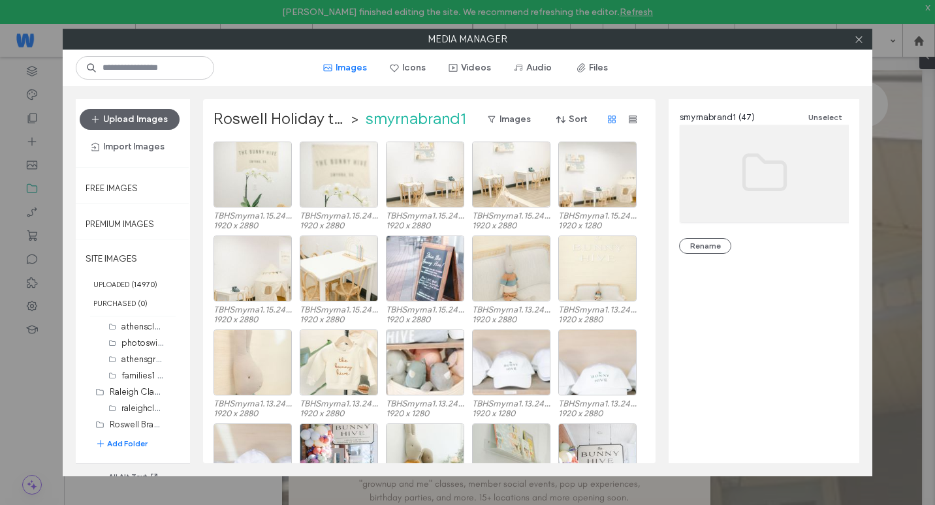
scroll to position [1371, 0]
click at [107, 424] on div "Roswell Brand to Roswell Valentines (0)" at bounding box center [139, 426] width 88 height 16
click at [137, 379] on label "roswellclasses1 (624)" at bounding box center [161, 376] width 81 height 12
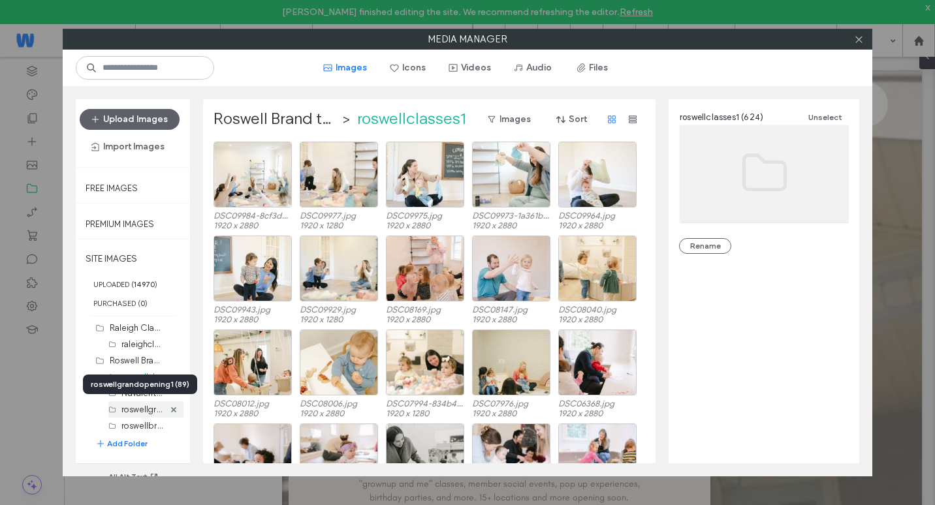
click at [133, 409] on label "roswellgrandopening1 (89)" at bounding box center [172, 409] width 103 height 12
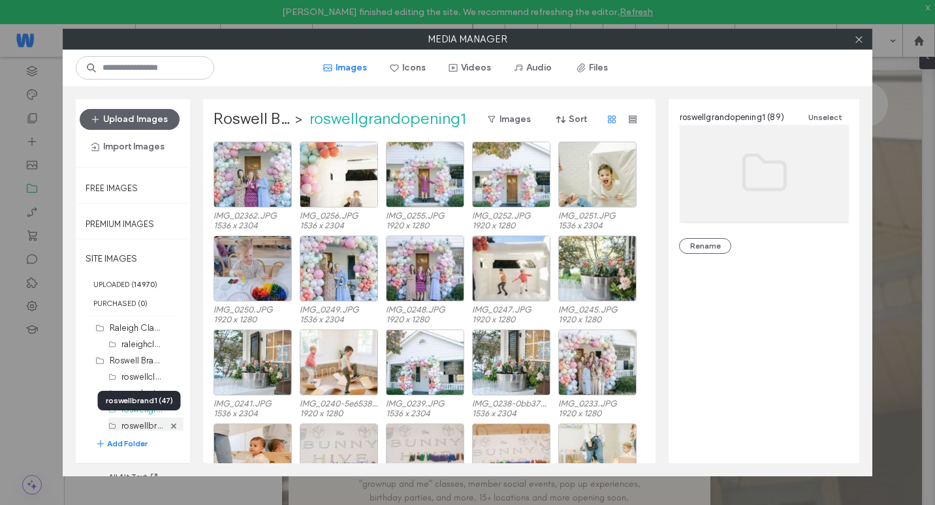
click at [141, 423] on label "roswellbrand1 (47)" at bounding box center [156, 425] width 71 height 12
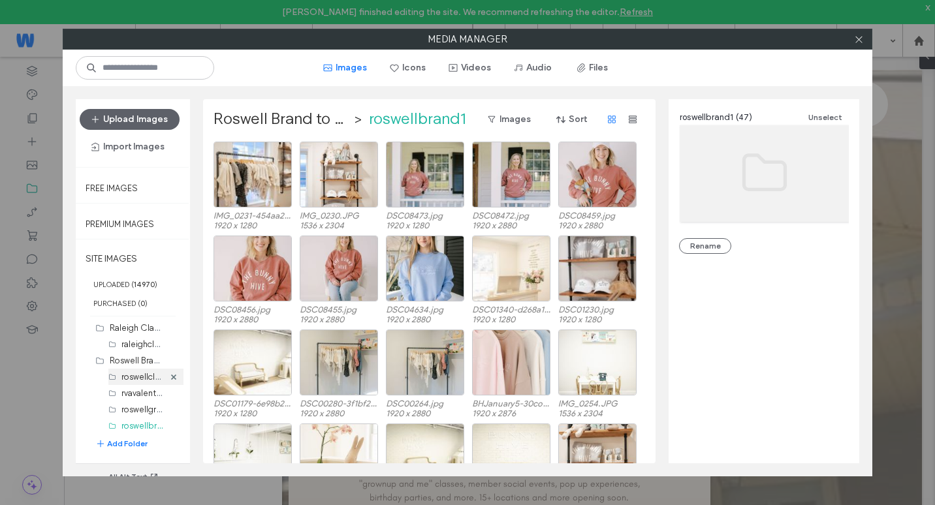
scroll to position [1502, 0]
click at [140, 382] on div "roswelleasterparty1 (124)" at bounding box center [142, 377] width 42 height 14
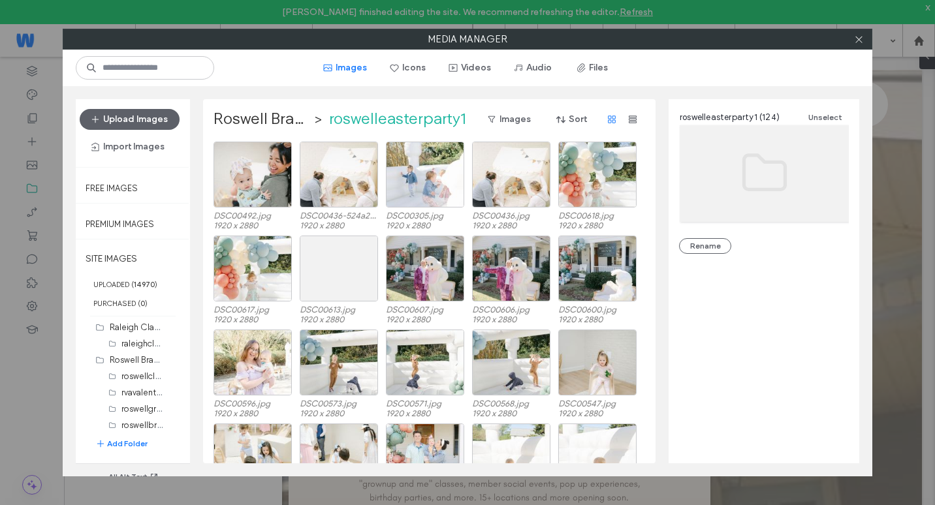
scroll to position [1437, 0]
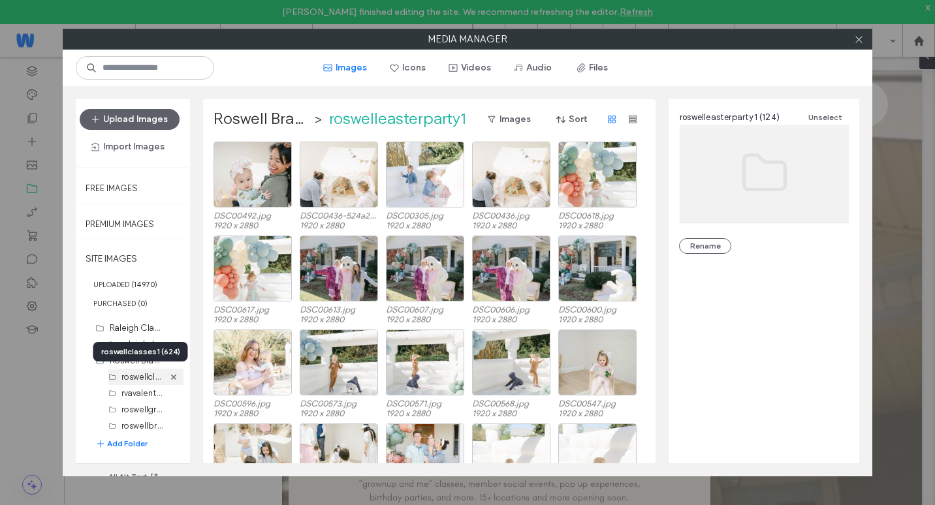
click at [138, 383] on div "roswellclasses1 (624)" at bounding box center [142, 377] width 42 height 14
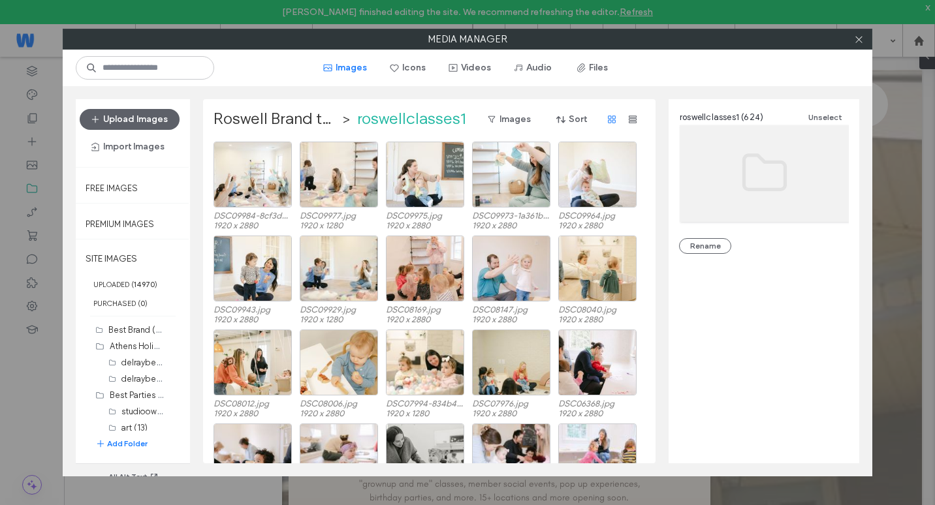
scroll to position [0, 0]
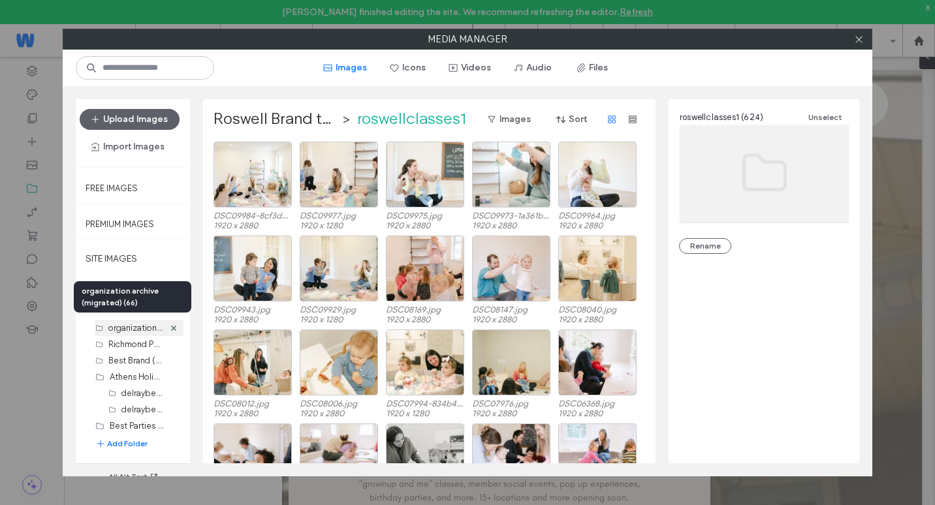
click at [135, 328] on label "organization archive (migrated) (66)" at bounding box center [177, 327] width 139 height 12
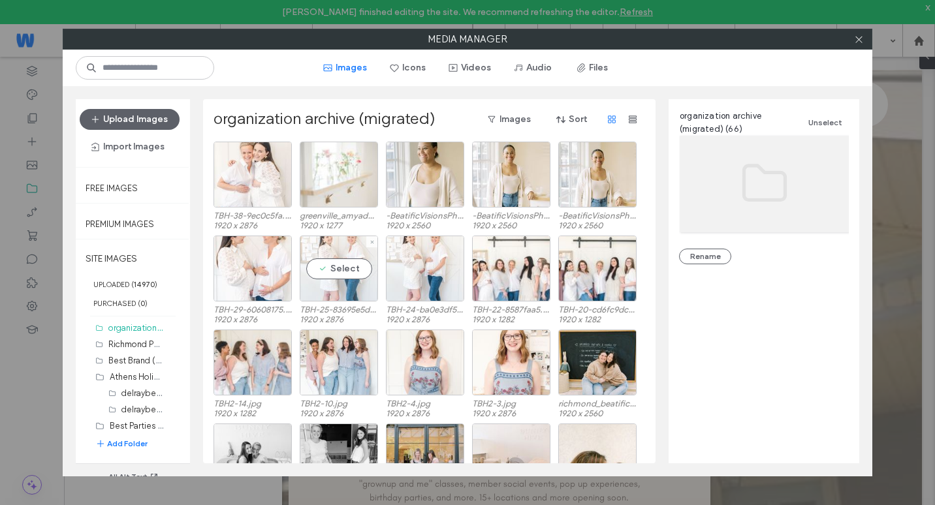
click at [342, 279] on div "Select" at bounding box center [339, 269] width 78 height 66
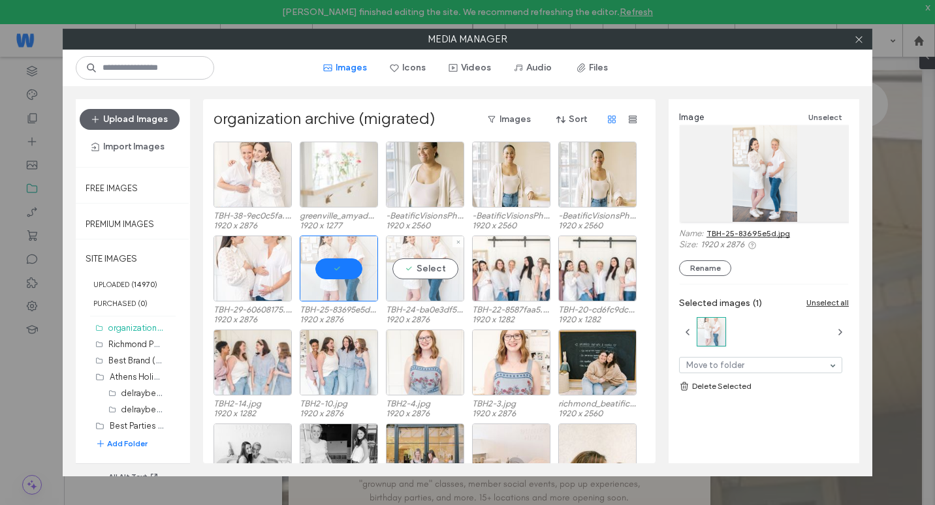
click at [411, 278] on div "Select" at bounding box center [425, 269] width 78 height 66
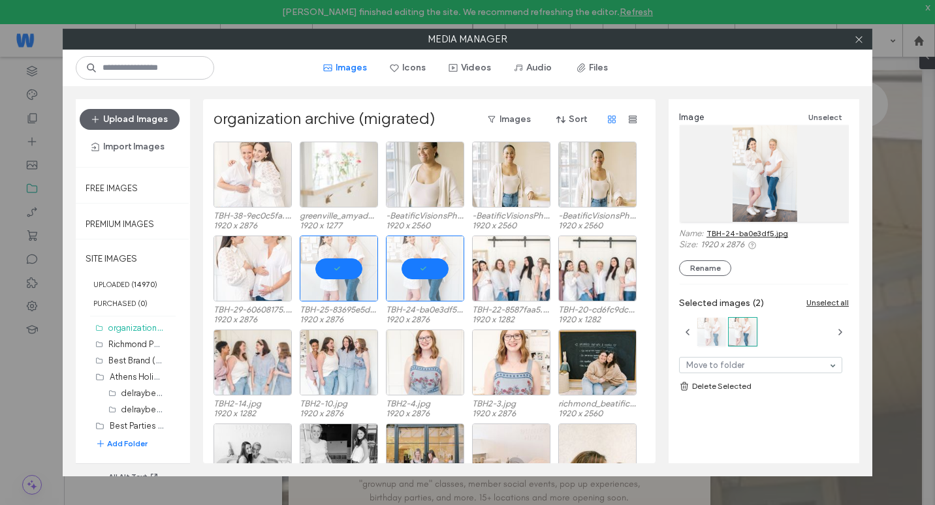
click at [705, 344] on div at bounding box center [711, 332] width 28 height 28
click at [733, 336] on div at bounding box center [743, 332] width 28 height 28
click at [712, 335] on div at bounding box center [711, 332] width 28 height 28
click at [745, 328] on div at bounding box center [743, 332] width 28 height 28
click at [703, 331] on div at bounding box center [711, 332] width 28 height 28
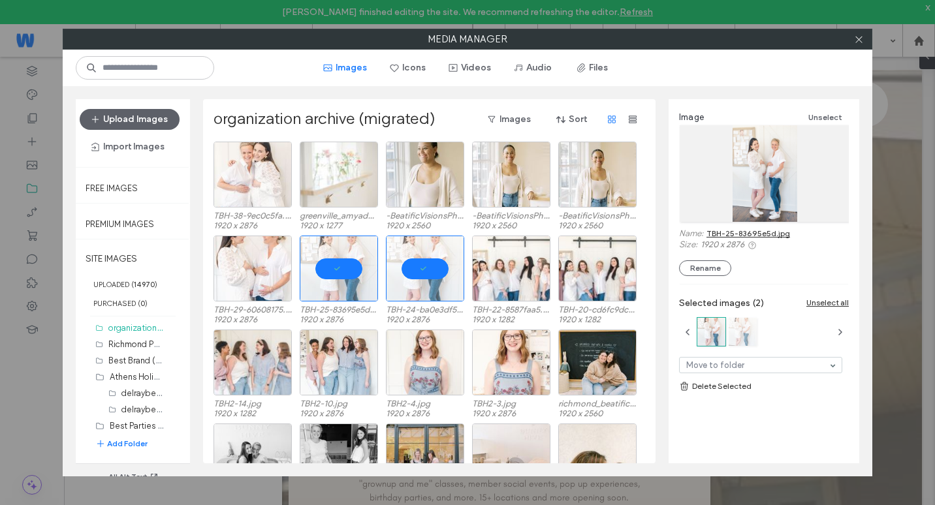
click at [729, 336] on div at bounding box center [743, 332] width 28 height 28
click at [709, 339] on div at bounding box center [711, 332] width 28 height 28
click at [744, 339] on div at bounding box center [743, 332] width 28 height 28
click at [718, 331] on div at bounding box center [711, 332] width 28 height 28
click at [735, 331] on div at bounding box center [743, 332] width 28 height 28
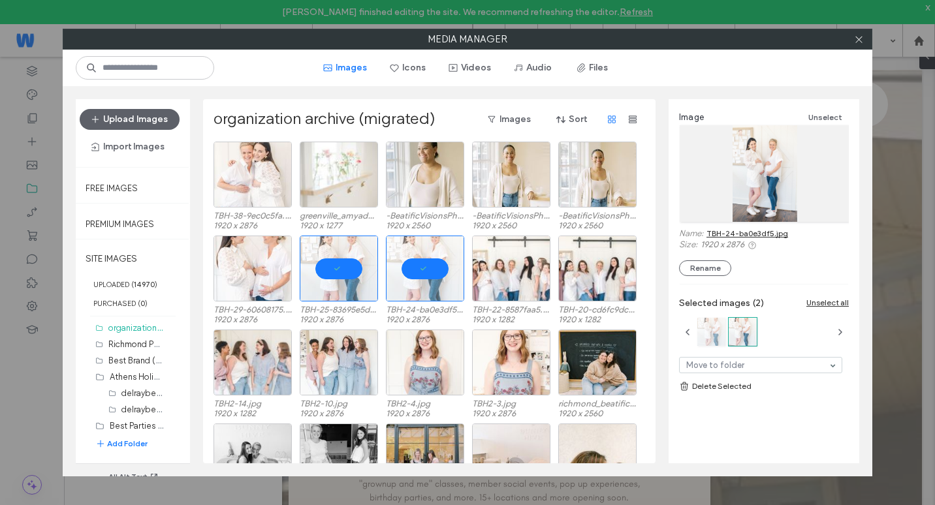
click at [719, 327] on div at bounding box center [711, 332] width 28 height 28
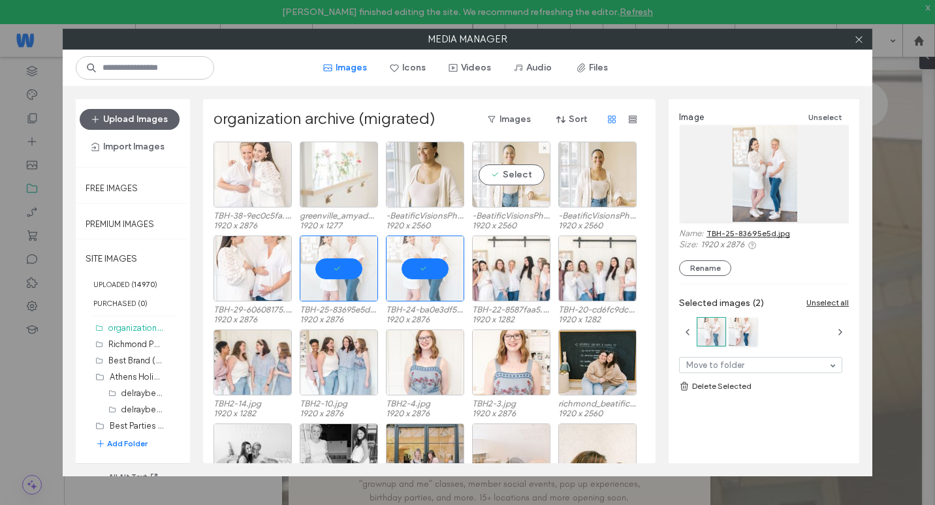
click at [498, 194] on div "Select" at bounding box center [511, 175] width 78 height 66
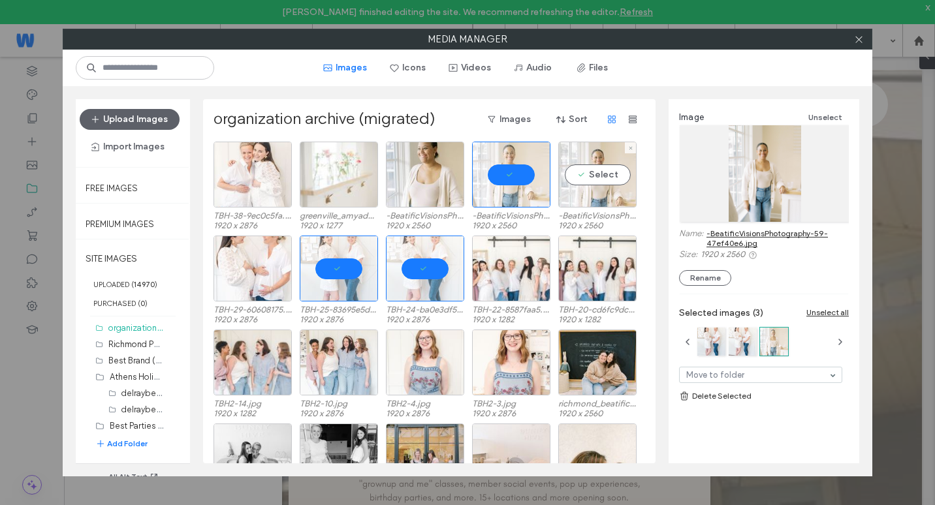
click at [601, 190] on div "Select" at bounding box center [597, 175] width 78 height 66
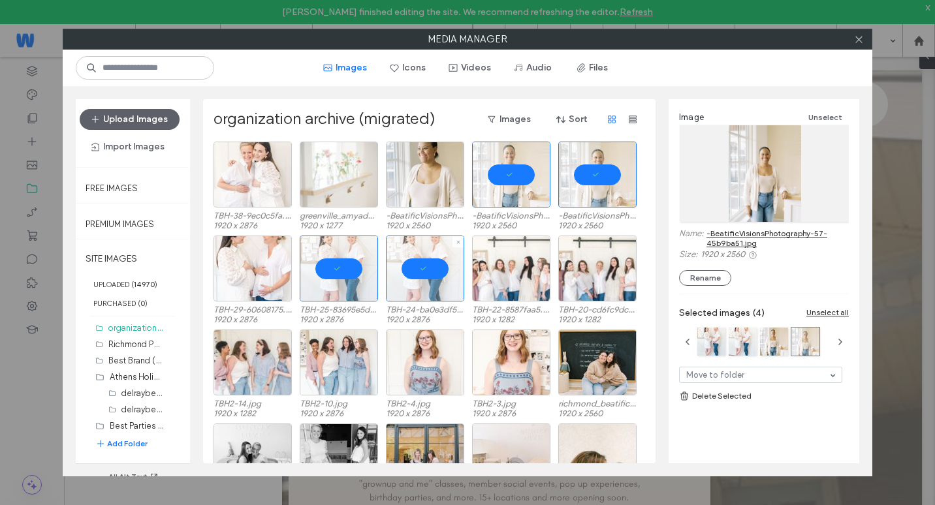
drag, startPoint x: 425, startPoint y: 281, endPoint x: 393, endPoint y: 286, distance: 32.4
click at [425, 281] on div at bounding box center [425, 269] width 78 height 66
click at [354, 278] on div at bounding box center [339, 269] width 78 height 66
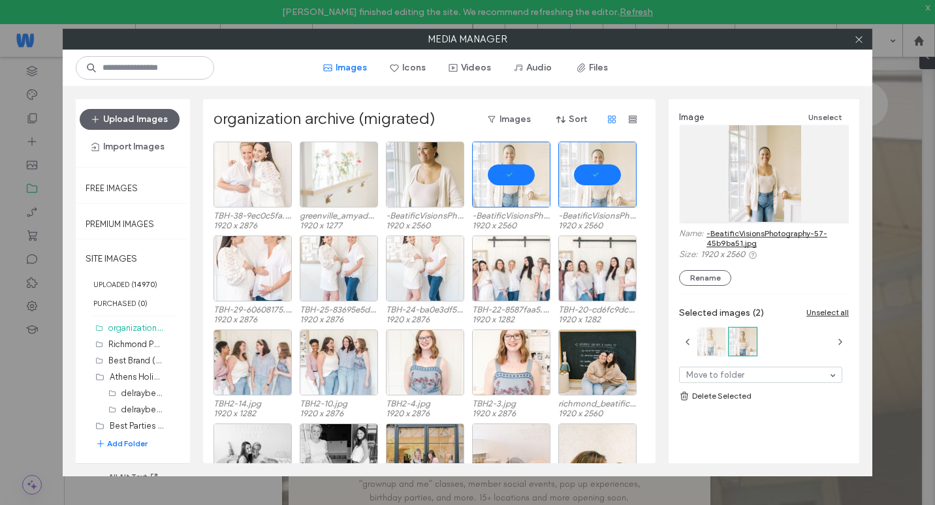
click at [708, 345] on div at bounding box center [711, 342] width 28 height 28
click at [735, 339] on div at bounding box center [743, 342] width 28 height 28
click at [713, 344] on div at bounding box center [711, 342] width 28 height 28
click at [740, 343] on div at bounding box center [743, 342] width 28 height 28
click at [702, 345] on div at bounding box center [711, 342] width 28 height 28
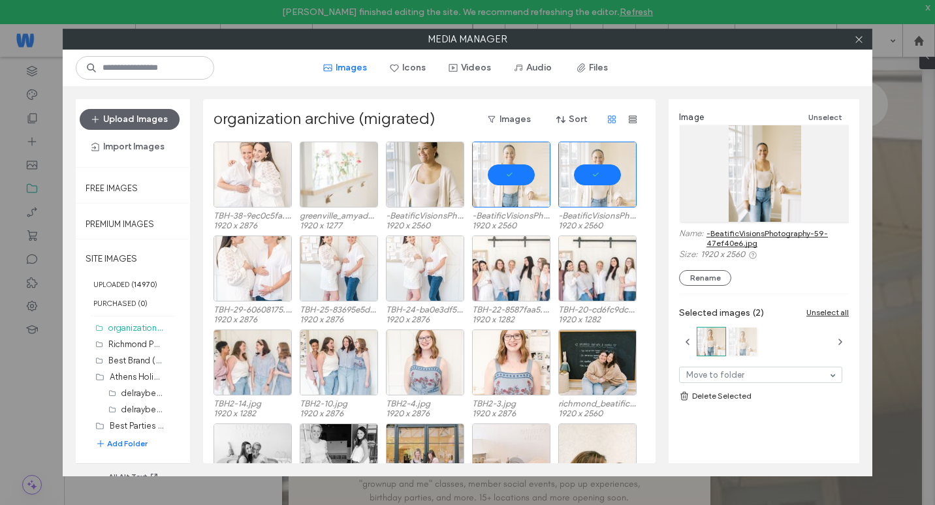
click at [740, 341] on div at bounding box center [743, 342] width 28 height 28
click at [711, 346] on div at bounding box center [711, 342] width 28 height 28
click at [740, 346] on div at bounding box center [743, 342] width 28 height 28
click at [707, 343] on div at bounding box center [711, 342] width 28 height 28
click at [618, 172] on div at bounding box center [597, 175] width 78 height 66
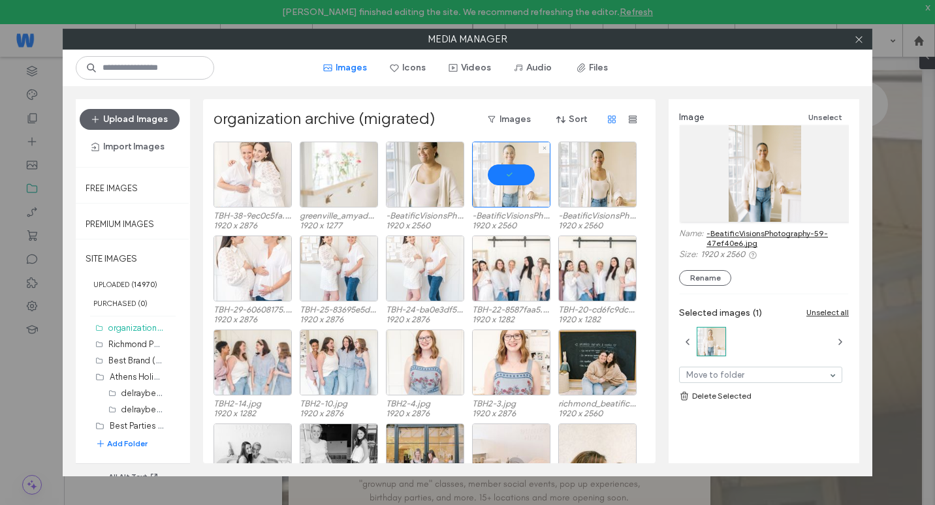
click at [528, 192] on div at bounding box center [511, 175] width 78 height 66
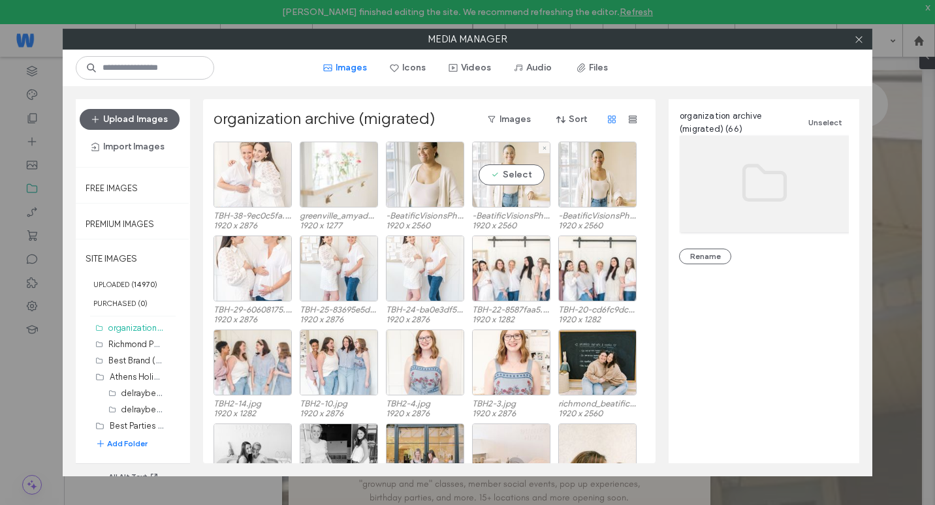
click at [504, 176] on div "Select" at bounding box center [511, 175] width 78 height 66
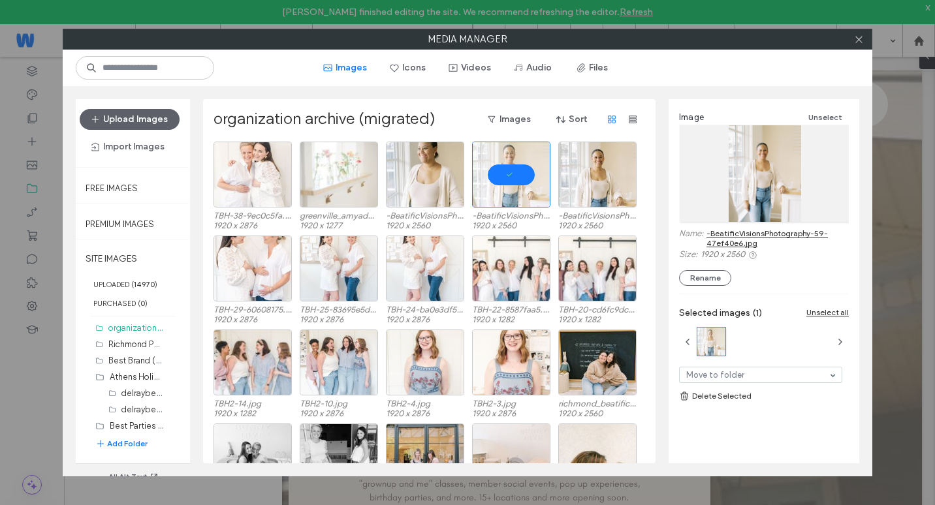
click at [736, 395] on link "Delete Selected" at bounding box center [764, 396] width 170 height 13
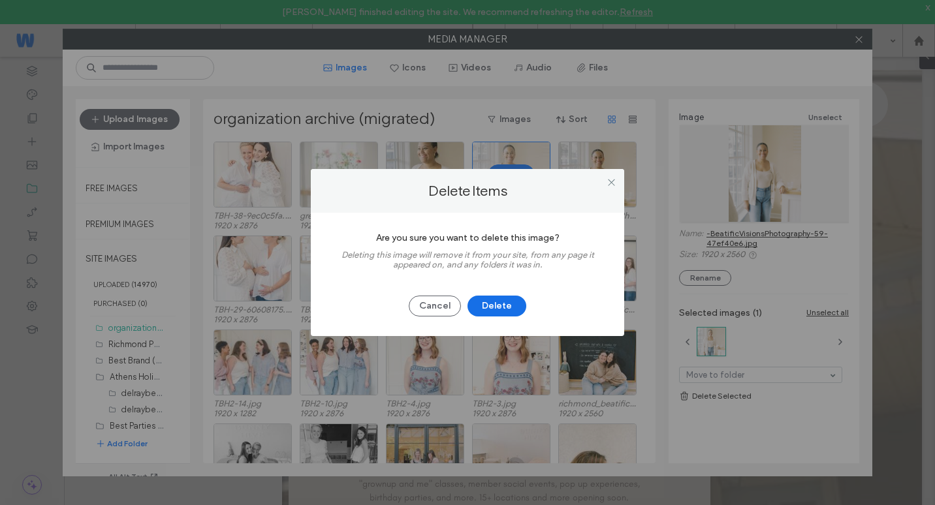
click at [504, 306] on button "Delete" at bounding box center [497, 306] width 59 height 21
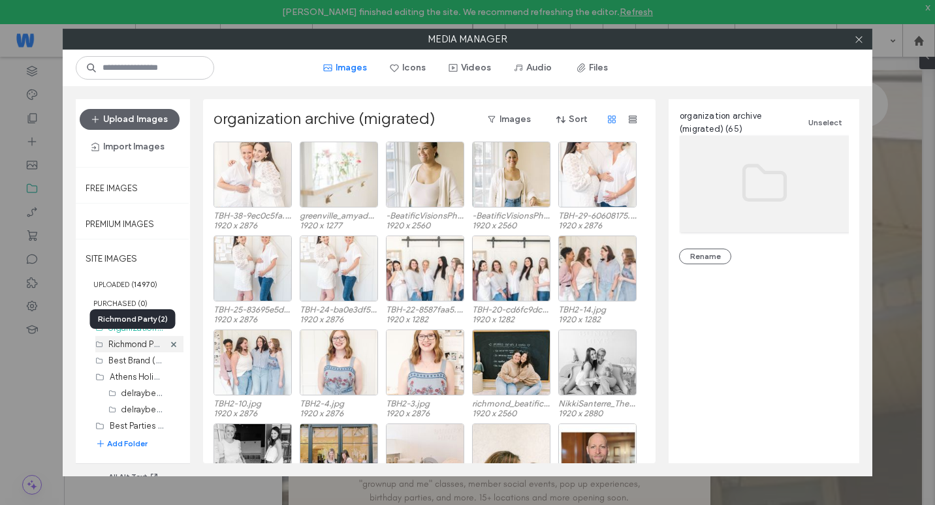
click at [126, 349] on label "Richmond Party (2)" at bounding box center [144, 344] width 72 height 12
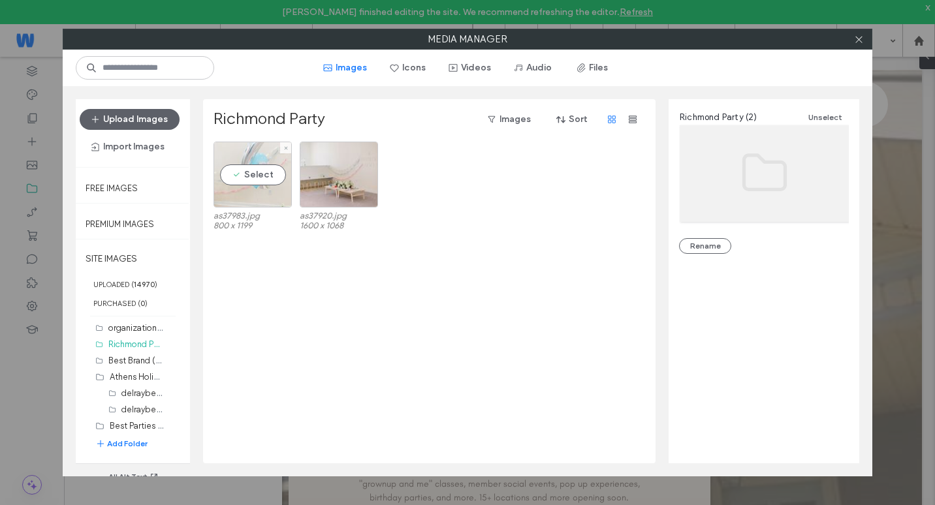
click at [263, 170] on div "Select" at bounding box center [253, 175] width 78 height 66
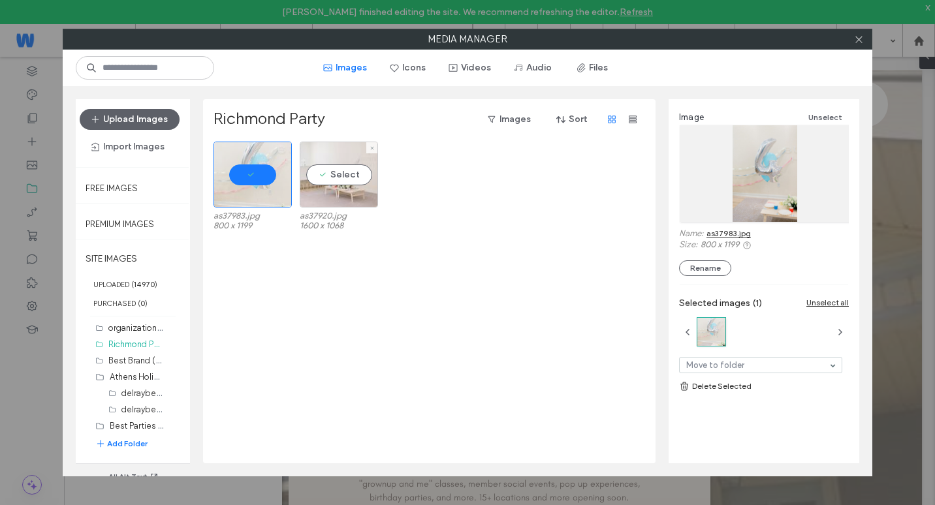
click at [337, 176] on div "Select" at bounding box center [339, 175] width 78 height 66
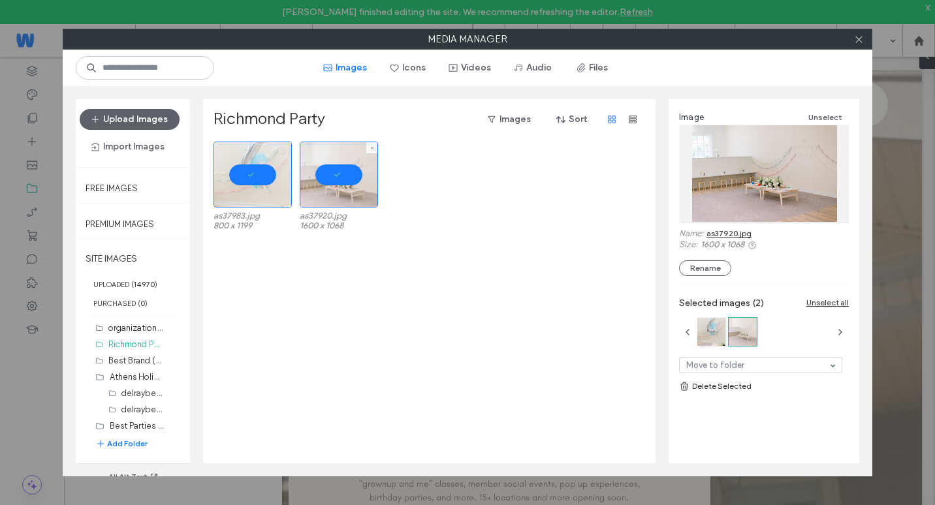
click at [334, 199] on div at bounding box center [339, 175] width 78 height 66
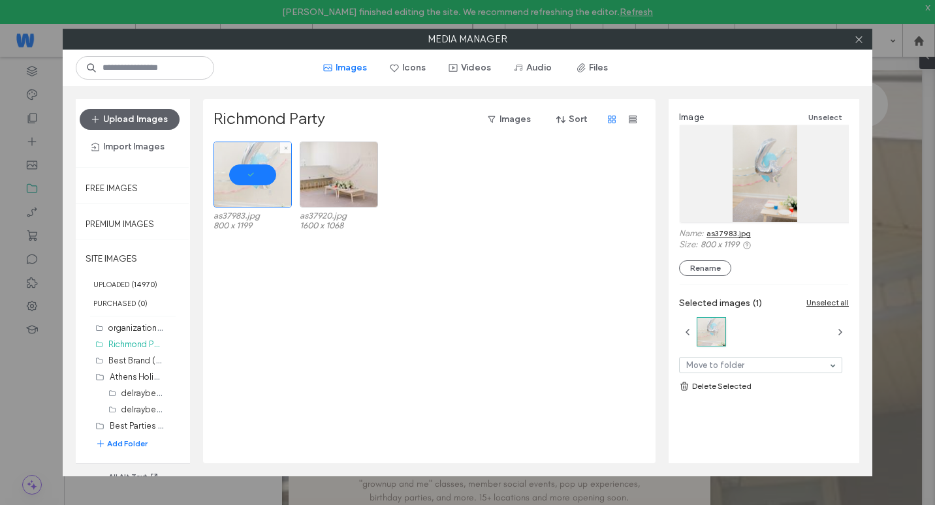
click at [264, 180] on div at bounding box center [253, 175] width 78 height 66
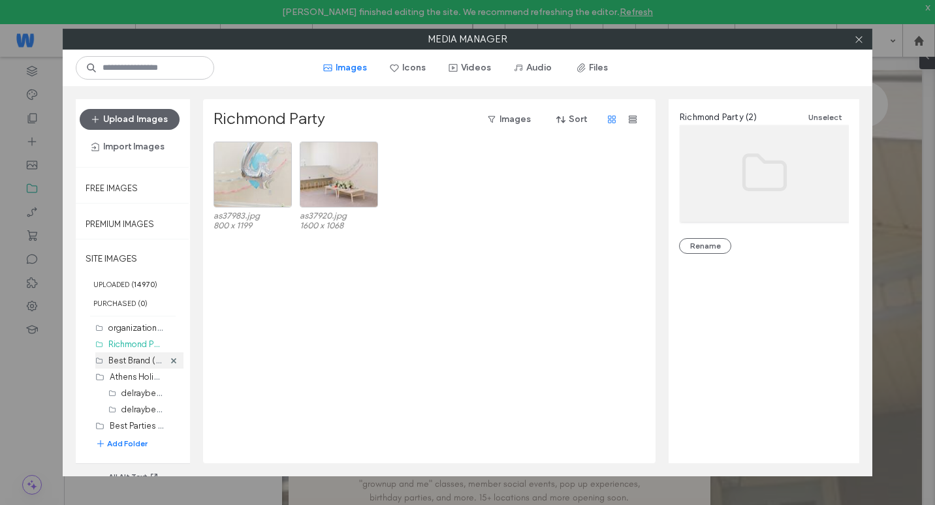
click at [125, 357] on label "Best Brand (30)" at bounding box center [138, 360] width 60 height 12
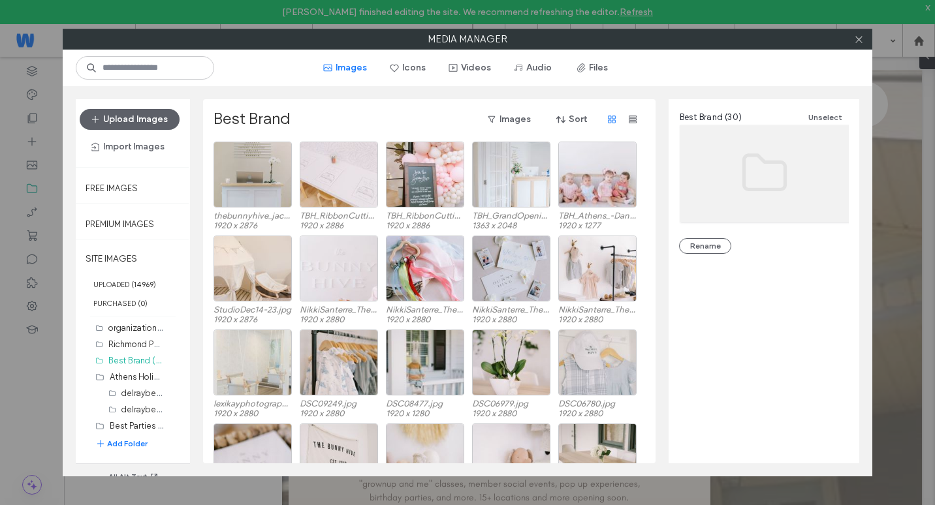
scroll to position [242, 0]
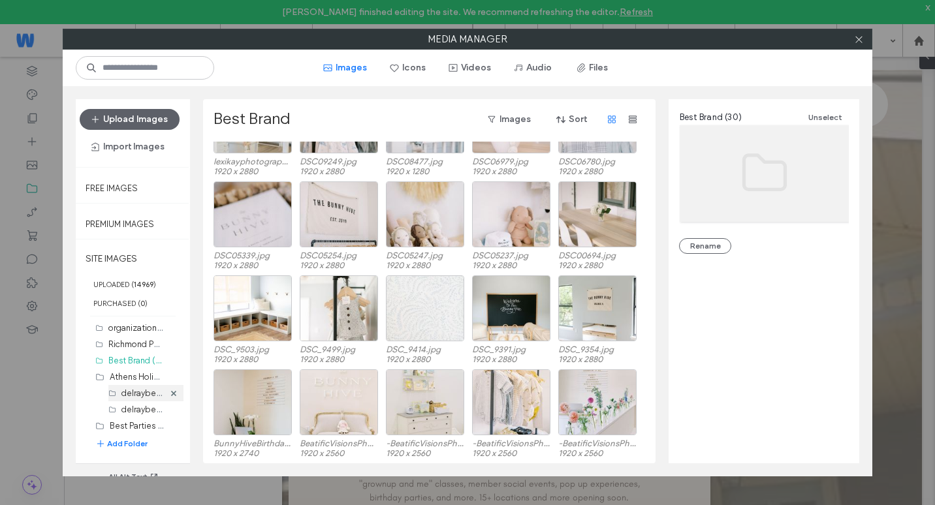
click at [121, 385] on div "delraybeachhalloween1 (533)" at bounding box center [145, 393] width 75 height 16
click at [125, 377] on label "Athens Holiday to [GEOGRAPHIC_DATA] [DATE] (0)" at bounding box center [208, 376] width 196 height 12
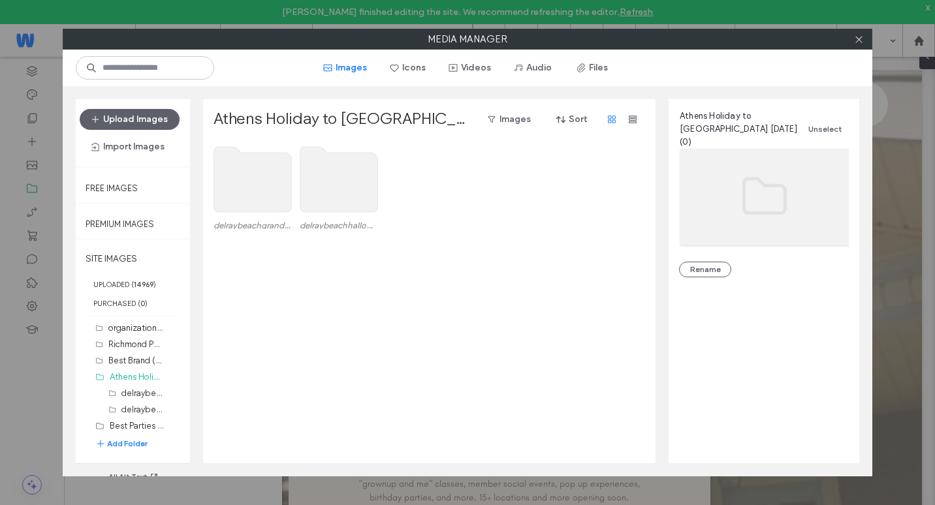
click at [219, 186] on use at bounding box center [253, 179] width 78 height 65
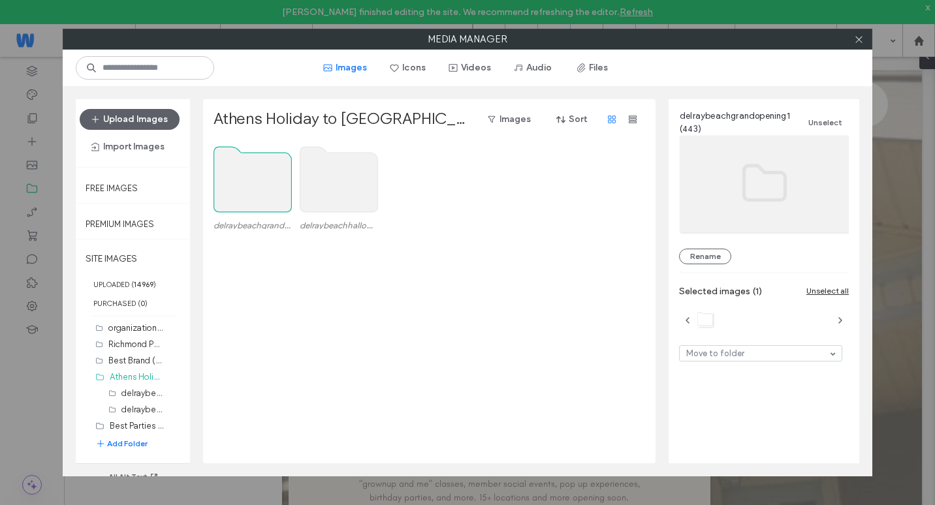
click at [219, 186] on use at bounding box center [253, 179] width 78 height 65
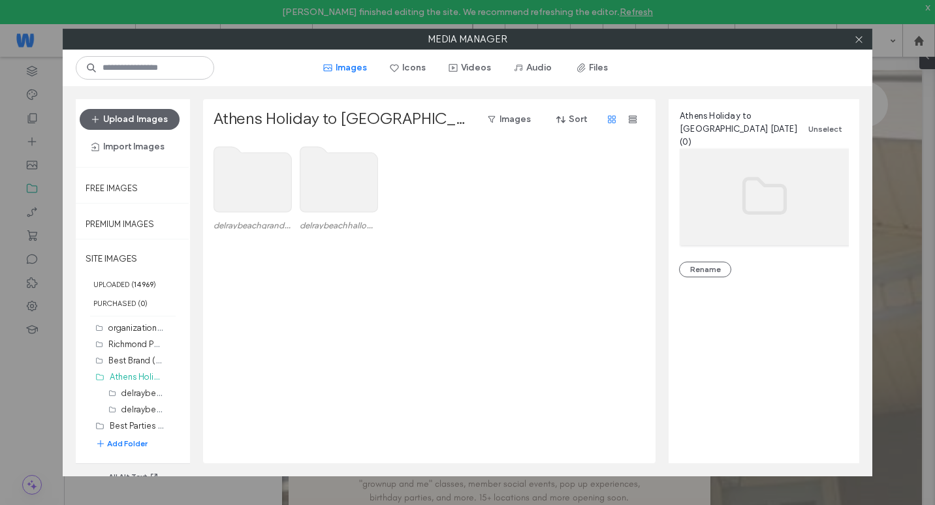
click at [219, 186] on use at bounding box center [253, 179] width 78 height 65
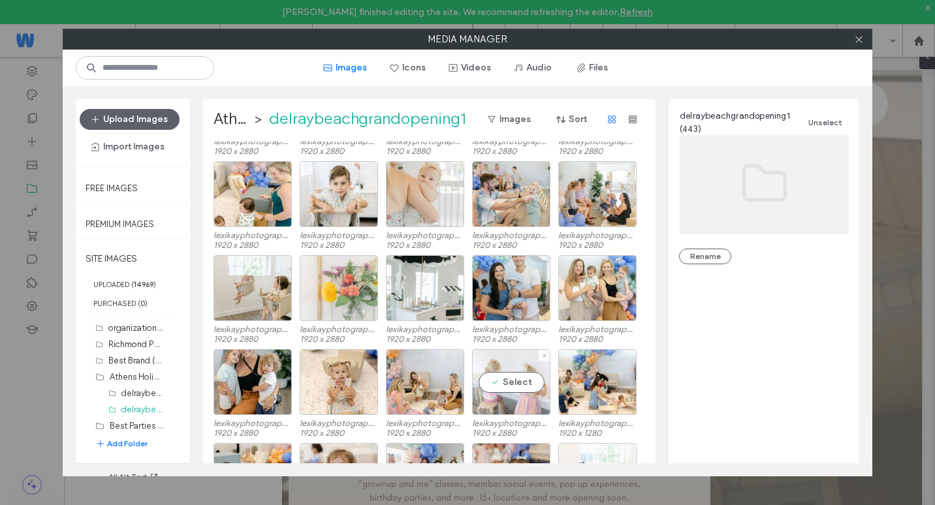
scroll to position [524, 0]
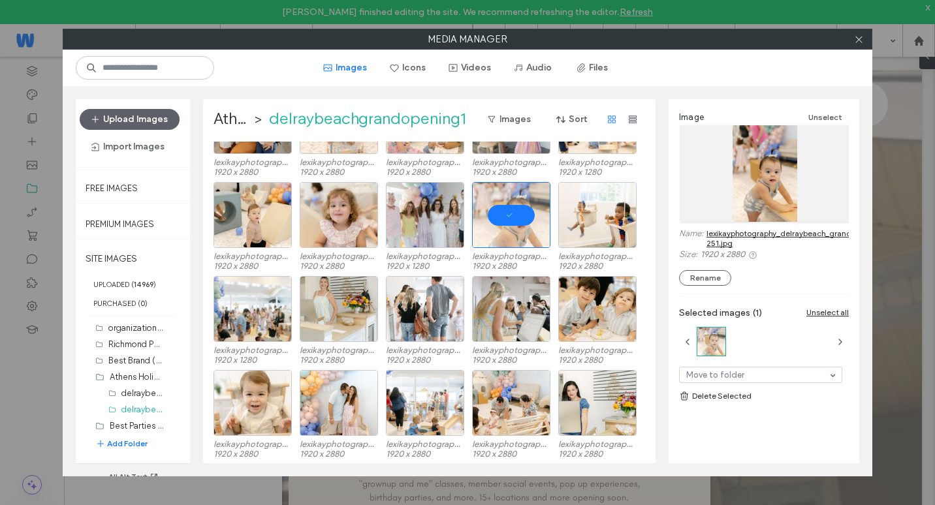
drag, startPoint x: 705, startPoint y: 236, endPoint x: 779, endPoint y: 234, distance: 74.5
click at [779, 234] on div "Name: lexikayphotography_delraybeach_grandopening-251.jpg" at bounding box center [764, 239] width 170 height 21
click at [159, 71] on input at bounding box center [145, 68] width 138 height 24
click at [184, 66] on input at bounding box center [145, 68] width 138 height 24
paste input "**********"
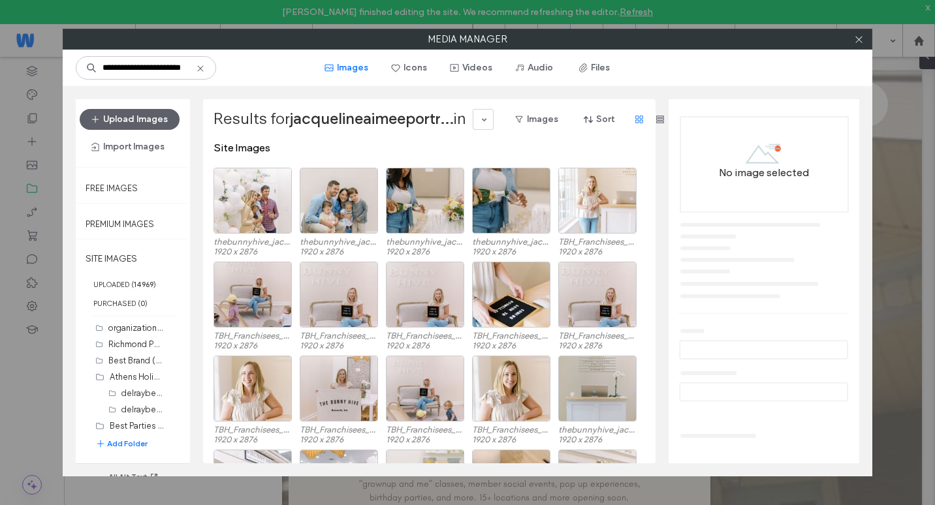
scroll to position [0, 0]
paste input
click at [149, 74] on input "**********" at bounding box center [146, 68] width 140 height 24
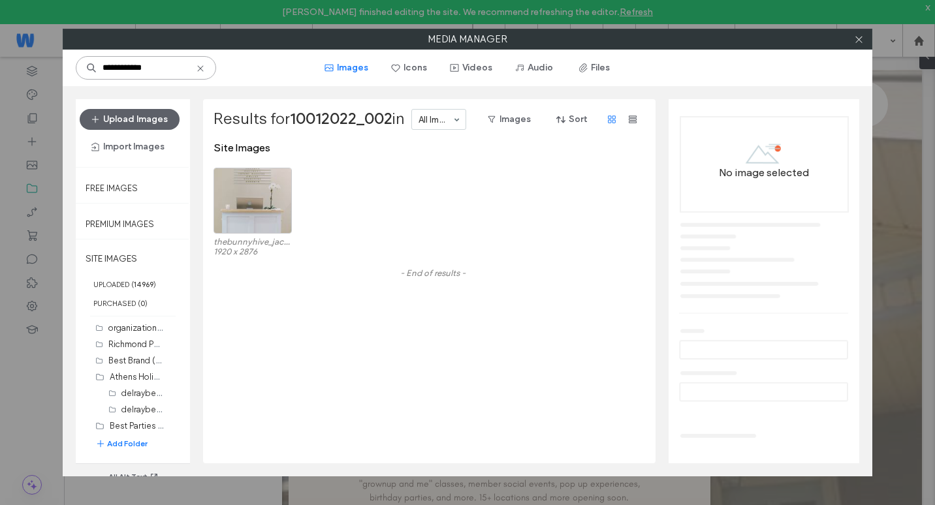
click at [154, 67] on input "**********" at bounding box center [146, 68] width 140 height 24
drag, startPoint x: 180, startPoint y: 72, endPoint x: 144, endPoint y: 72, distance: 35.9
click at [144, 72] on input "**********" at bounding box center [146, 68] width 140 height 24
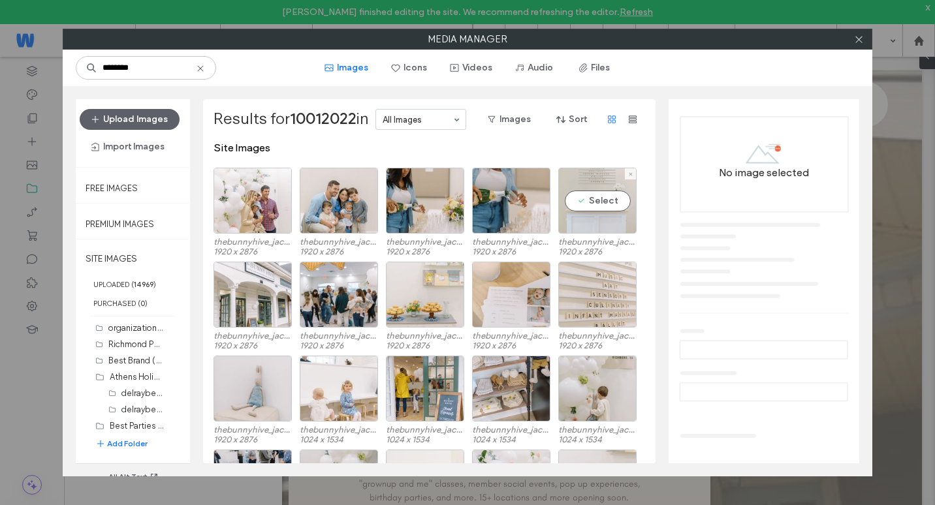
click at [599, 222] on div "Select" at bounding box center [597, 201] width 78 height 66
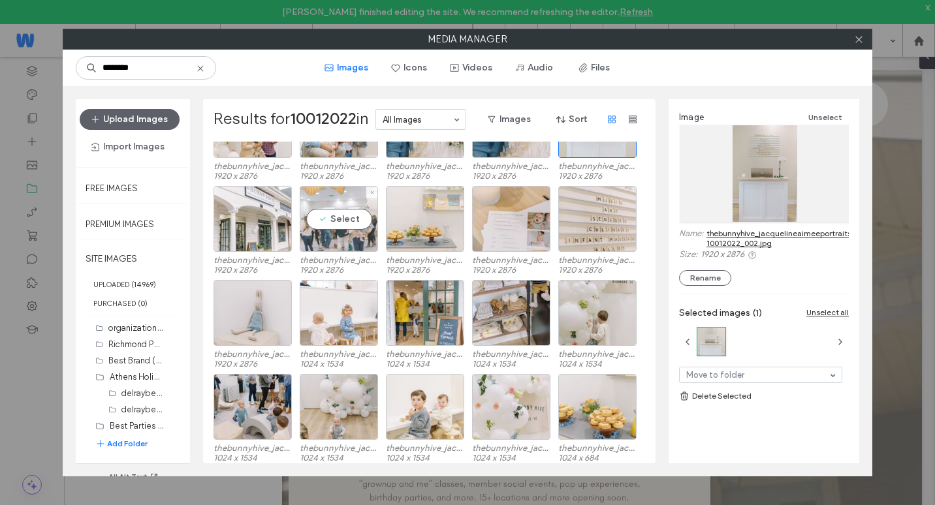
scroll to position [80, 0]
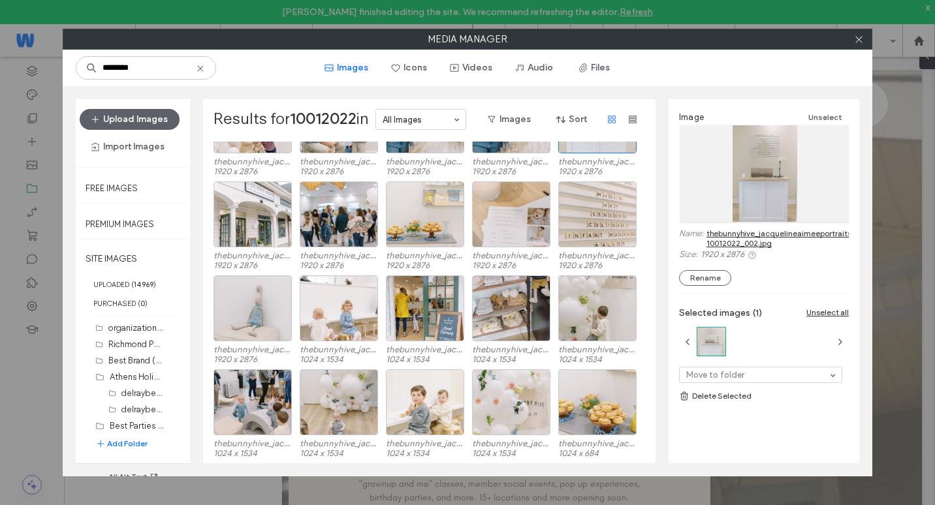
click at [128, 52] on div "******** Images Icons Videos Audio Files" at bounding box center [468, 68] width 810 height 37
click at [144, 74] on input "********" at bounding box center [146, 68] width 140 height 24
paste input
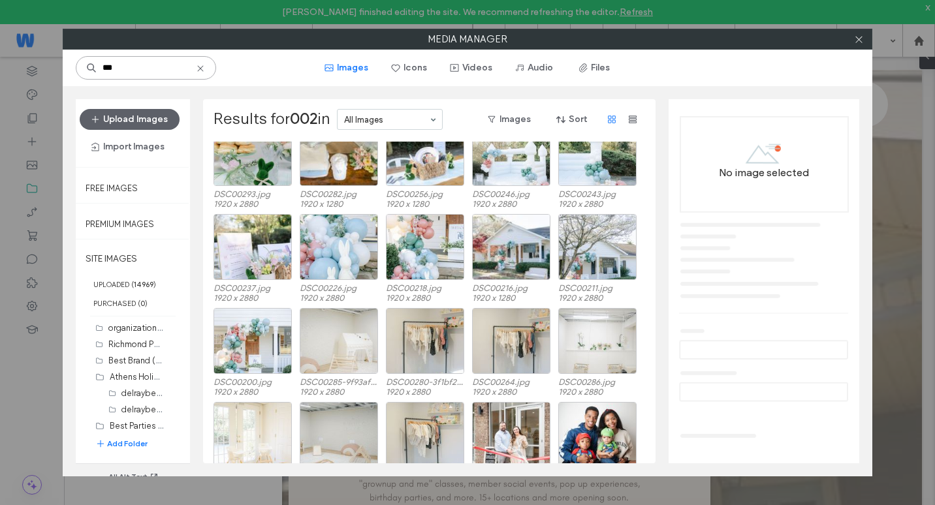
scroll to position [824, 0]
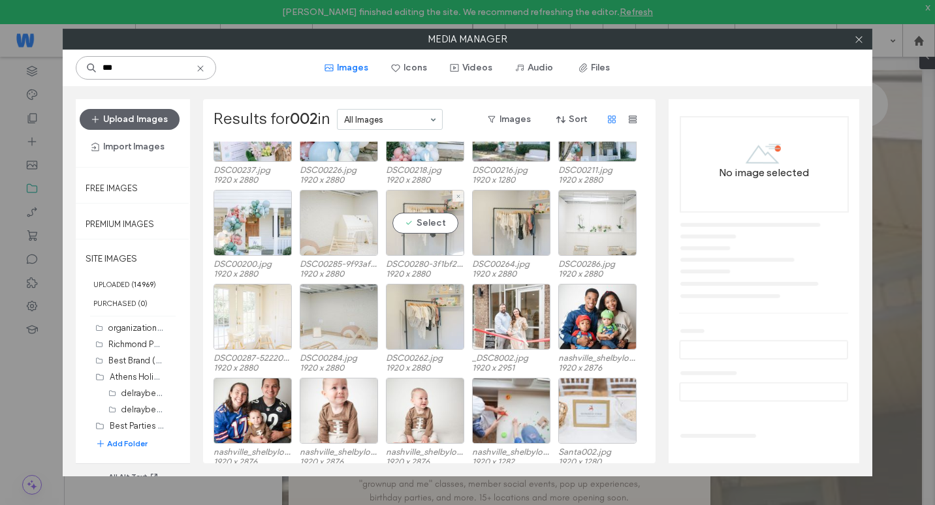
type input "***"
click at [413, 240] on div "Select" at bounding box center [425, 223] width 78 height 66
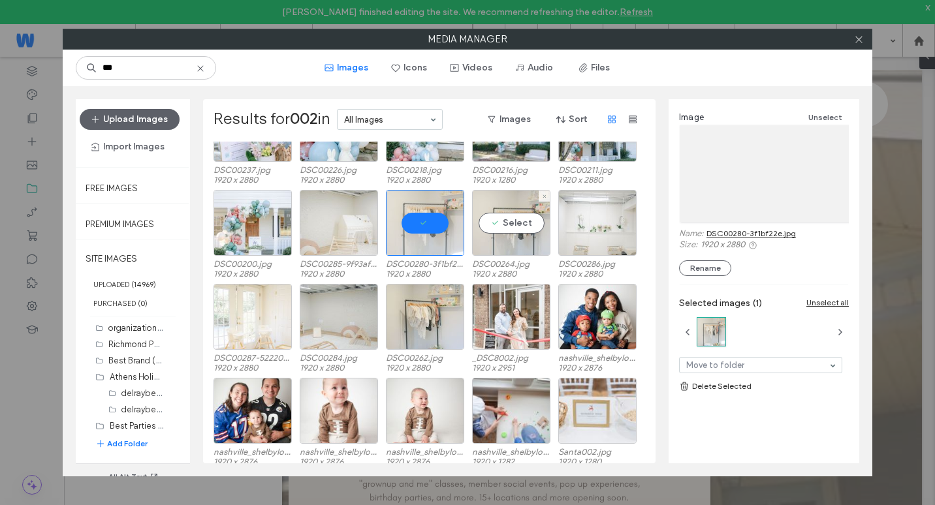
click at [532, 244] on div "Select" at bounding box center [511, 223] width 78 height 66
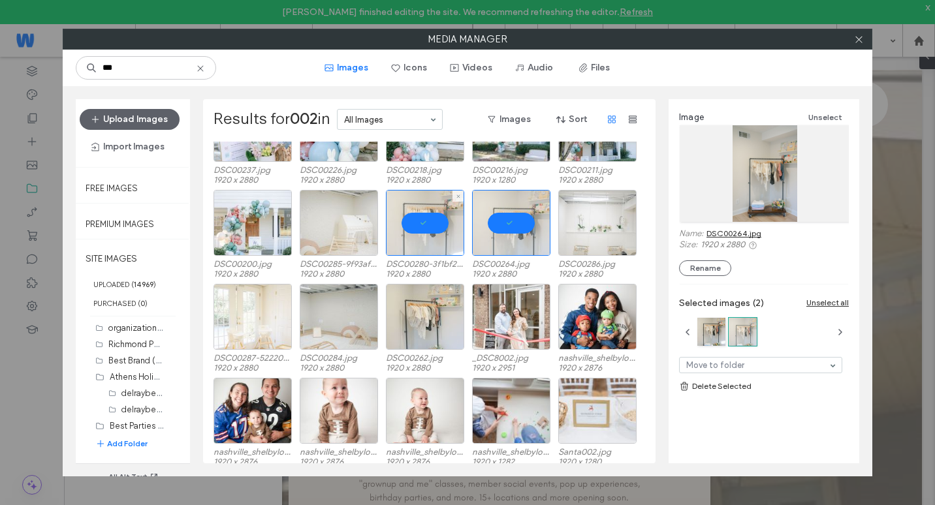
click at [449, 235] on div at bounding box center [425, 223] width 78 height 66
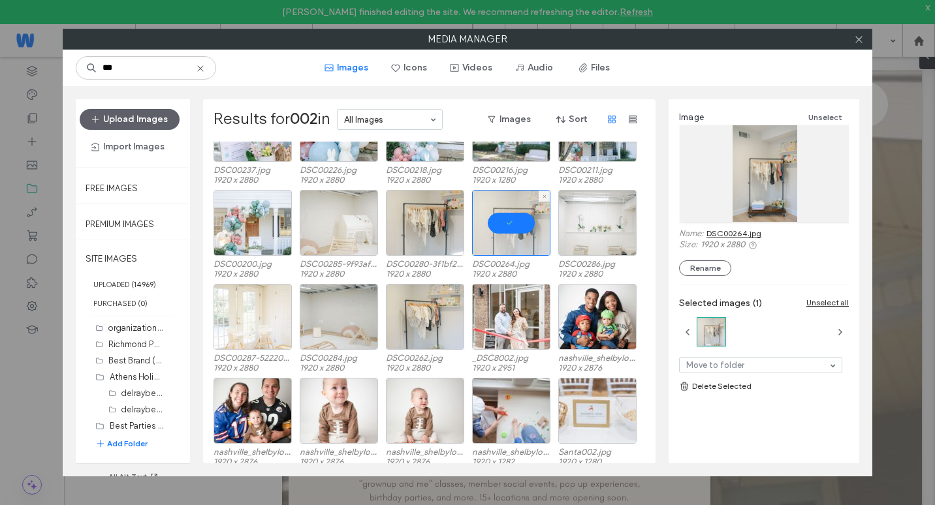
click at [488, 240] on div at bounding box center [511, 223] width 78 height 66
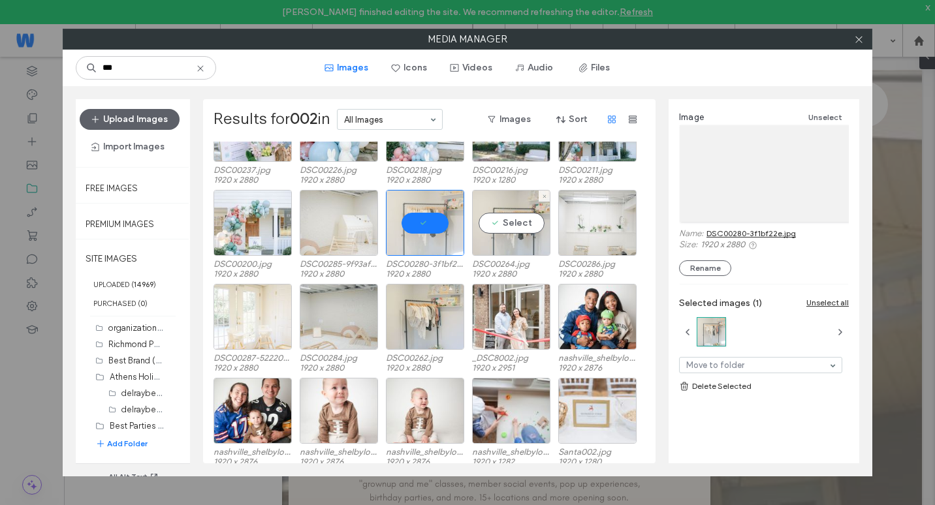
click at [507, 243] on div "Select" at bounding box center [511, 223] width 78 height 66
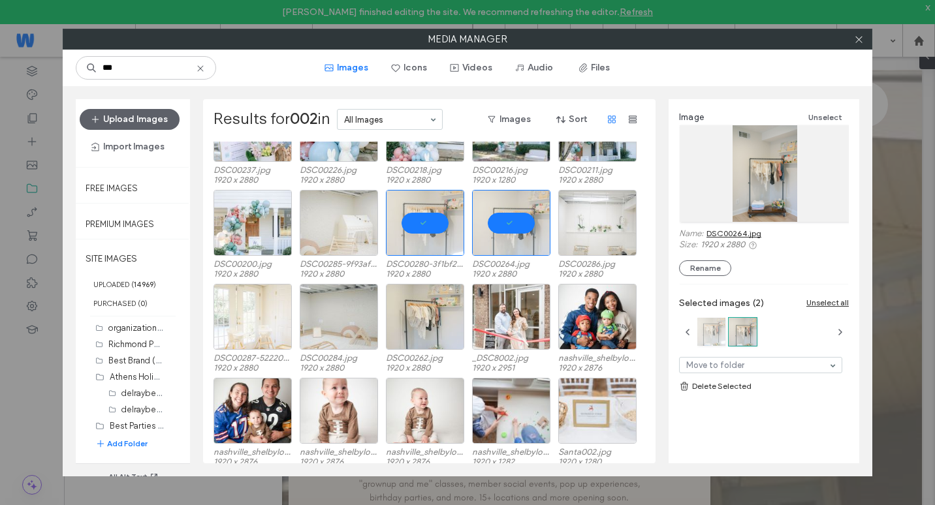
click at [714, 339] on div at bounding box center [711, 332] width 28 height 28
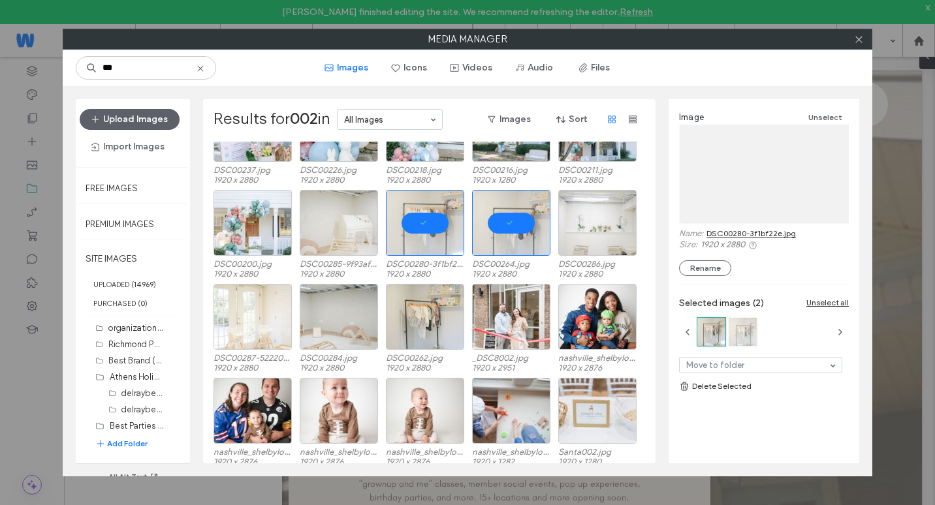
drag, startPoint x: 741, startPoint y: 339, endPoint x: 735, endPoint y: 342, distance: 6.7
click at [742, 339] on div at bounding box center [743, 332] width 28 height 28
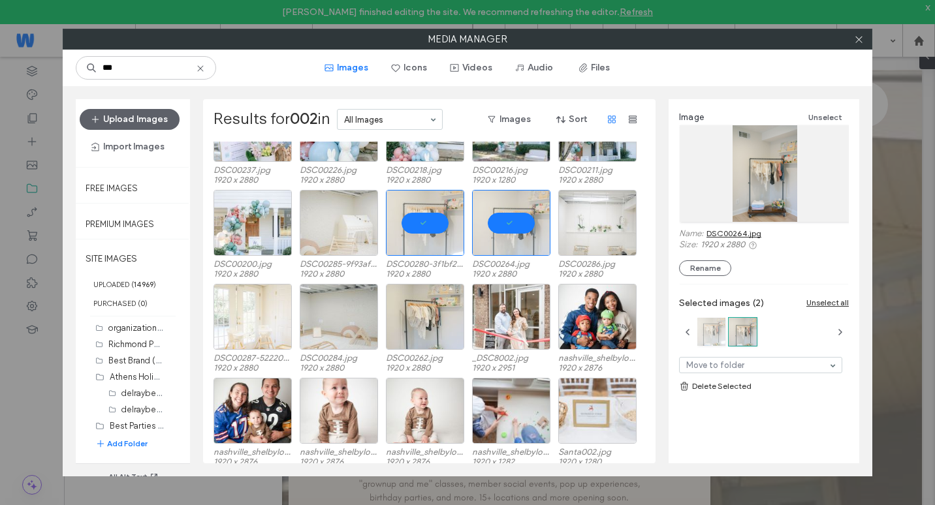
click at [712, 338] on div at bounding box center [711, 332] width 28 height 28
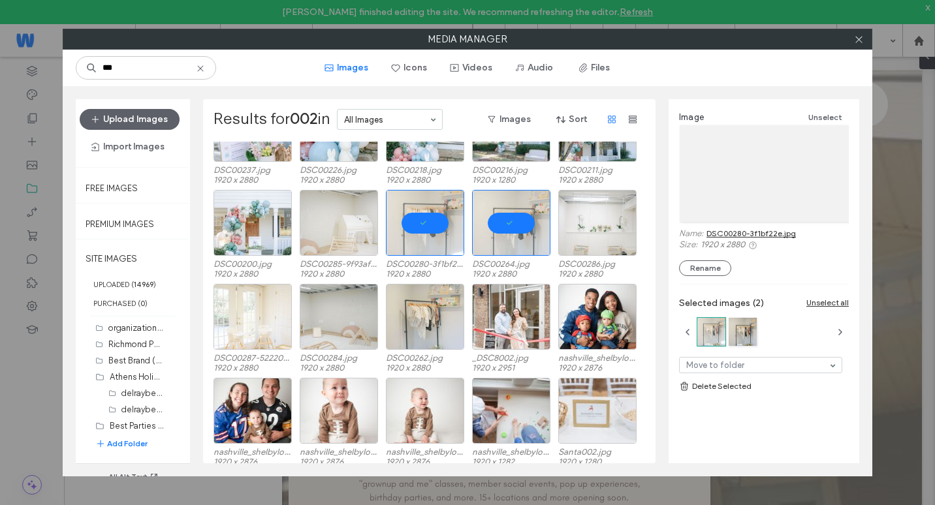
click at [727, 340] on div at bounding box center [727, 331] width 63 height 33
click at [739, 339] on div at bounding box center [743, 332] width 28 height 28
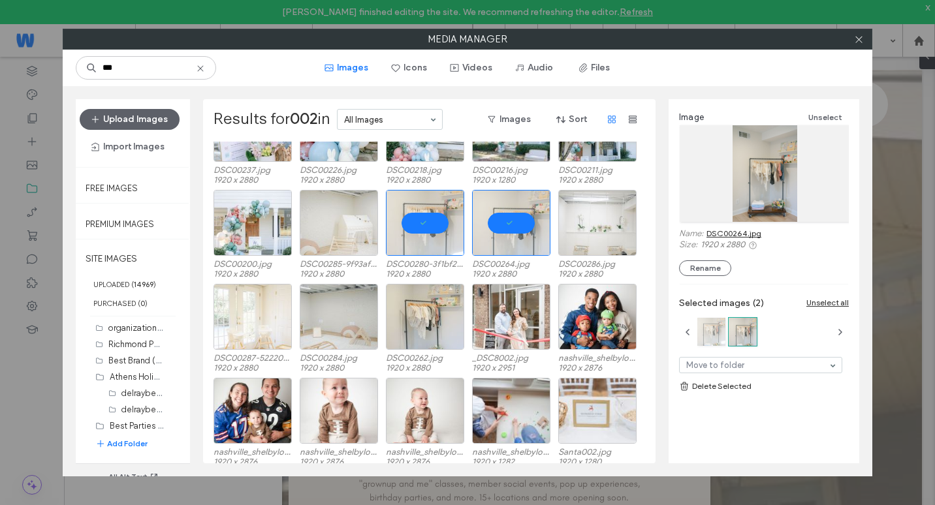
click at [705, 344] on div at bounding box center [711, 332] width 28 height 28
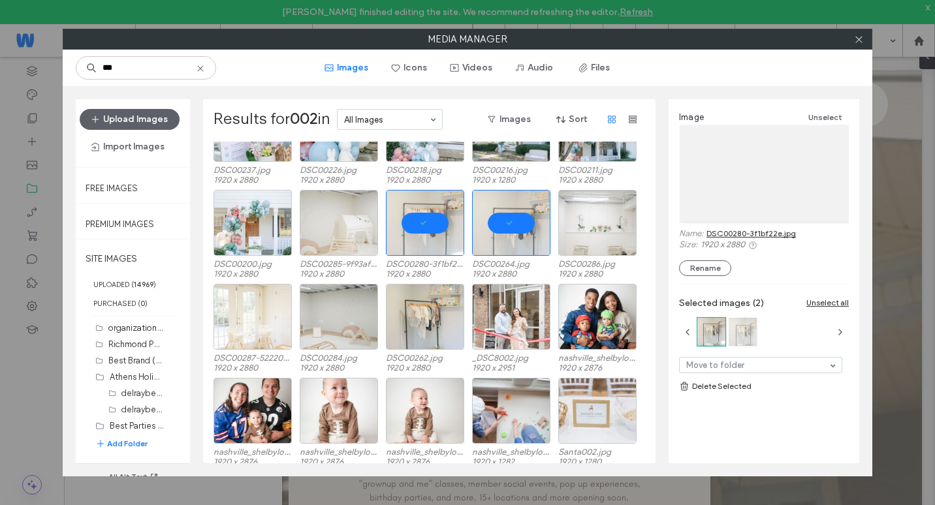
click at [737, 330] on div at bounding box center [743, 332] width 28 height 28
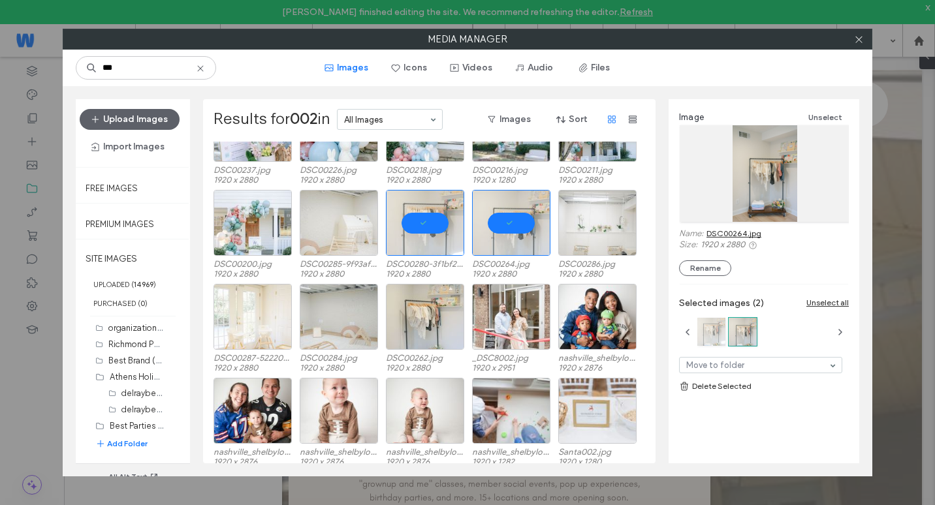
click at [716, 337] on div at bounding box center [711, 332] width 28 height 28
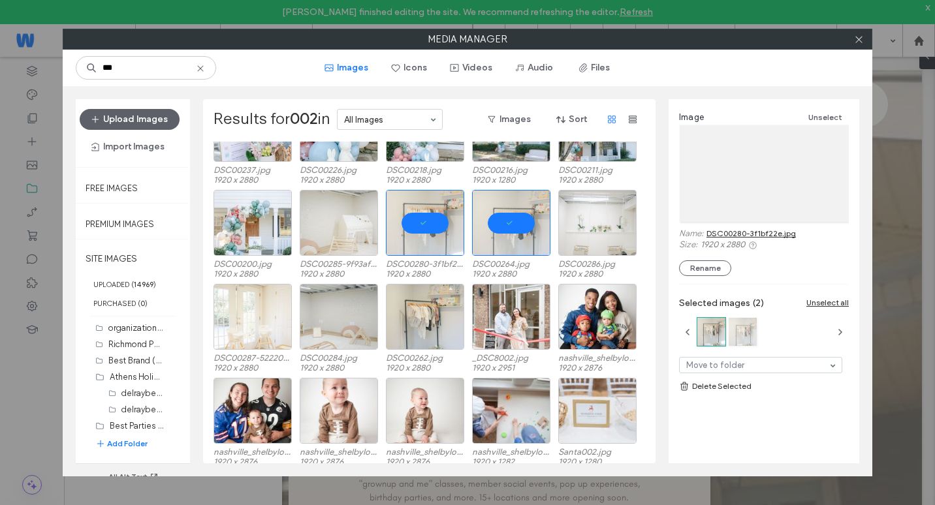
click at [746, 331] on div at bounding box center [743, 332] width 28 height 28
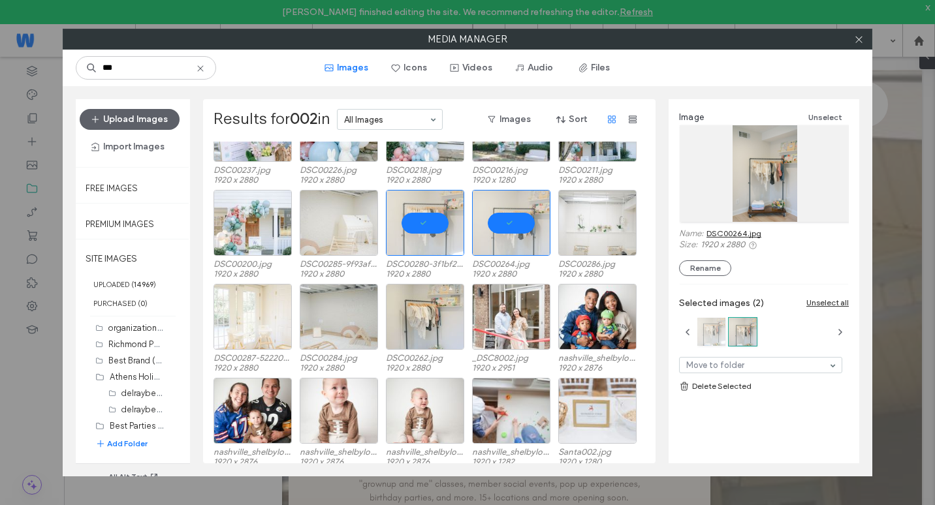
click at [709, 337] on div at bounding box center [711, 332] width 28 height 28
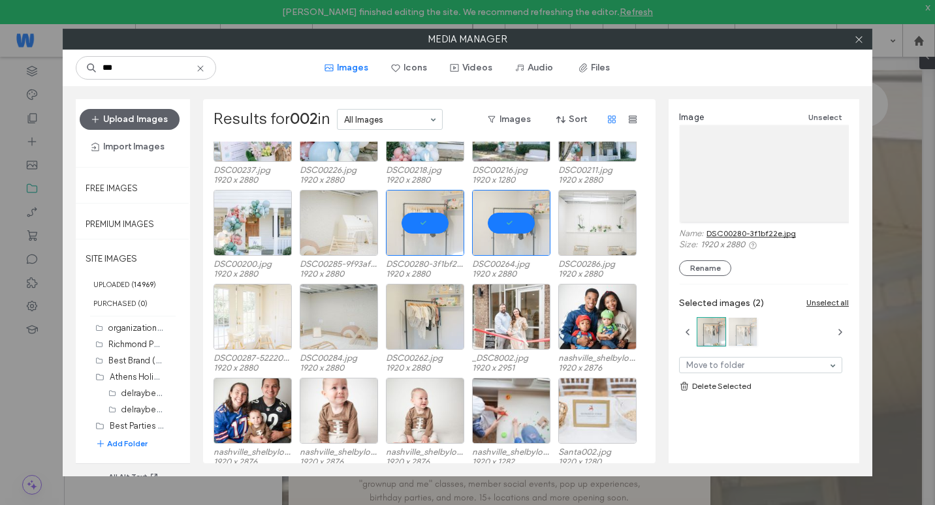
click at [749, 338] on div at bounding box center [743, 332] width 28 height 28
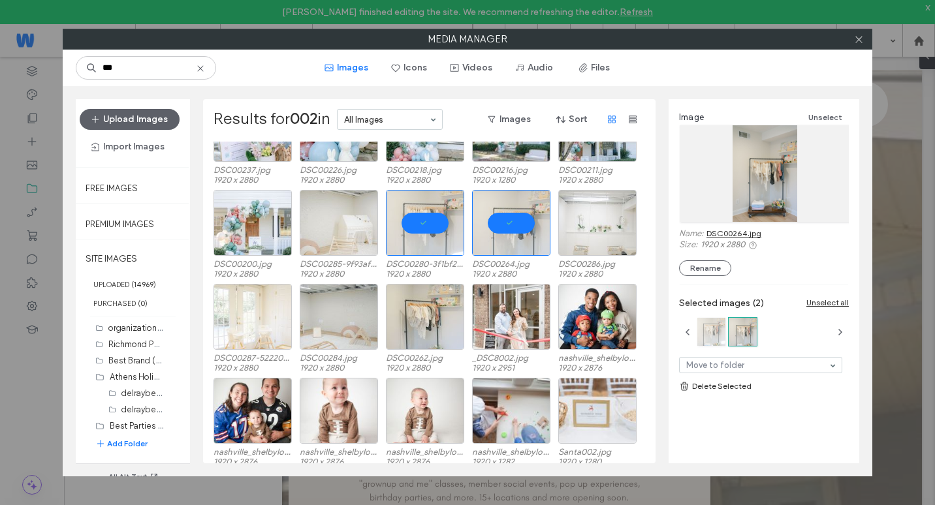
click at [706, 339] on div at bounding box center [711, 332] width 28 height 28
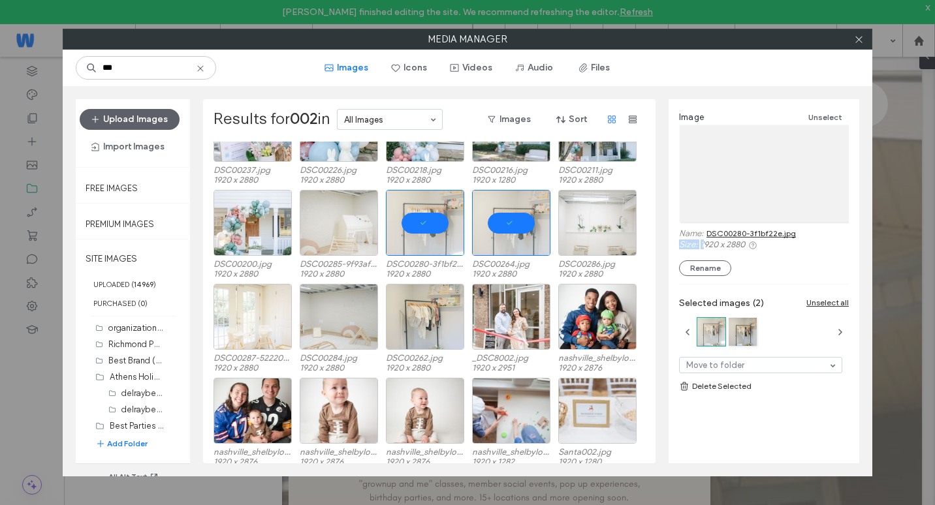
drag, startPoint x: 703, startPoint y: 247, endPoint x: 750, endPoint y: 240, distance: 47.6
click at [750, 240] on div "Name: DSC00280-3f1bf22e.jpg Size: 1920 x 2880" at bounding box center [764, 240] width 170 height 22
click at [746, 343] on div at bounding box center [743, 332] width 28 height 28
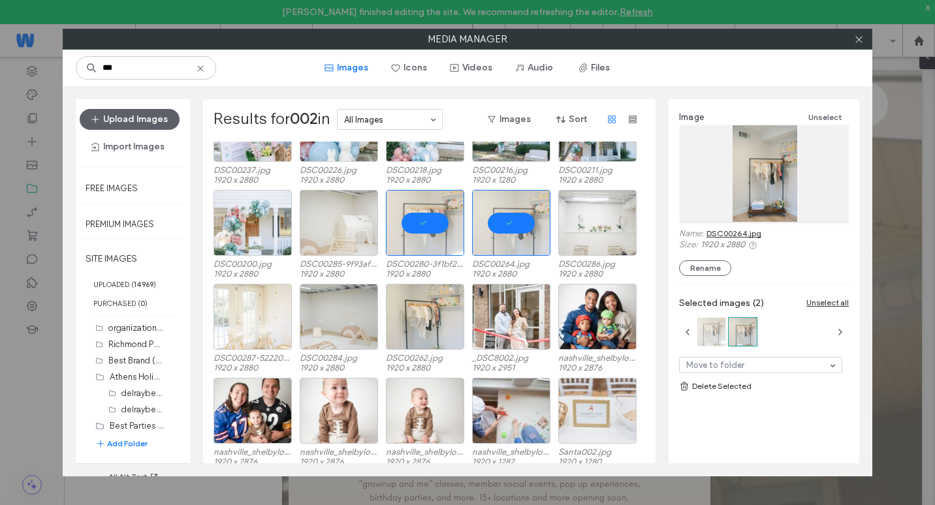
click at [720, 342] on div at bounding box center [711, 332] width 28 height 28
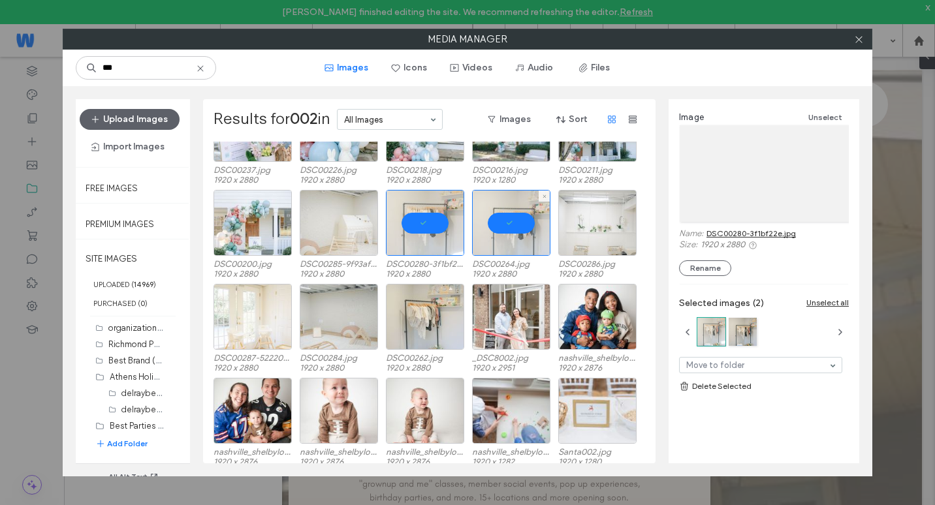
click at [509, 238] on div at bounding box center [511, 223] width 78 height 66
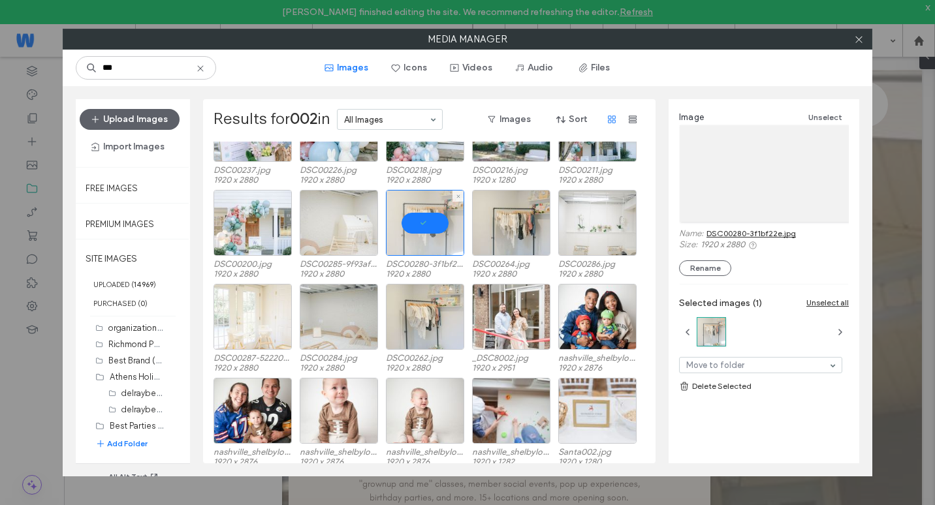
click at [431, 246] on div at bounding box center [425, 223] width 78 height 66
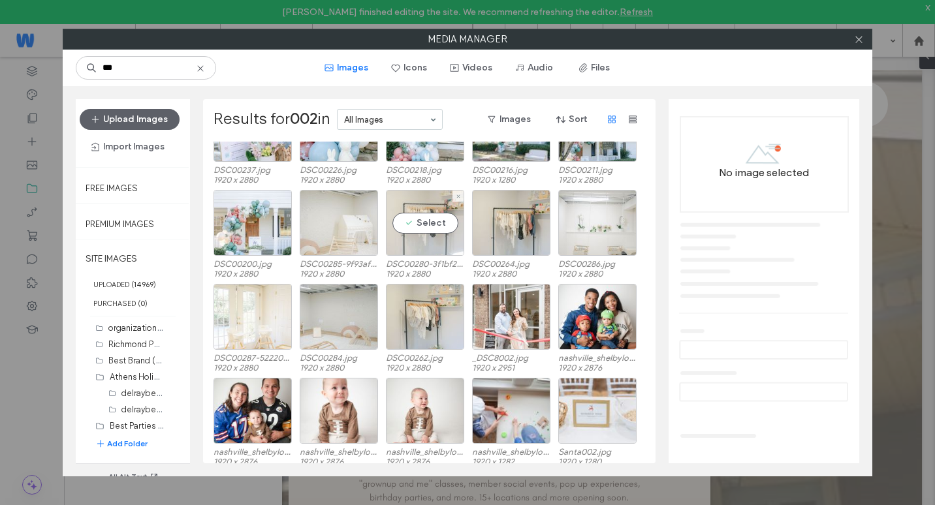
click at [431, 247] on div "Select" at bounding box center [425, 223] width 78 height 66
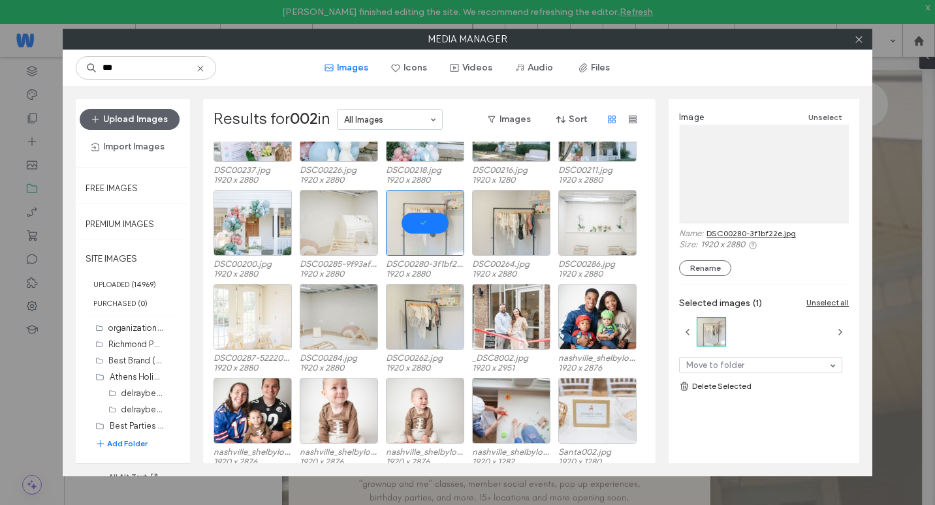
click at [739, 386] on link "Delete Selected" at bounding box center [764, 386] width 170 height 13
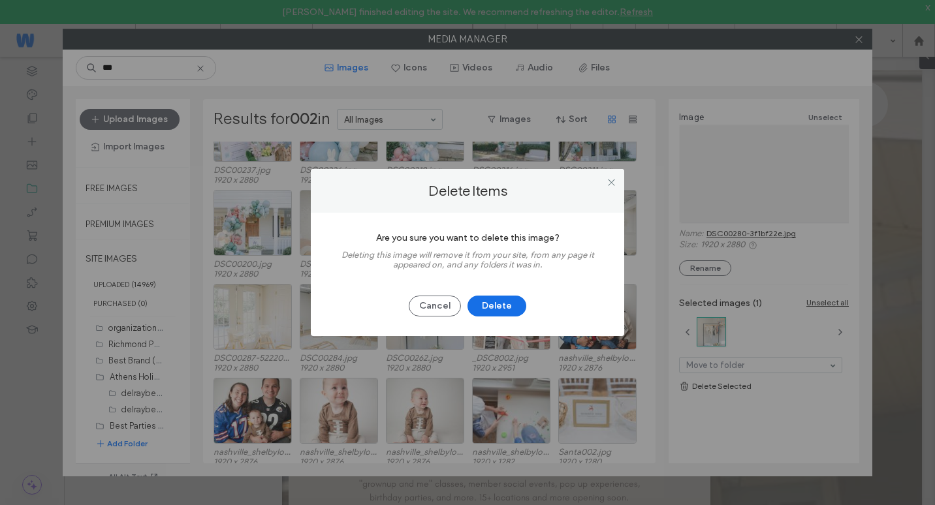
click at [507, 305] on button "Delete" at bounding box center [497, 306] width 59 height 21
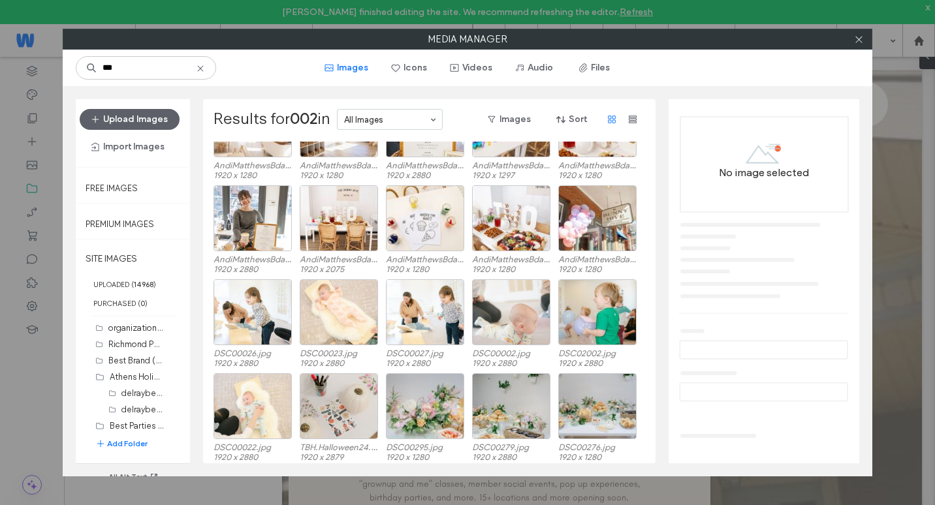
scroll to position [289, 0]
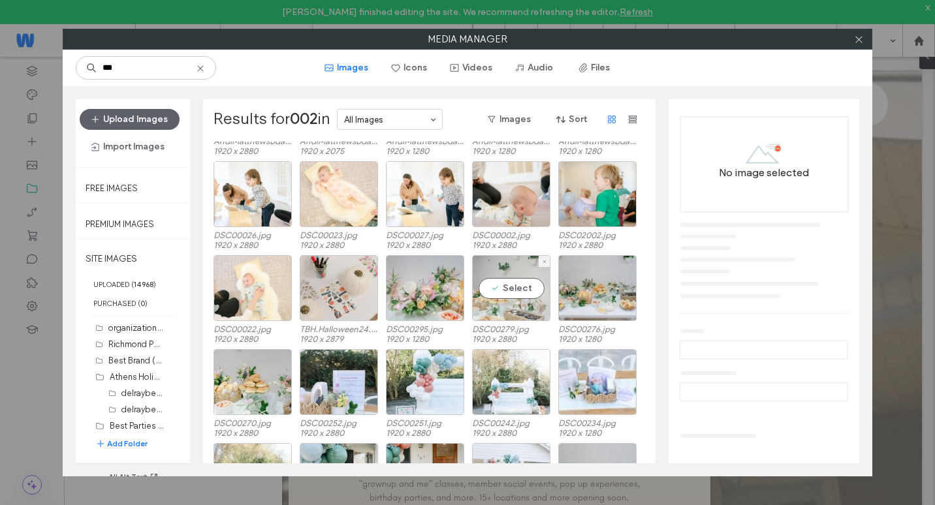
click at [492, 298] on div "Select" at bounding box center [511, 288] width 78 height 66
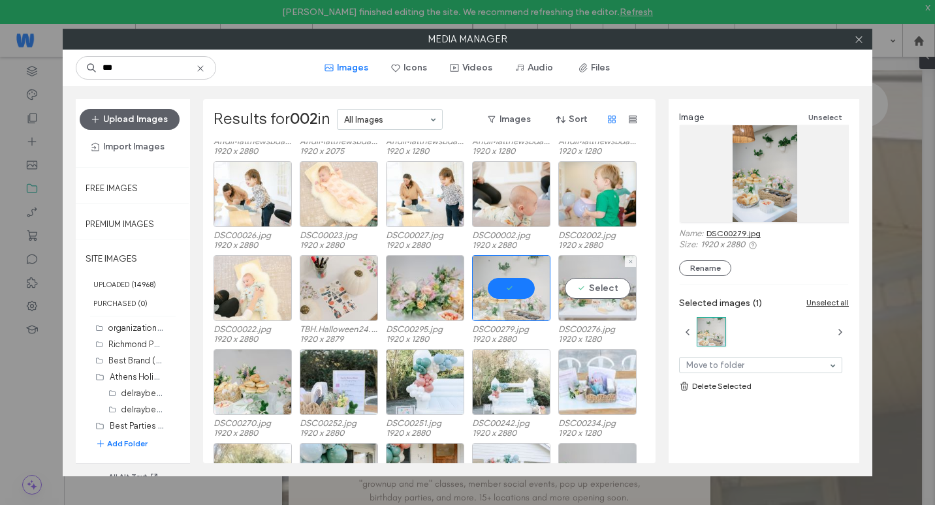
click at [584, 261] on div "Select" at bounding box center [597, 288] width 78 height 66
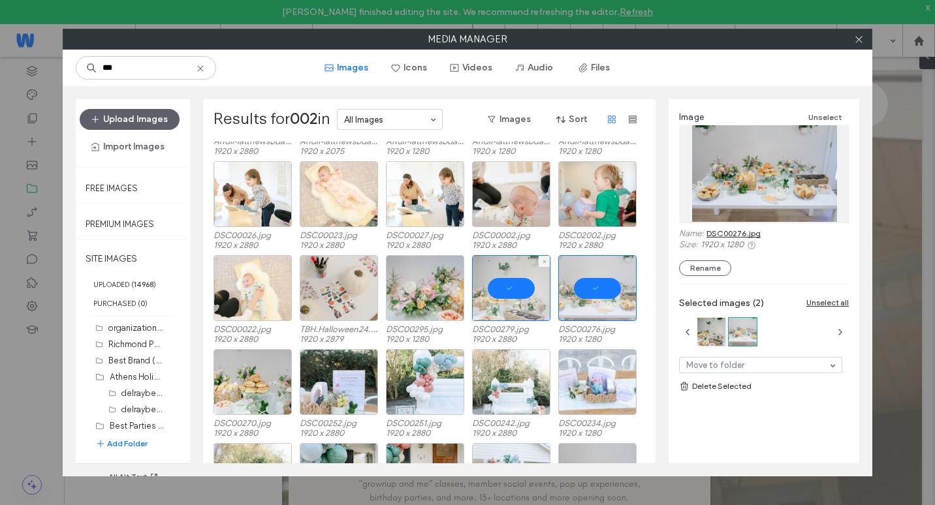
click at [528, 304] on div at bounding box center [511, 288] width 78 height 66
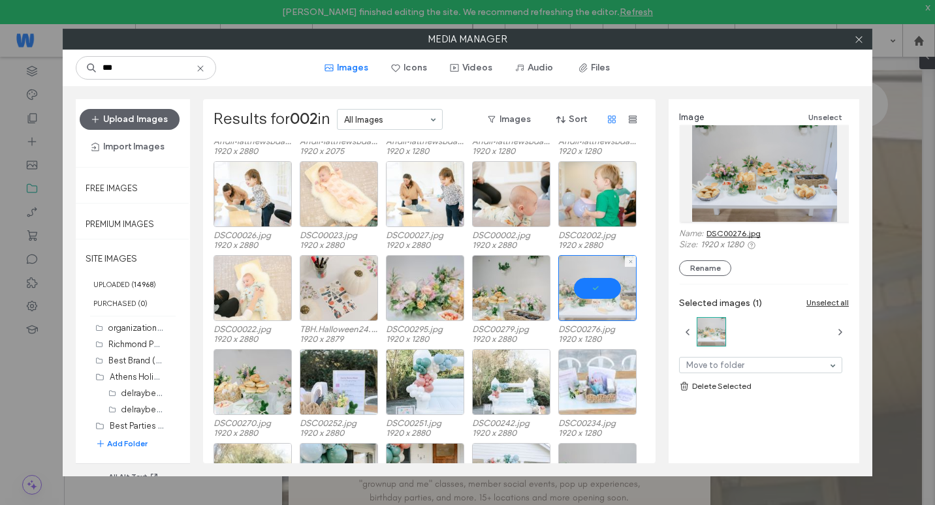
click at [569, 305] on div at bounding box center [597, 288] width 78 height 66
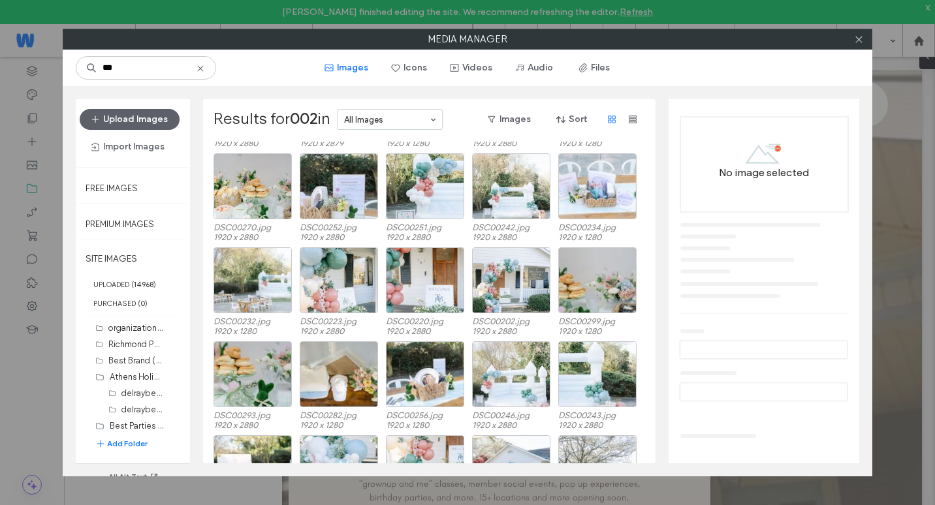
scroll to position [485, 0]
click at [342, 296] on div "Select" at bounding box center [339, 281] width 78 height 66
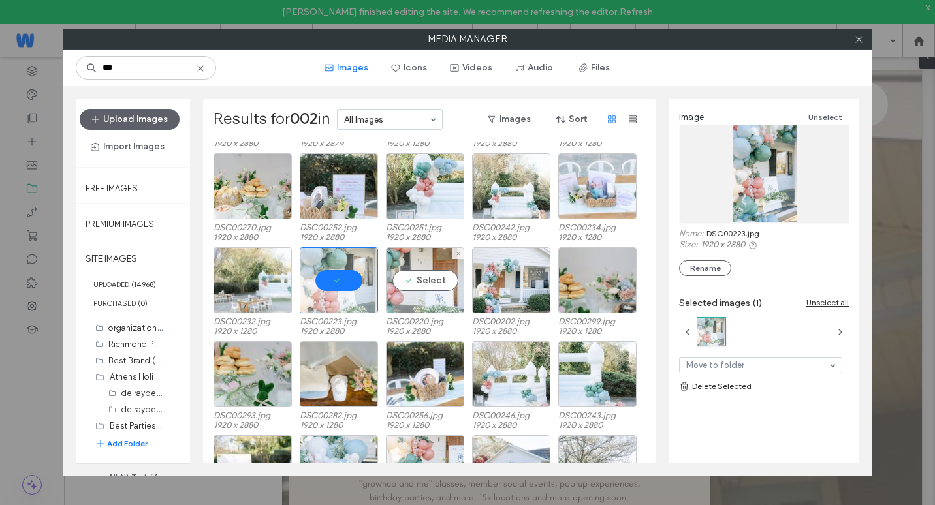
click at [409, 301] on div "Select" at bounding box center [425, 281] width 78 height 66
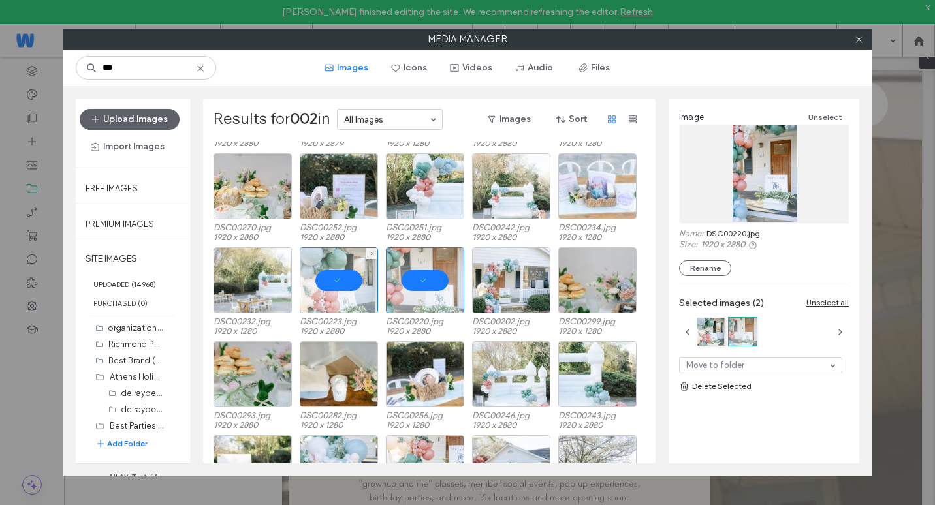
click at [342, 305] on div at bounding box center [339, 281] width 78 height 66
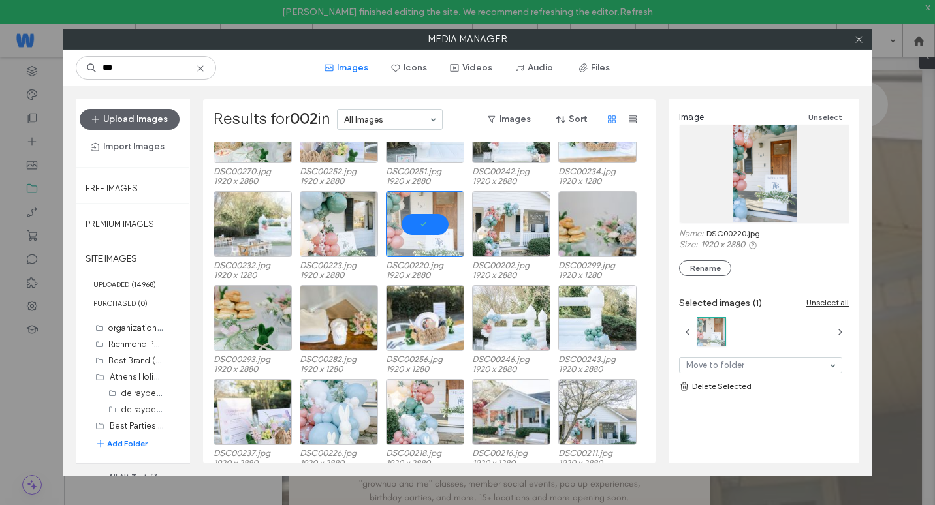
scroll to position [551, 0]
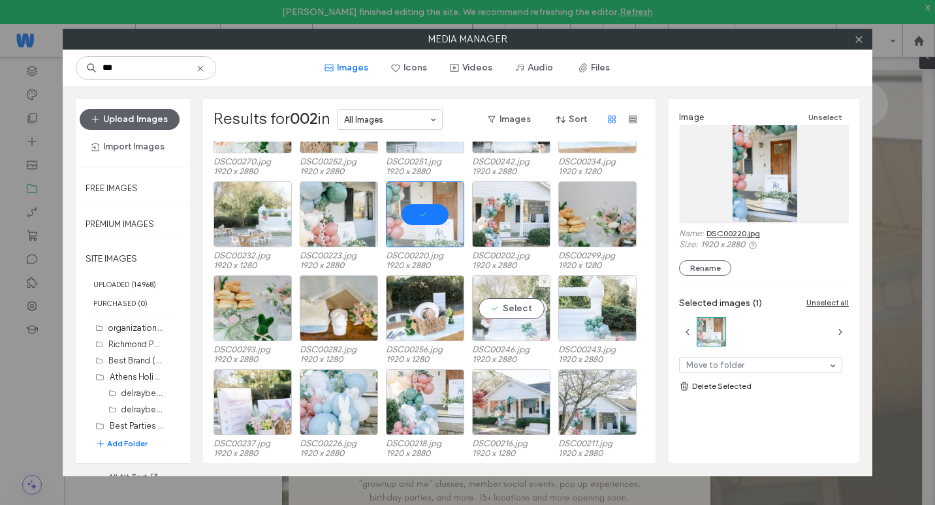
click at [521, 325] on div "Select" at bounding box center [511, 309] width 78 height 66
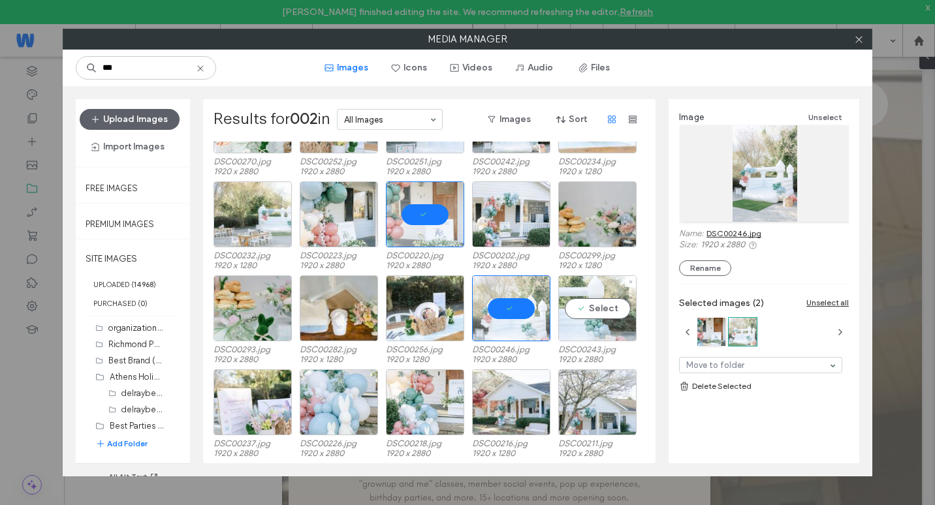
click at [571, 320] on div "Select" at bounding box center [597, 309] width 78 height 66
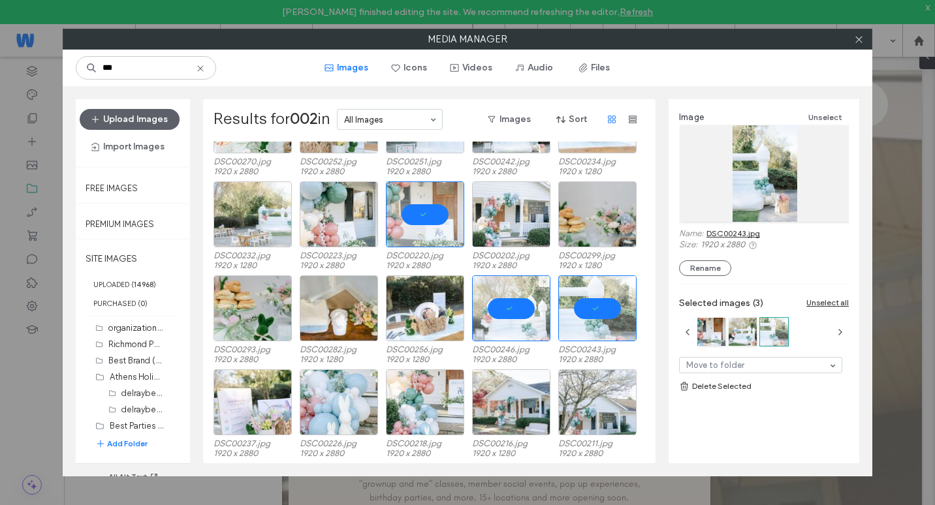
click at [528, 325] on div at bounding box center [511, 309] width 78 height 66
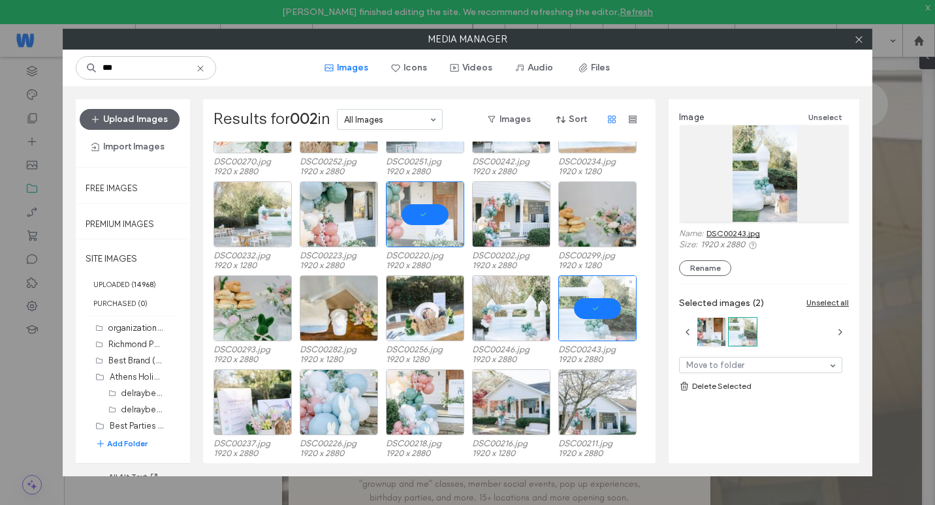
click at [585, 323] on div at bounding box center [597, 309] width 78 height 66
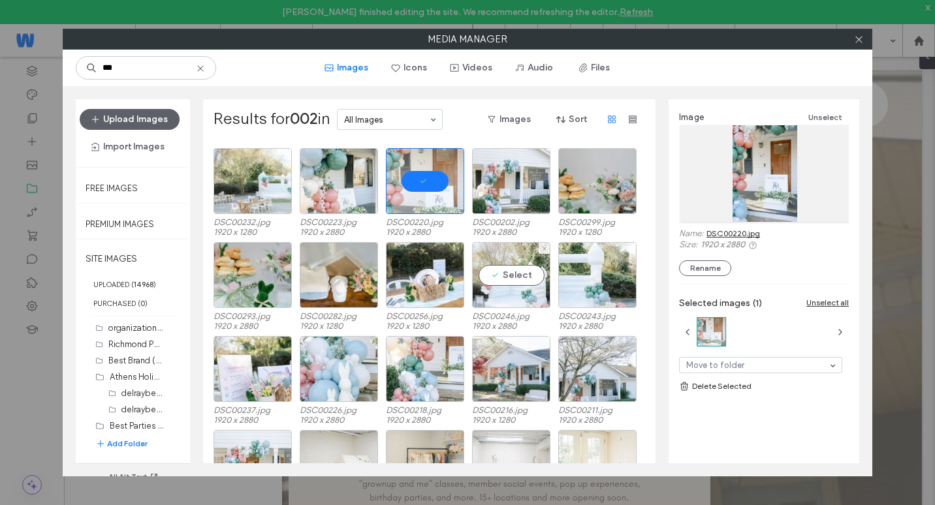
scroll to position [616, 0]
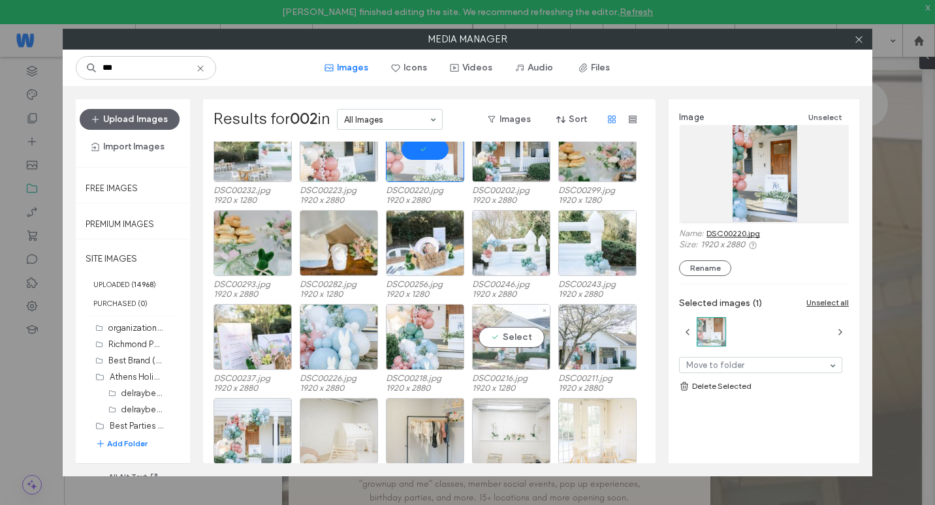
click at [500, 358] on div "Select" at bounding box center [511, 337] width 78 height 66
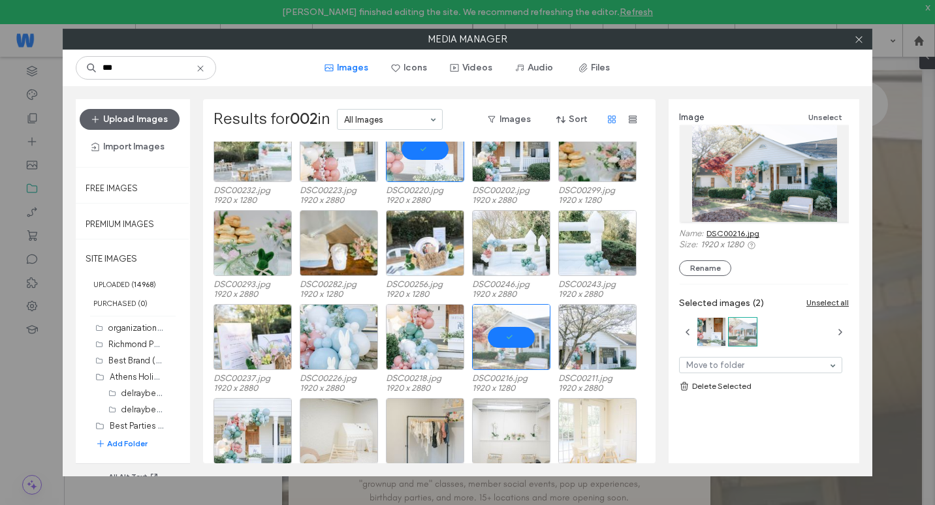
click at [428, 166] on div at bounding box center [425, 149] width 78 height 66
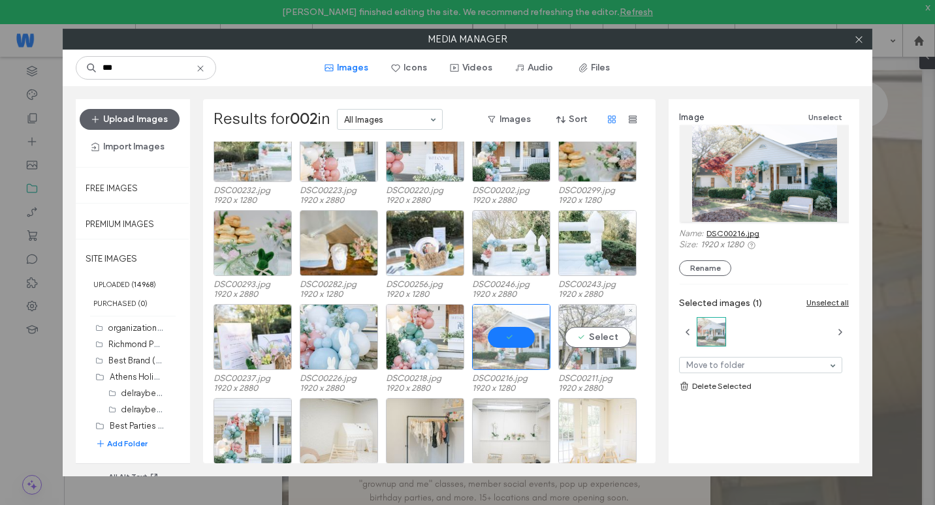
click at [594, 344] on div "Select" at bounding box center [597, 337] width 78 height 66
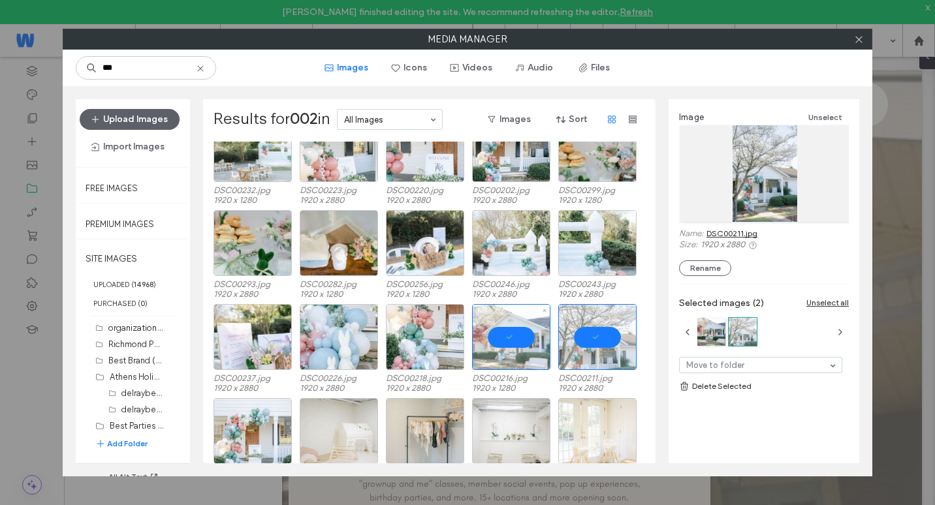
click at [521, 362] on div at bounding box center [511, 337] width 78 height 66
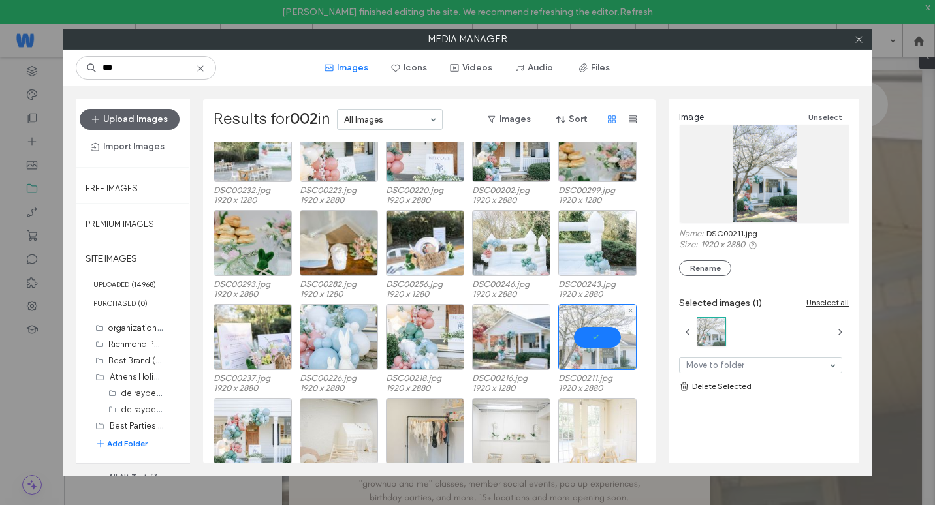
click at [566, 357] on div at bounding box center [597, 337] width 78 height 66
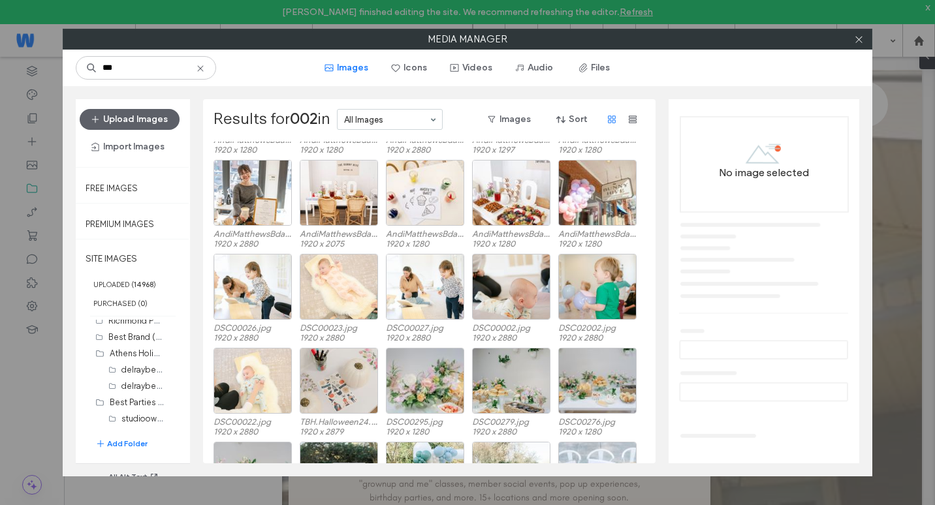
scroll to position [0, 0]
click at [199, 66] on icon at bounding box center [200, 68] width 10 height 10
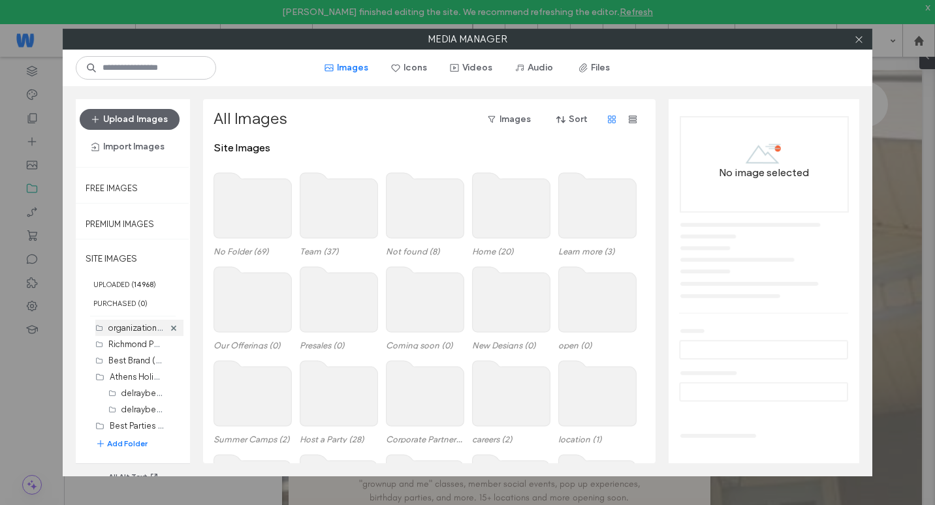
click at [136, 332] on label "organization archive (migrated) (65)" at bounding box center [177, 327] width 139 height 12
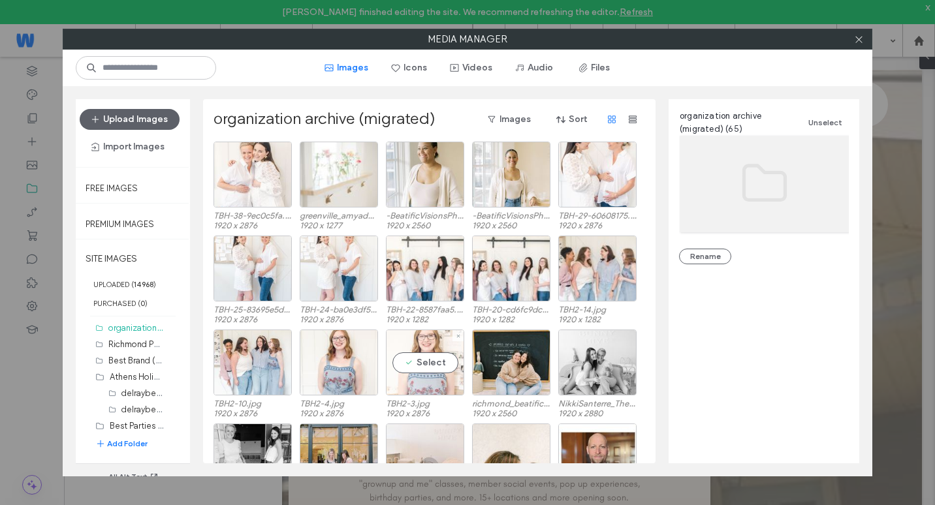
scroll to position [54, 0]
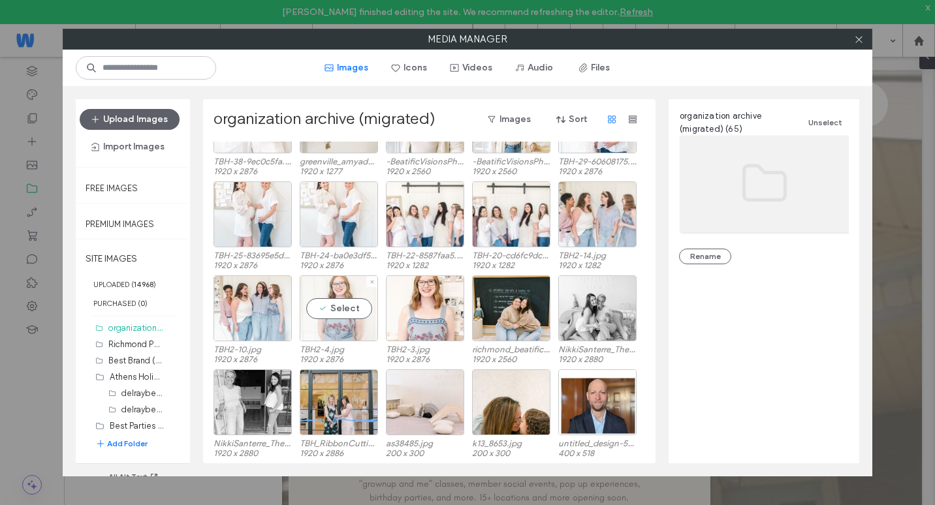
click at [344, 312] on div "Select" at bounding box center [339, 309] width 78 height 66
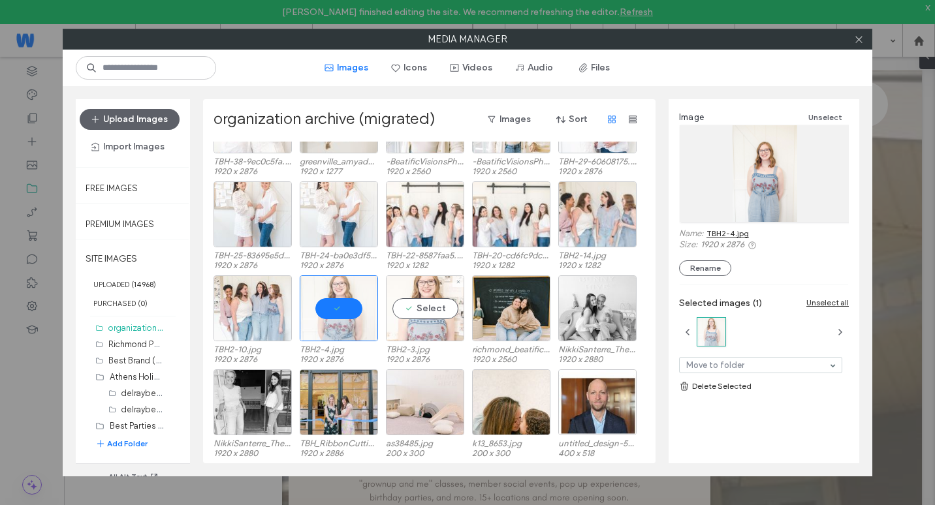
click at [421, 293] on div "Select" at bounding box center [425, 309] width 78 height 66
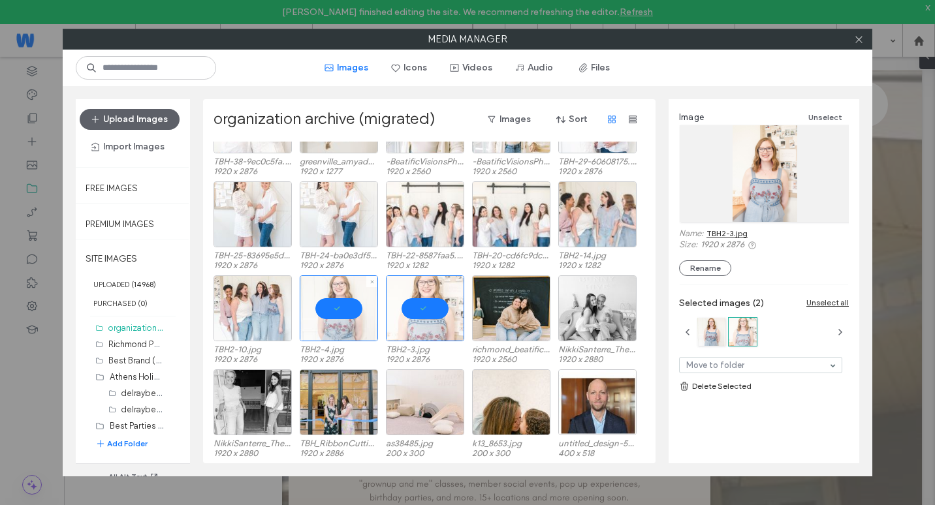
click at [339, 310] on div at bounding box center [339, 309] width 78 height 66
click at [395, 320] on div at bounding box center [425, 309] width 78 height 66
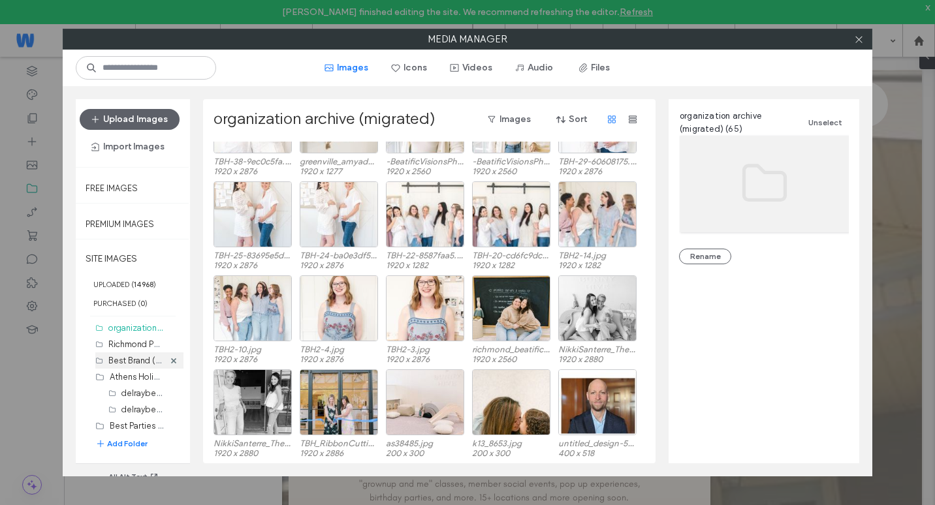
click at [129, 357] on label "Best Brand (30)" at bounding box center [138, 360] width 60 height 12
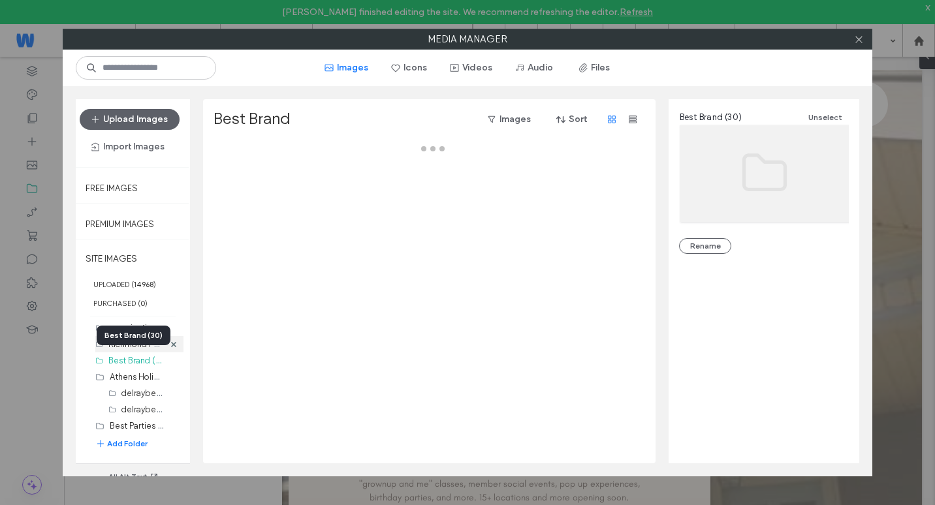
click at [134, 345] on label "Richmond Party (2)" at bounding box center [144, 344] width 72 height 12
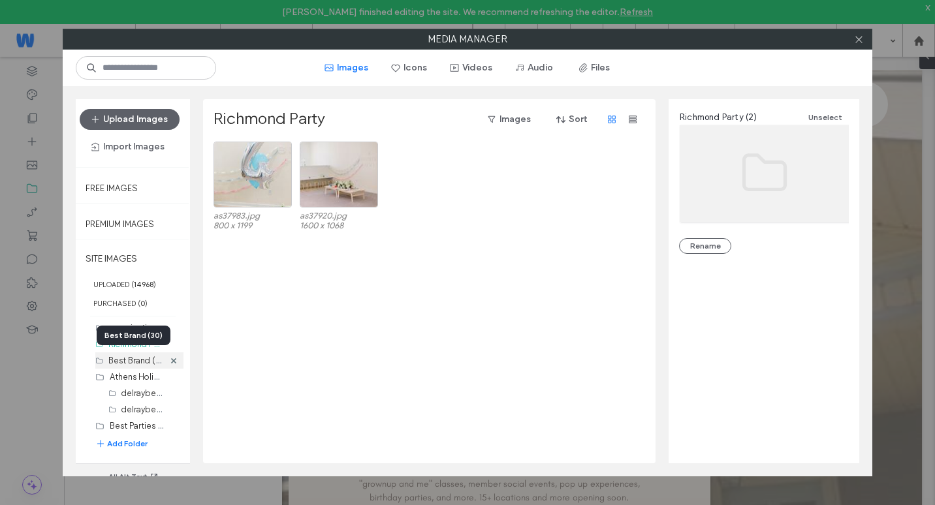
click at [129, 367] on div "Best Brand (30)" at bounding box center [136, 361] width 56 height 16
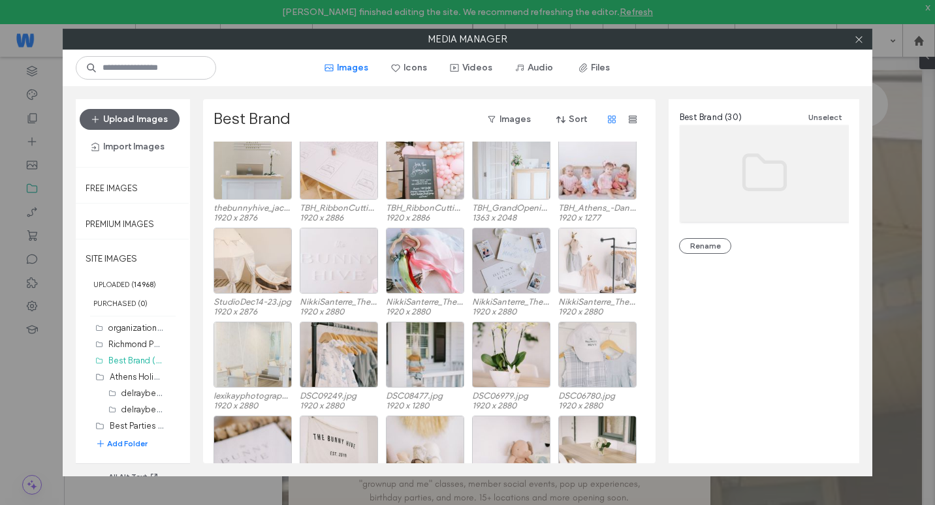
scroll to position [0, 0]
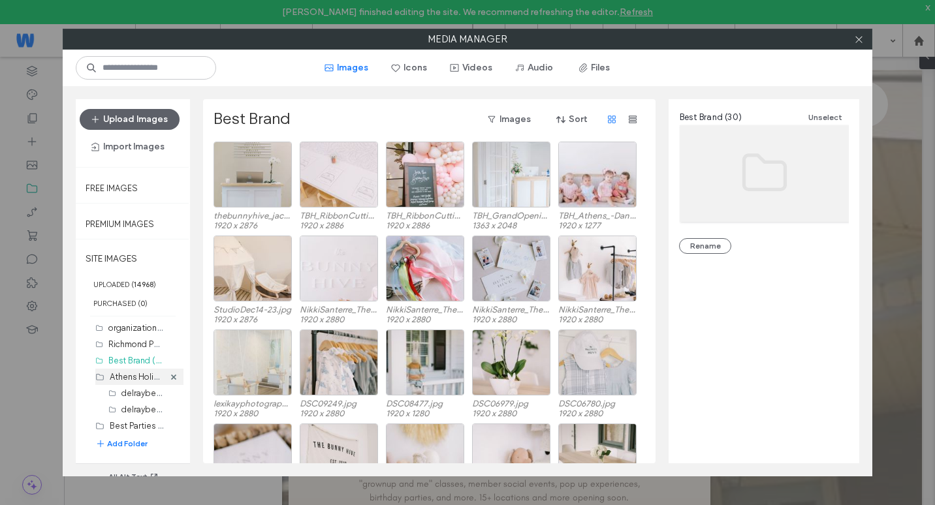
click at [139, 373] on label "Athens Holiday to [GEOGRAPHIC_DATA] [DATE] (0)" at bounding box center [208, 376] width 196 height 12
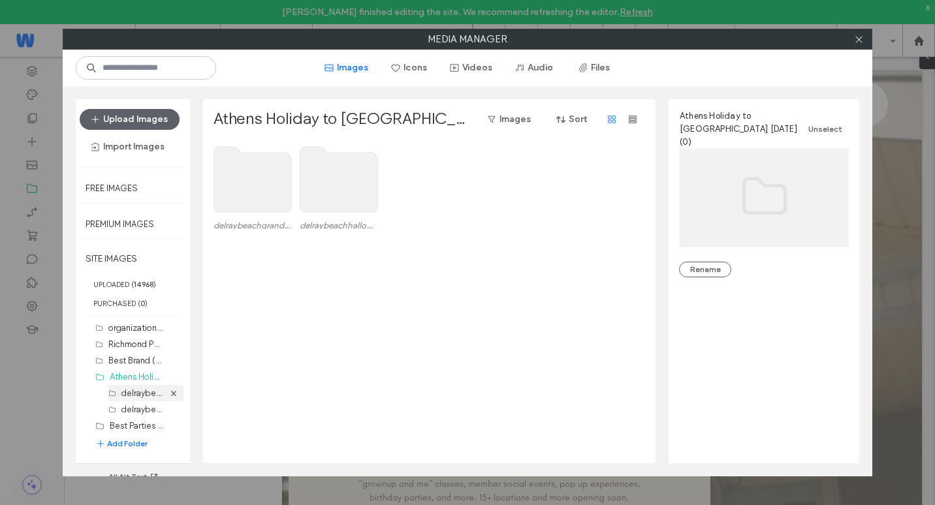
click at [149, 396] on label "delraybeachhalloween1 (533)" at bounding box center [177, 393] width 113 height 12
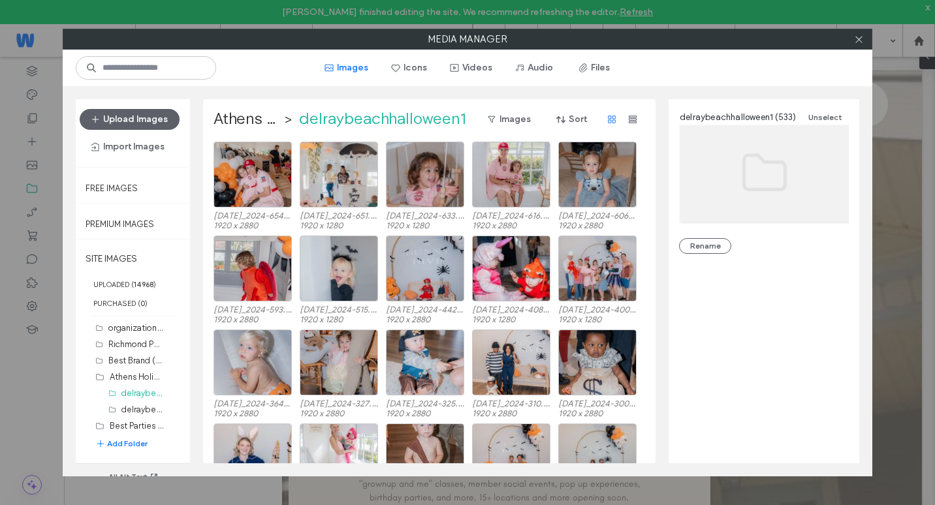
click at [664, 303] on div "Upload Images Import Images Free Images Premium Images SITE IMAGES UPLOADED ( 1…" at bounding box center [468, 281] width 810 height 391
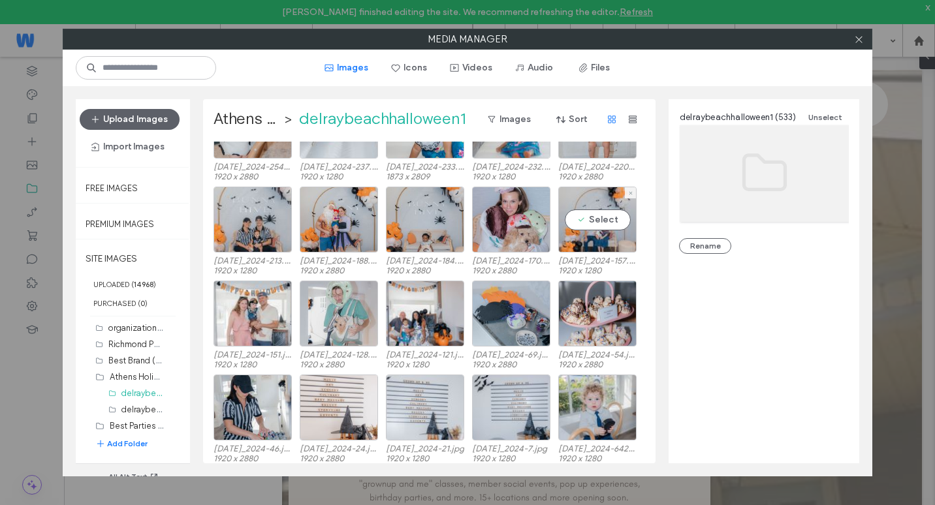
scroll to position [1243, 0]
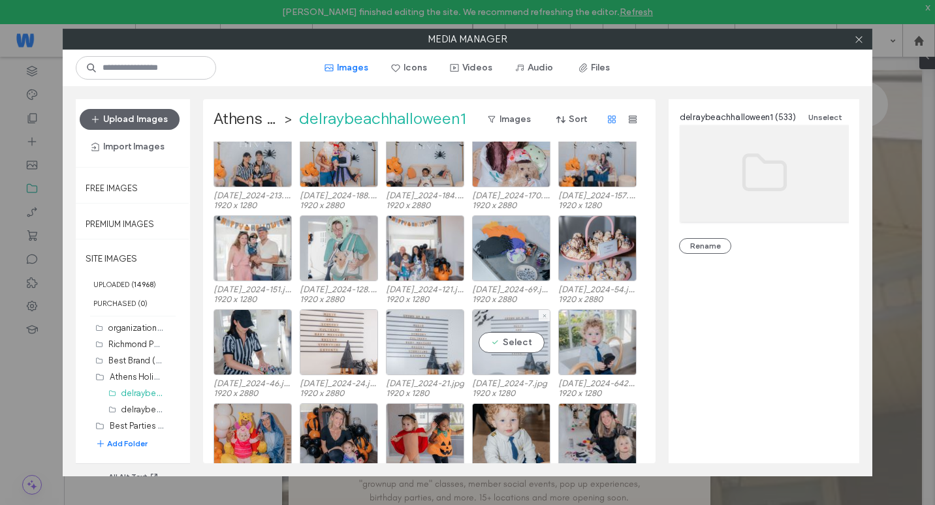
click at [520, 345] on div "Select" at bounding box center [511, 343] width 78 height 66
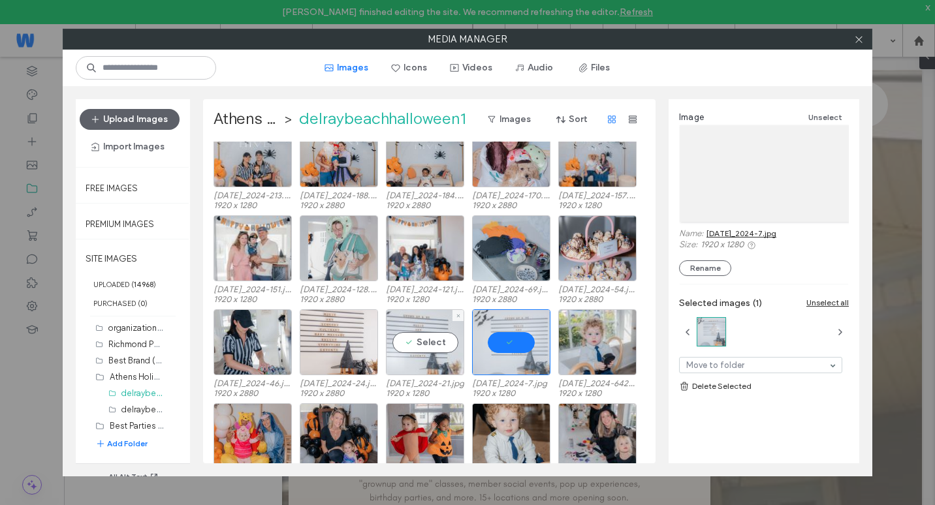
click at [410, 353] on div "Select" at bounding box center [425, 343] width 78 height 66
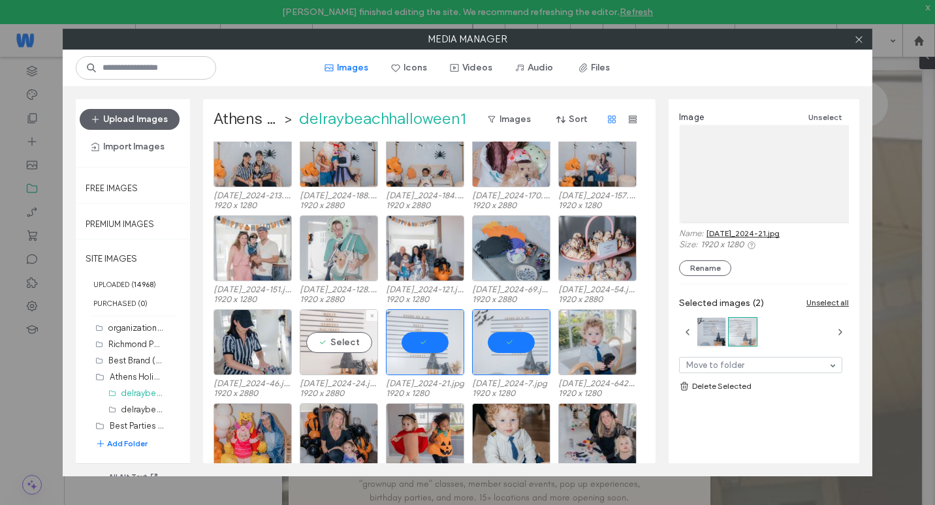
click at [345, 359] on div "Select" at bounding box center [339, 343] width 78 height 66
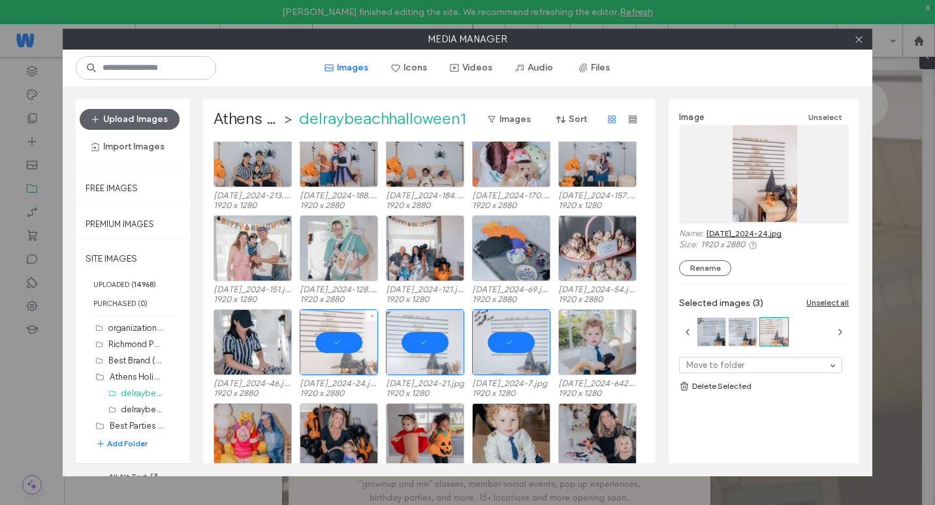
click at [360, 362] on div at bounding box center [339, 343] width 78 height 66
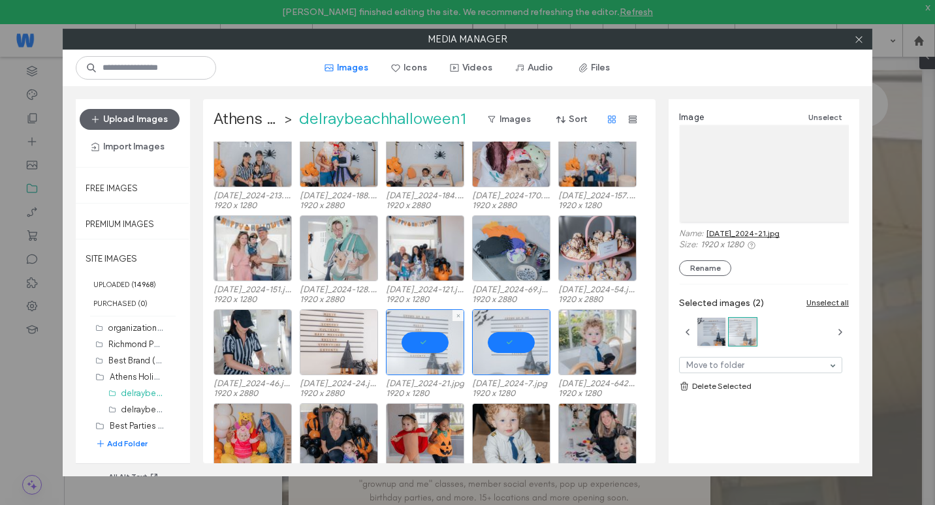
click at [456, 363] on div at bounding box center [425, 343] width 78 height 66
click at [530, 364] on div at bounding box center [511, 343] width 78 height 66
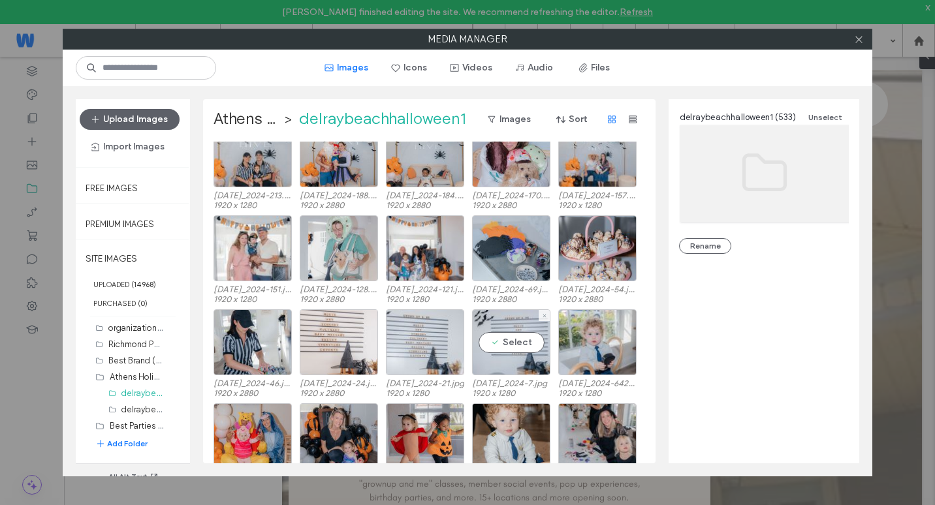
click at [522, 377] on div "Select halloween_2024-7.jpg 1920 x 1280" at bounding box center [511, 354] width 78 height 88
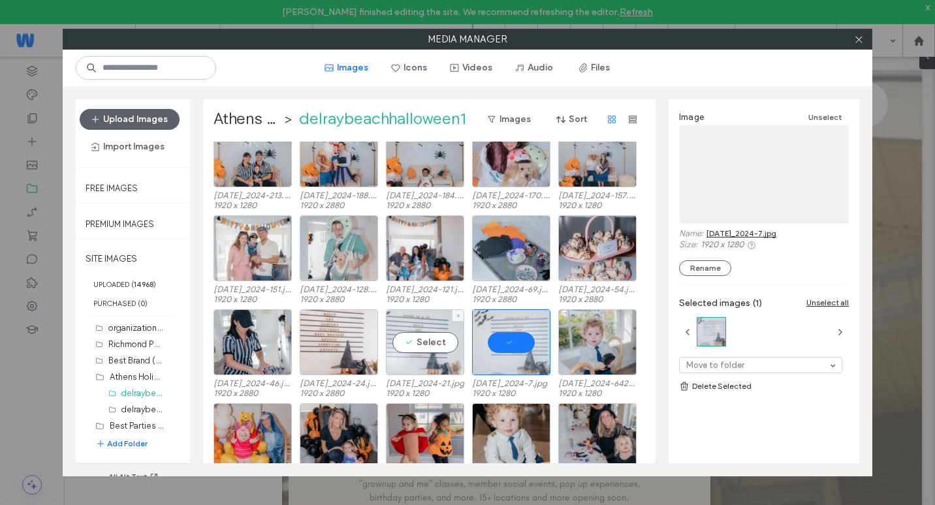
click at [442, 360] on div "Select" at bounding box center [425, 343] width 78 height 66
click at [731, 396] on div "Image Unselect Name: halloween_2024-21.jpg Size: 1920 x 1280 Rename Selected im…" at bounding box center [764, 276] width 191 height 354
click at [720, 387] on link "Delete Selected" at bounding box center [764, 386] width 170 height 13
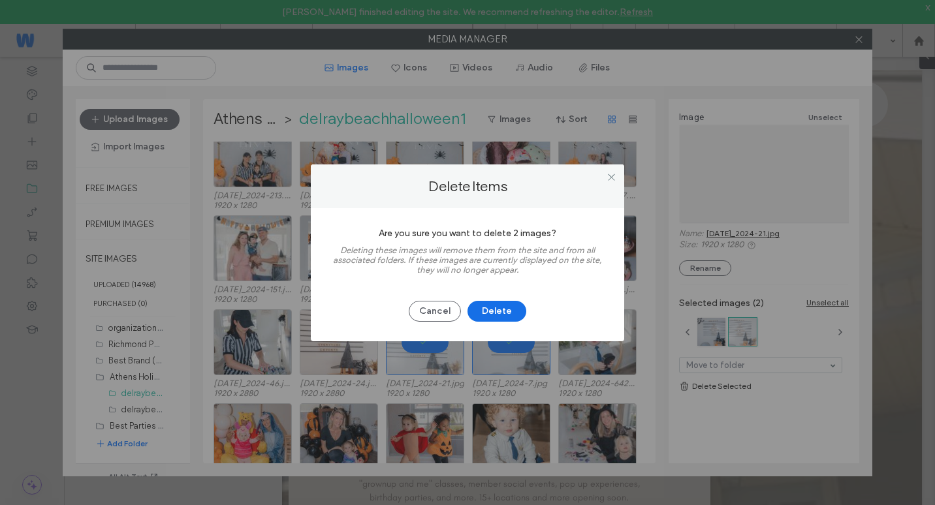
click at [500, 314] on button "Delete" at bounding box center [497, 311] width 59 height 21
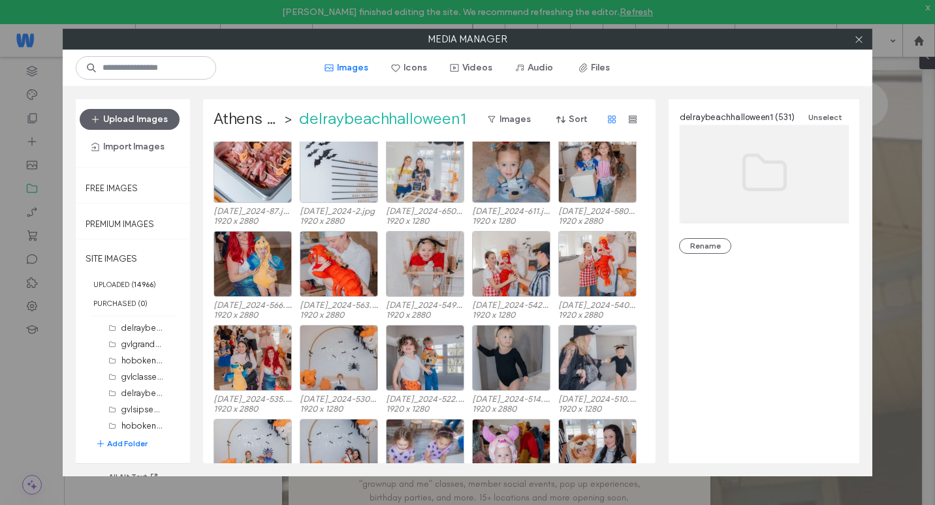
scroll to position [5300, 0]
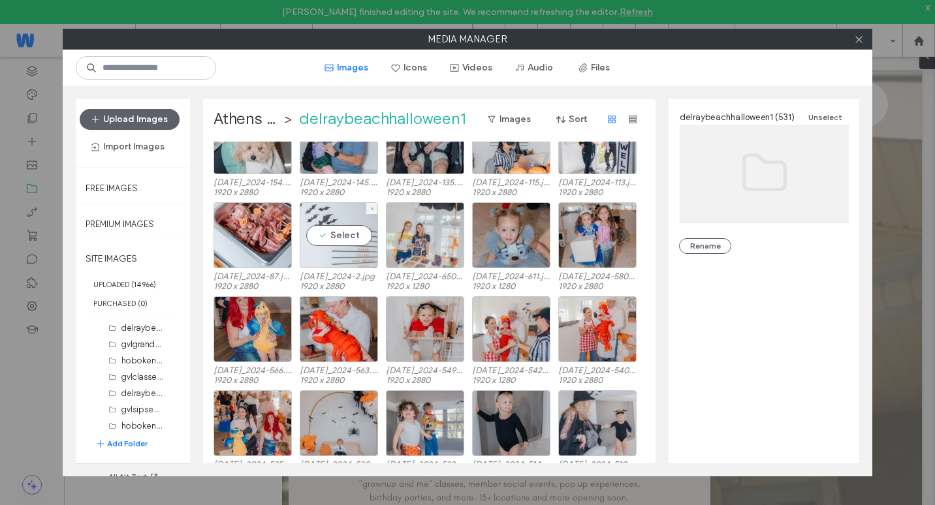
click at [349, 248] on div "Select" at bounding box center [339, 235] width 78 height 66
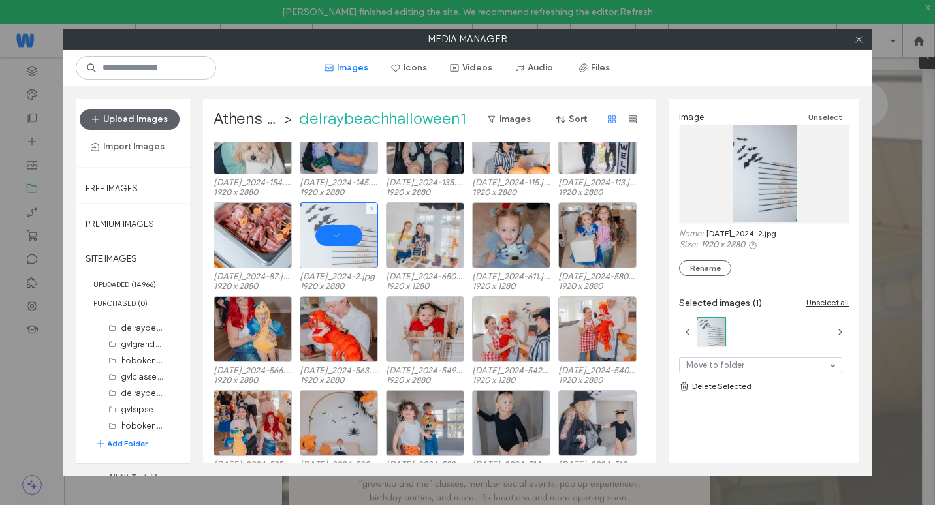
click at [361, 251] on div at bounding box center [339, 235] width 78 height 66
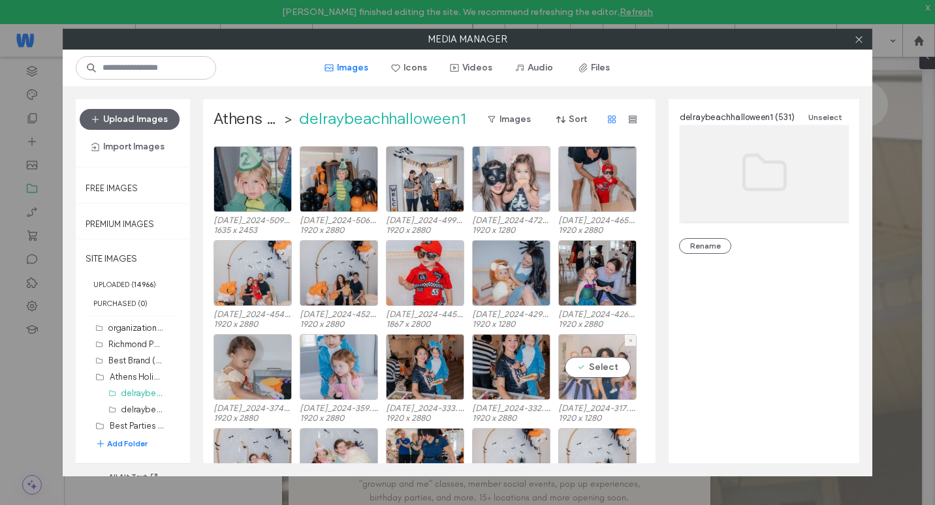
scroll to position [7361, 0]
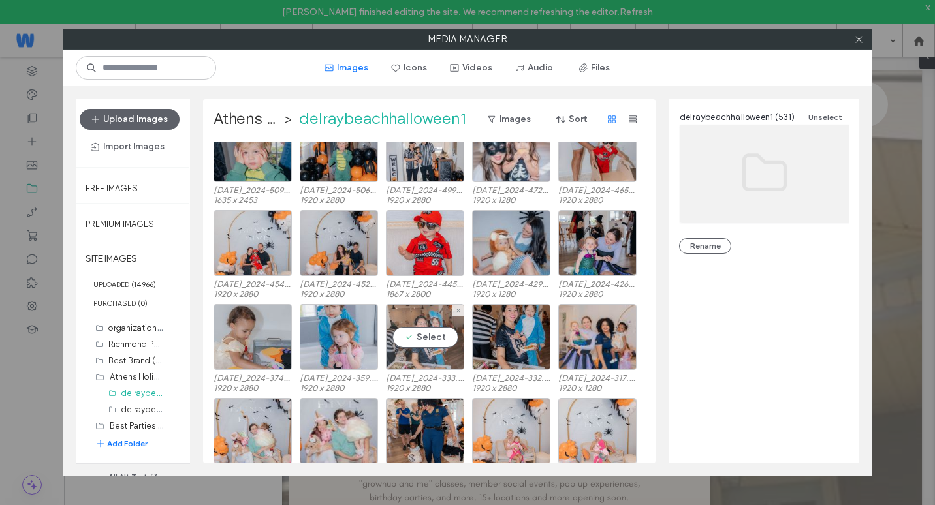
click at [434, 357] on div "Select" at bounding box center [425, 337] width 78 height 66
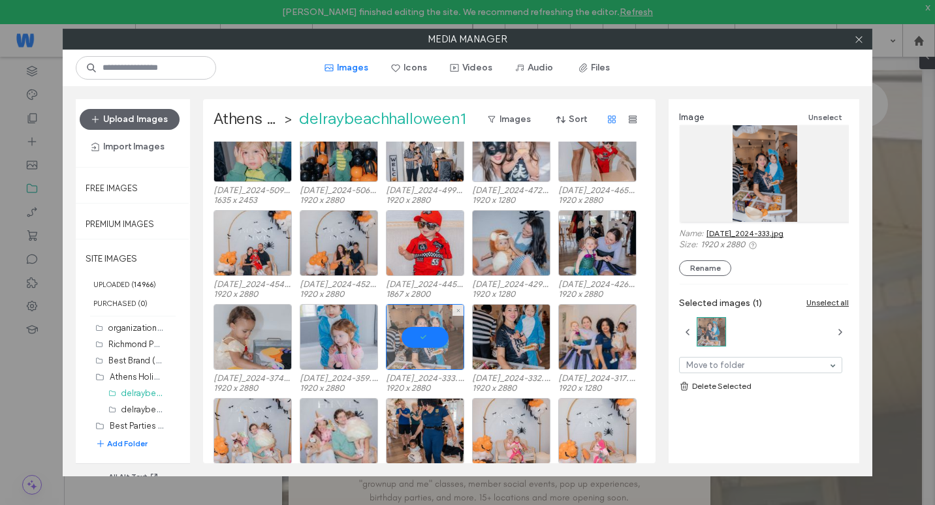
click at [436, 364] on div at bounding box center [425, 337] width 78 height 66
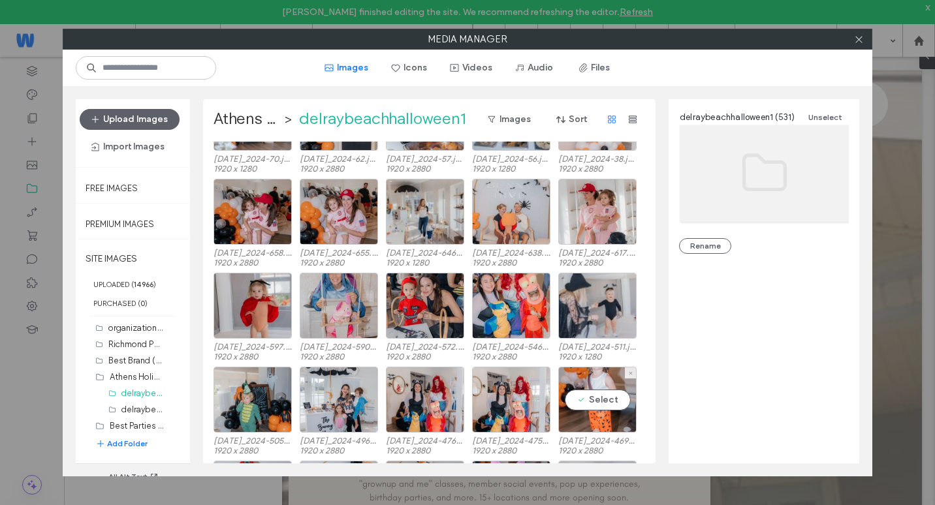
scroll to position [8236, 0]
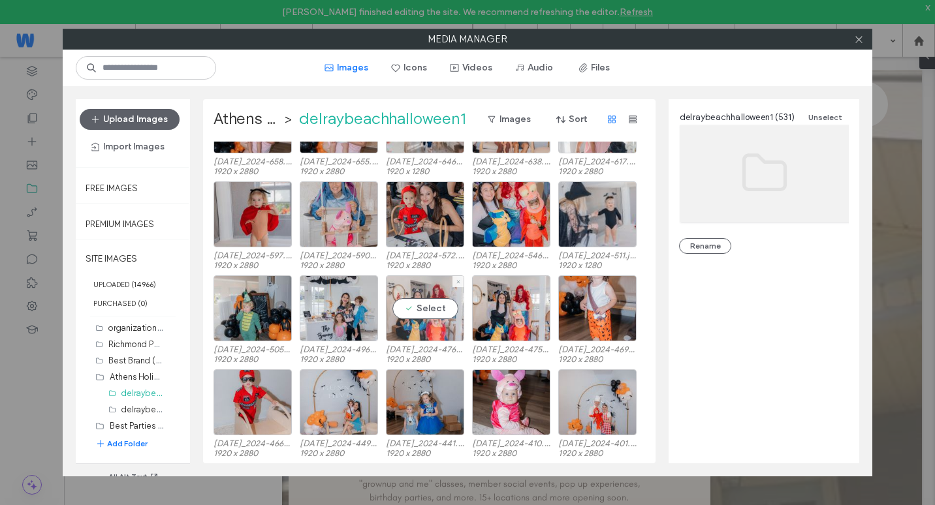
click at [412, 317] on div "Select" at bounding box center [425, 309] width 78 height 66
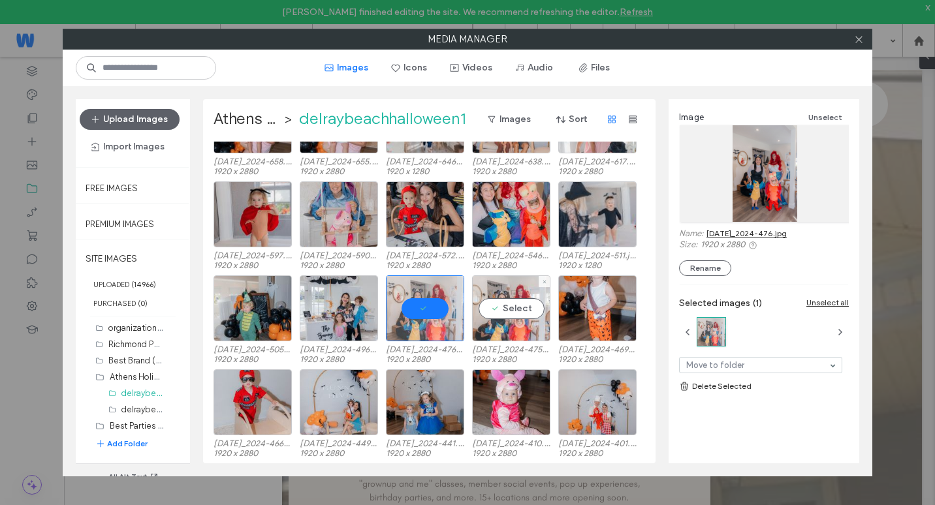
click at [522, 323] on div "Select" at bounding box center [511, 309] width 78 height 66
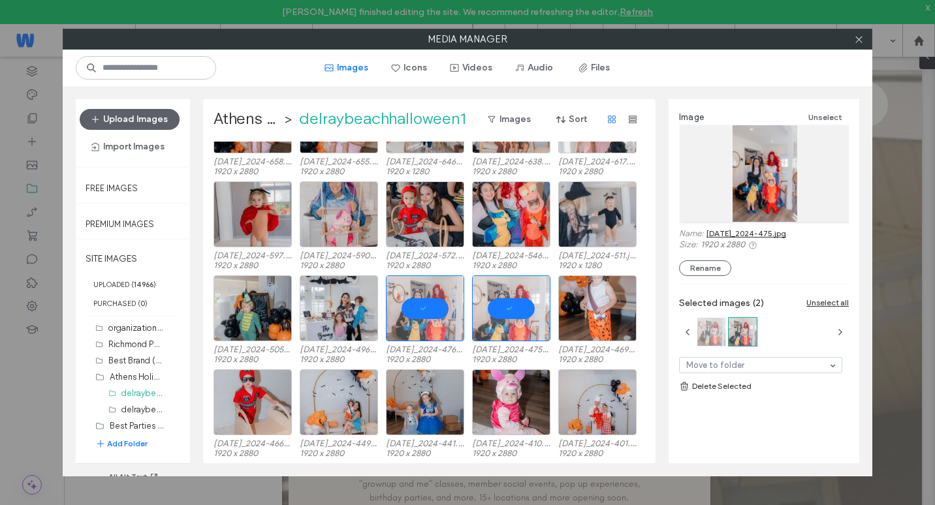
click at [697, 332] on div at bounding box center [711, 332] width 28 height 28
click at [743, 340] on div at bounding box center [743, 332] width 28 height 28
click at [716, 339] on div at bounding box center [711, 332] width 28 height 28
click at [736, 338] on div at bounding box center [743, 332] width 28 height 28
click at [716, 338] on div at bounding box center [711, 332] width 28 height 28
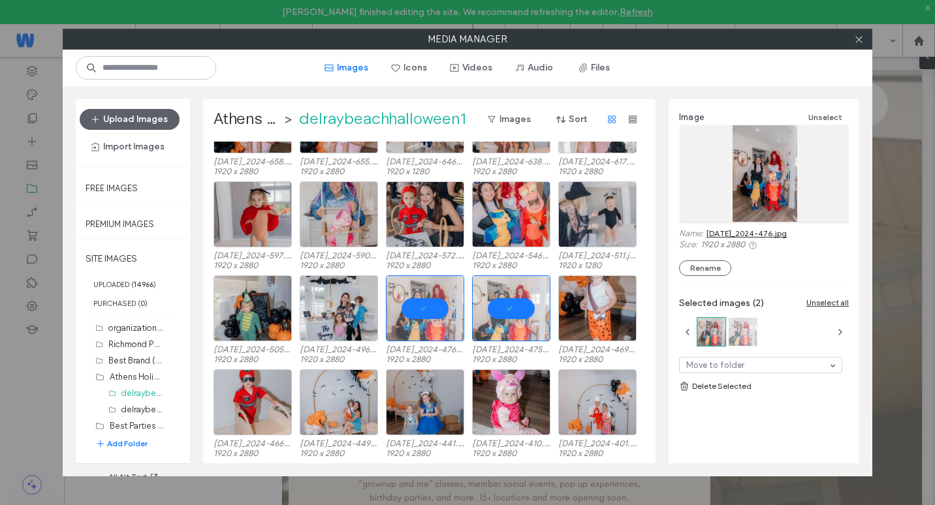
click at [737, 338] on div at bounding box center [743, 332] width 28 height 28
click at [718, 338] on div at bounding box center [711, 332] width 28 height 28
click at [739, 338] on div at bounding box center [743, 332] width 28 height 28
click at [718, 338] on div at bounding box center [711, 332] width 28 height 28
click at [742, 338] on div at bounding box center [743, 332] width 28 height 28
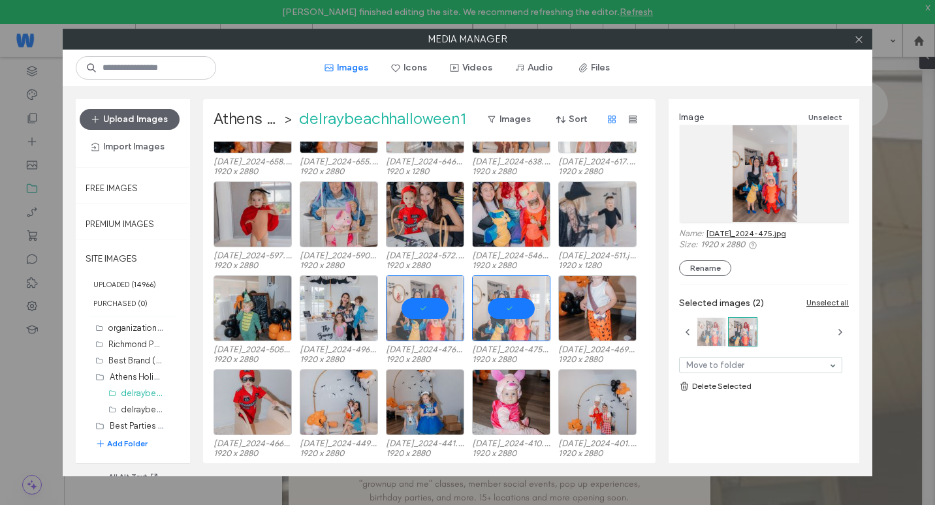
click at [720, 337] on div at bounding box center [711, 332] width 28 height 28
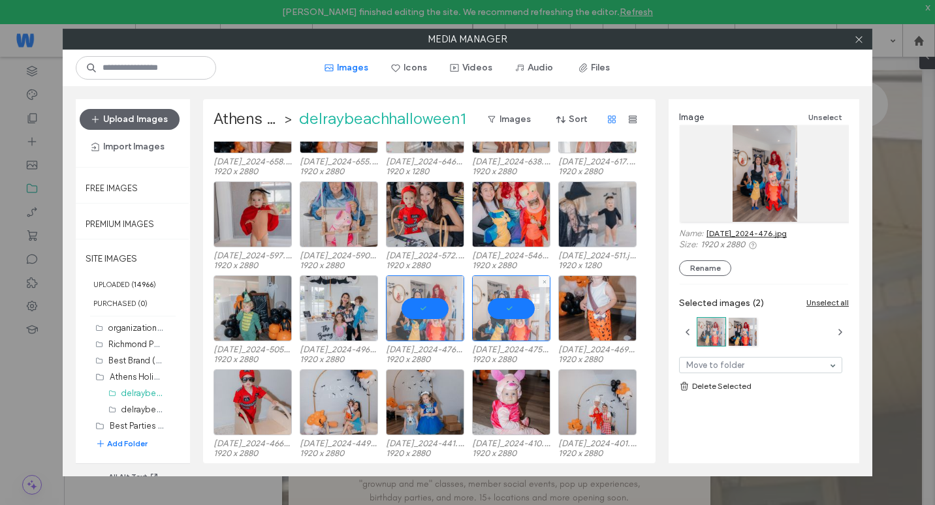
click at [519, 315] on div at bounding box center [511, 309] width 78 height 66
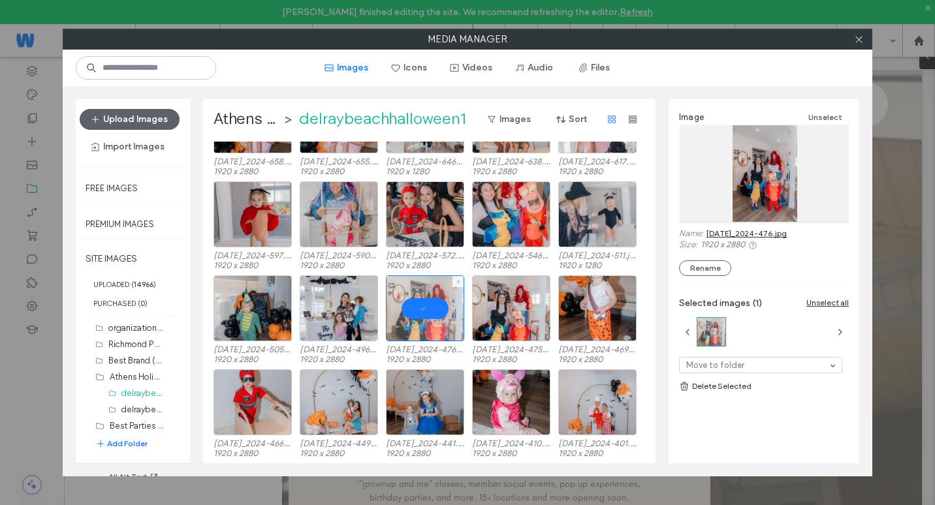
click at [431, 306] on div at bounding box center [425, 309] width 78 height 66
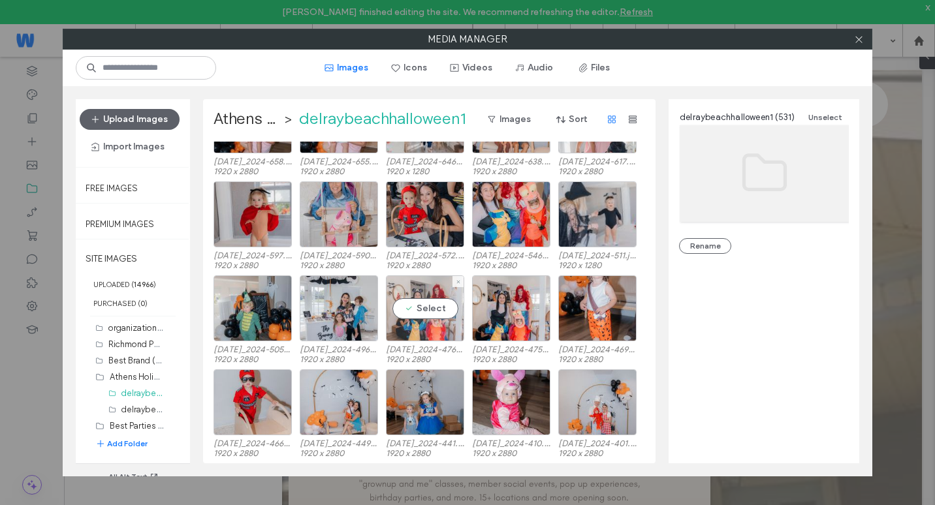
click at [438, 304] on div "Select" at bounding box center [425, 309] width 78 height 66
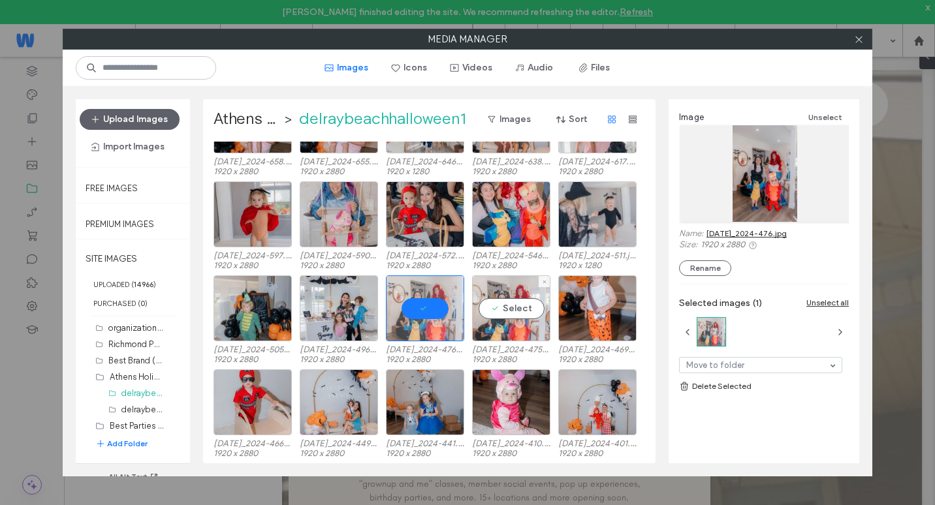
click at [497, 311] on div "Select" at bounding box center [511, 309] width 78 height 66
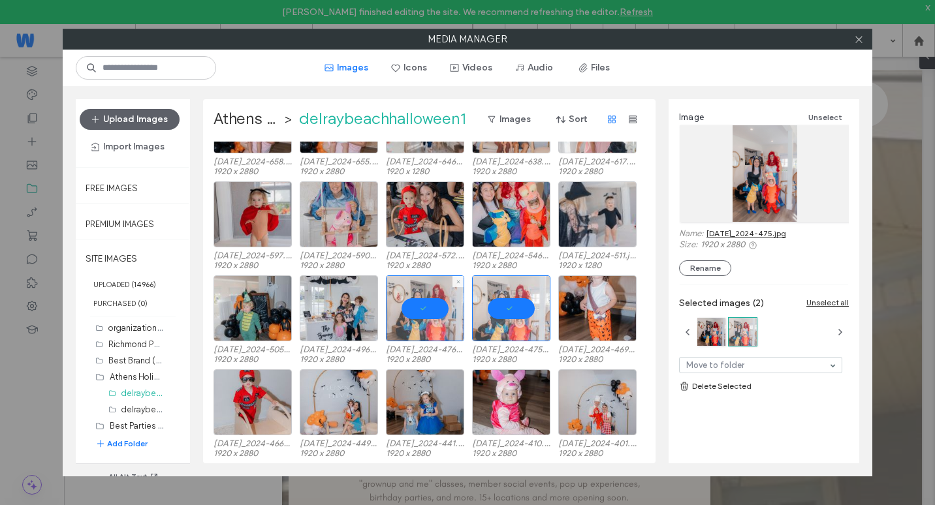
click at [426, 305] on div at bounding box center [425, 309] width 78 height 66
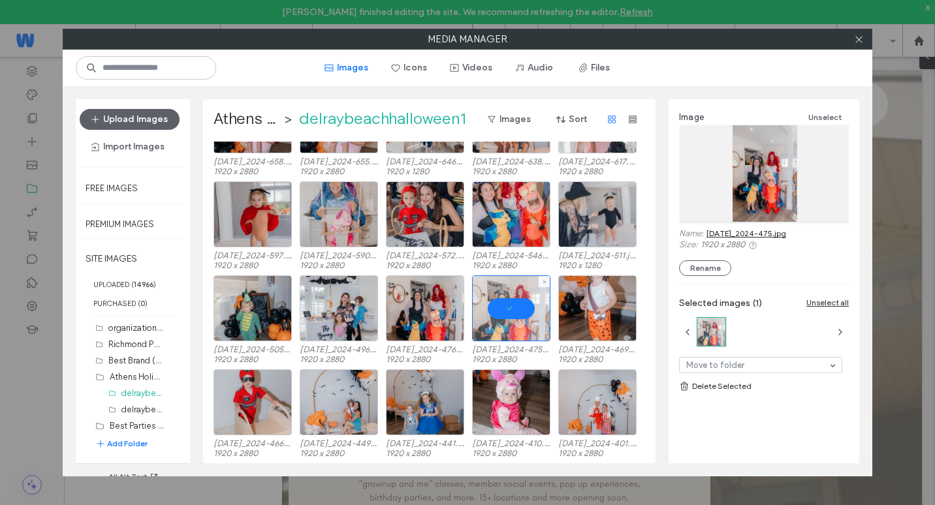
click at [519, 312] on div at bounding box center [511, 309] width 78 height 66
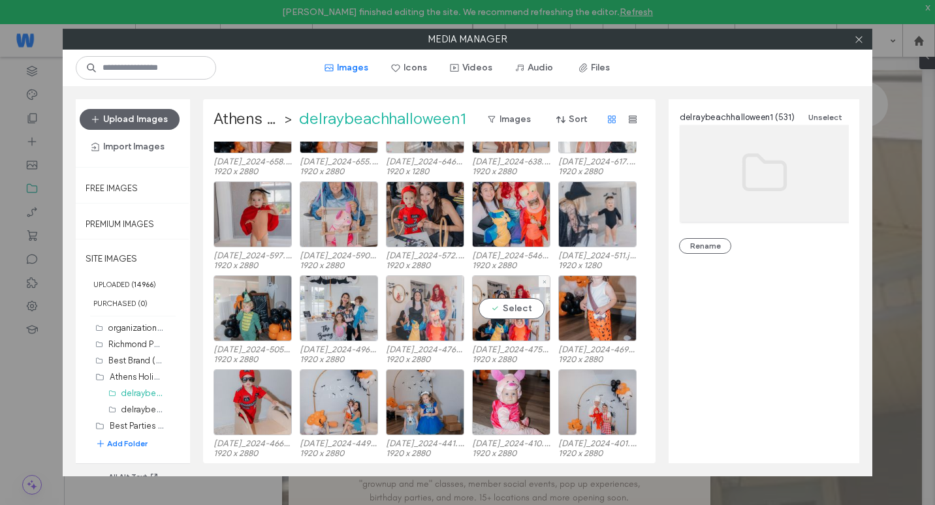
click at [434, 315] on div at bounding box center [425, 309] width 78 height 66
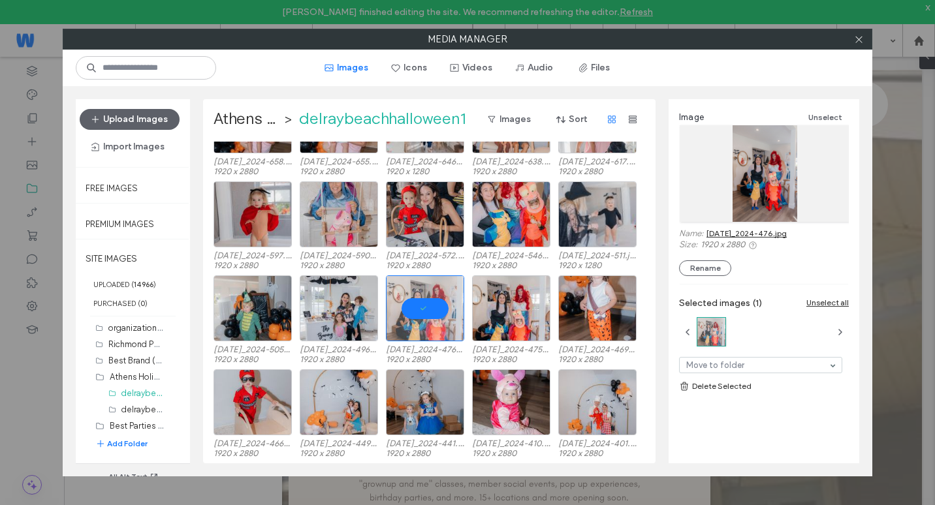
click at [747, 390] on link "Delete Selected" at bounding box center [764, 386] width 170 height 13
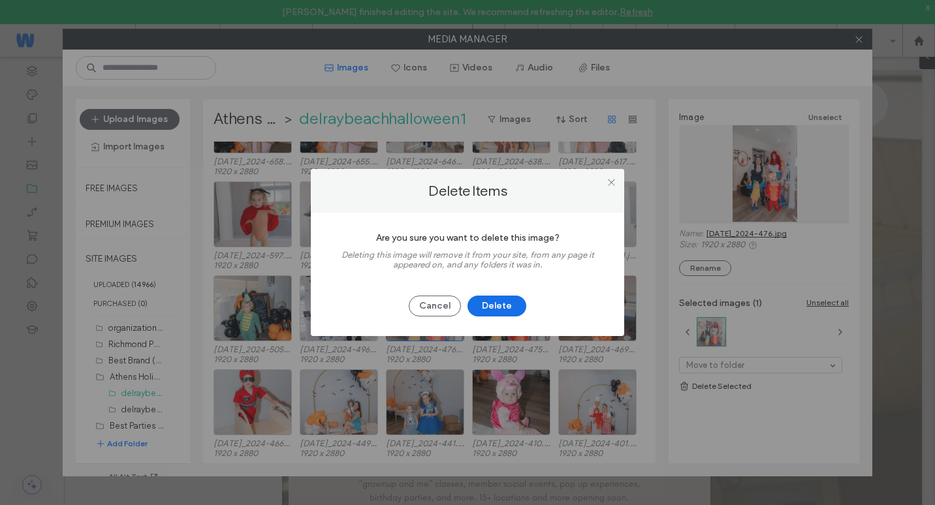
click at [513, 314] on button "Delete" at bounding box center [497, 306] width 59 height 21
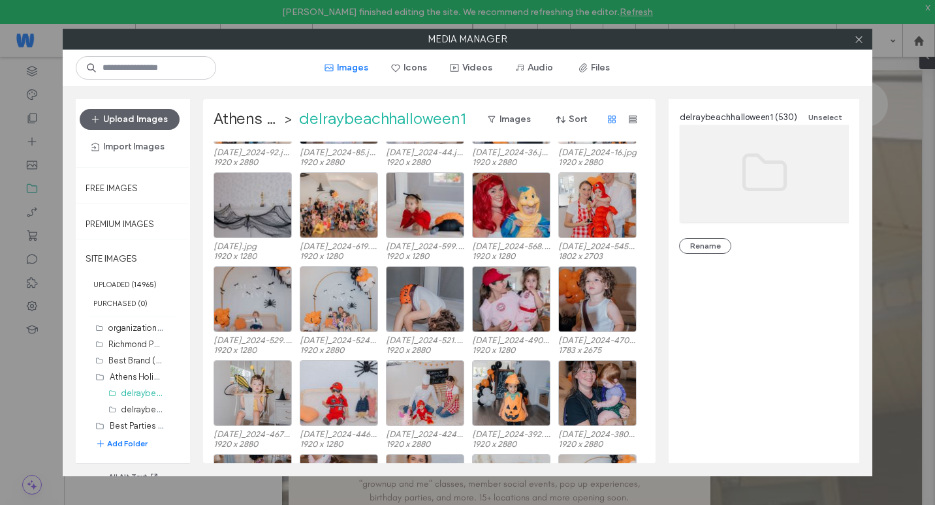
scroll to position [2324, 0]
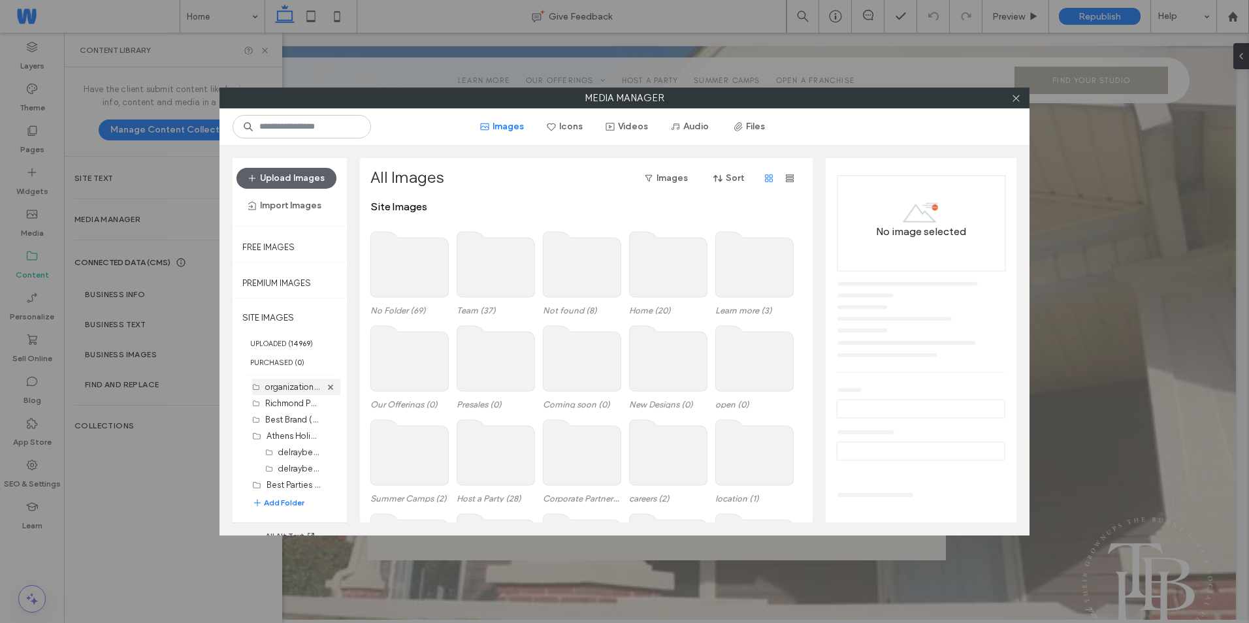
click at [281, 393] on div "organization archive (migrated) (65)" at bounding box center [293, 387] width 56 height 14
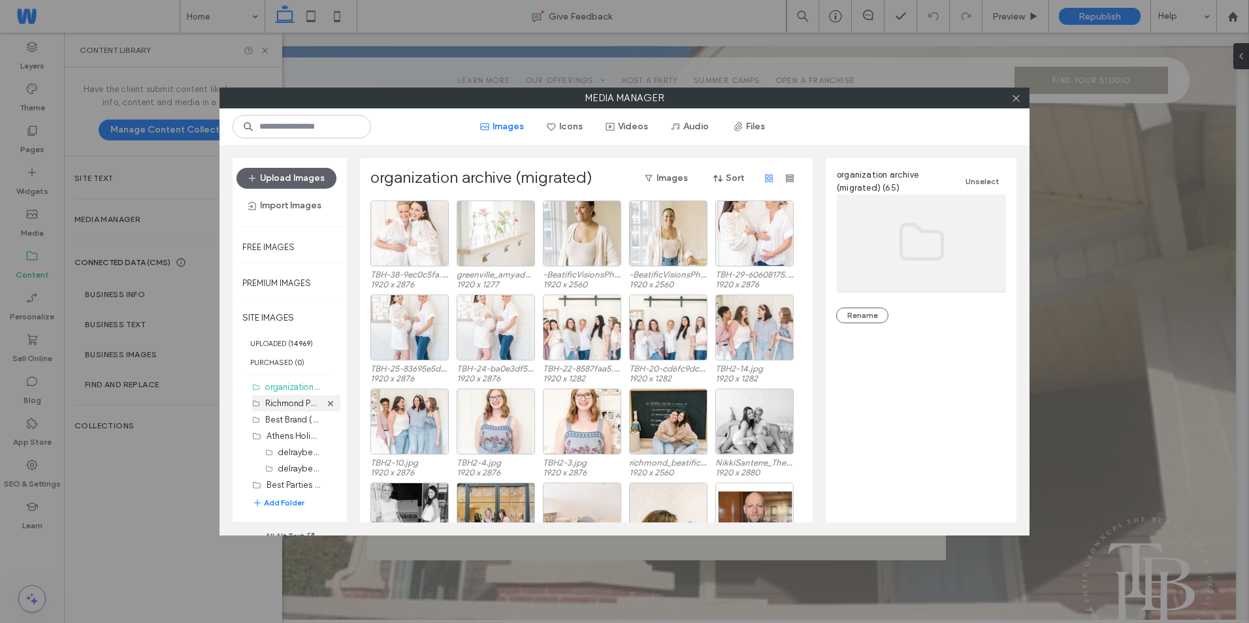
click at [285, 410] on div "Richmond Party (2)" at bounding box center [293, 403] width 56 height 16
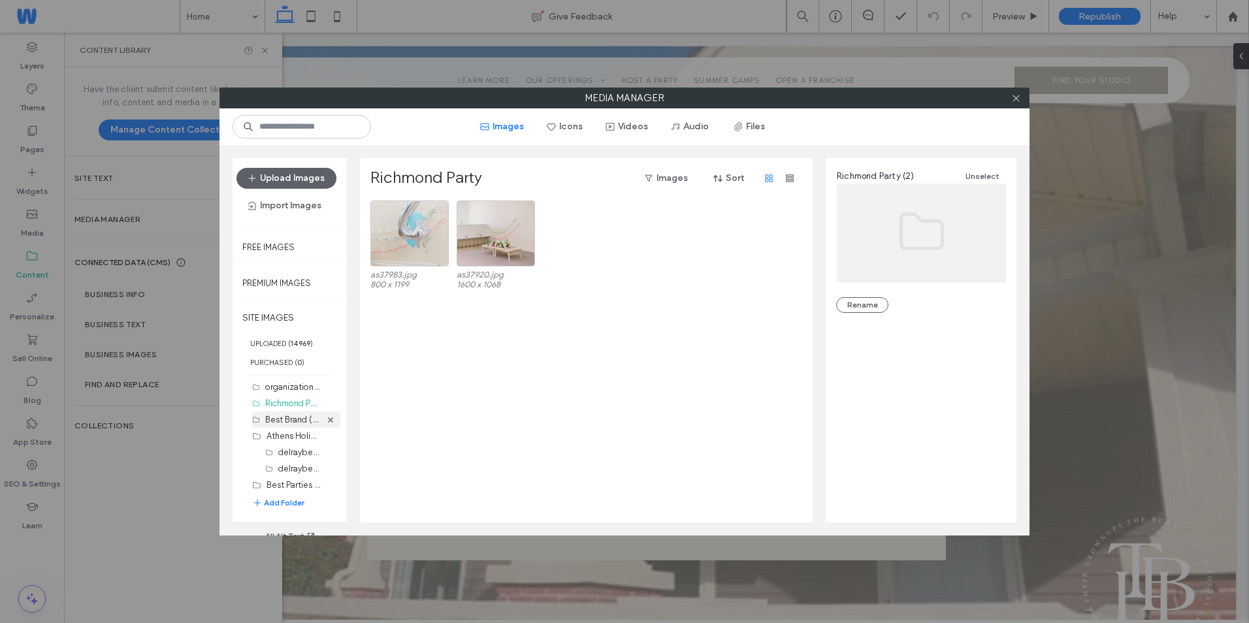
click at [286, 417] on label "Best Brand (30)" at bounding box center [295, 419] width 60 height 12
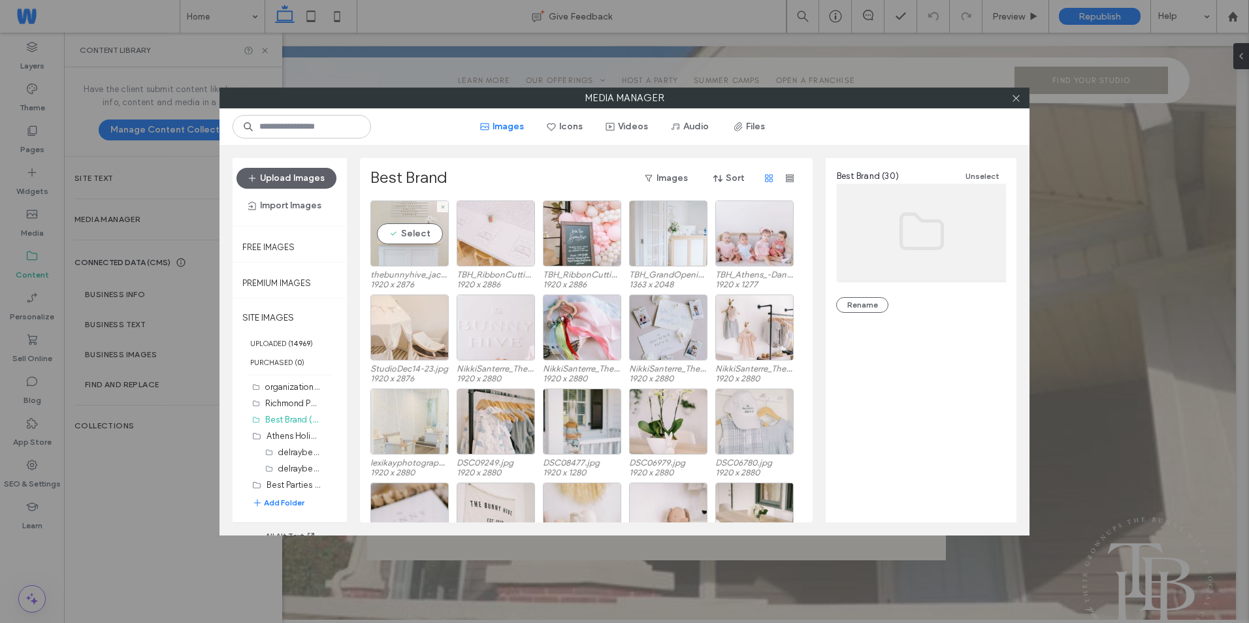
click at [421, 251] on div "Select" at bounding box center [409, 233] width 78 height 66
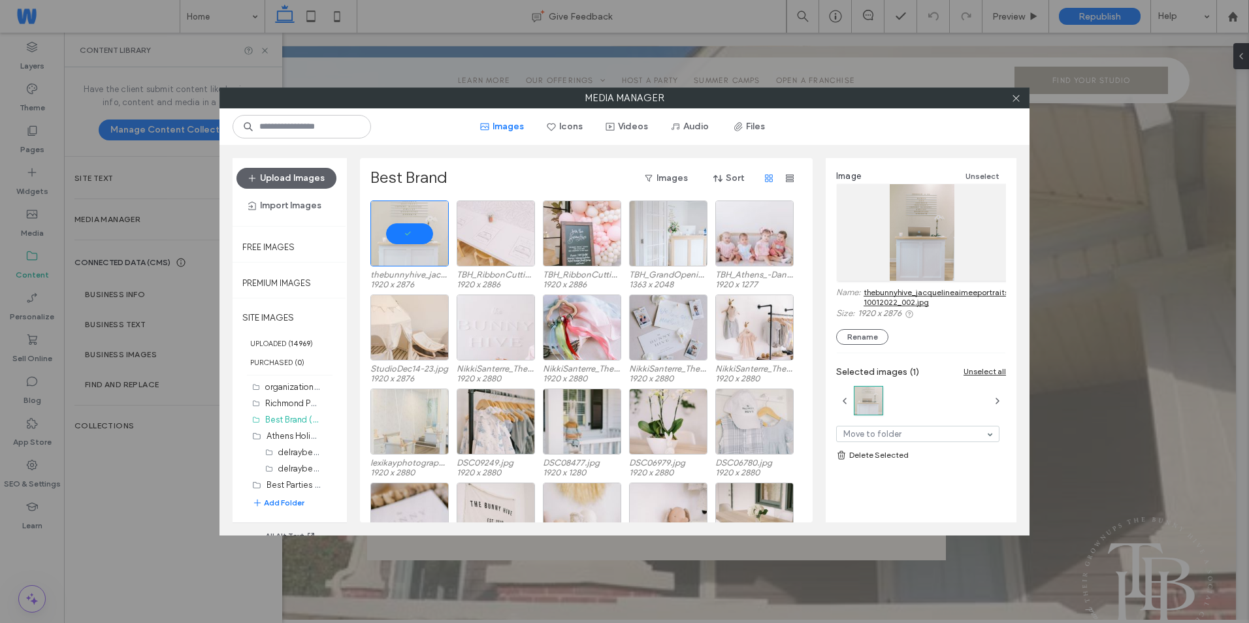
drag, startPoint x: 860, startPoint y: 289, endPoint x: 919, endPoint y: 295, distance: 59.7
click at [919, 295] on div "Name: thebunnyhive_jacquelineaimeeportraits-10012022_002.jpg" at bounding box center [921, 297] width 170 height 21
click at [879, 295] on link "thebunnyhive_jacquelineaimeeportraits-10012022_002.jpg" at bounding box center [937, 297] width 149 height 20
drag, startPoint x: 849, startPoint y: 294, endPoint x: 880, endPoint y: 305, distance: 32.6
click at [880, 303] on div "Name: thebunnyhive_jacquelineaimeeportraits-10012022_002.jpg" at bounding box center [921, 297] width 170 height 21
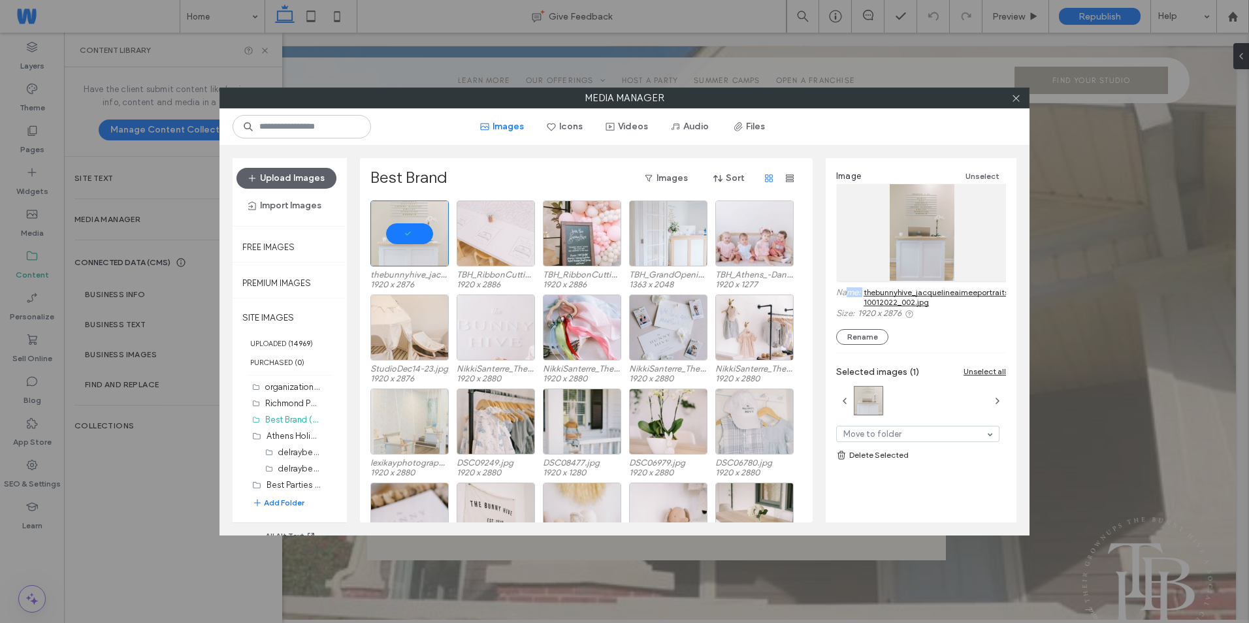
click at [897, 304] on link "thebunnyhive_jacquelineaimeeportraits-10012022_002.jpg" at bounding box center [937, 297] width 149 height 20
